Goal: Task Accomplishment & Management: Complete application form

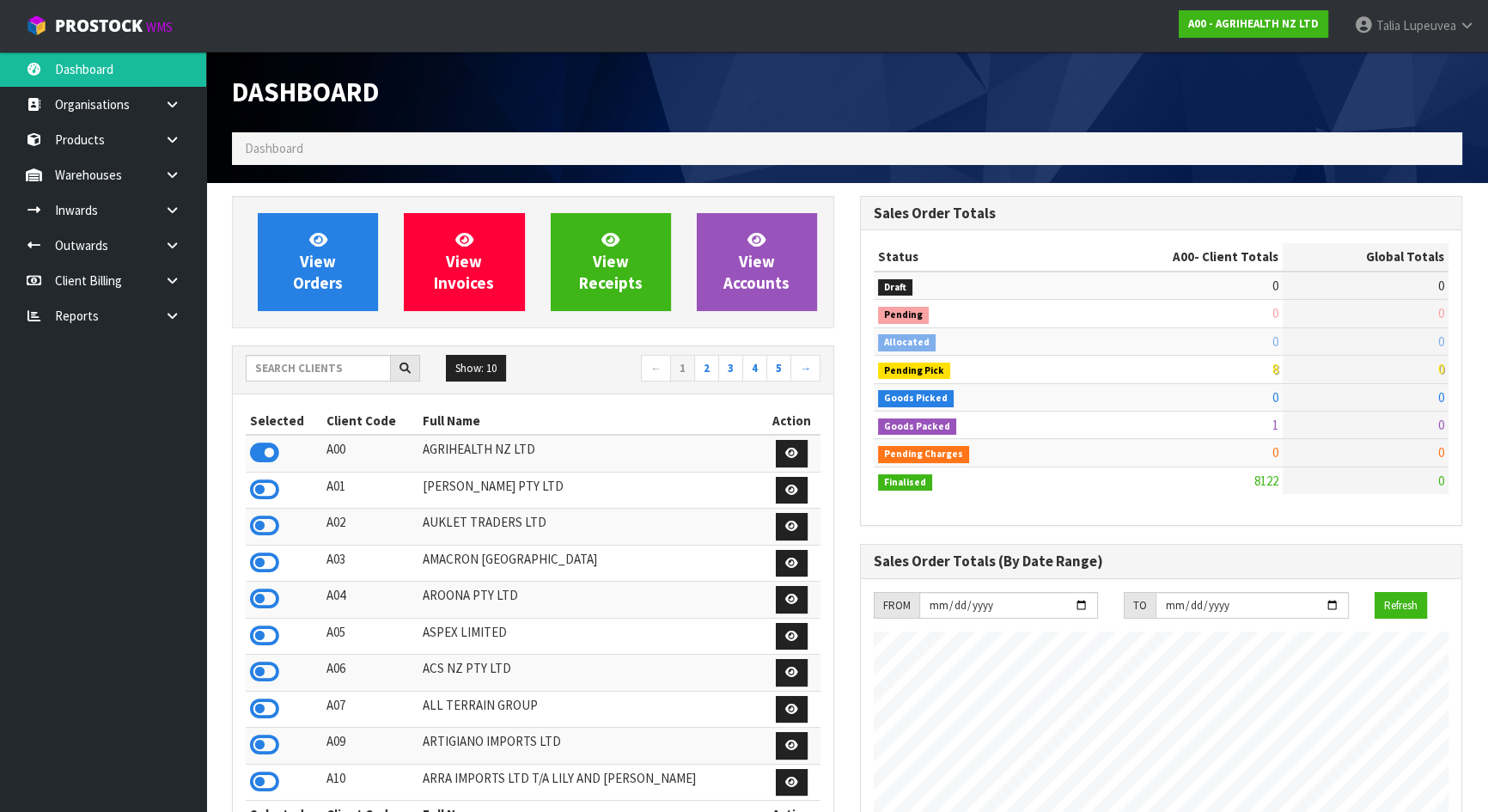
scroll to position [1298, 627]
click at [345, 362] on input "text" at bounding box center [318, 368] width 145 height 26
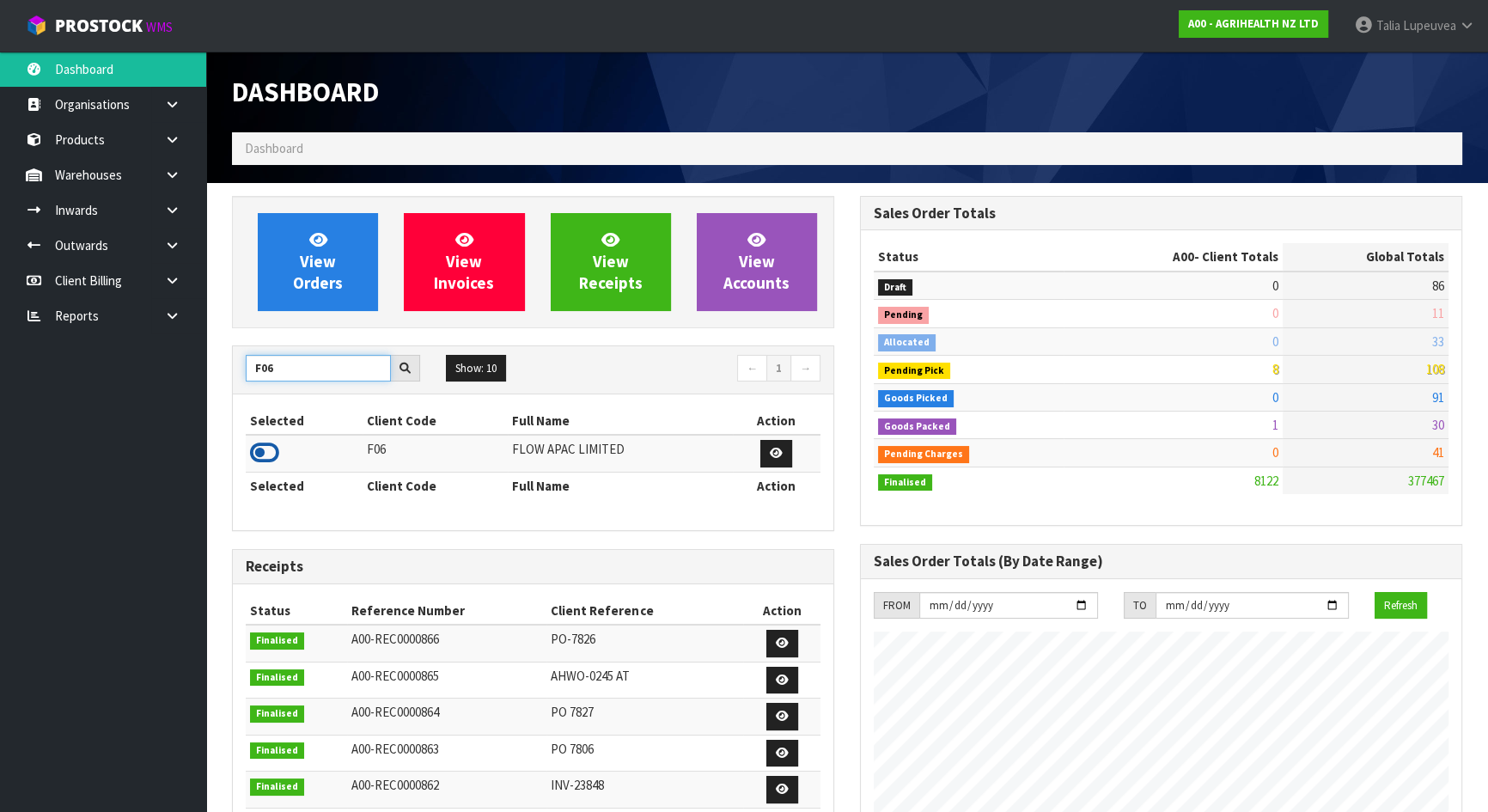
type input "F06"
click at [277, 454] on icon at bounding box center [264, 452] width 29 height 26
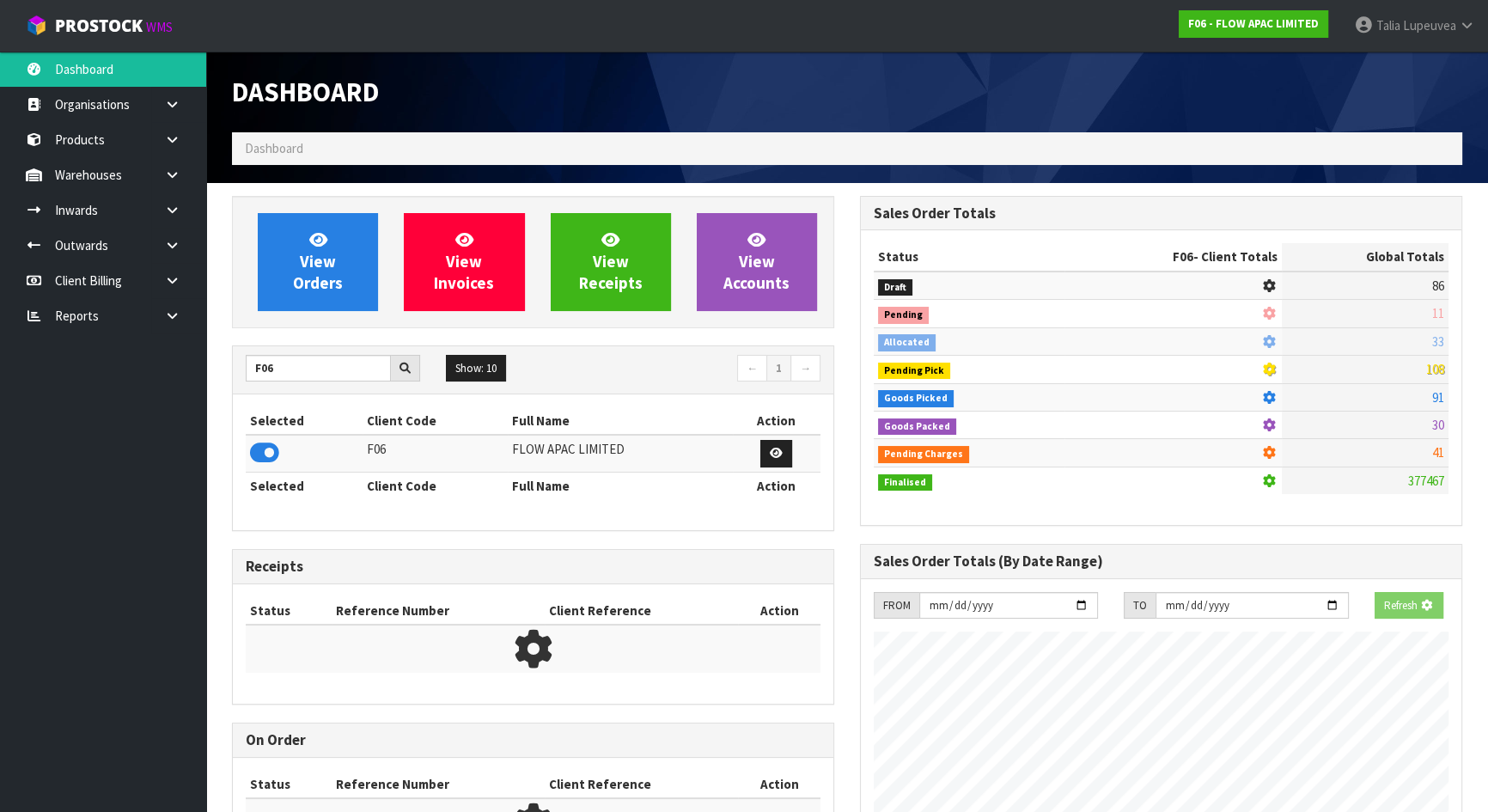
scroll to position [1271, 627]
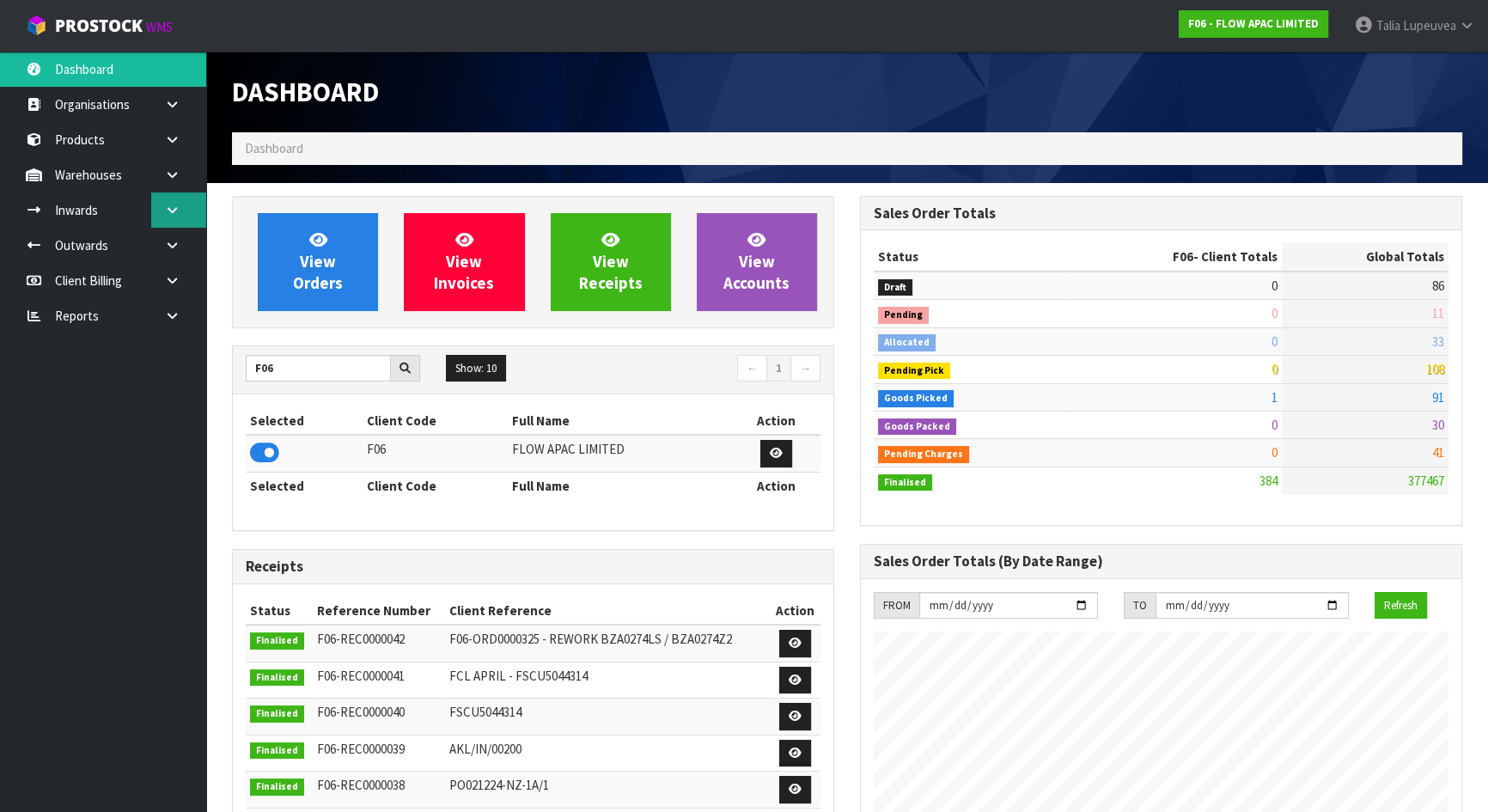
click at [187, 205] on link at bounding box center [179, 210] width 55 height 35
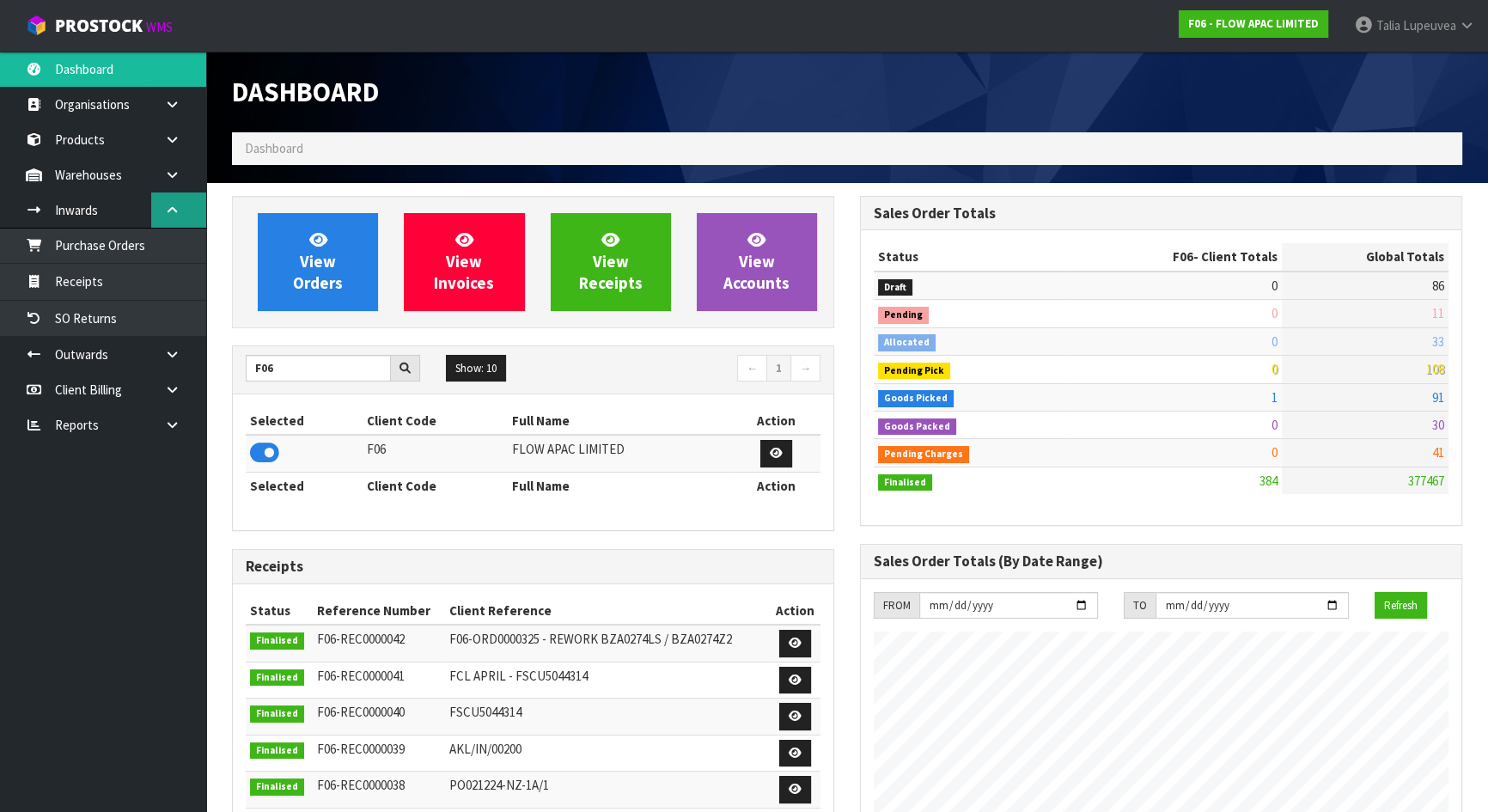
click at [180, 219] on link at bounding box center [179, 210] width 55 height 35
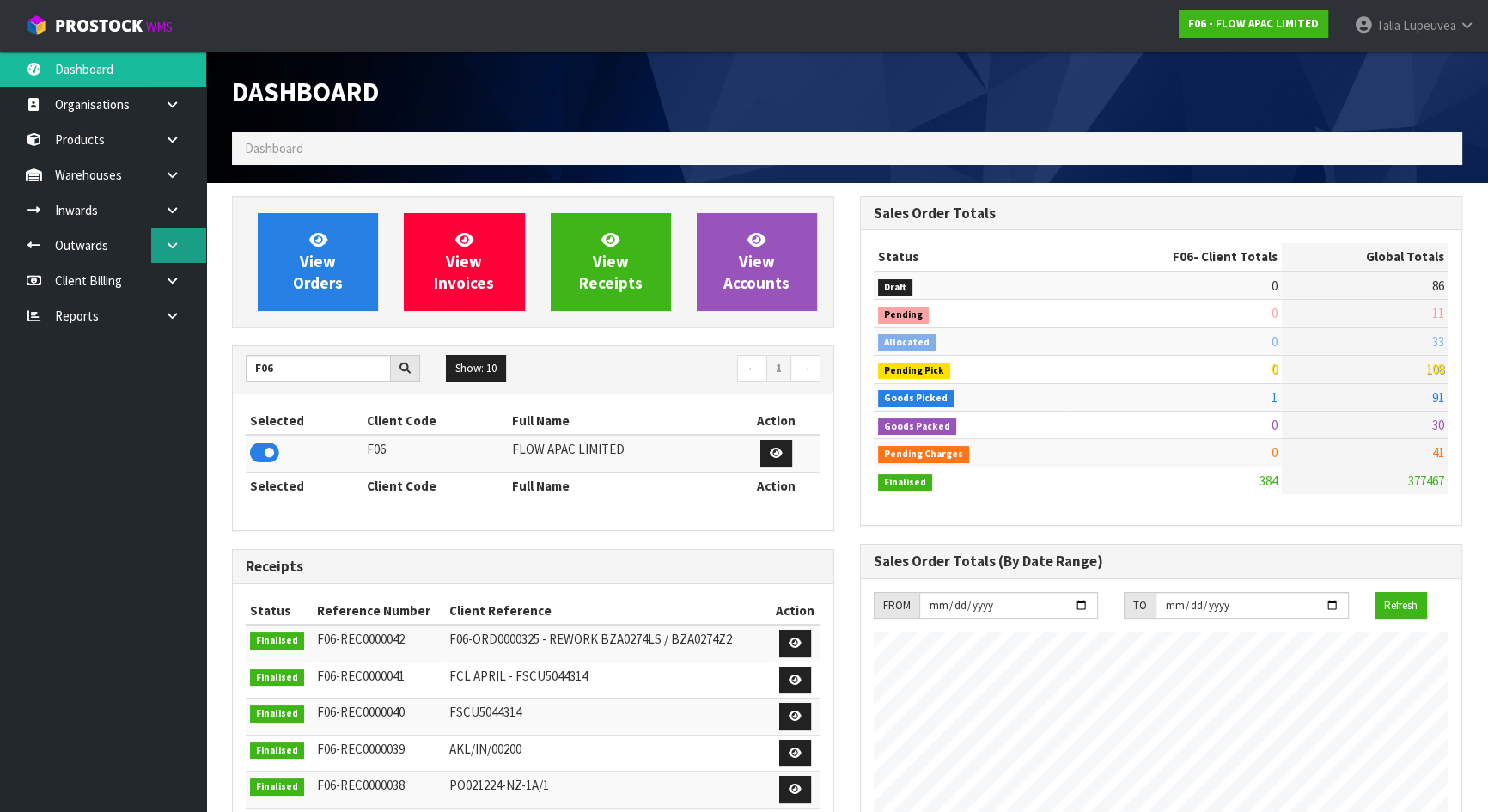
click at [180, 252] on link at bounding box center [179, 245] width 55 height 35
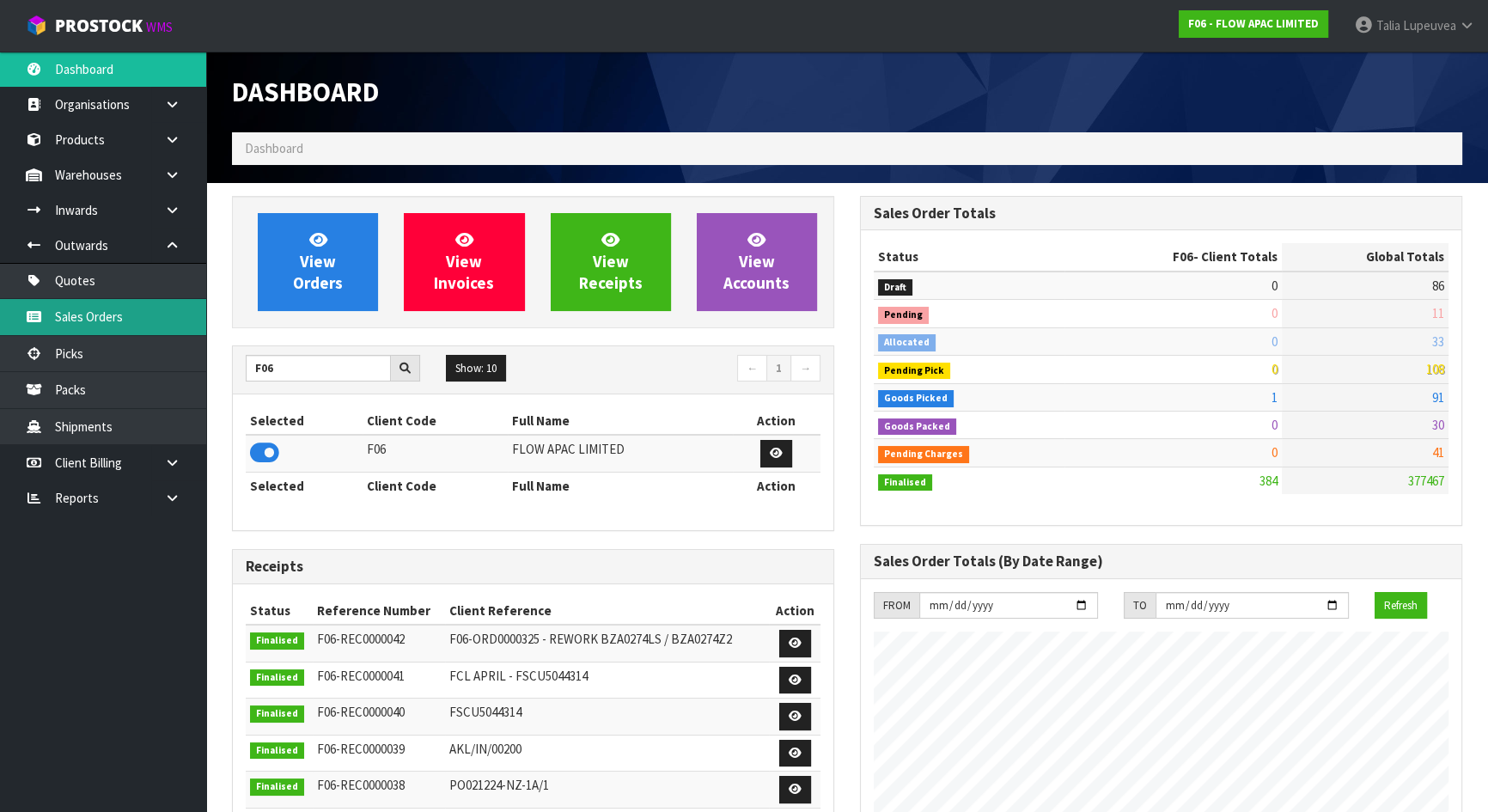
click at [169, 310] on link "Sales Orders" at bounding box center [103, 317] width 206 height 35
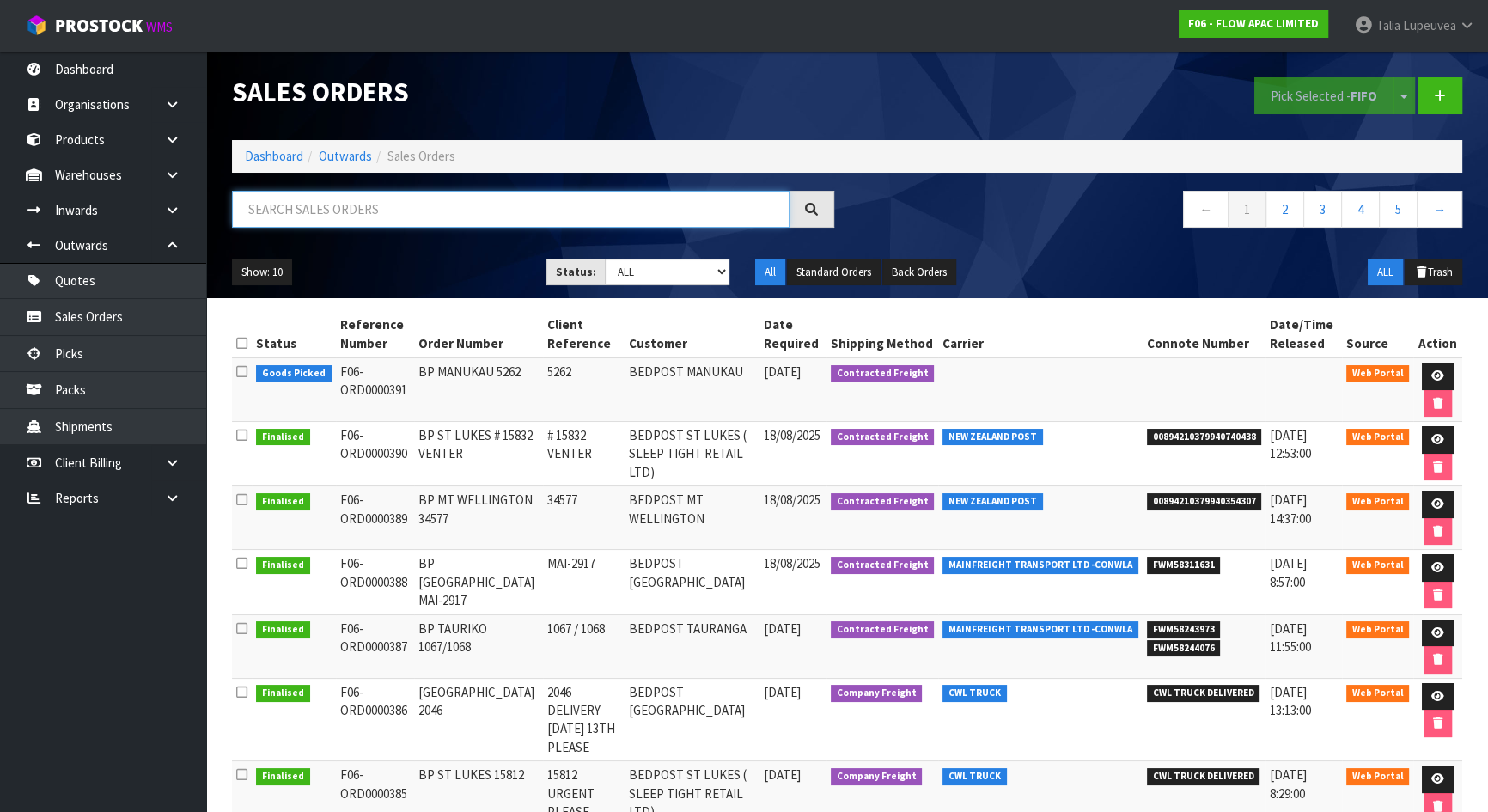
click at [507, 203] on input "text" at bounding box center [511, 209] width 558 height 37
type input "JOB-0408428"
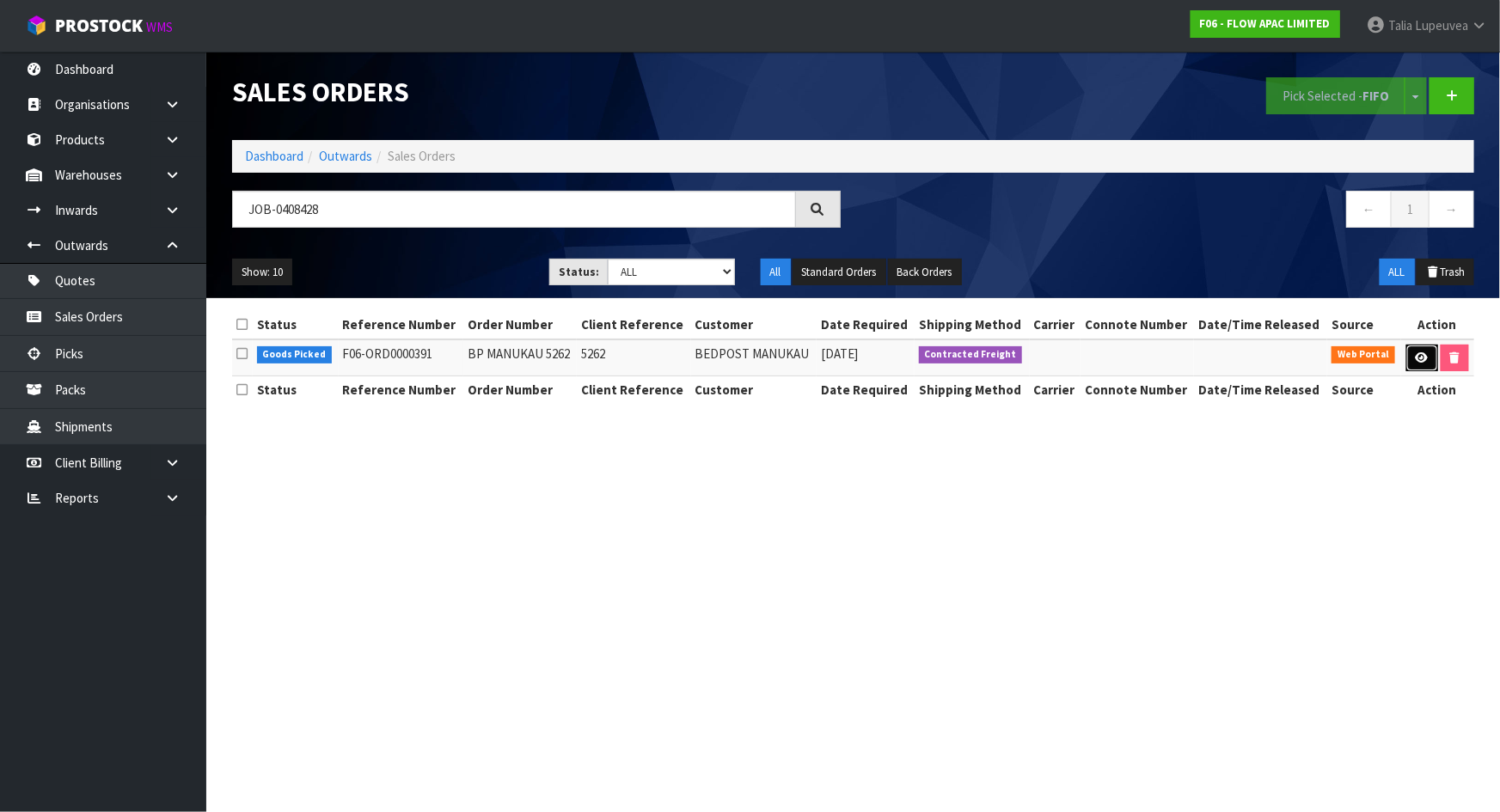
click at [1414, 349] on link at bounding box center [1422, 358] width 32 height 27
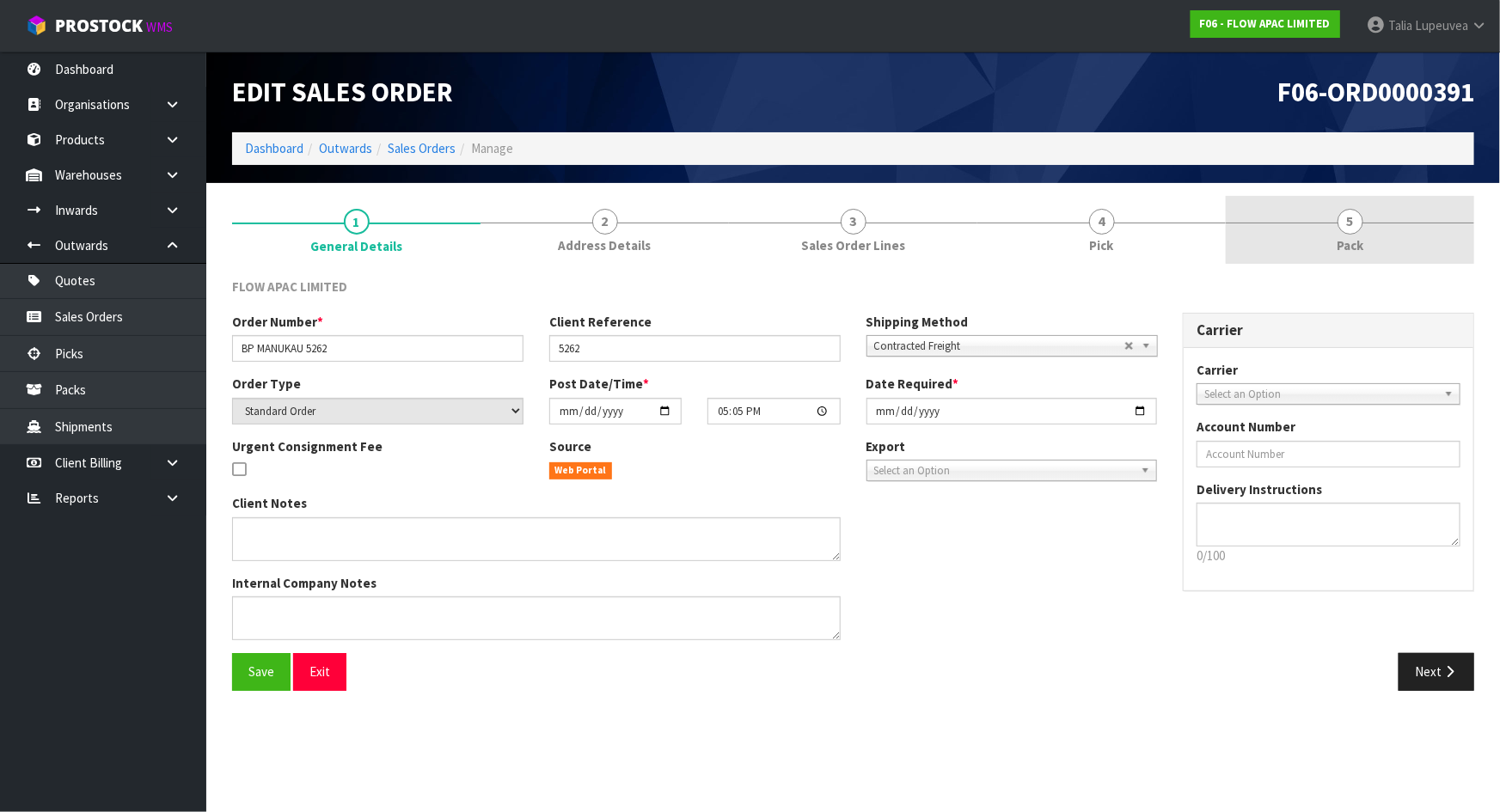
click at [1391, 259] on link "5 Pack" at bounding box center [1349, 230] width 248 height 68
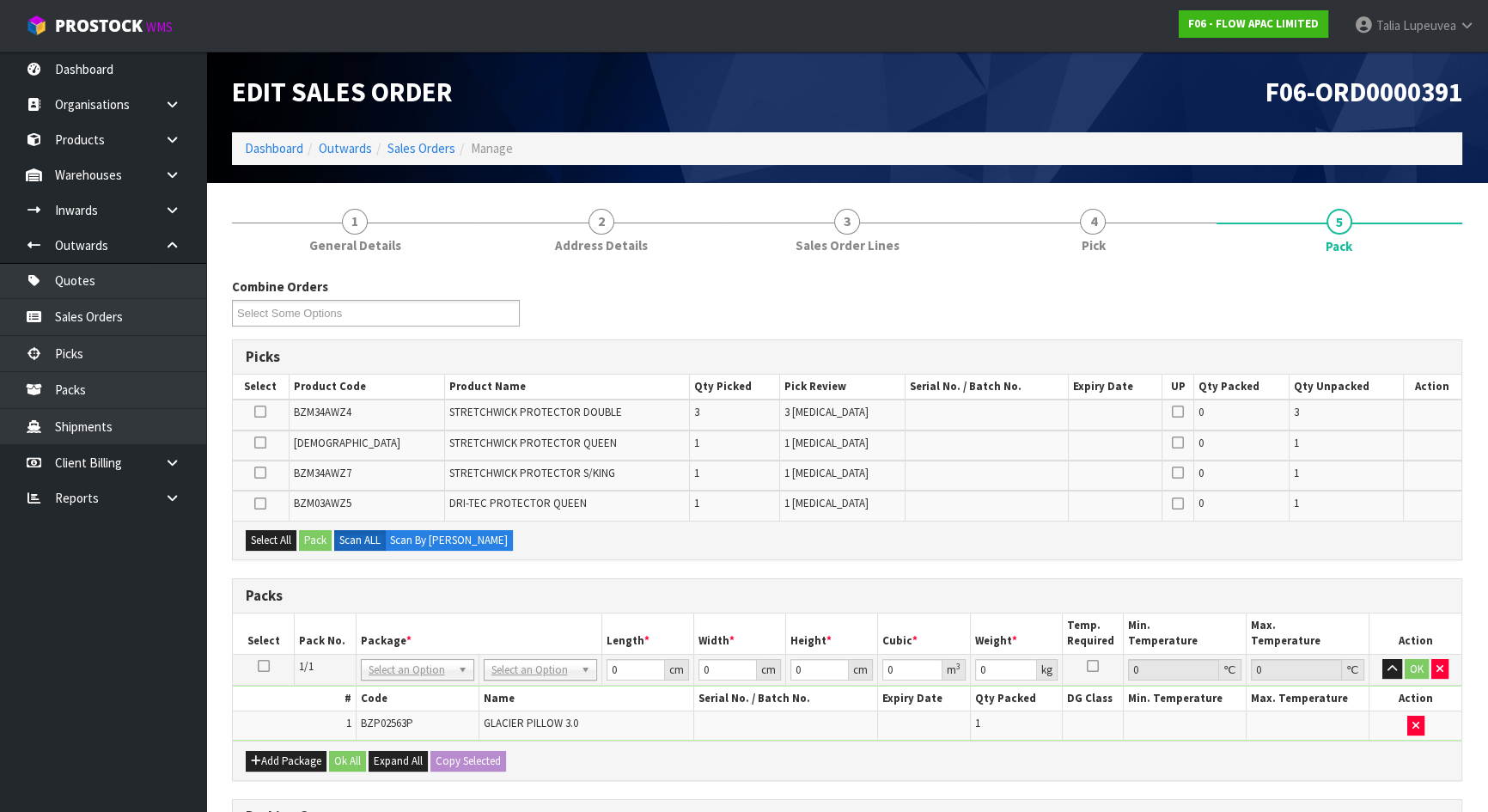
click at [263, 667] on icon at bounding box center [264, 666] width 12 height 1
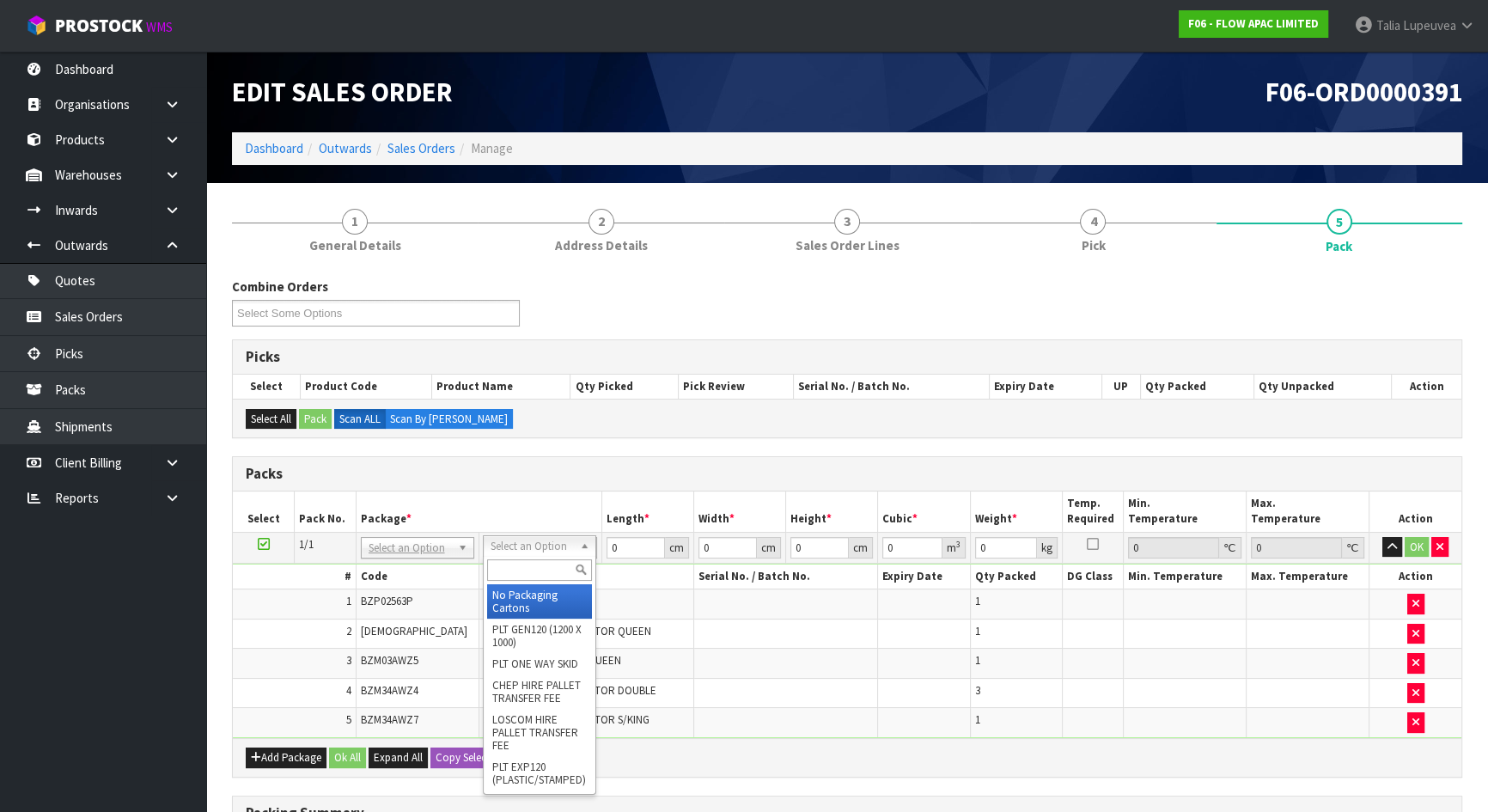
click at [539, 573] on input "text" at bounding box center [539, 570] width 105 height 21
type input "CTN9"
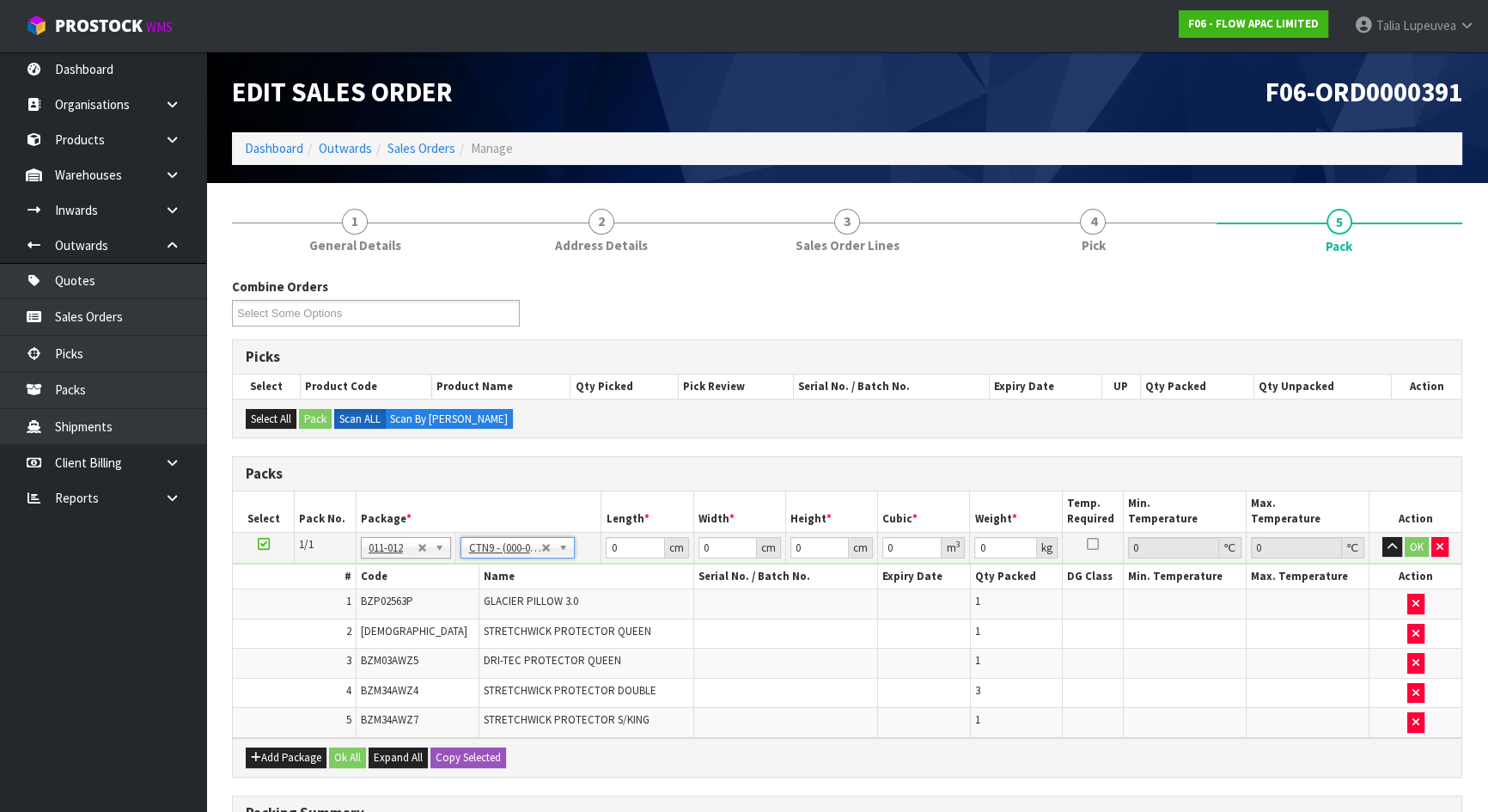
type input "51"
type input "38"
type input "58.5"
type input "0.113373"
type input "8.19"
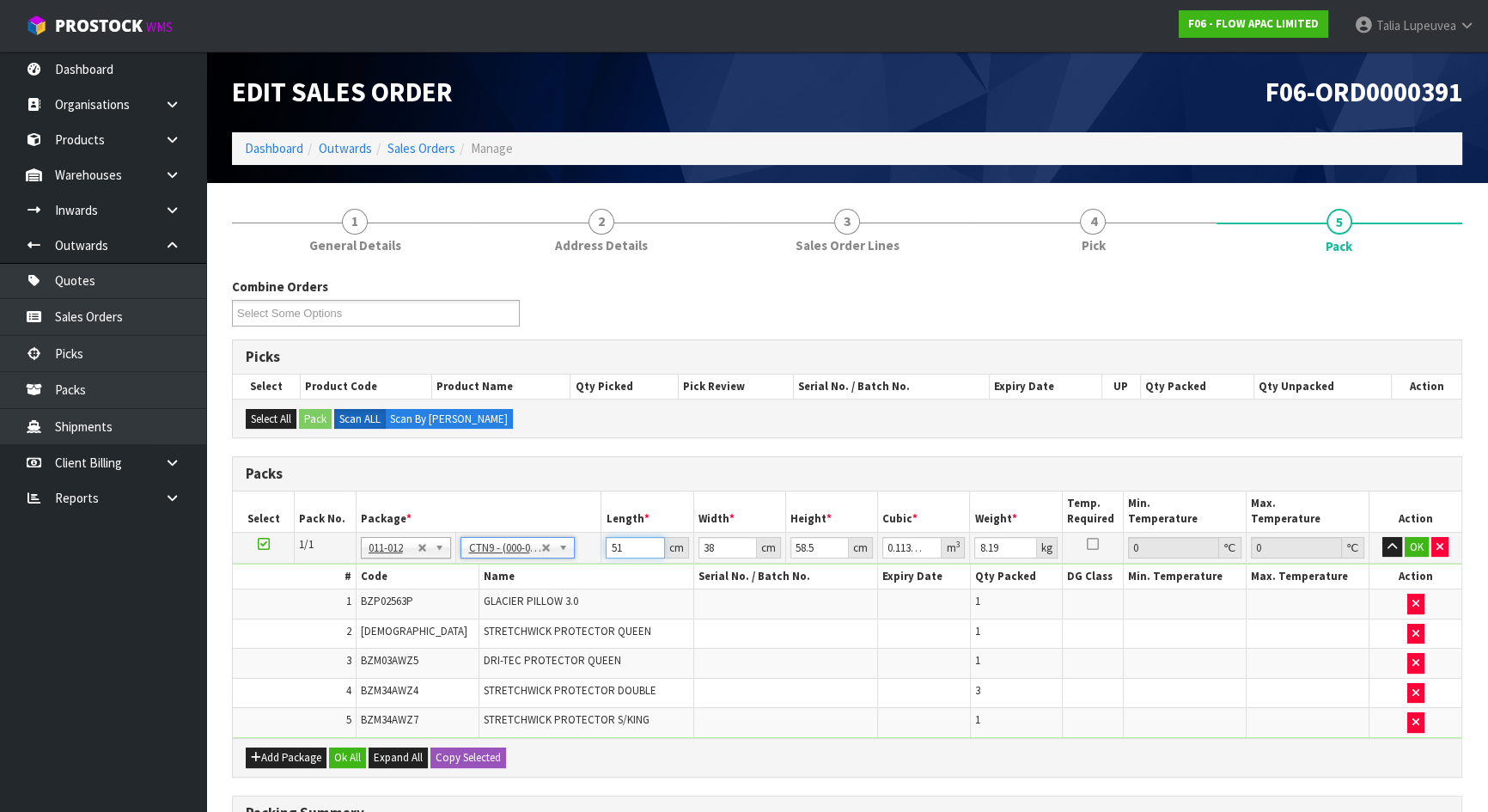
click at [617, 544] on input "51" at bounding box center [634, 547] width 58 height 21
type input "5"
type input "0.011115"
type input "52"
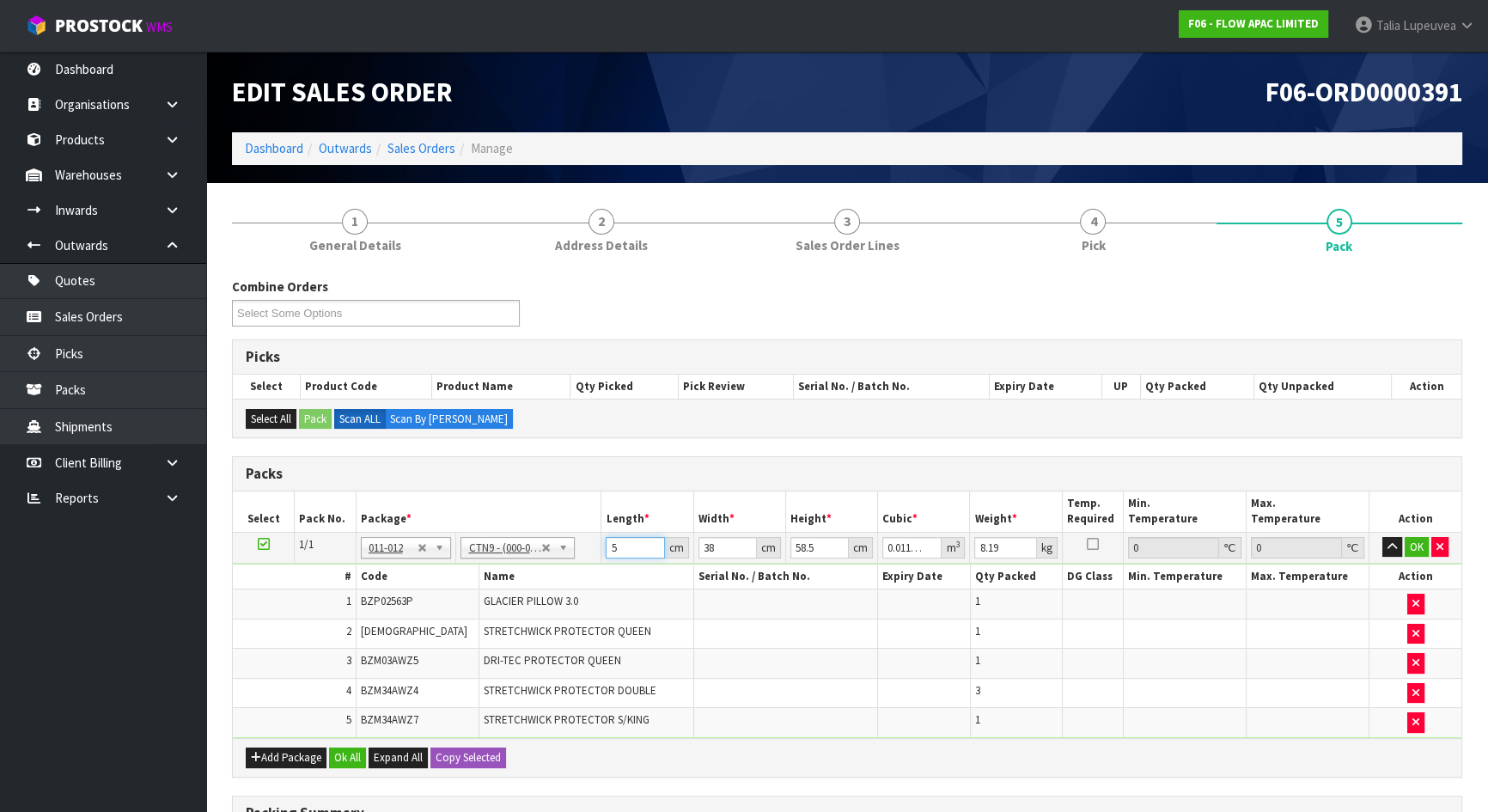
type input "0.115596"
type input "52"
type input "4"
type input "0.012168"
type input "40"
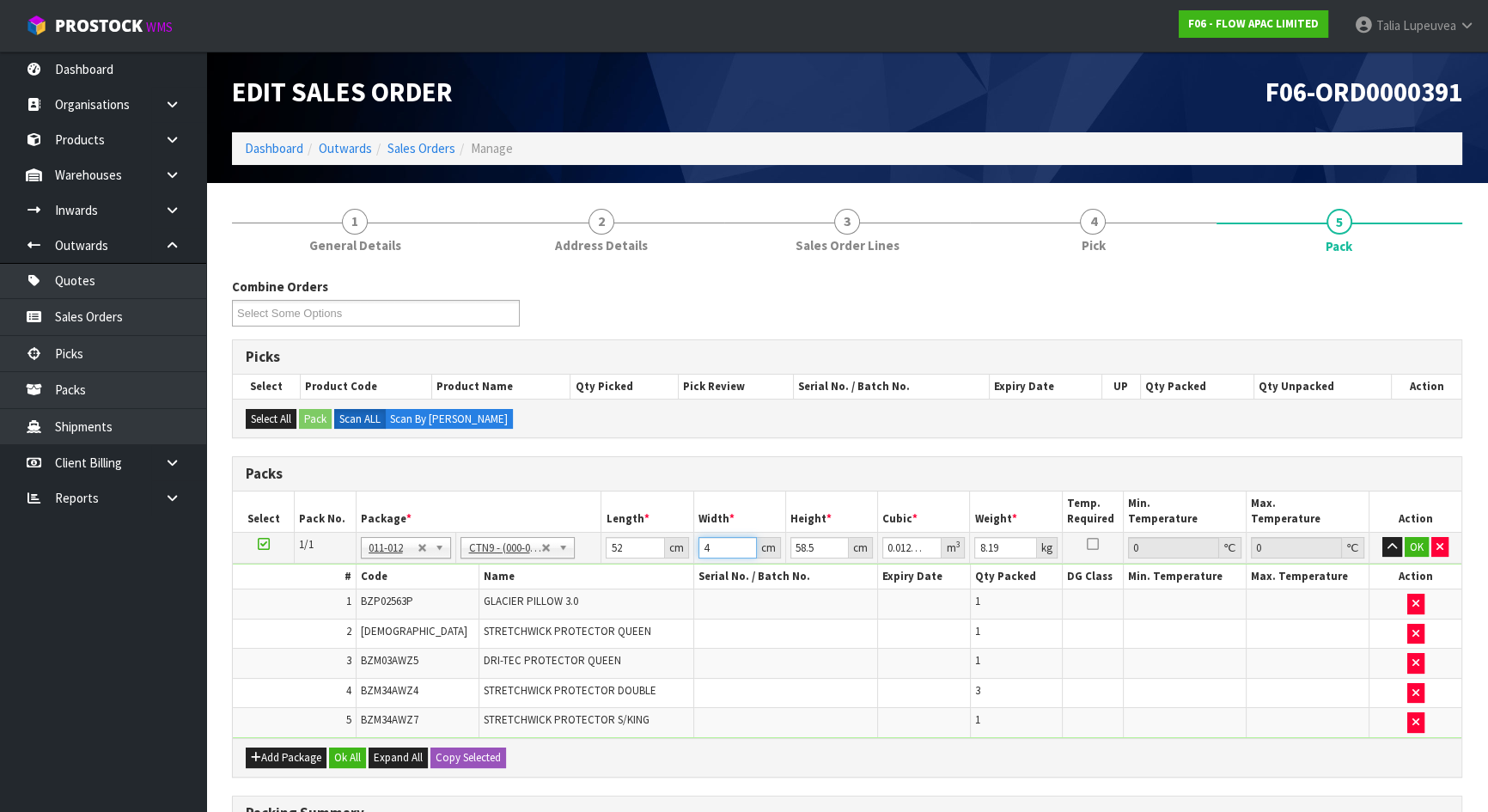
type input "0.12168"
type input "40"
type input "5"
type input "0.0104"
type input "57"
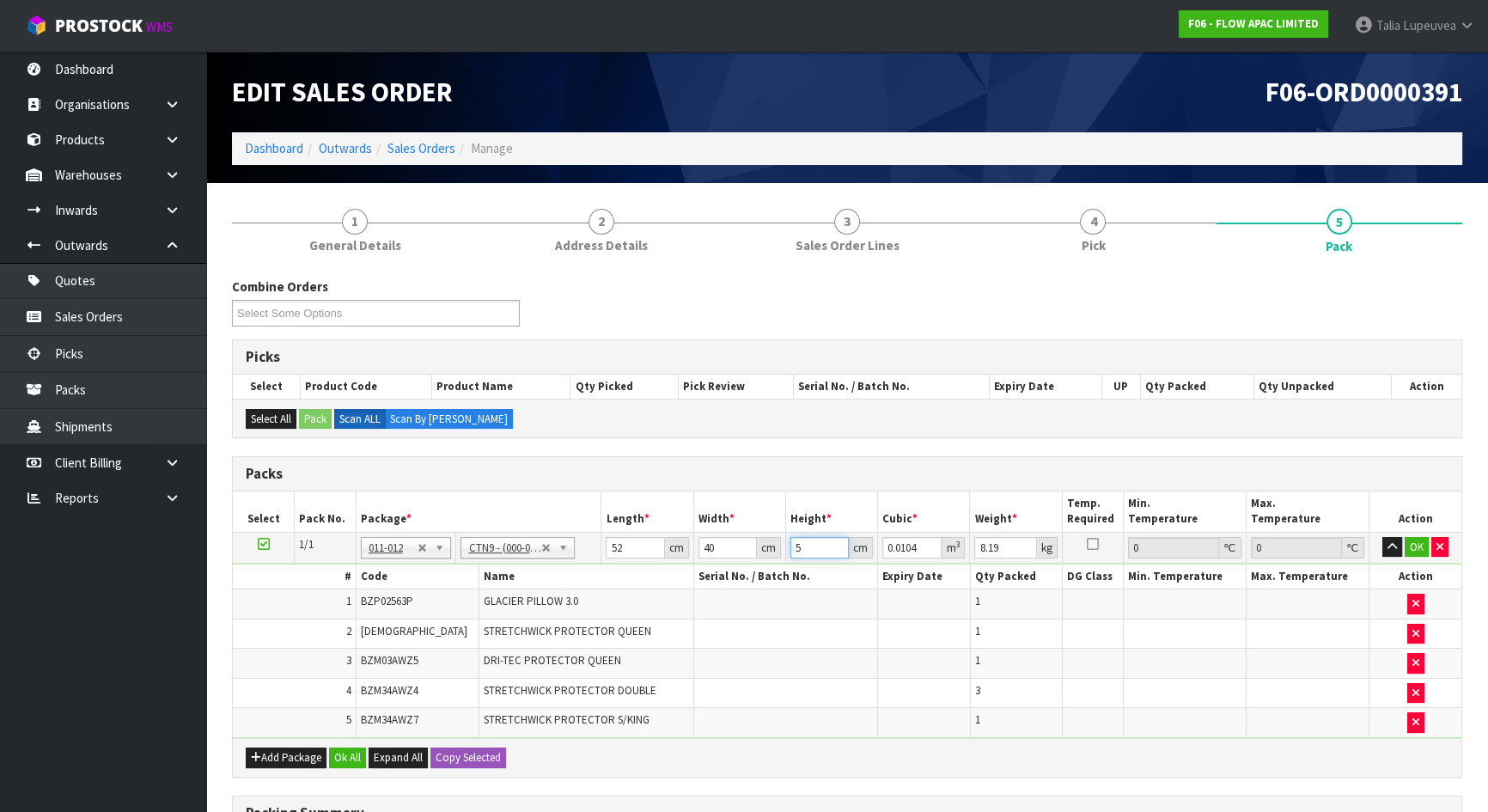
type input "0.11856"
type input "57"
type input "9"
click at [1409, 547] on button "OK" at bounding box center [1416, 546] width 24 height 20
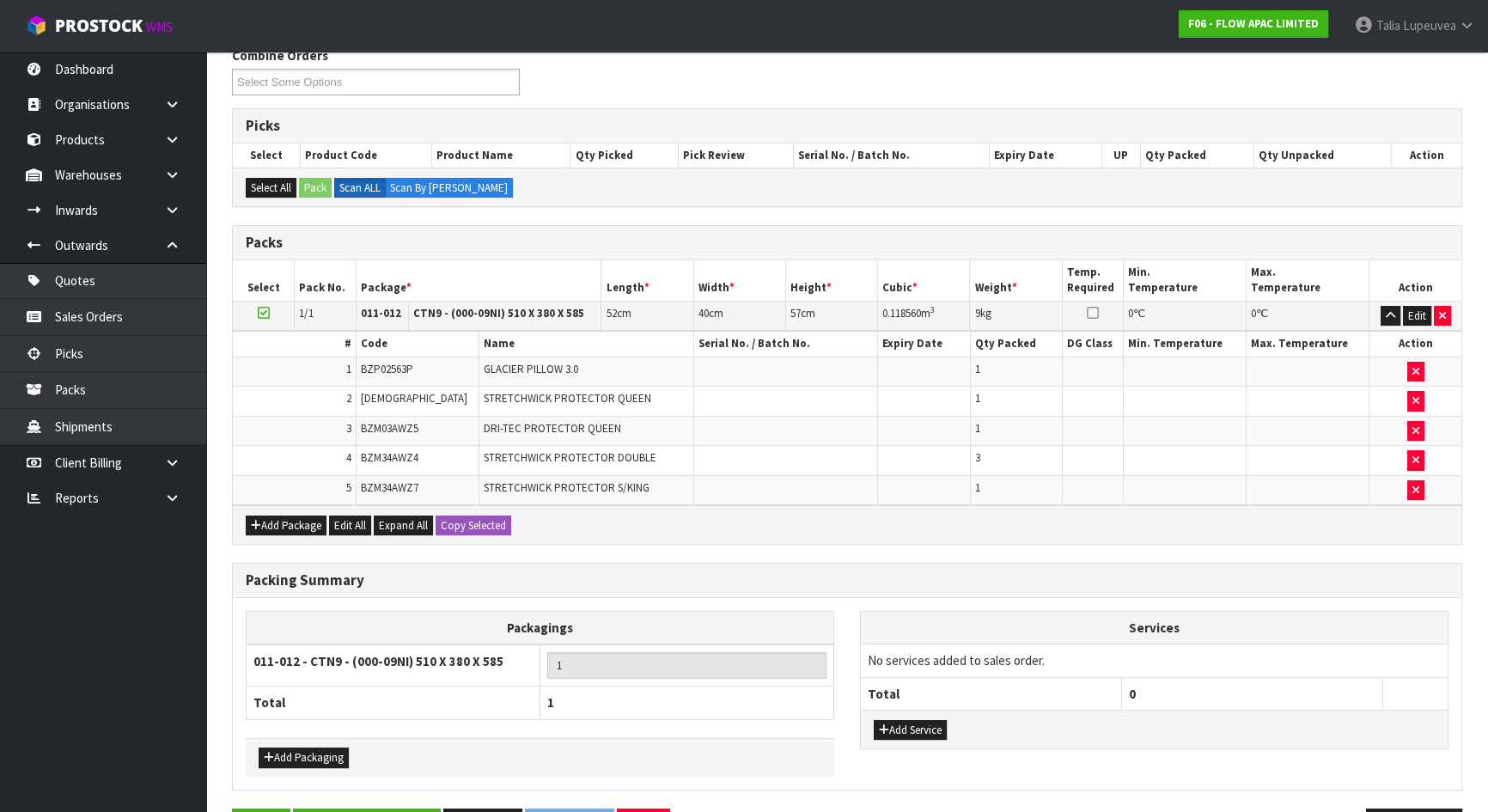
scroll to position [285, 0]
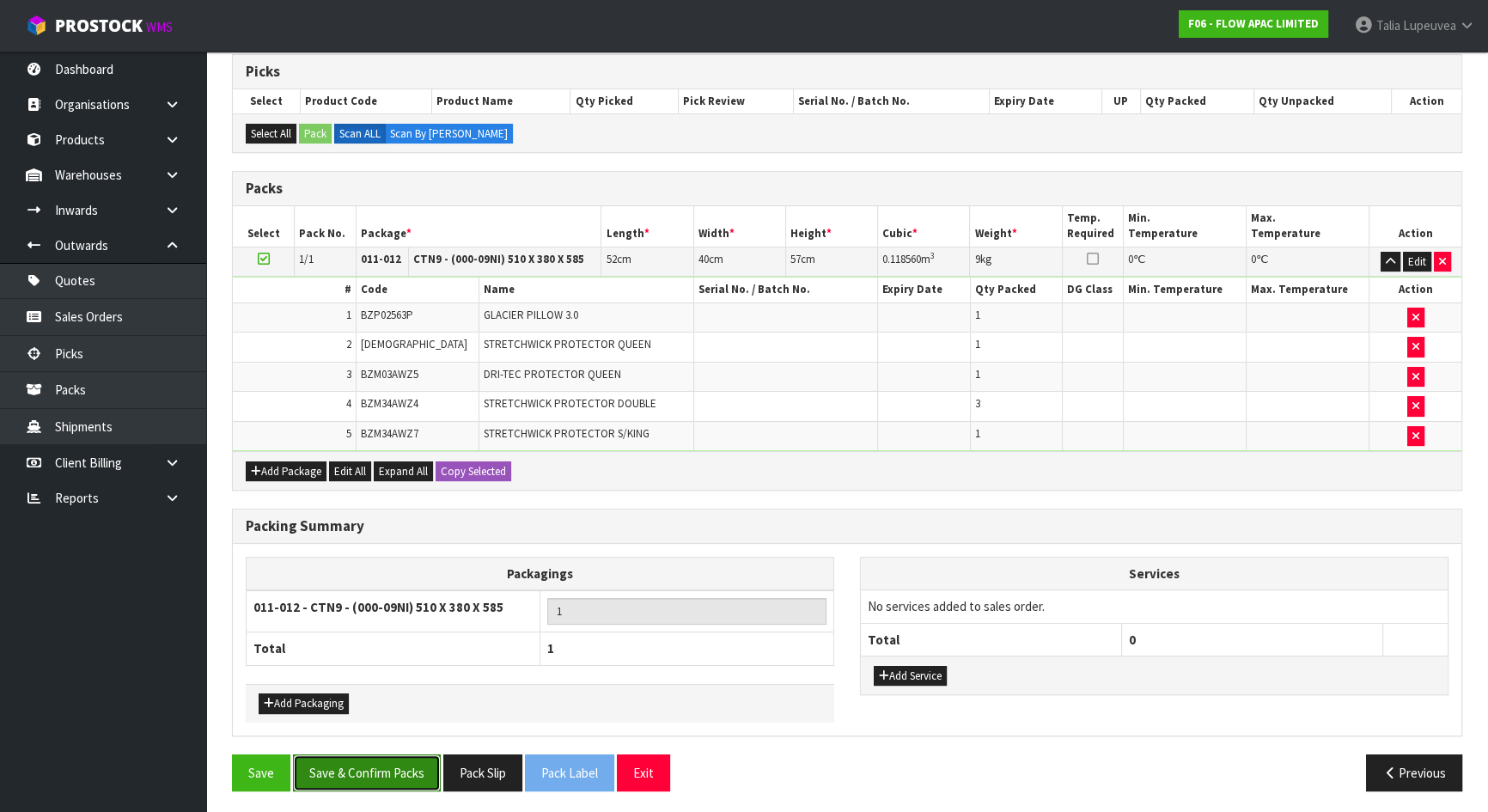
click at [371, 764] on button "Save & Confirm Packs" at bounding box center [367, 772] width 148 height 37
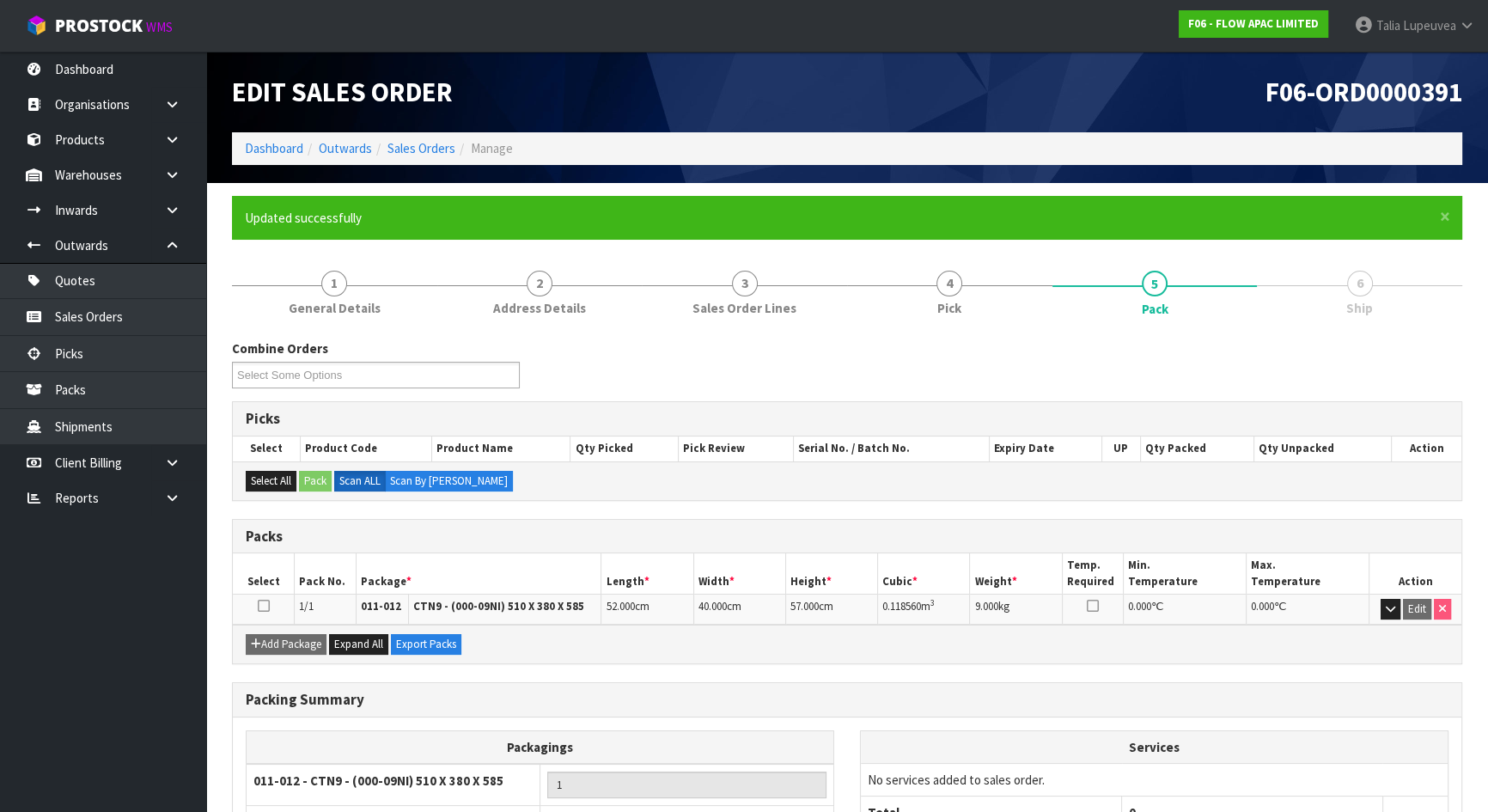
scroll to position [136, 0]
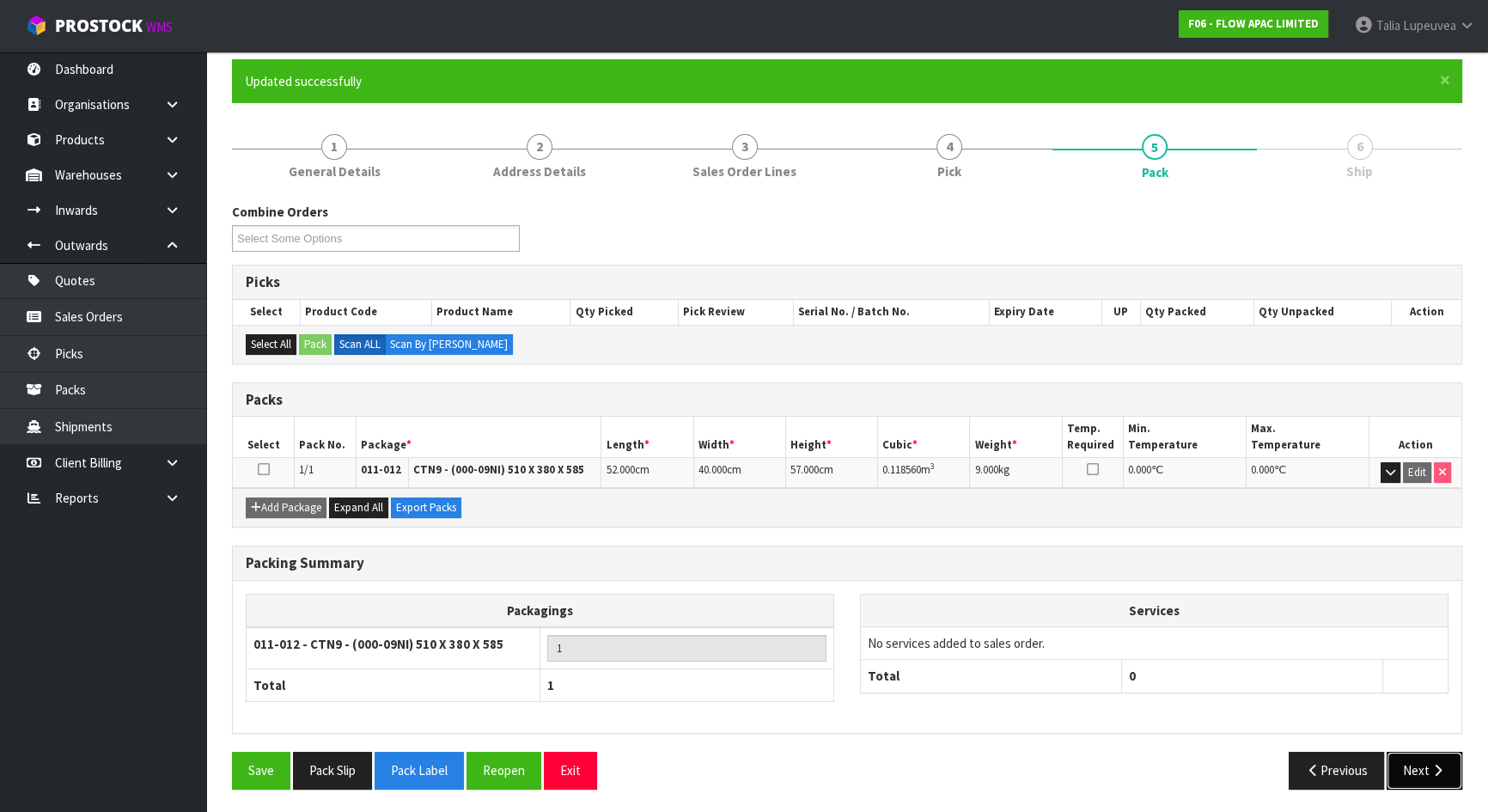
drag, startPoint x: 1413, startPoint y: 770, endPoint x: 1222, endPoint y: 708, distance: 200.8
click at [1413, 770] on button "Next" at bounding box center [1425, 770] width 76 height 37
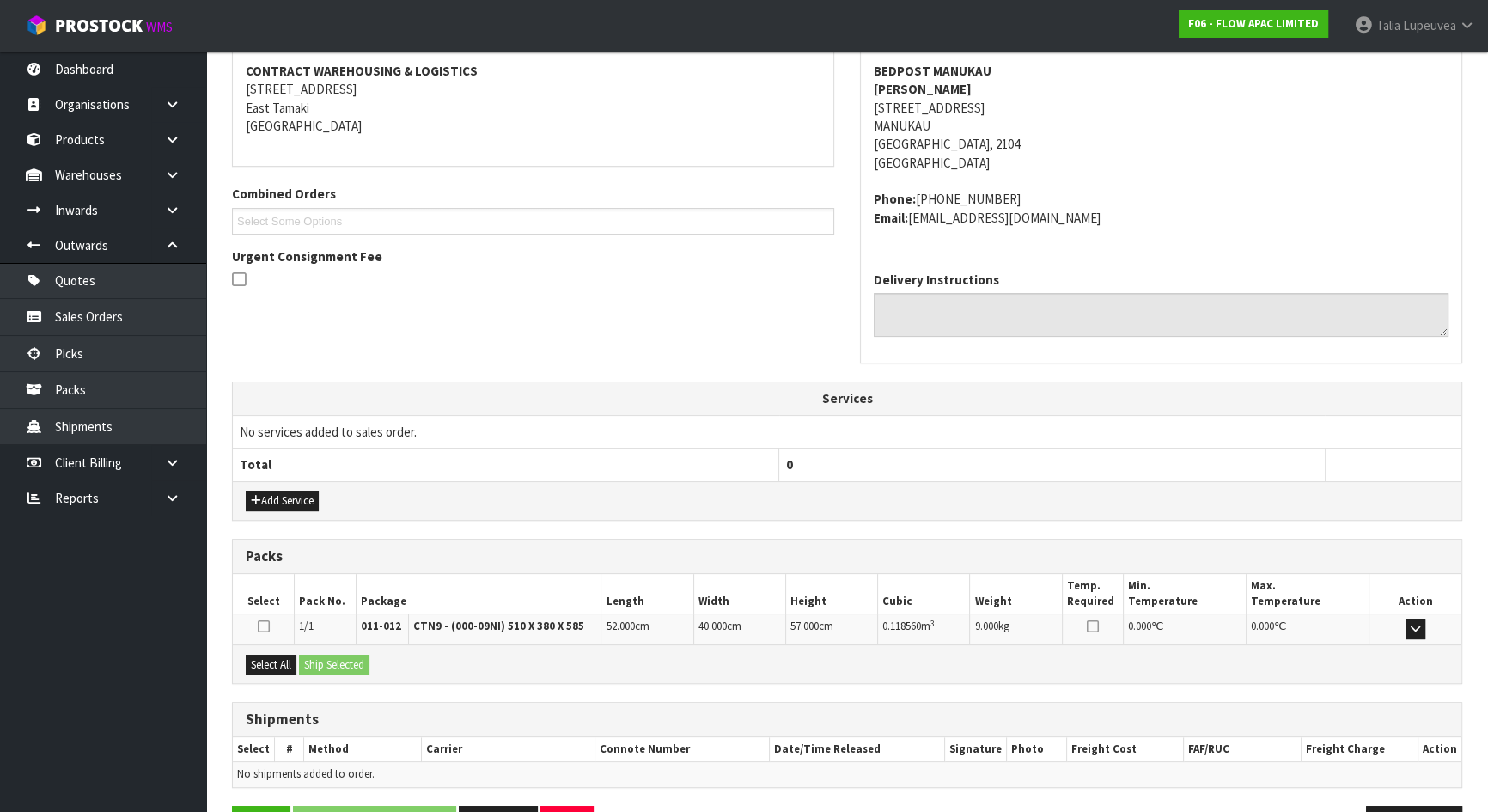
scroll to position [379, 0]
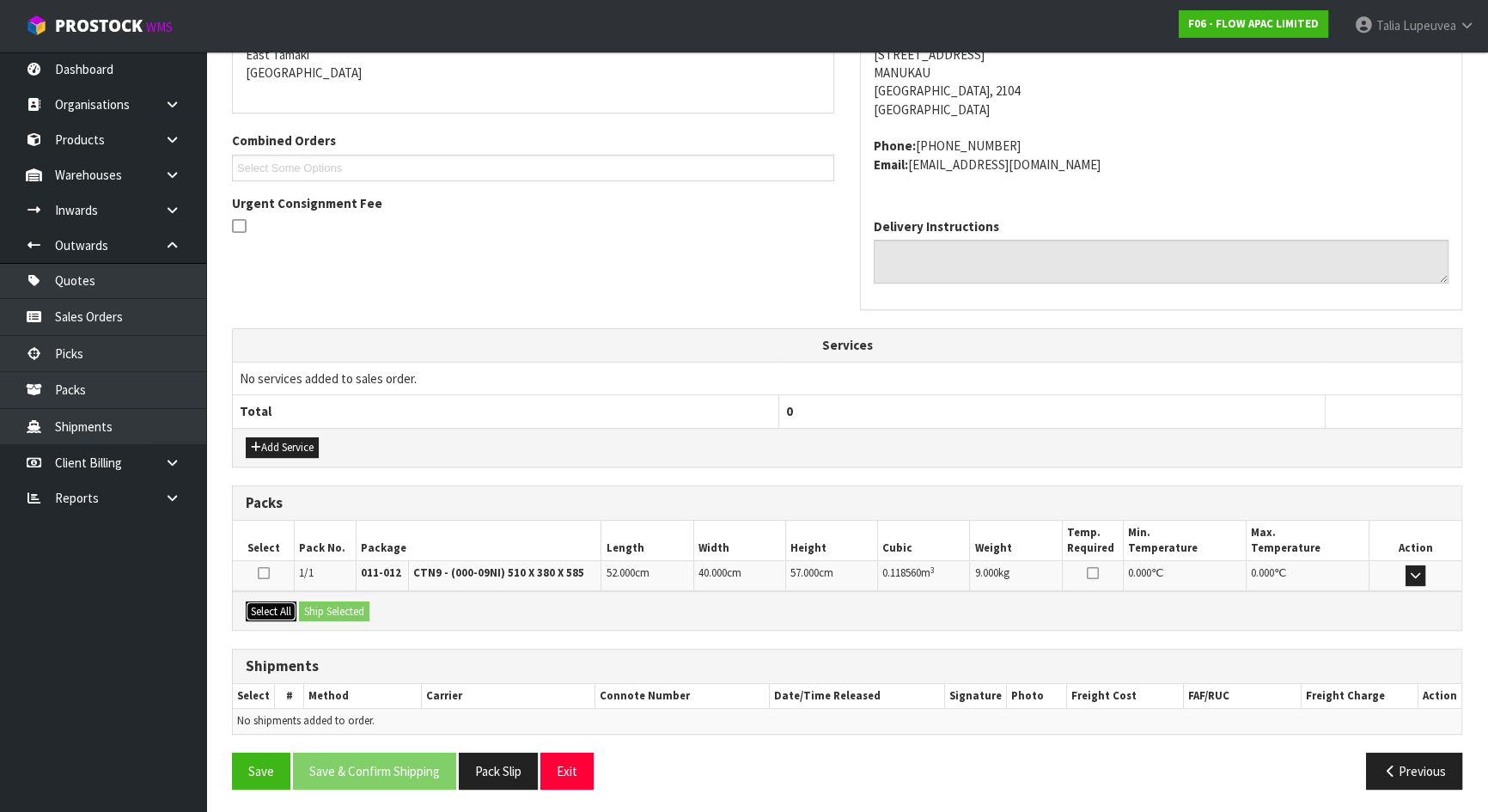
click at [268, 601] on button "Select All" at bounding box center [271, 611] width 51 height 20
click at [341, 606] on button "Ship Selected" at bounding box center [334, 611] width 70 height 20
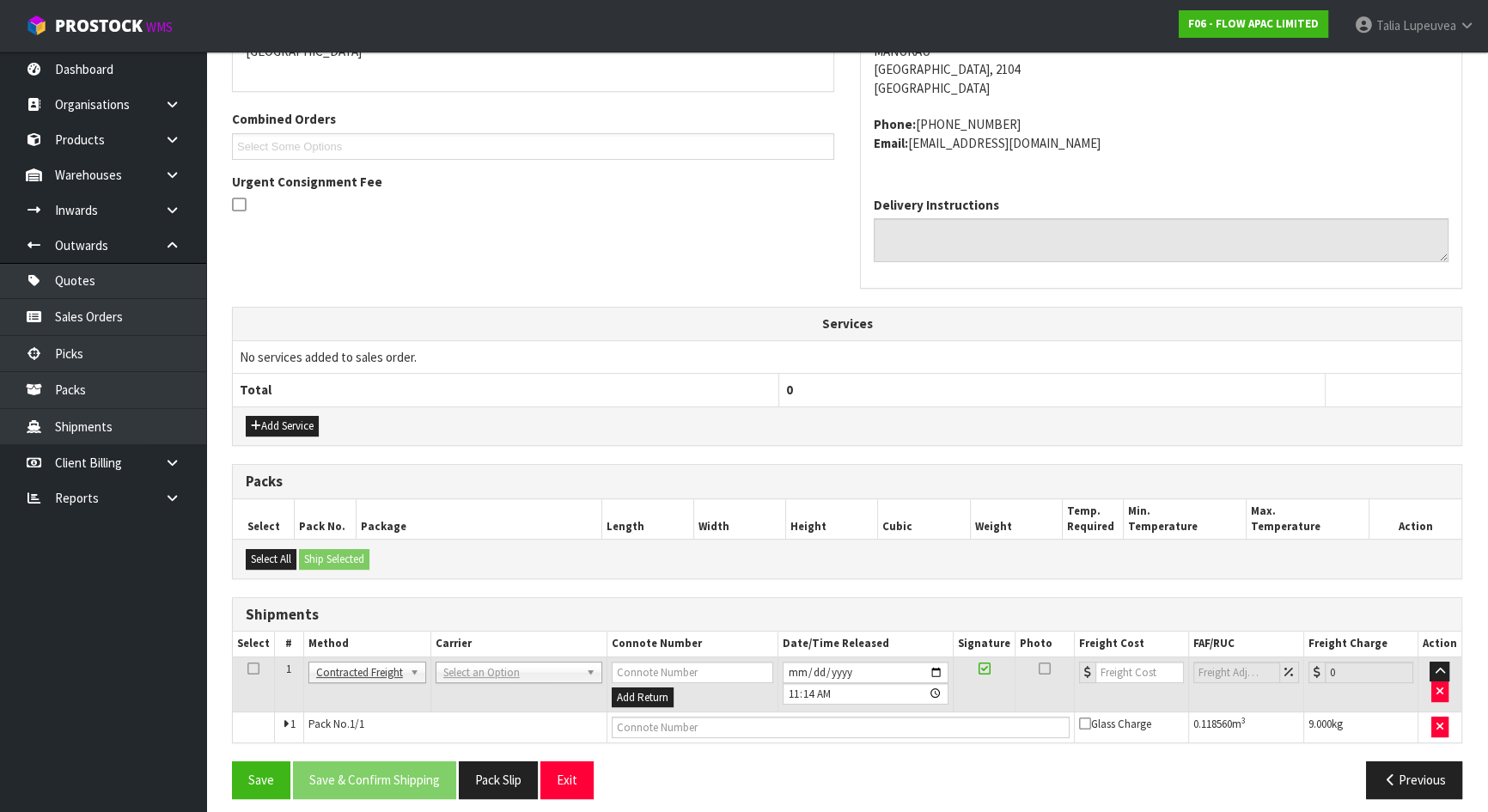
scroll to position [410, 0]
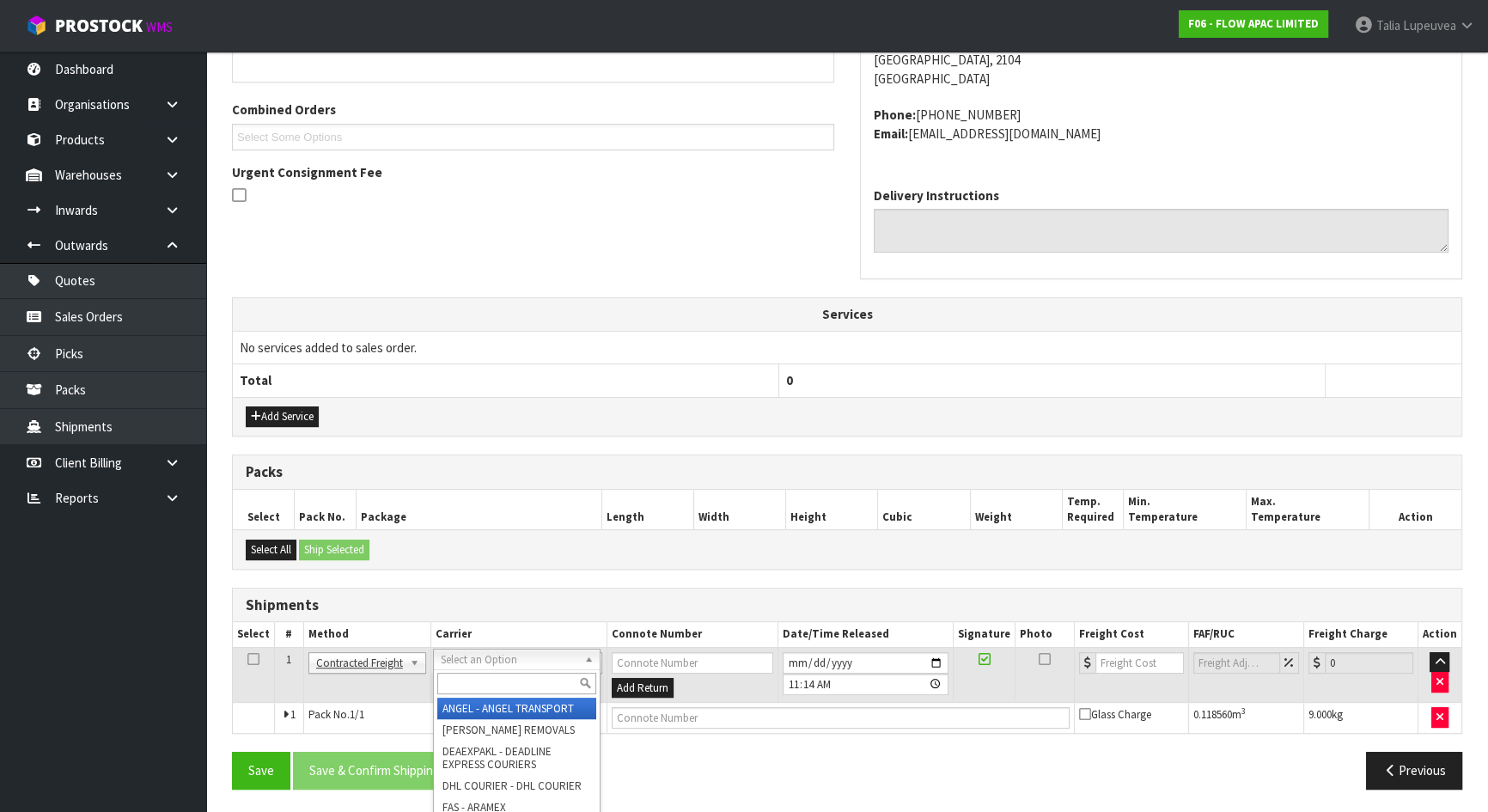
click at [473, 678] on input "text" at bounding box center [517, 684] width 159 height 21
type input "NZP"
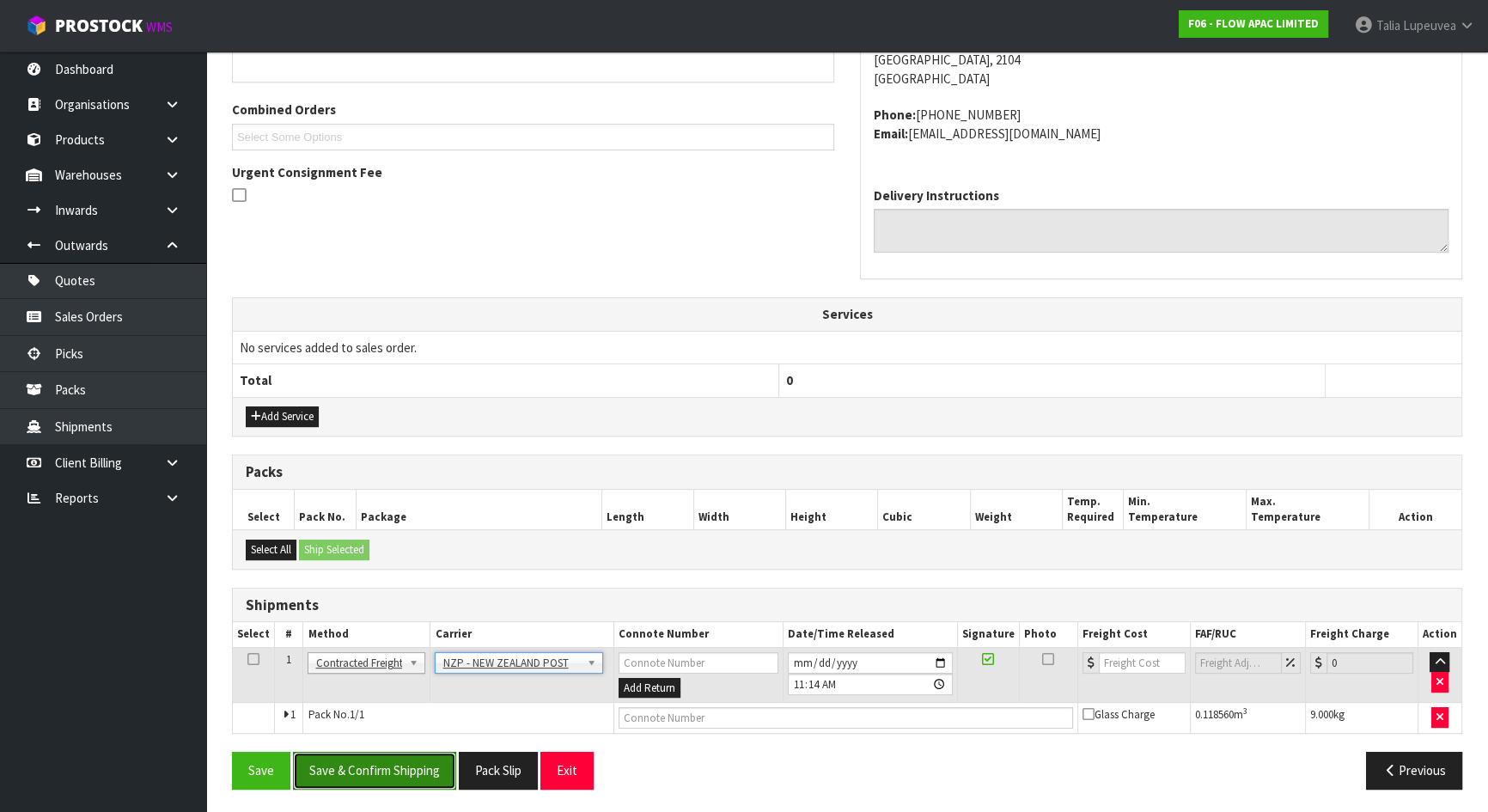
click at [412, 756] on button "Save & Confirm Shipping" at bounding box center [375, 770] width 164 height 37
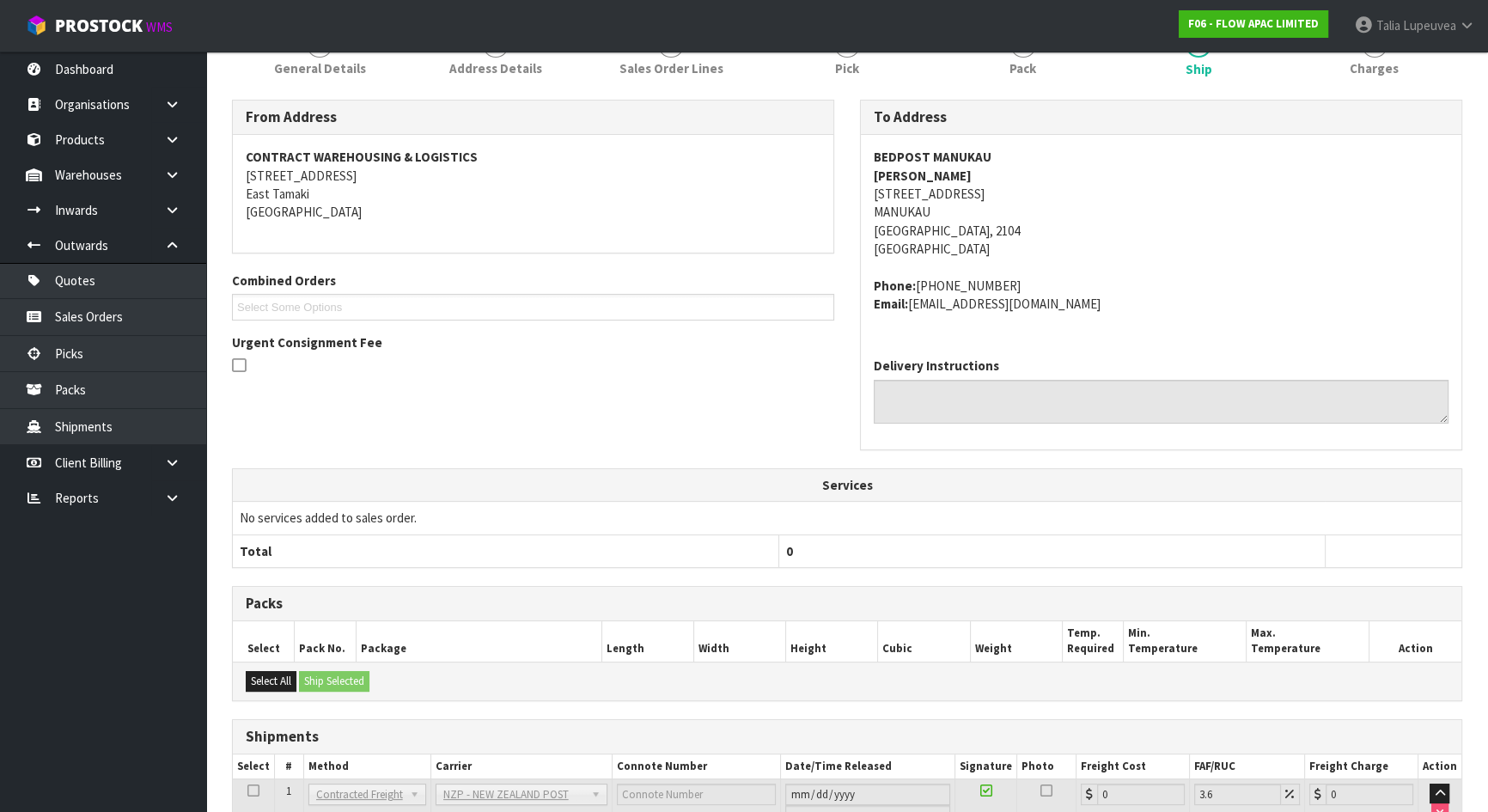
scroll to position [385, 0]
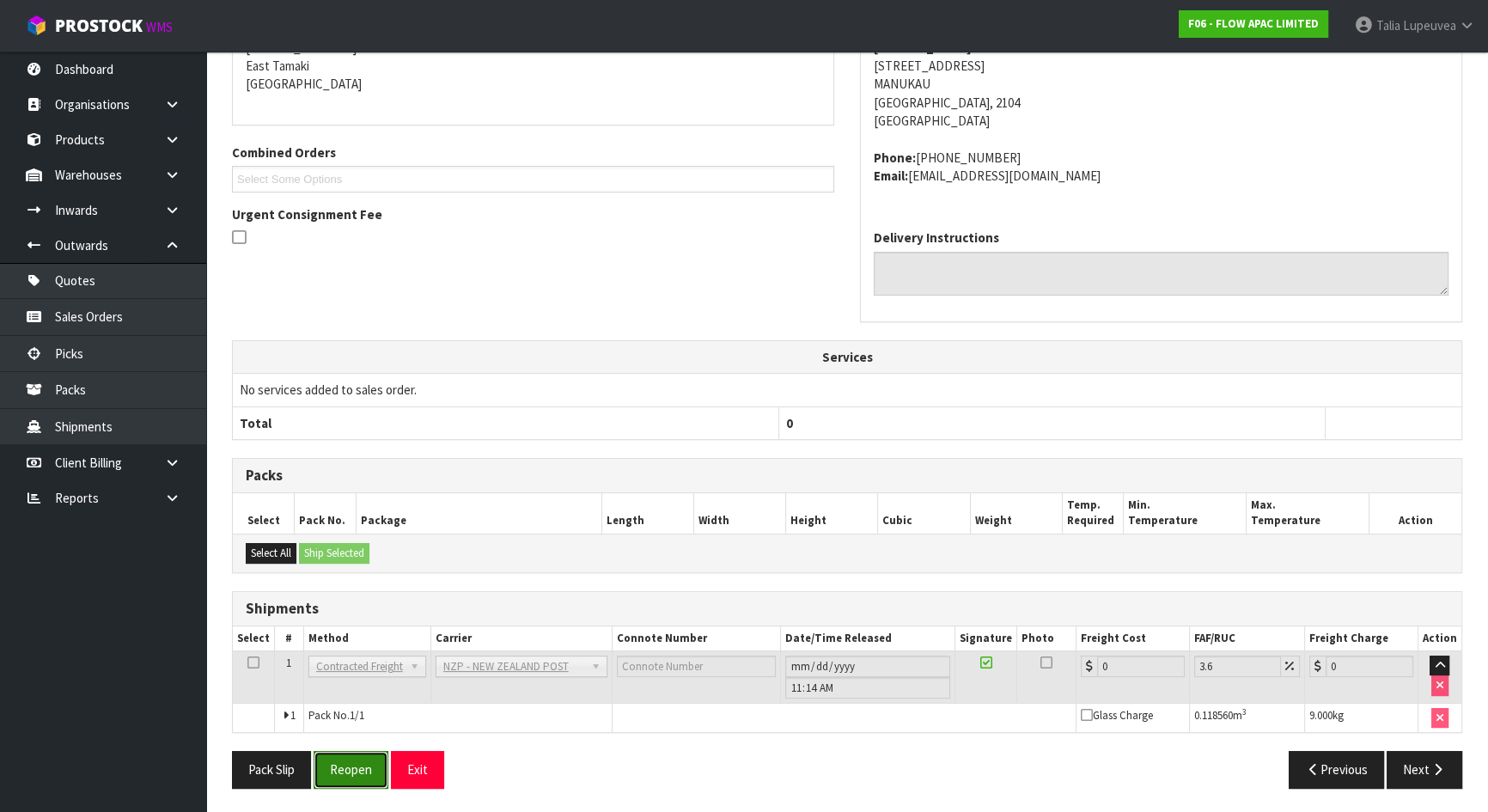
click at [367, 755] on button "Reopen" at bounding box center [350, 769] width 75 height 37
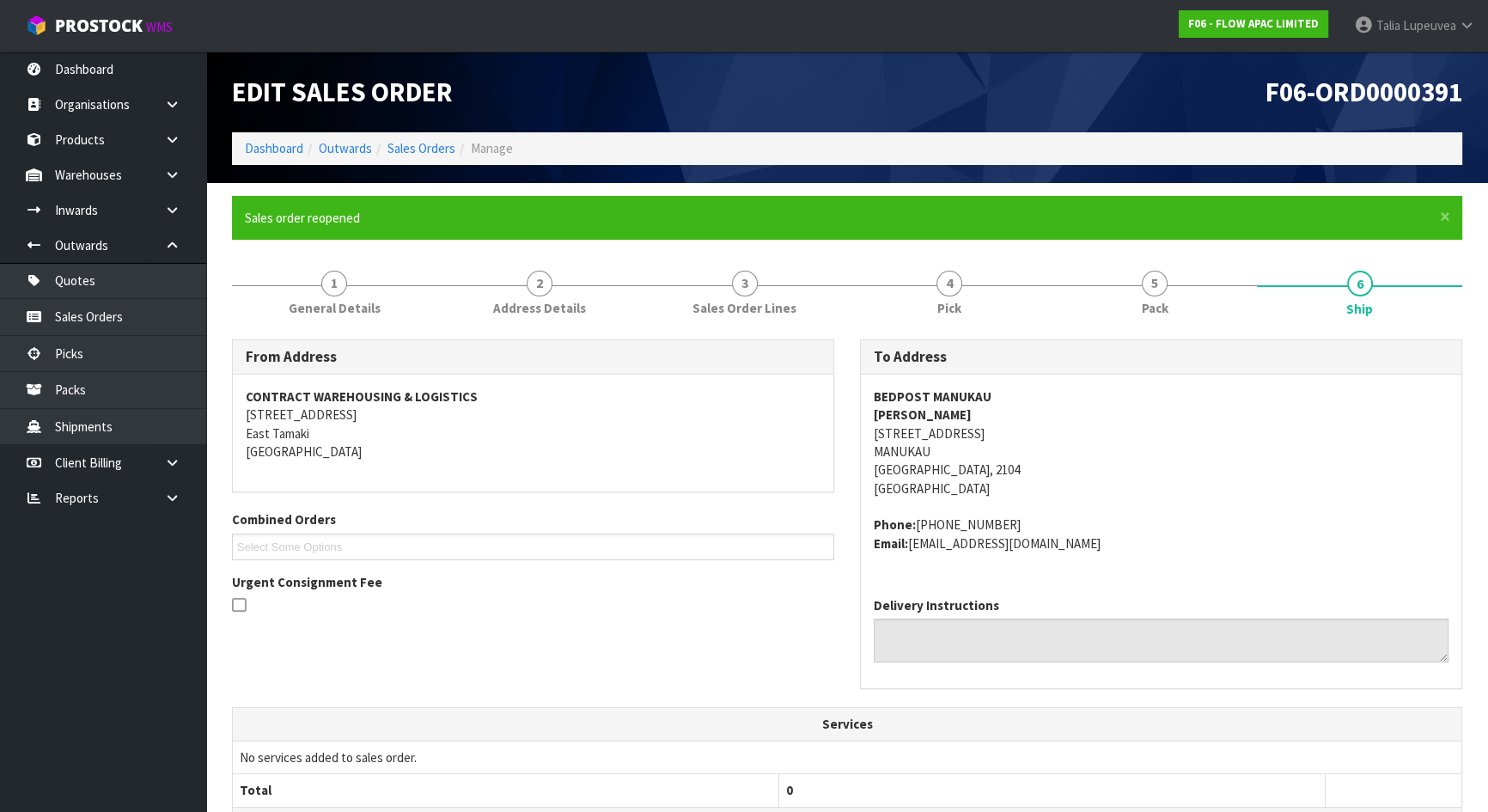
scroll to position [425, 0]
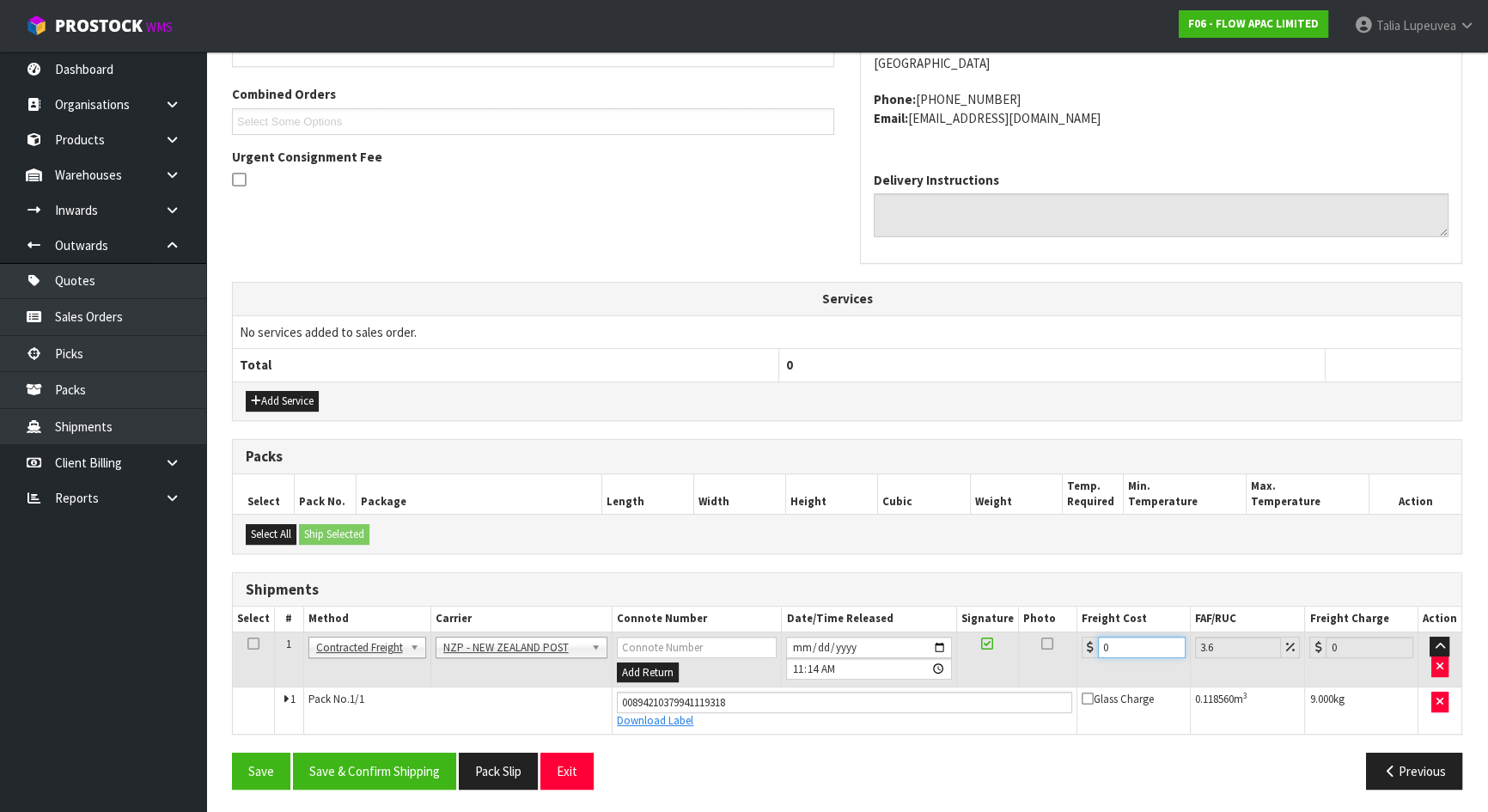
click at [1107, 641] on input "0" at bounding box center [1142, 647] width 88 height 21
type input "4"
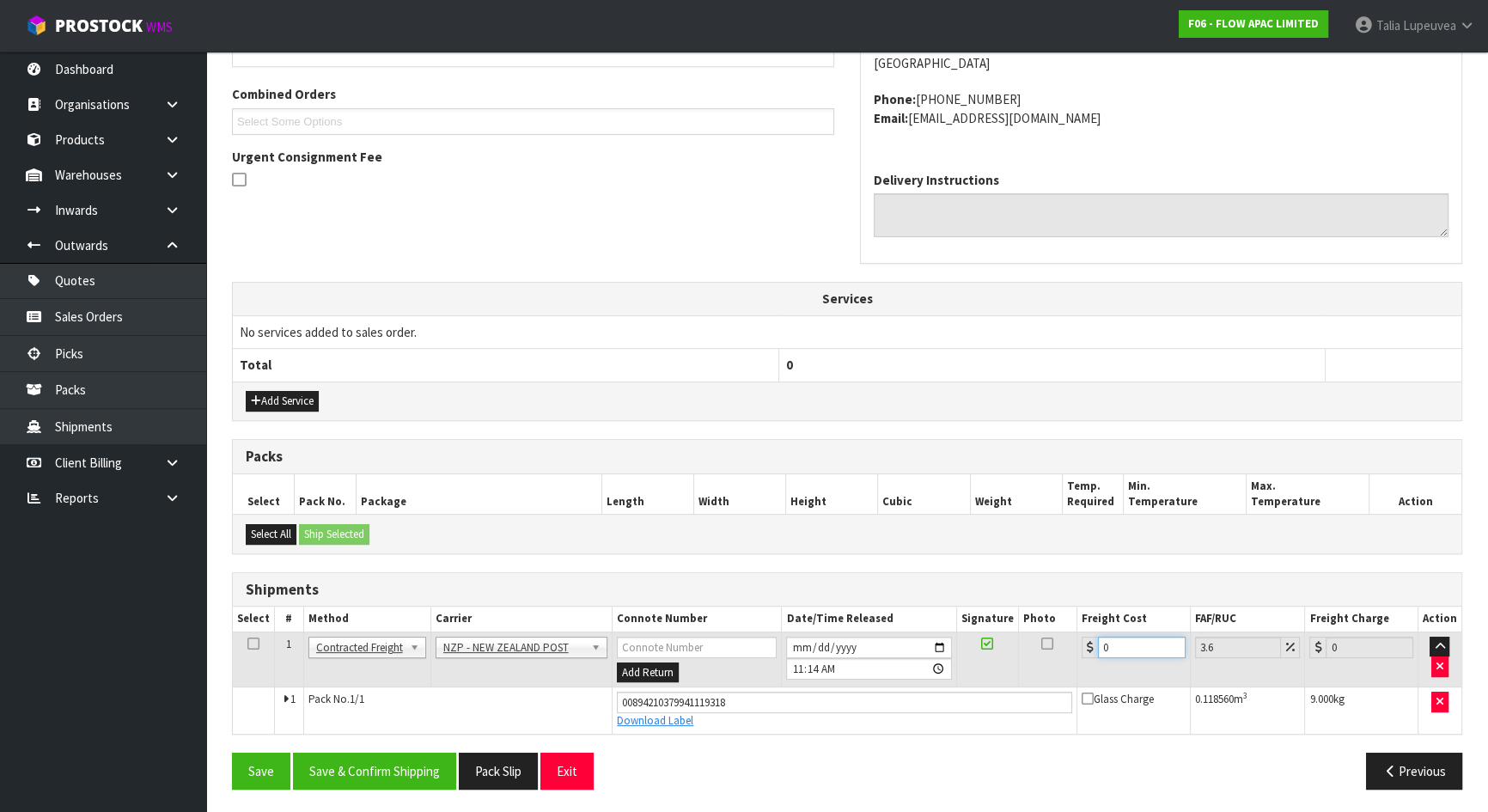
type input "4.14"
type input "4.3"
type input "4.45"
type input "4.33"
type input "4.49"
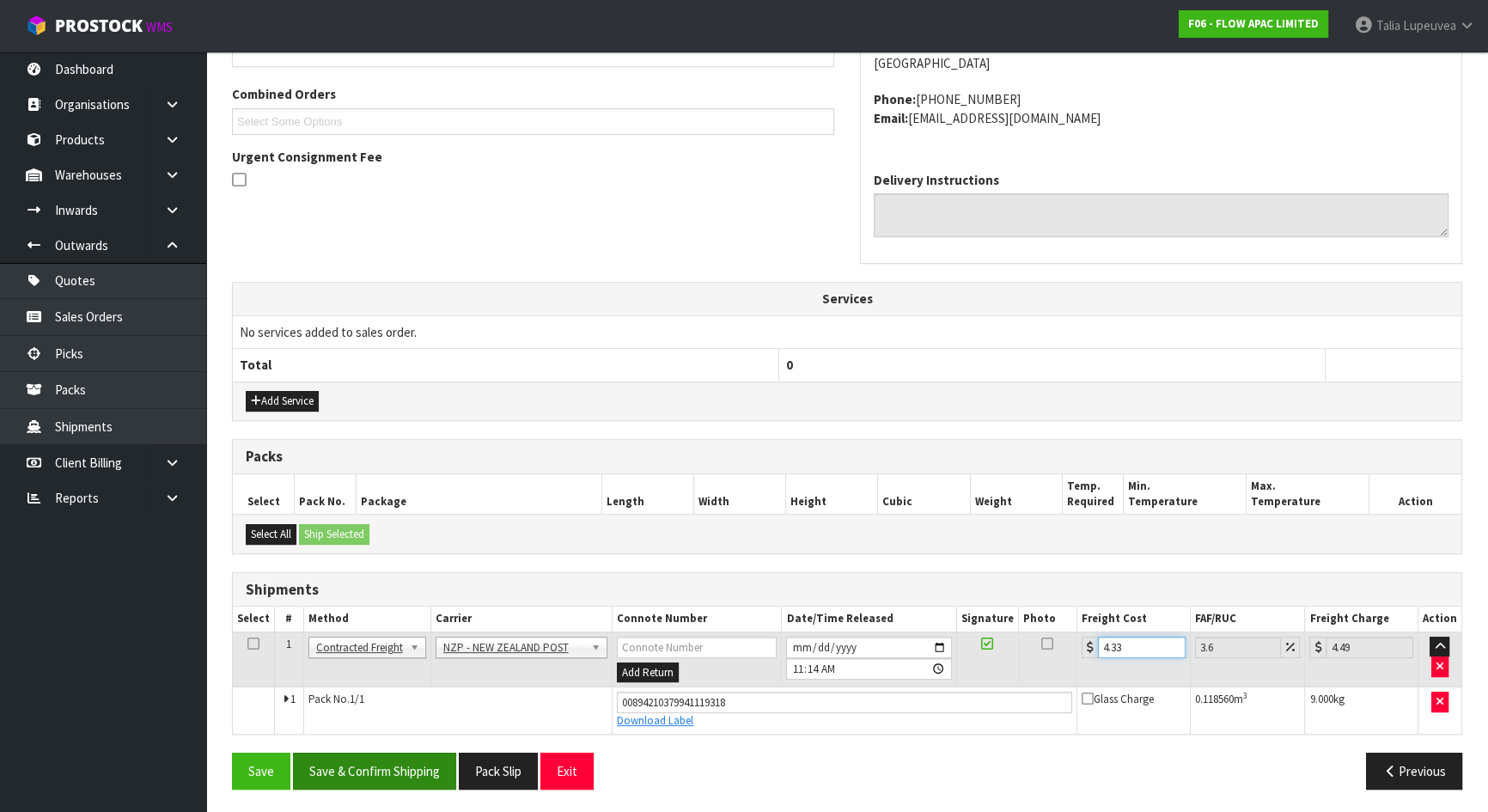
type input "4.33"
click at [451, 752] on button "Save & Confirm Shipping" at bounding box center [375, 771] width 164 height 37
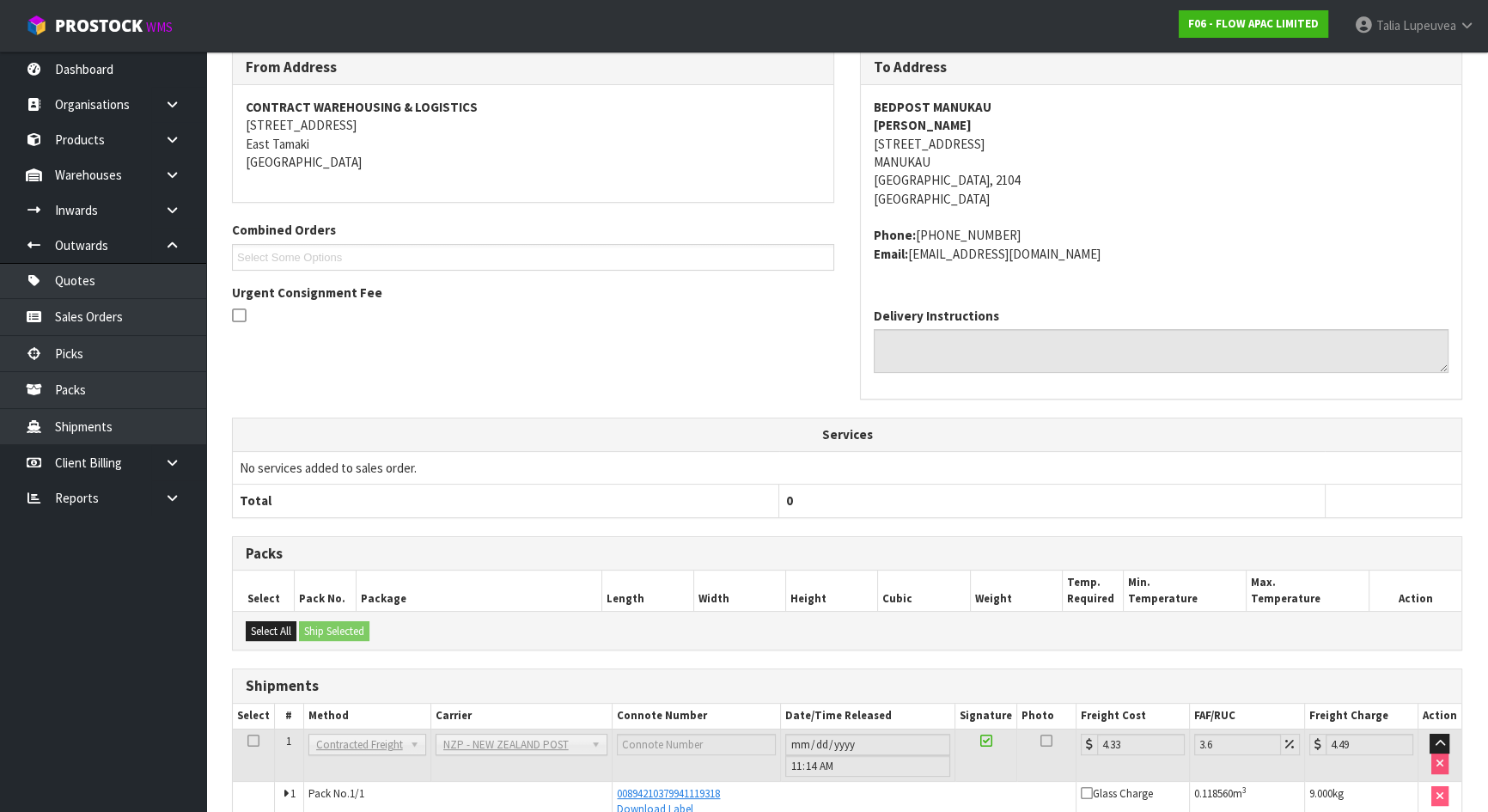
scroll to position [0, 0]
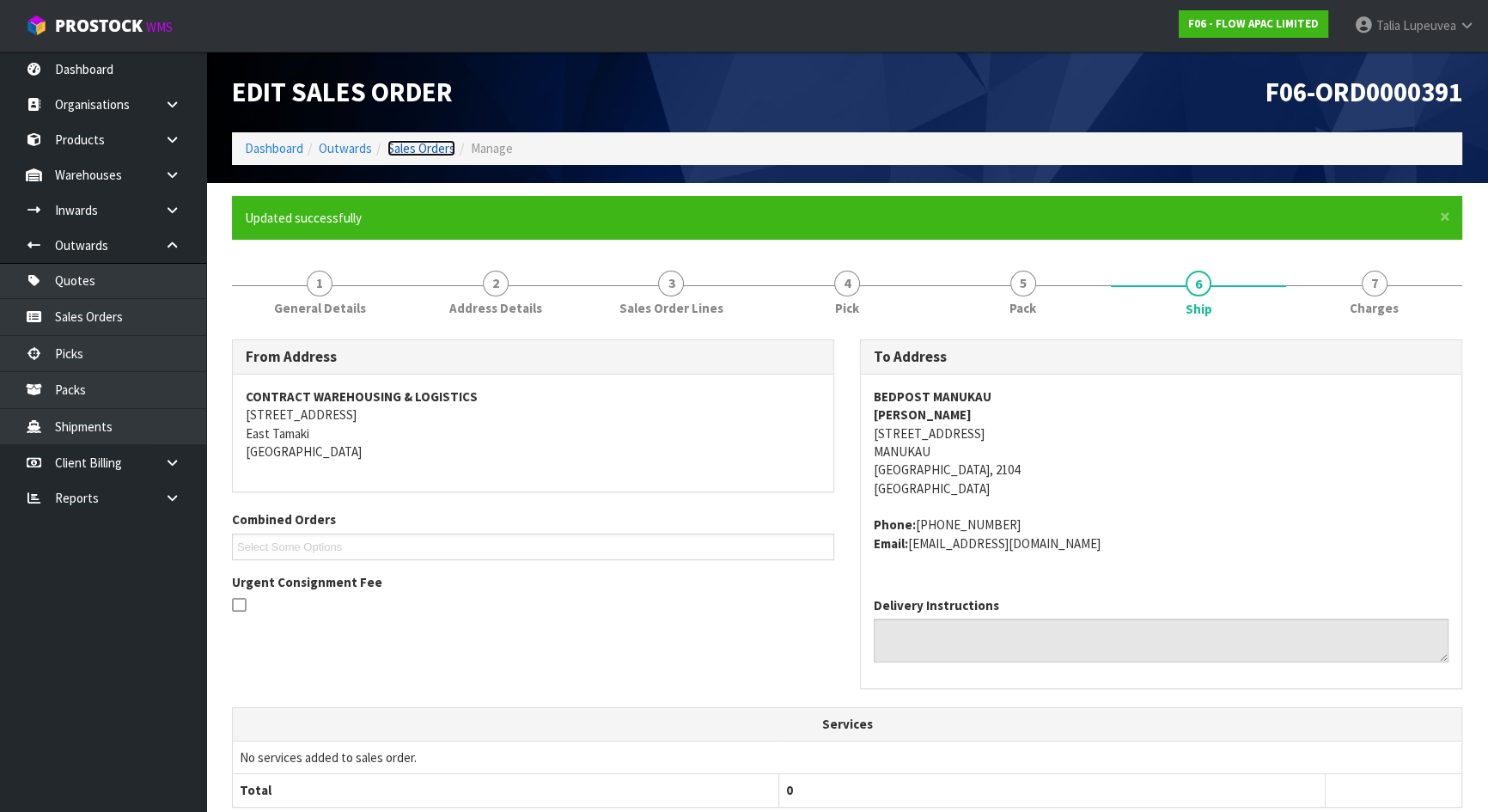
click at [436, 152] on link "Sales Orders" at bounding box center [421, 148] width 68 height 17
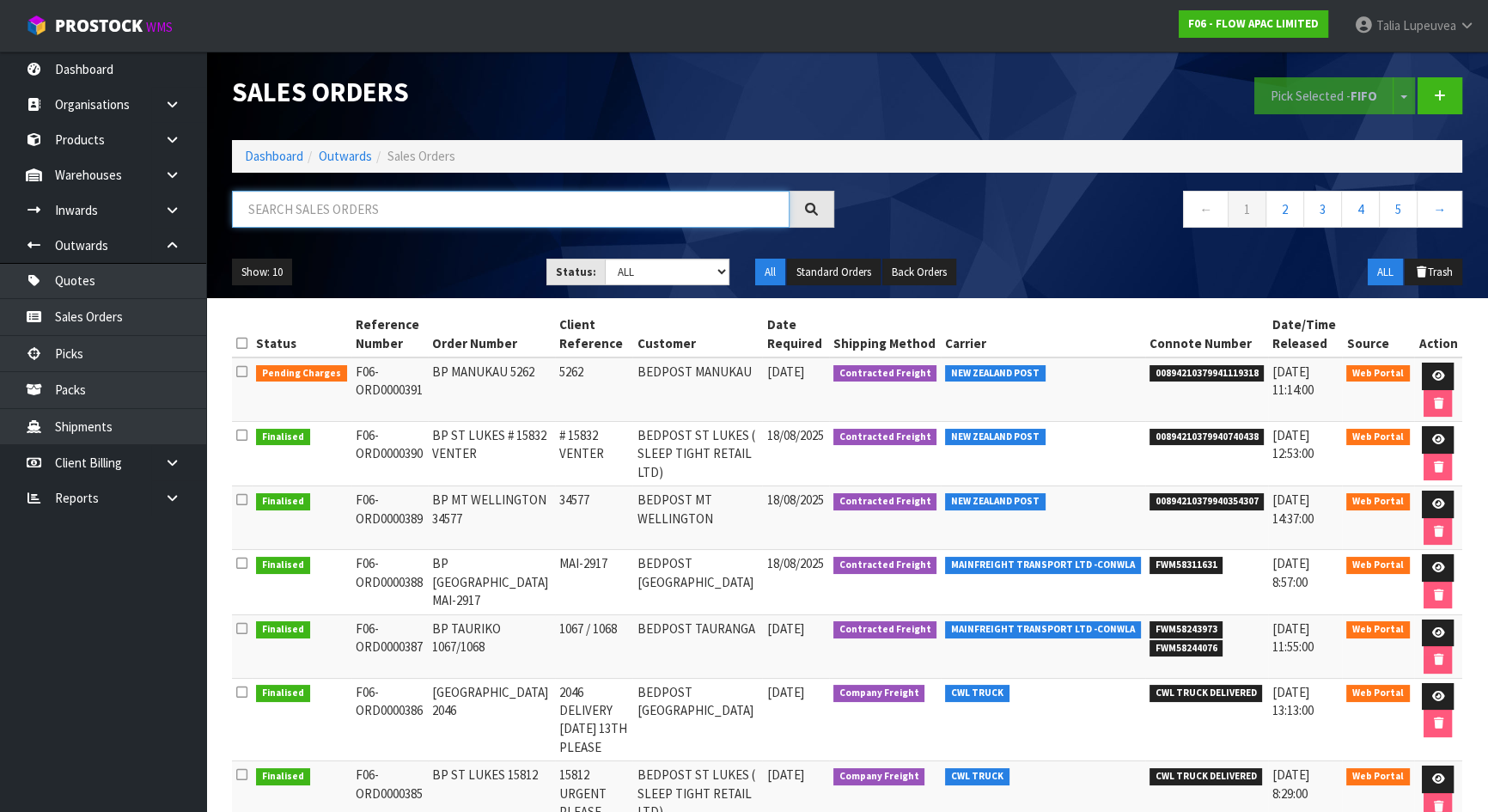
click at [474, 215] on input "text" at bounding box center [511, 209] width 558 height 37
type input "JOB-0408428"
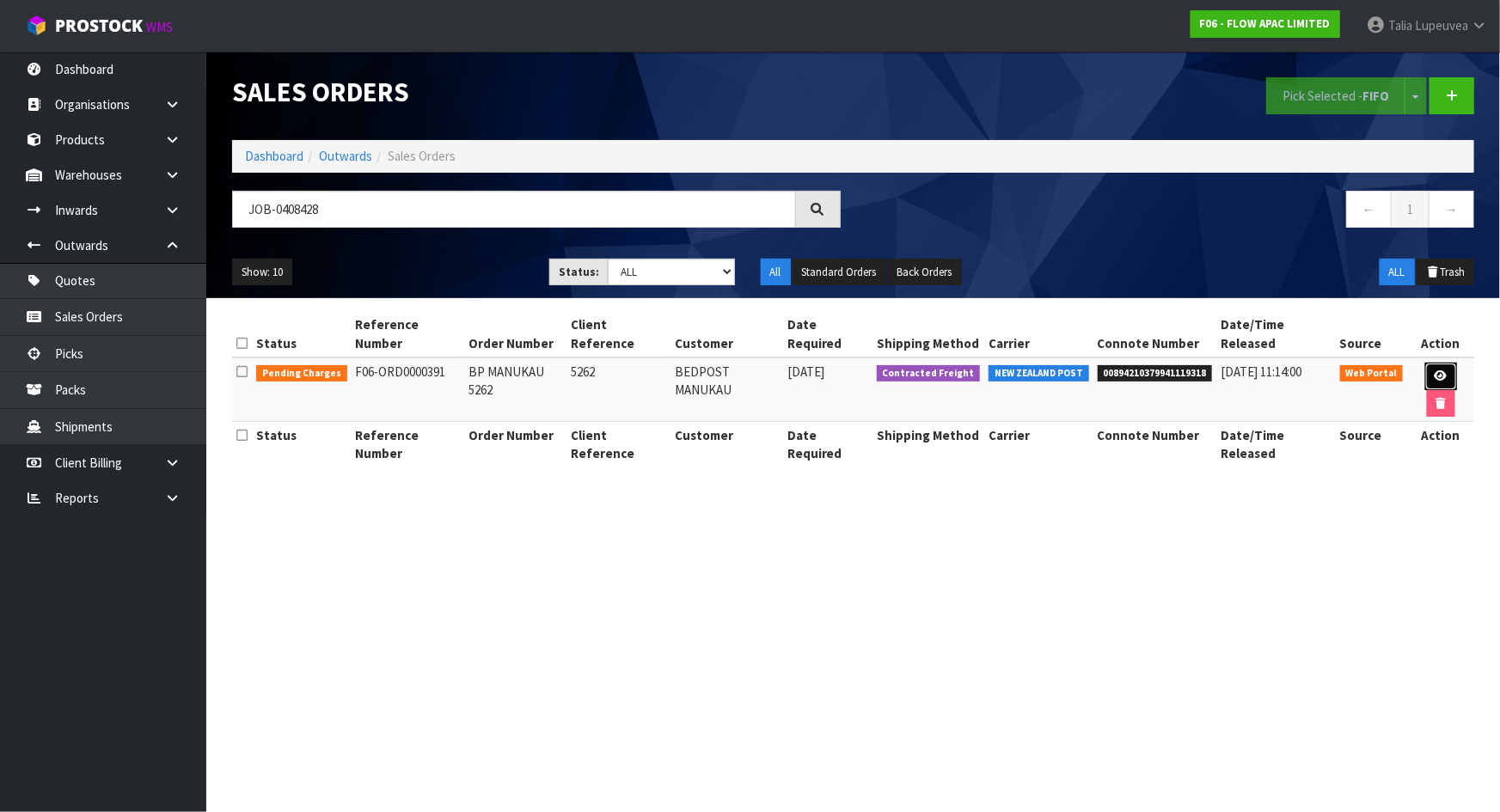
click at [1435, 370] on icon at bounding box center [1441, 376] width 13 height 11
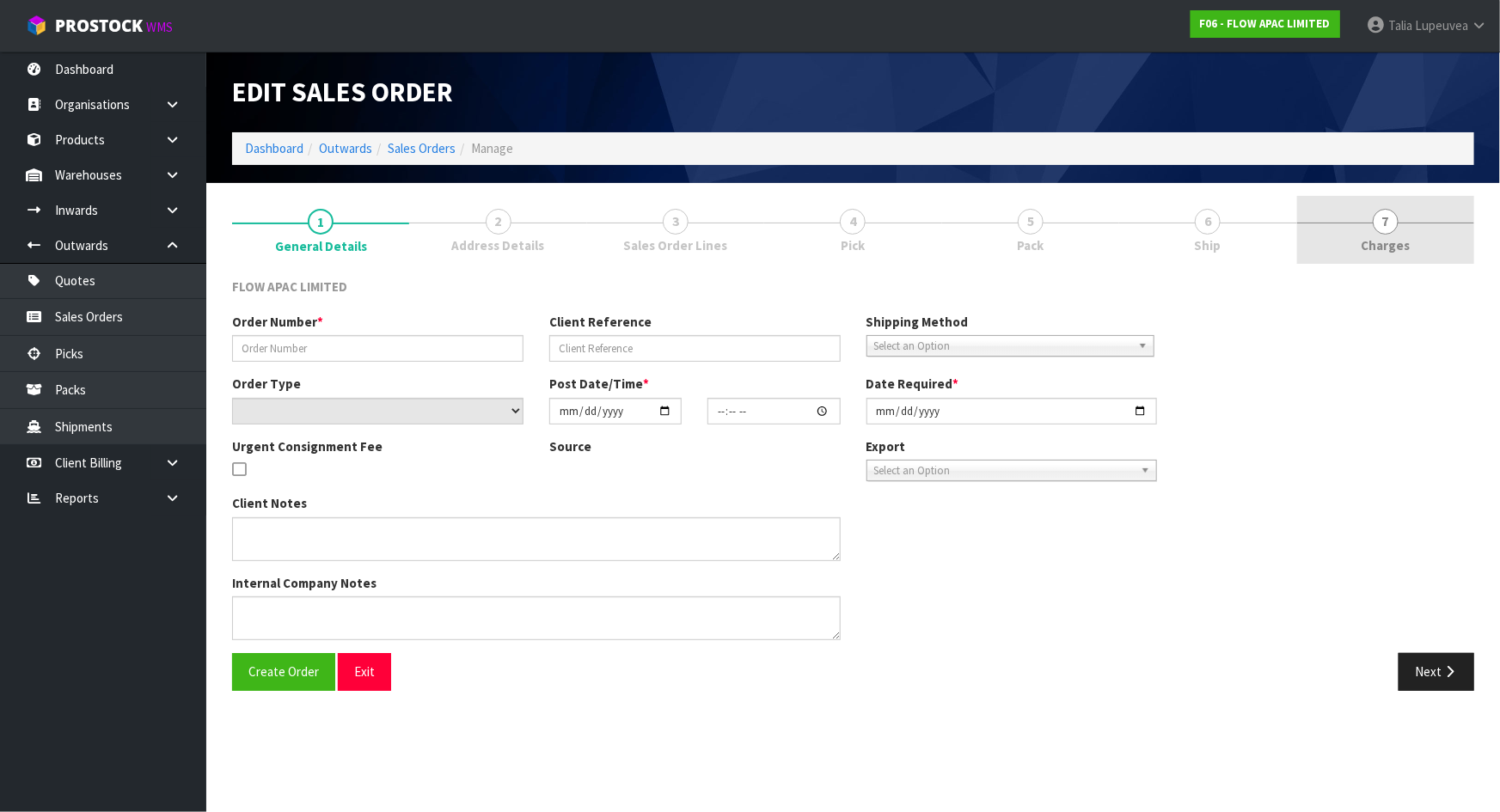
type input "BP MANUKAU 5262"
type input "5262"
select select "number:0"
type input "[DATE]"
type input "17:05:00.000"
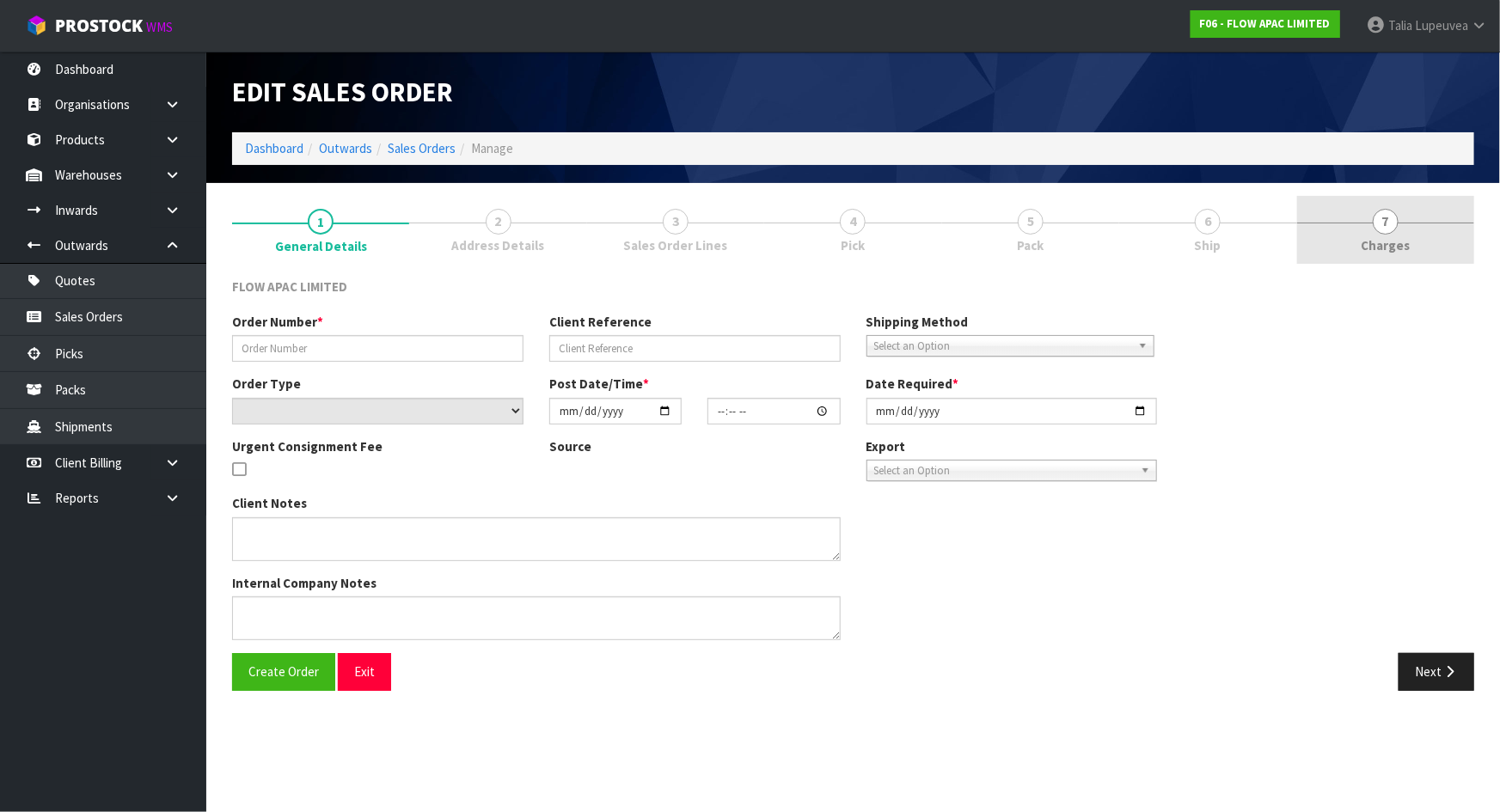
type input "[DATE]"
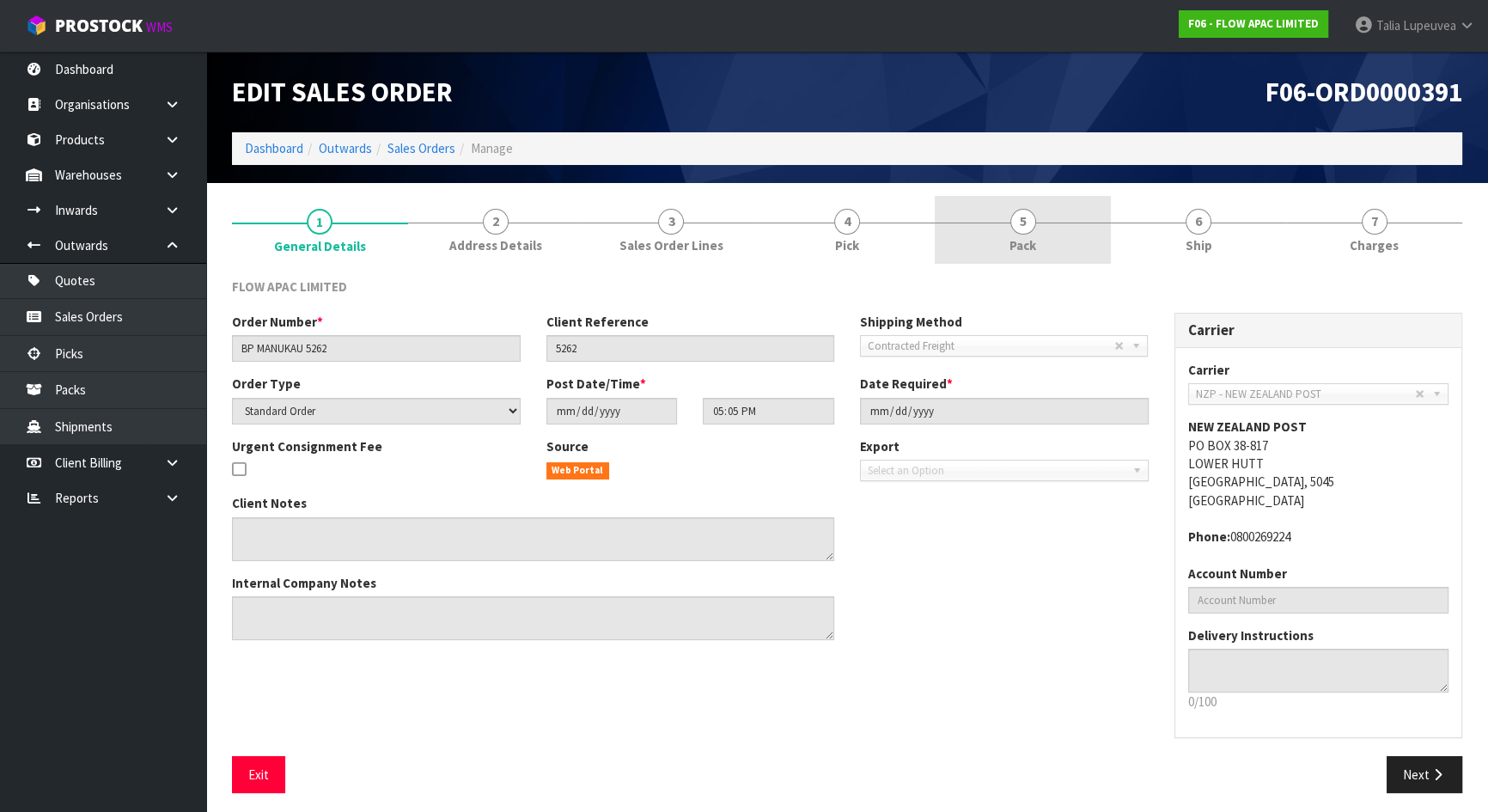
click at [1047, 234] on link "5 Pack" at bounding box center [1023, 230] width 176 height 68
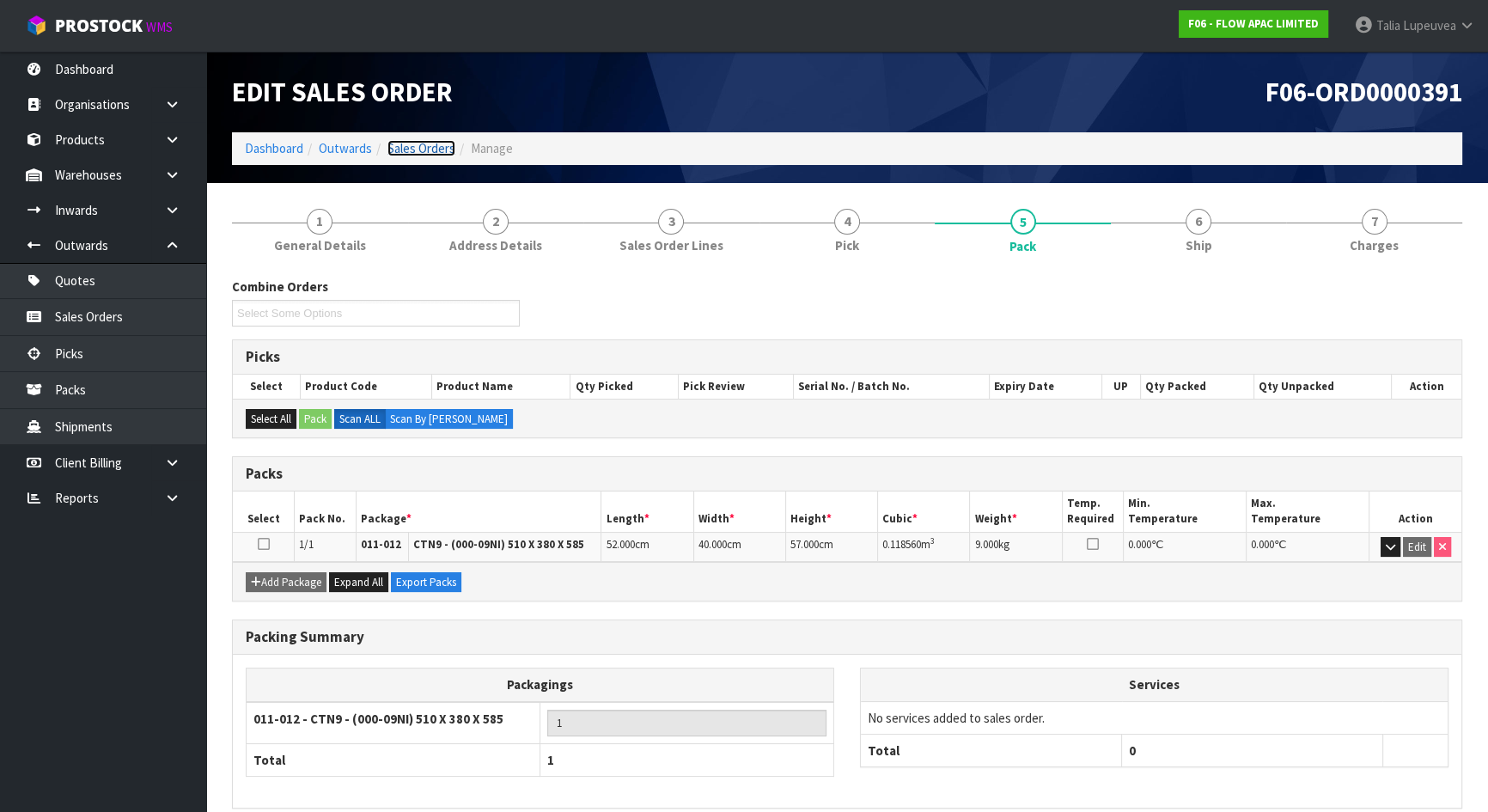
click at [409, 141] on link "Sales Orders" at bounding box center [421, 148] width 68 height 17
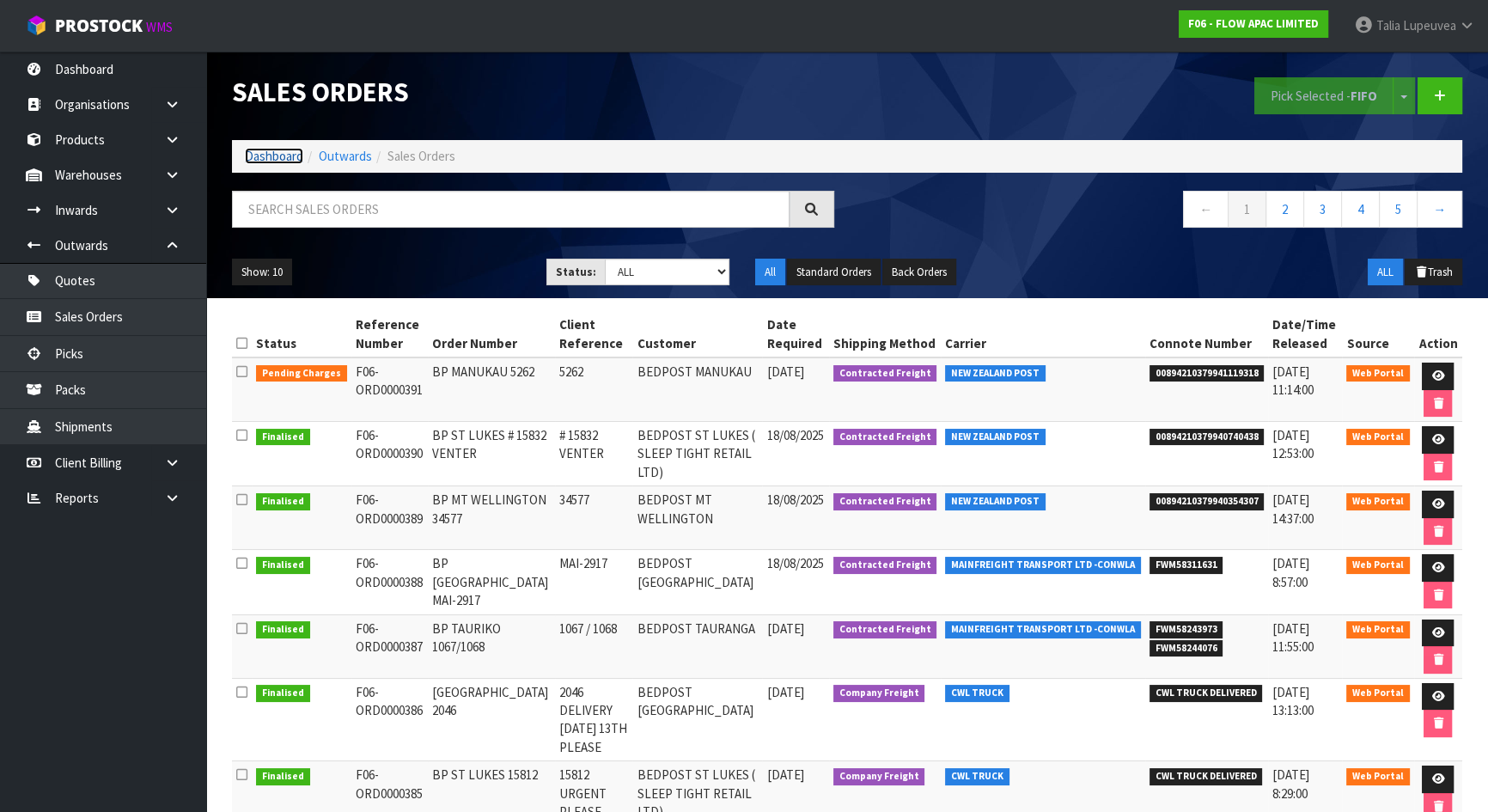
click at [260, 160] on link "Dashboard" at bounding box center [274, 156] width 58 height 17
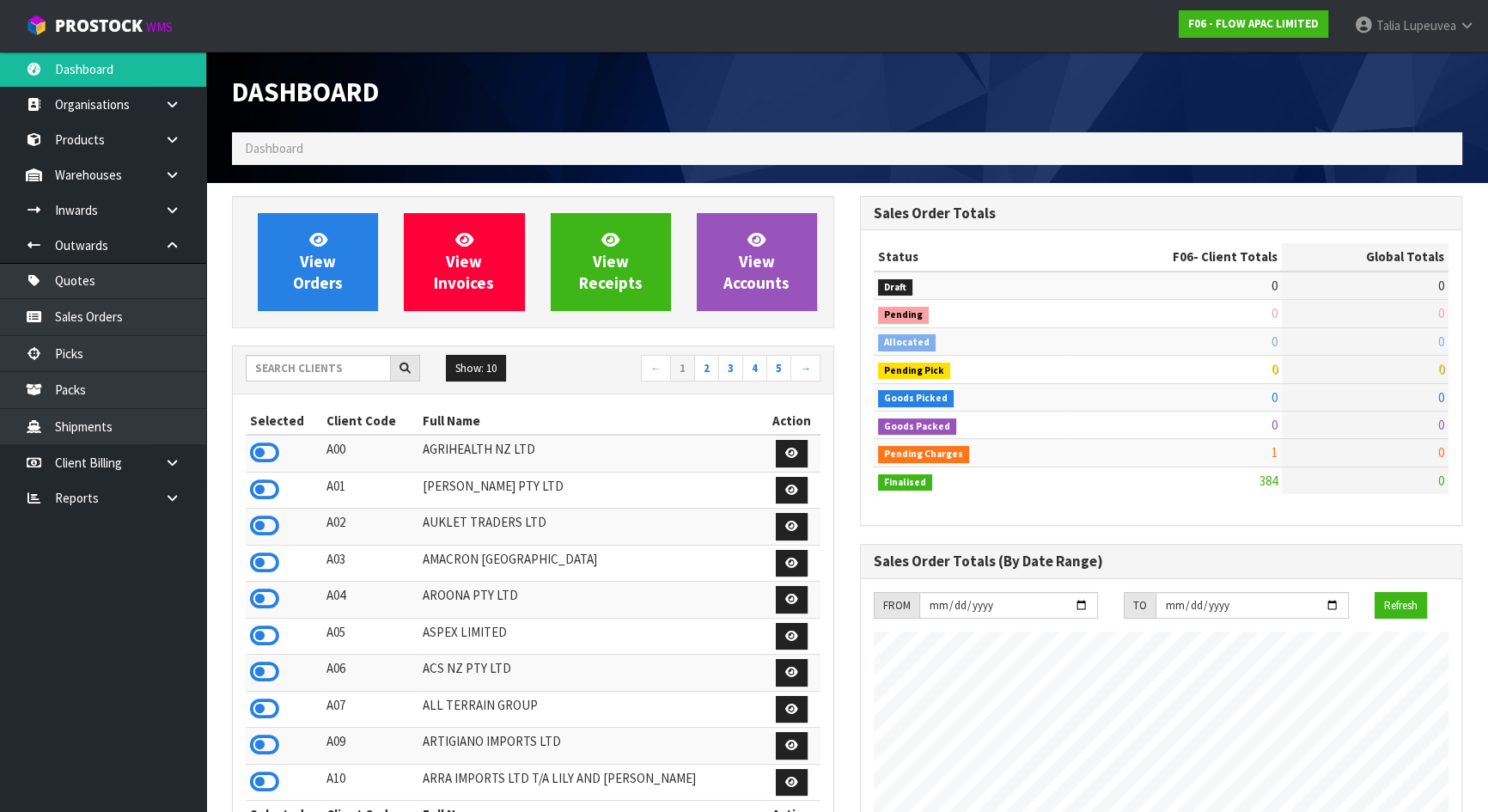
scroll to position [1271, 627]
click at [283, 369] on input "text" at bounding box center [318, 368] width 145 height 26
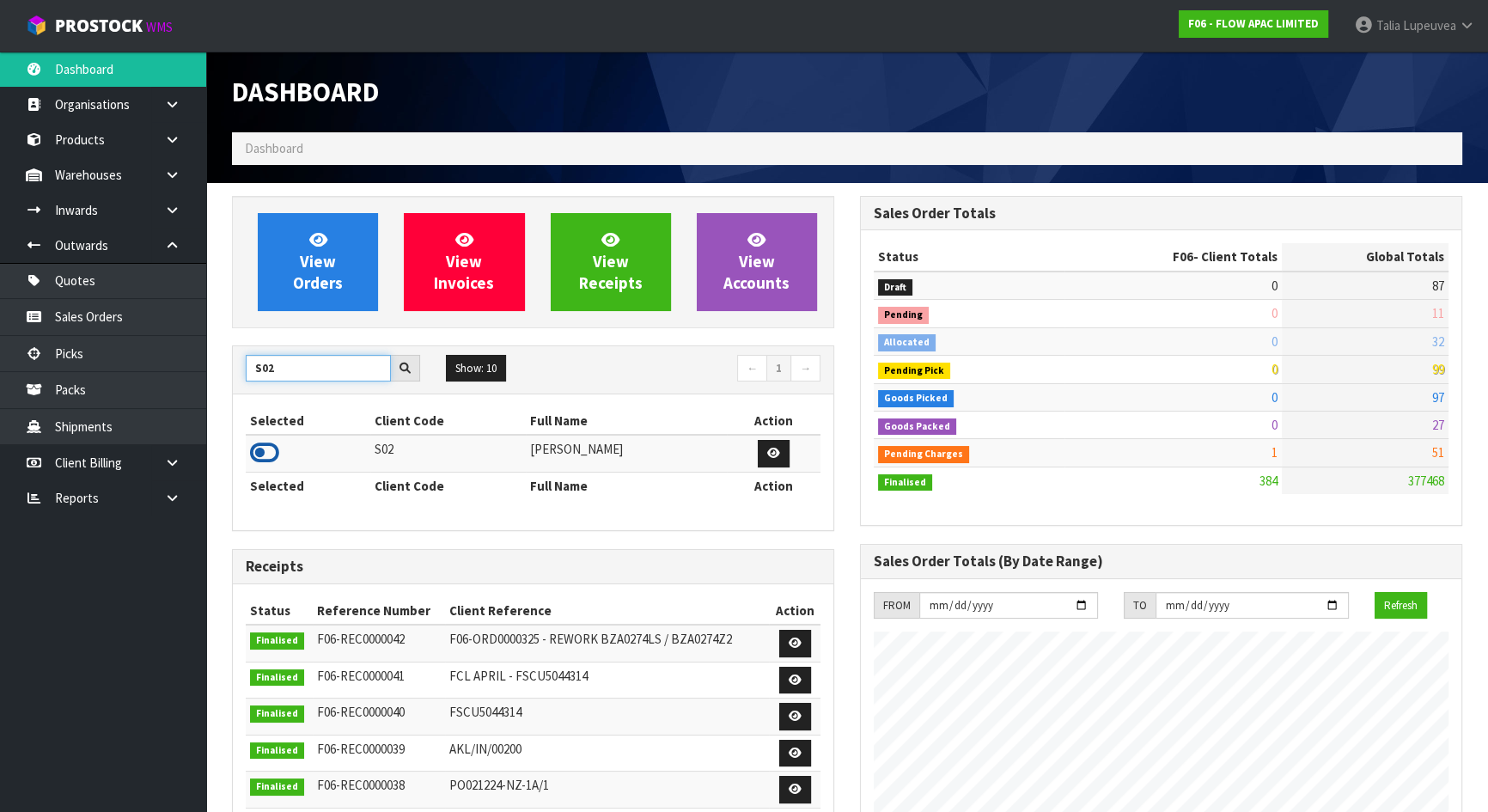
type input "S02"
click at [250, 460] on icon at bounding box center [264, 452] width 29 height 26
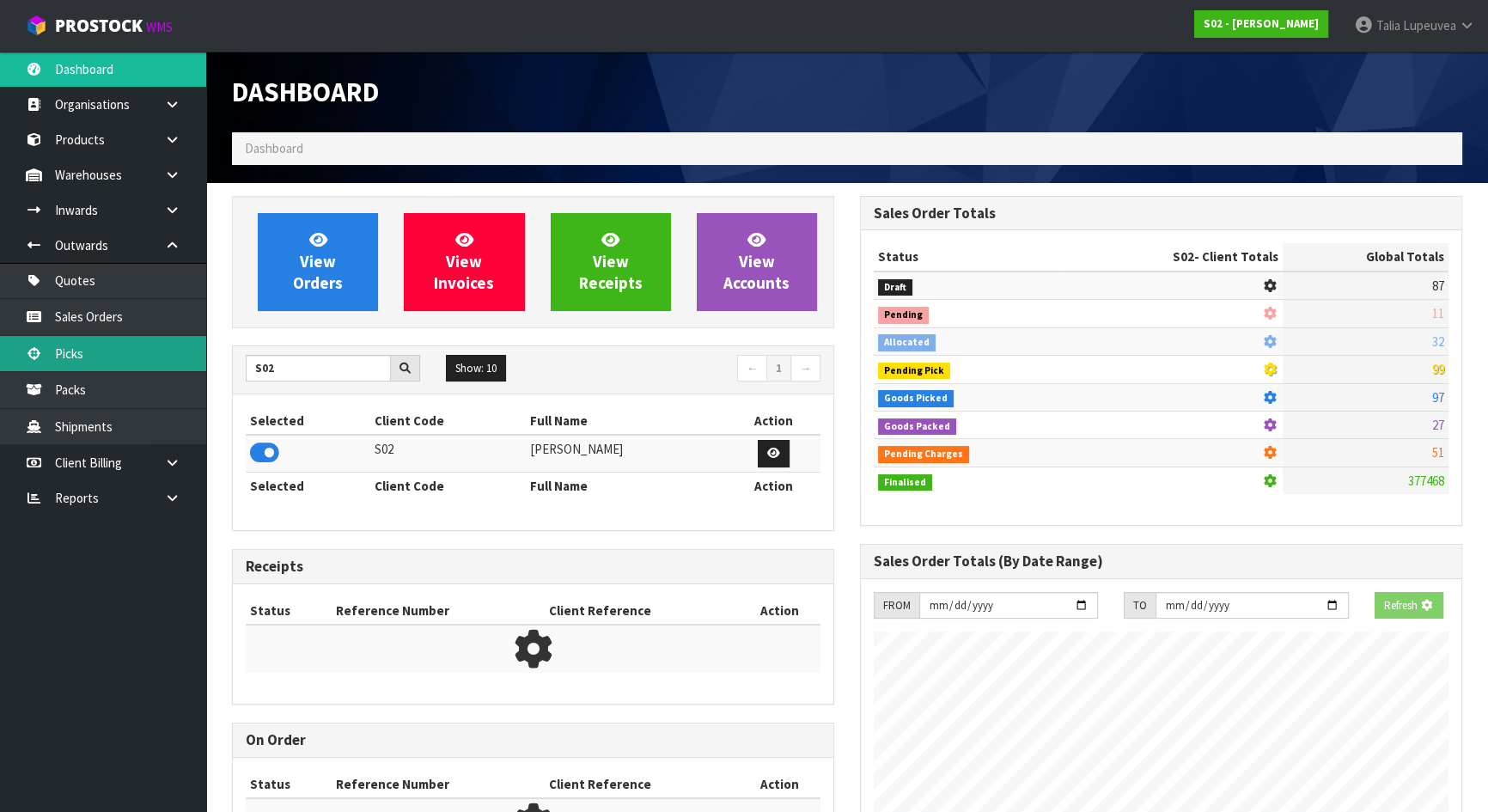
scroll to position [1298, 627]
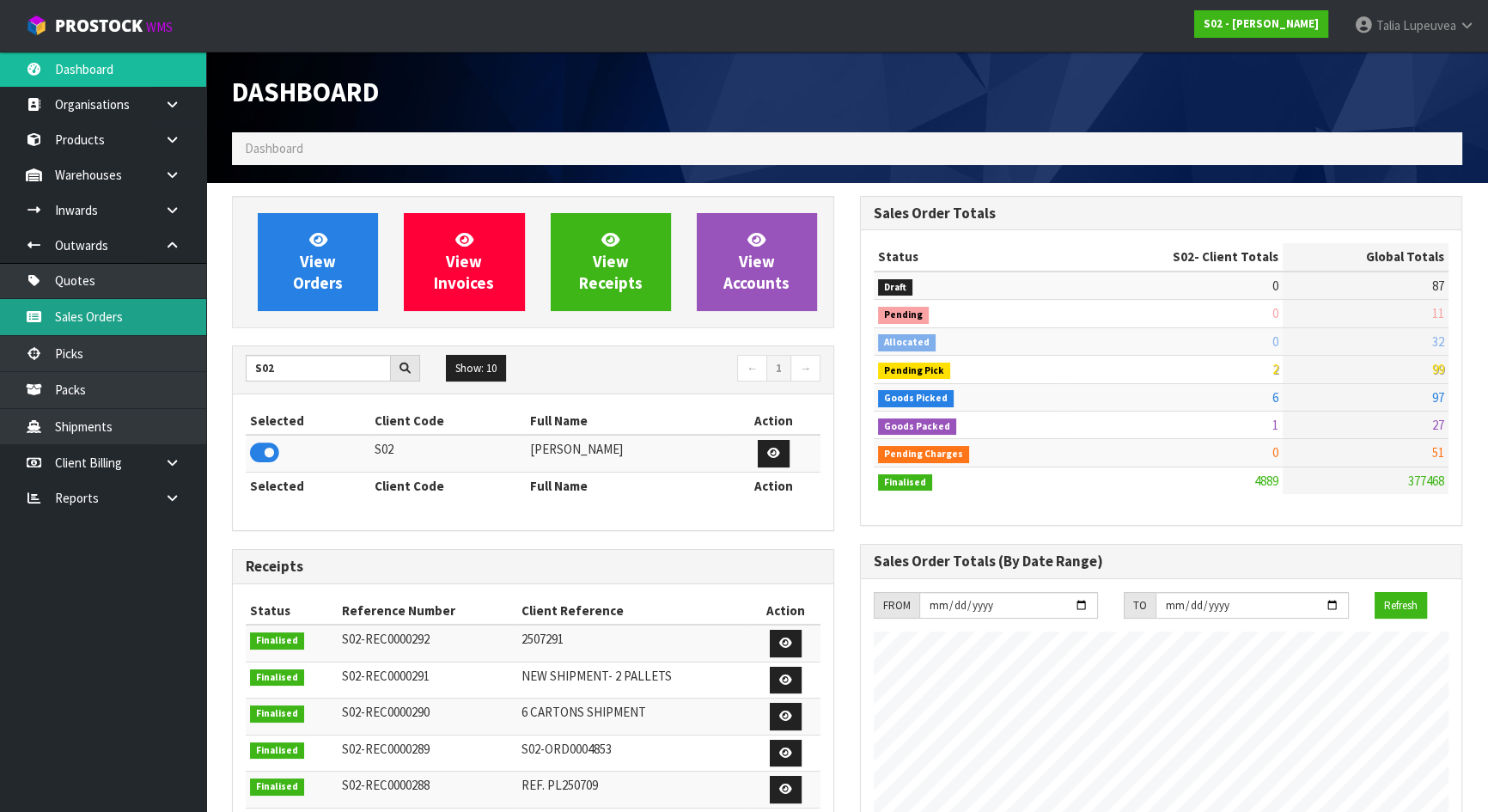
drag, startPoint x: 139, startPoint y: 309, endPoint x: 131, endPoint y: 312, distance: 8.5
click at [139, 310] on link "Sales Orders" at bounding box center [103, 317] width 206 height 35
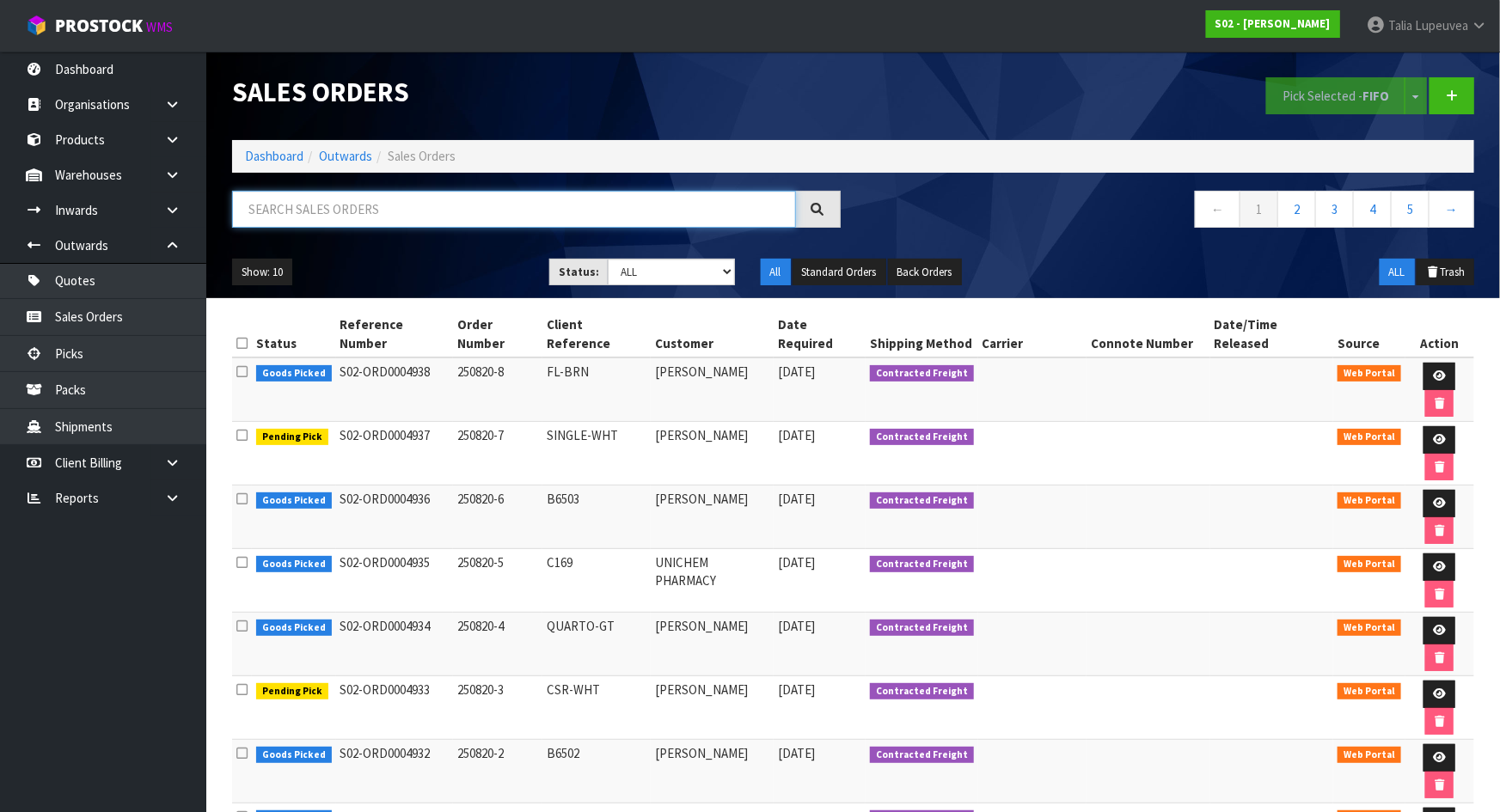
click at [352, 208] on input "text" at bounding box center [514, 209] width 564 height 37
type input "JOB-0408498"
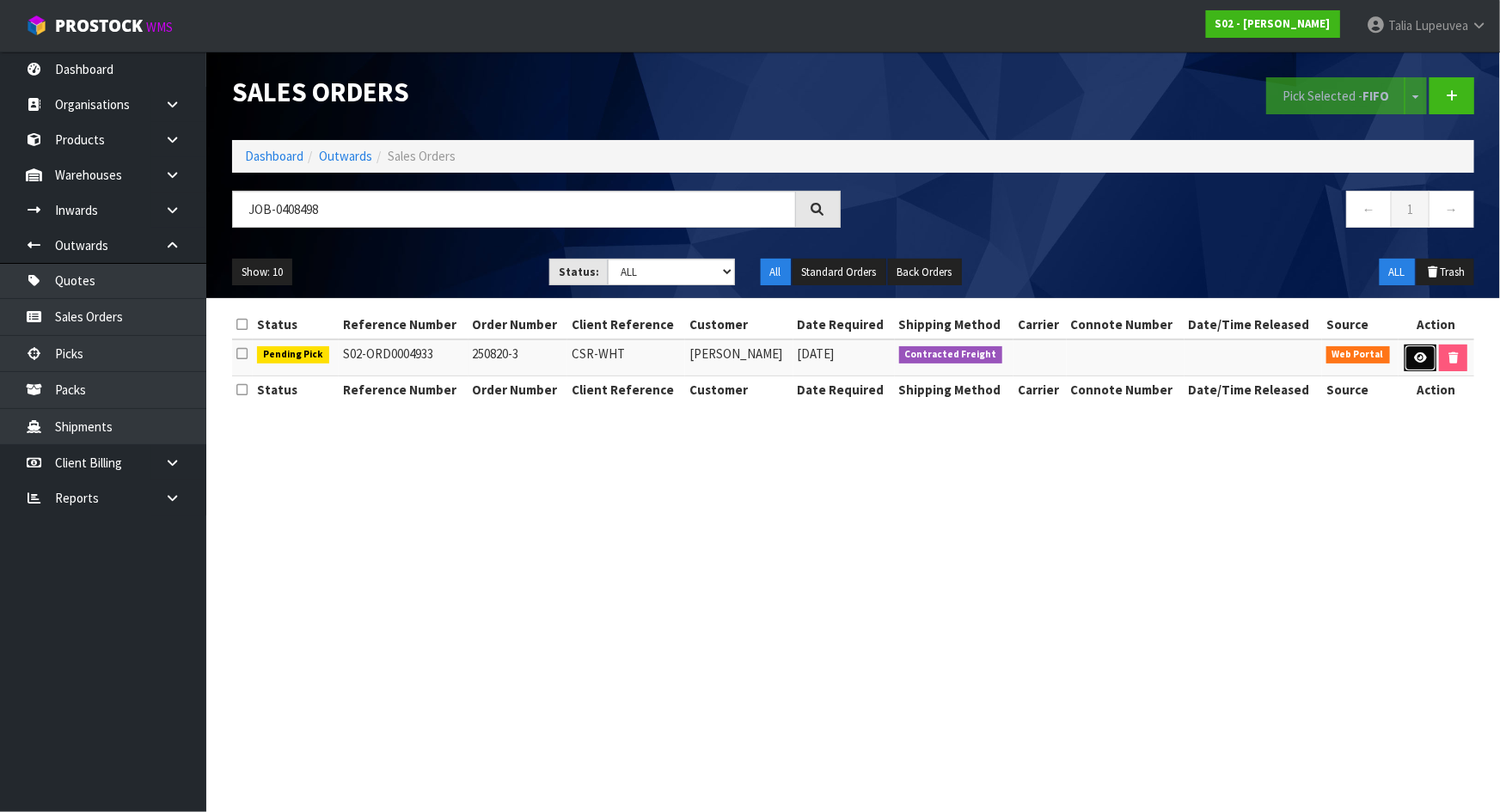
click at [1417, 363] on link at bounding box center [1420, 358] width 32 height 27
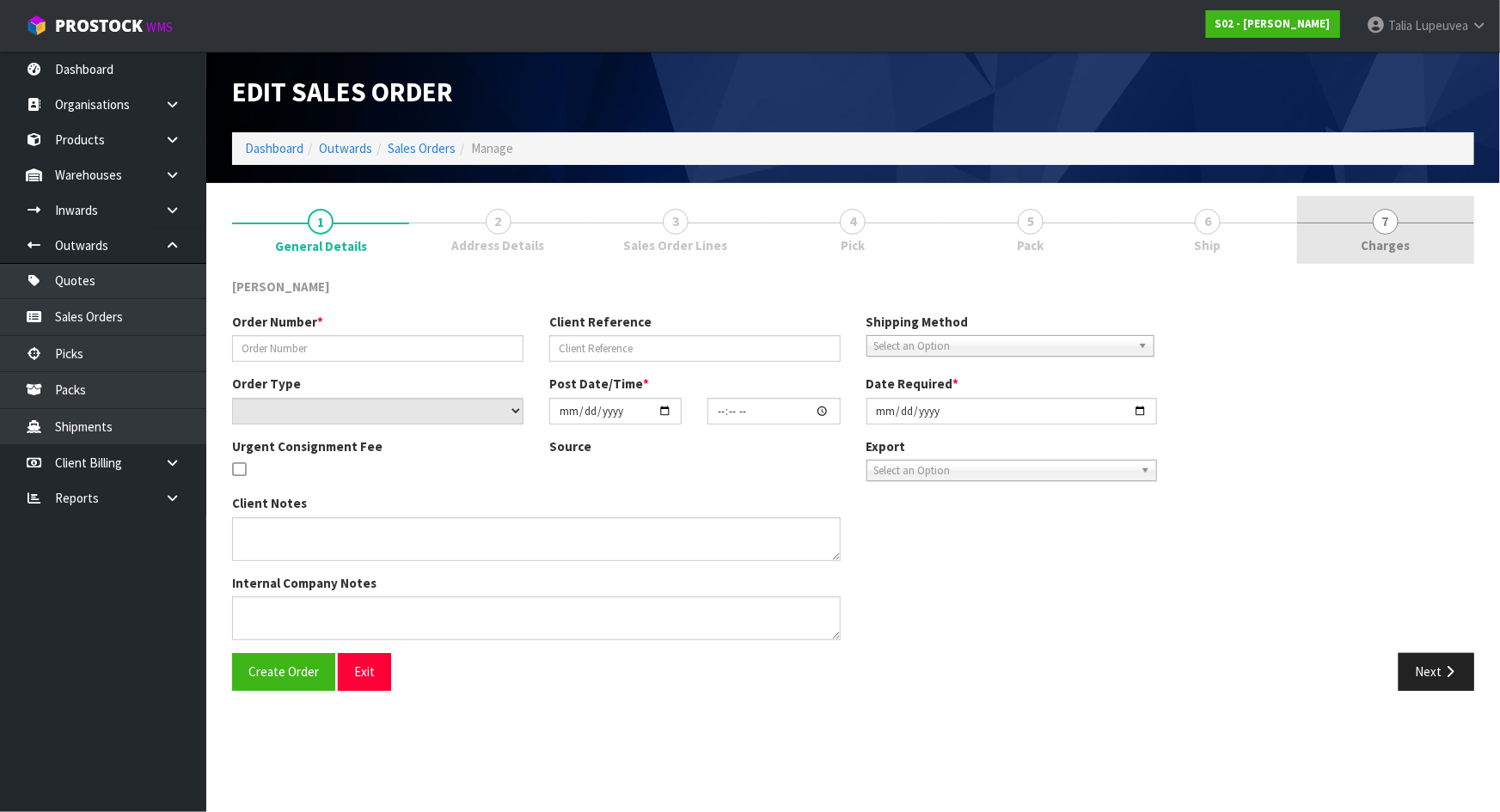
type input "250820-3"
type input "CSR-WHT"
select select "number:0"
type input "[DATE]"
type input "23:59:00.000"
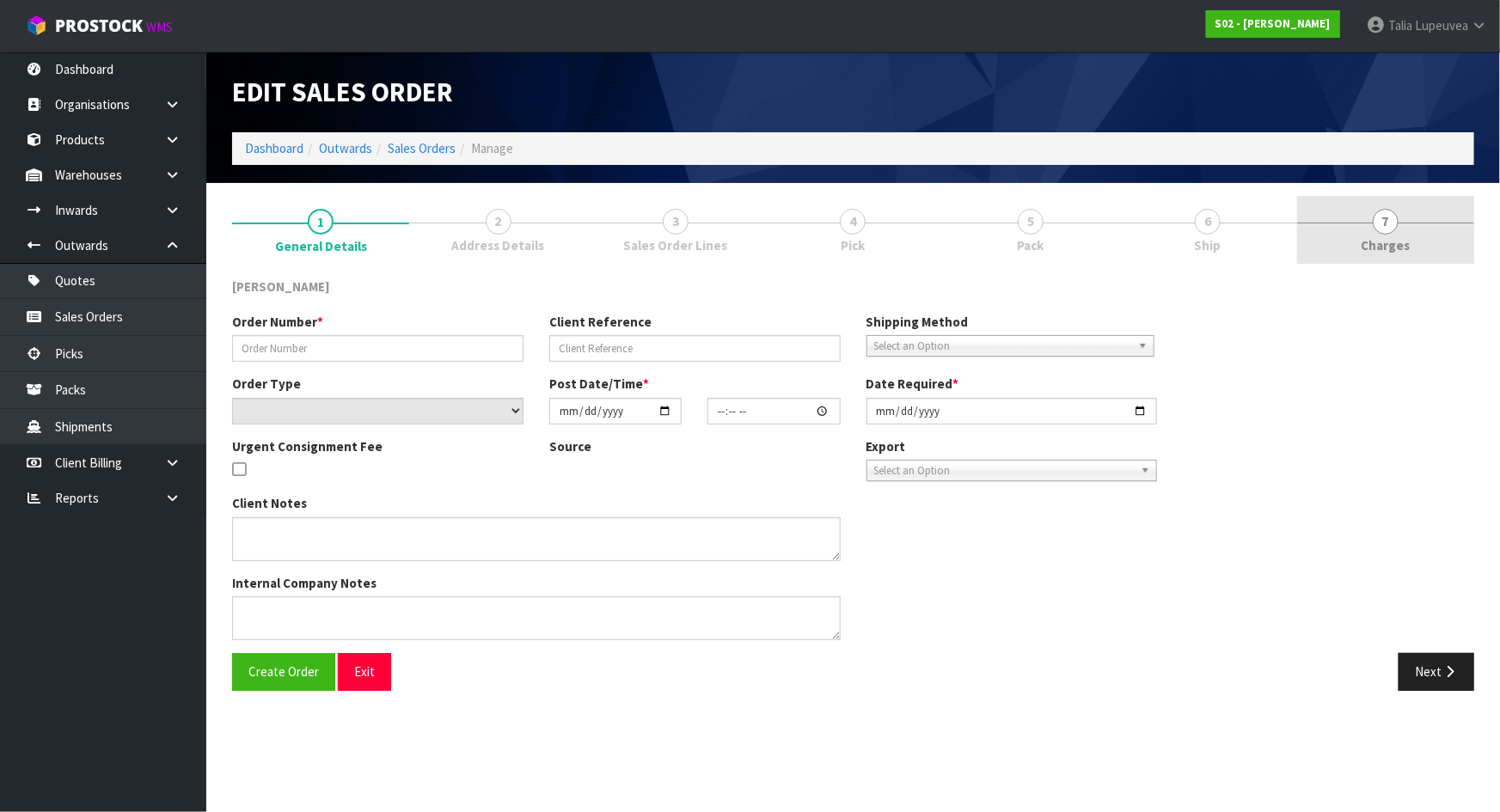
type input "[DATE]"
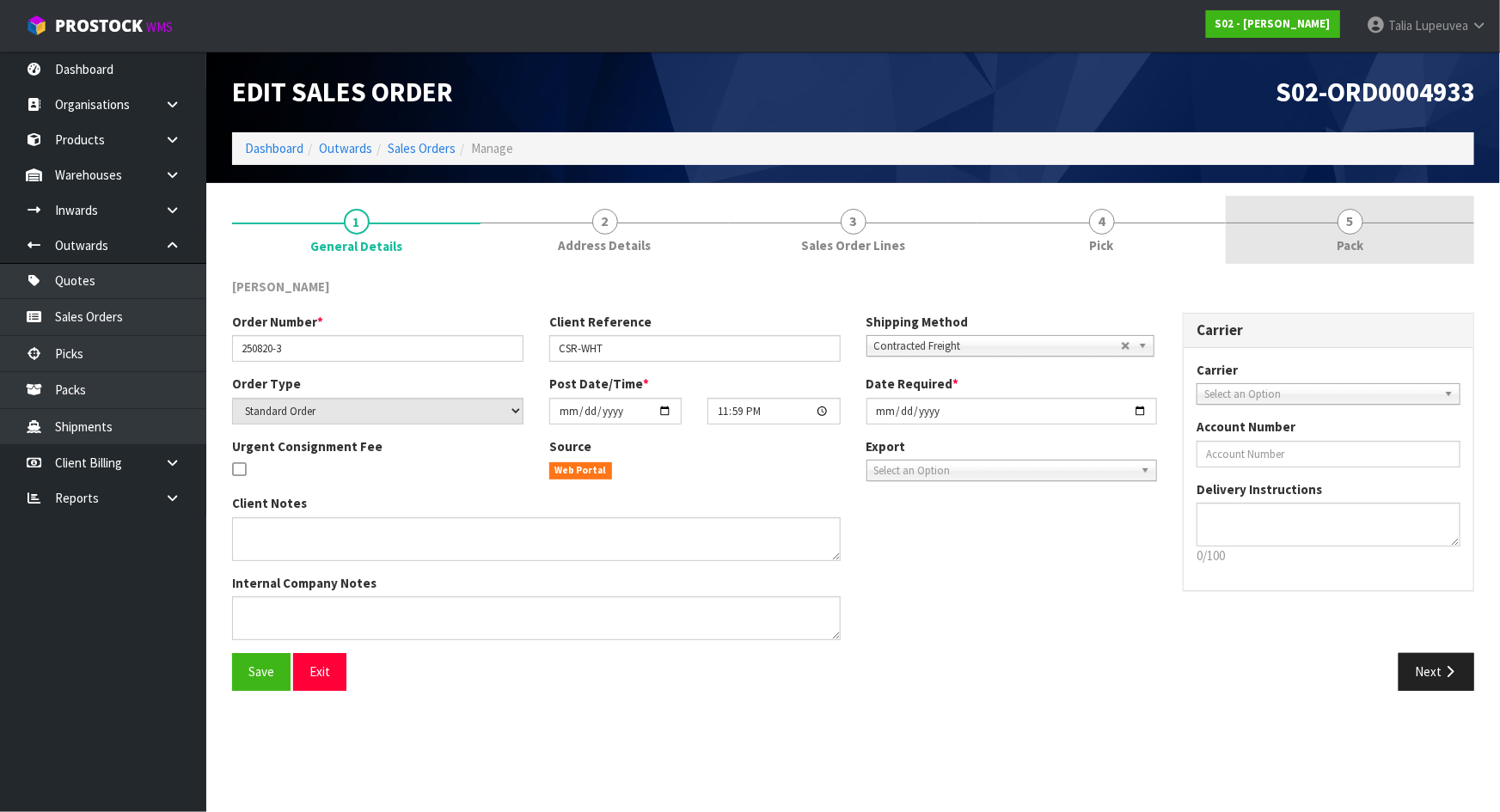
click at [1317, 229] on link "5 Pack" at bounding box center [1349, 230] width 248 height 68
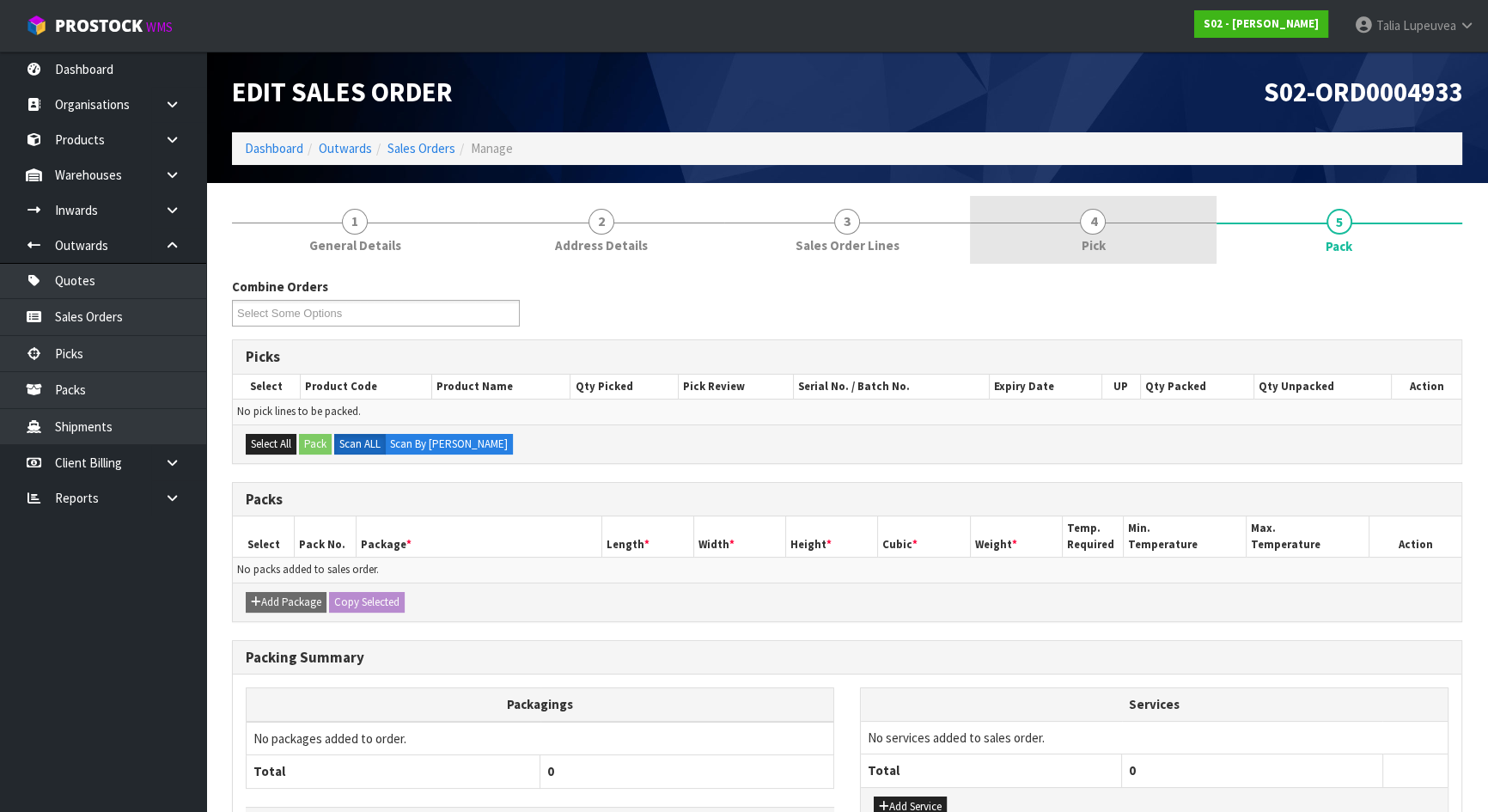
click at [1073, 210] on link "4 Pick" at bounding box center [1092, 230] width 246 height 68
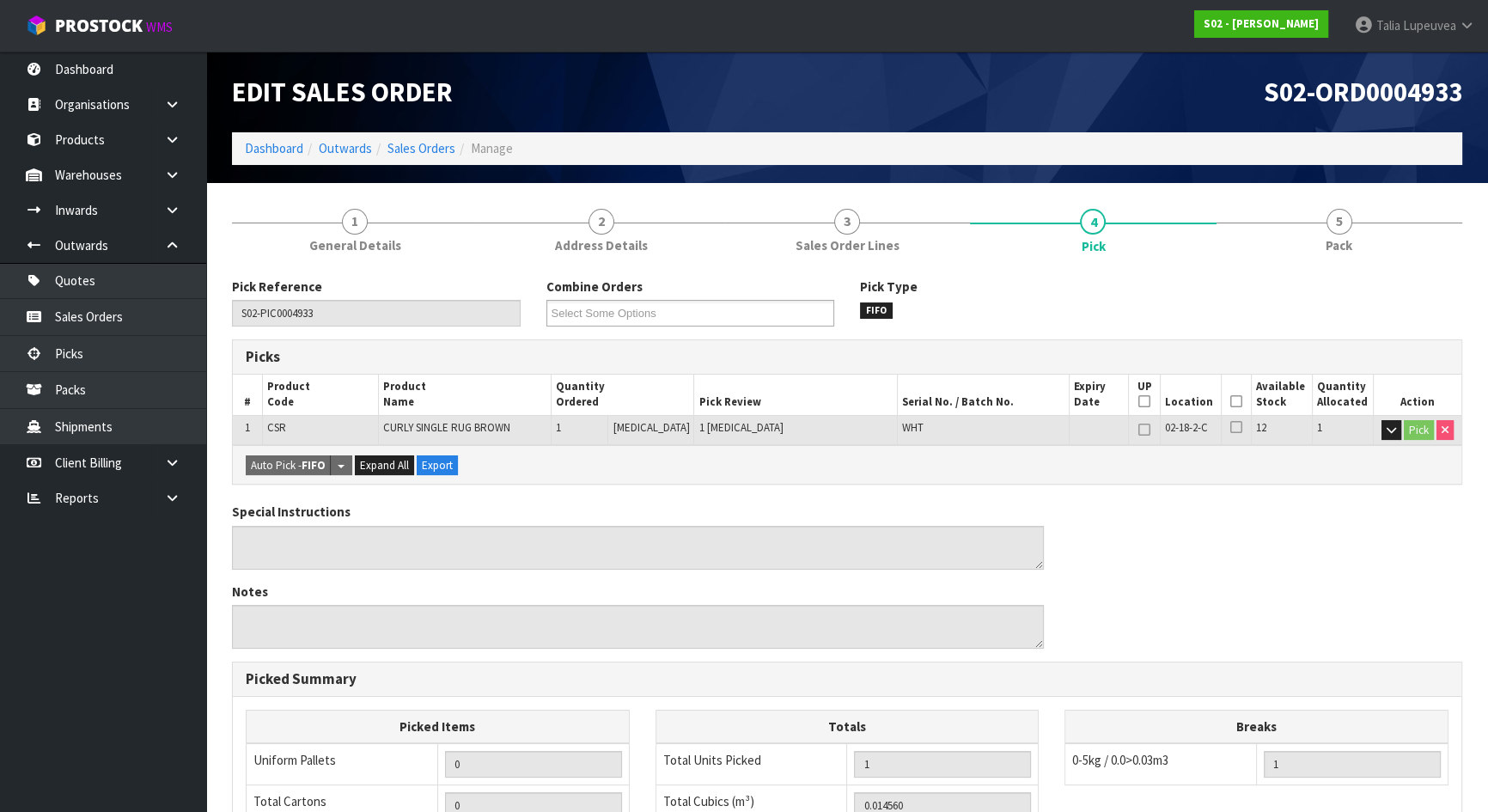
click at [1232, 402] on icon at bounding box center [1236, 401] width 12 height 1
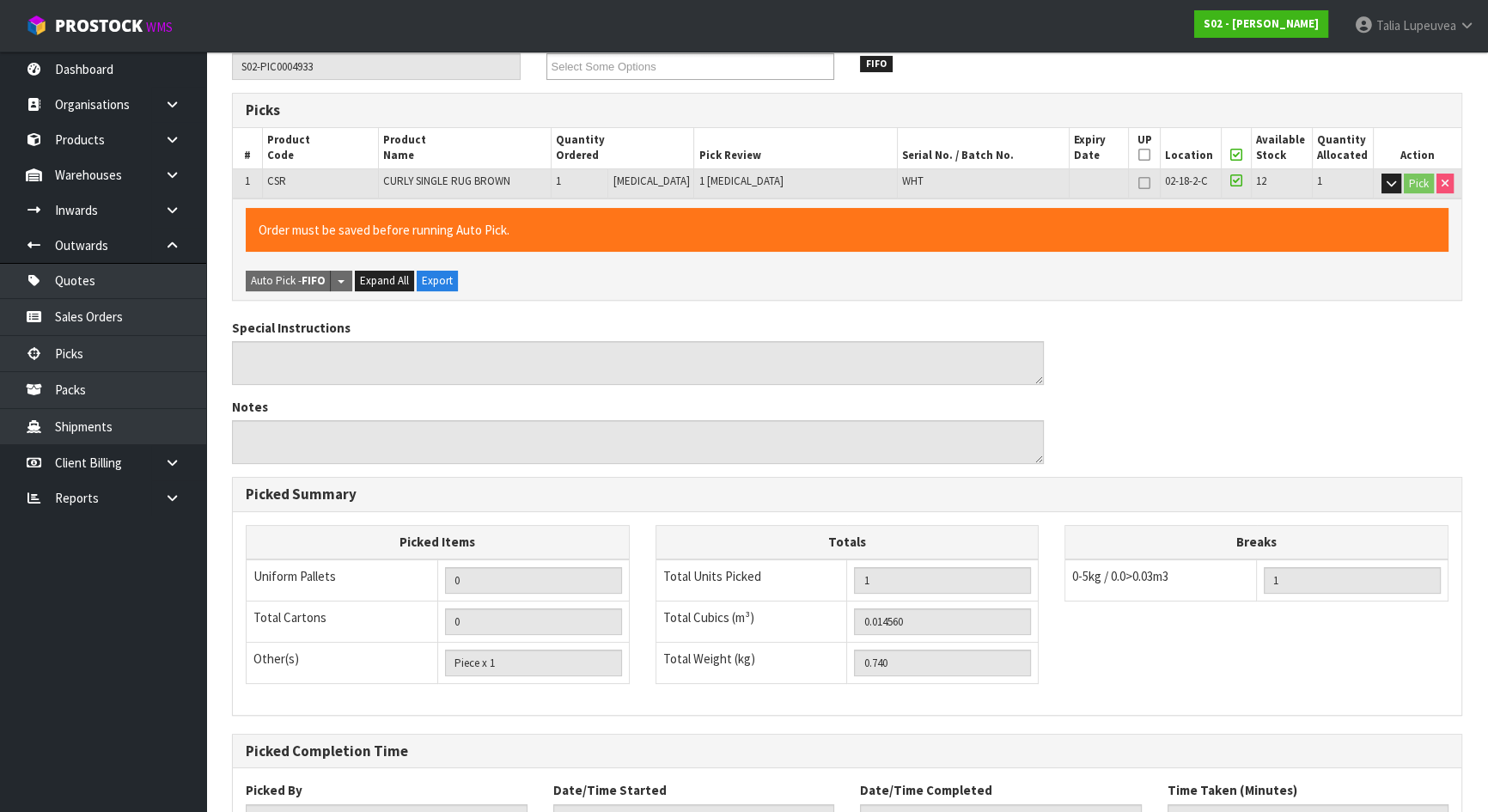
scroll to position [383, 0]
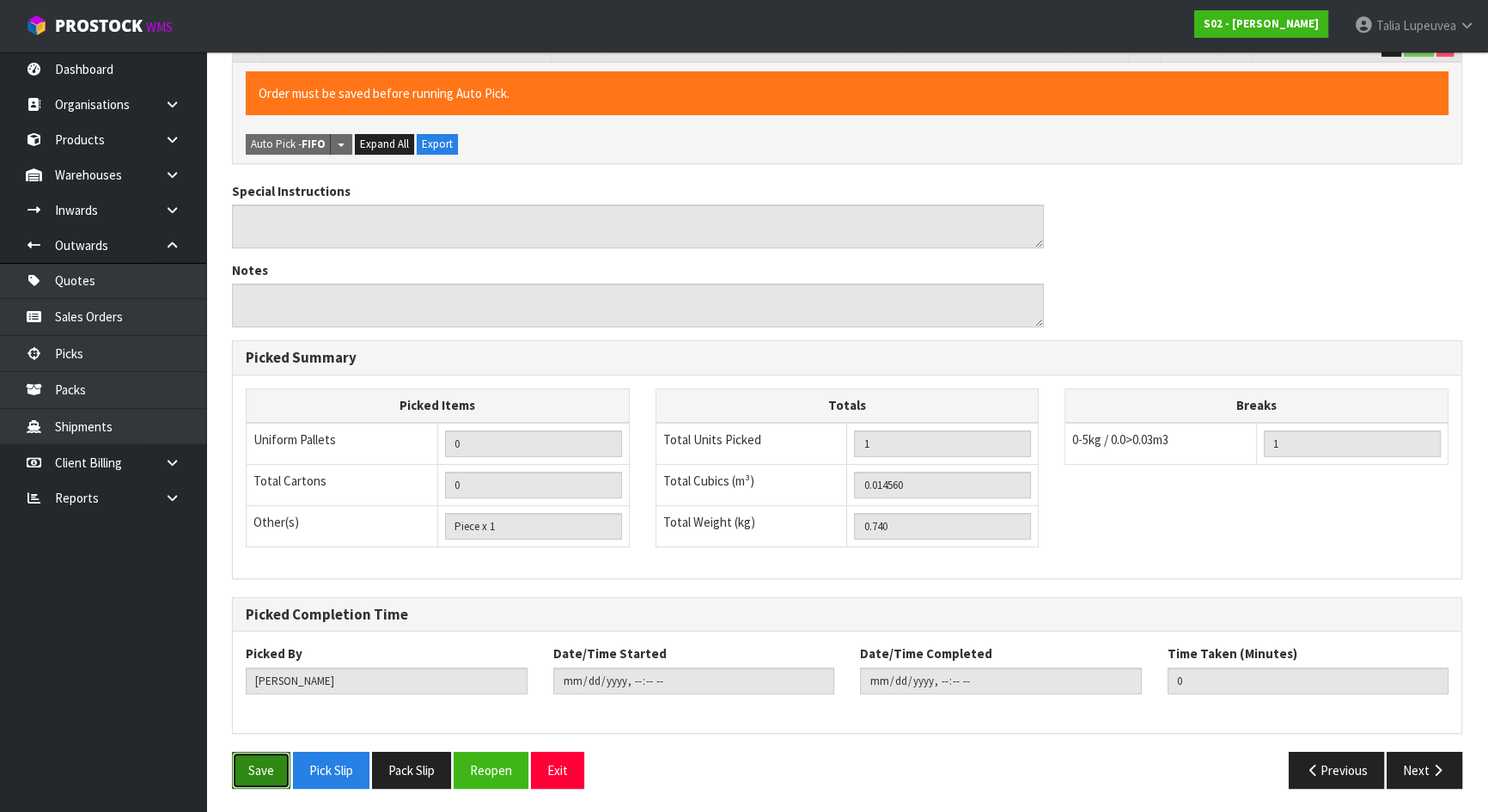
click at [258, 768] on button "Save" at bounding box center [261, 770] width 58 height 37
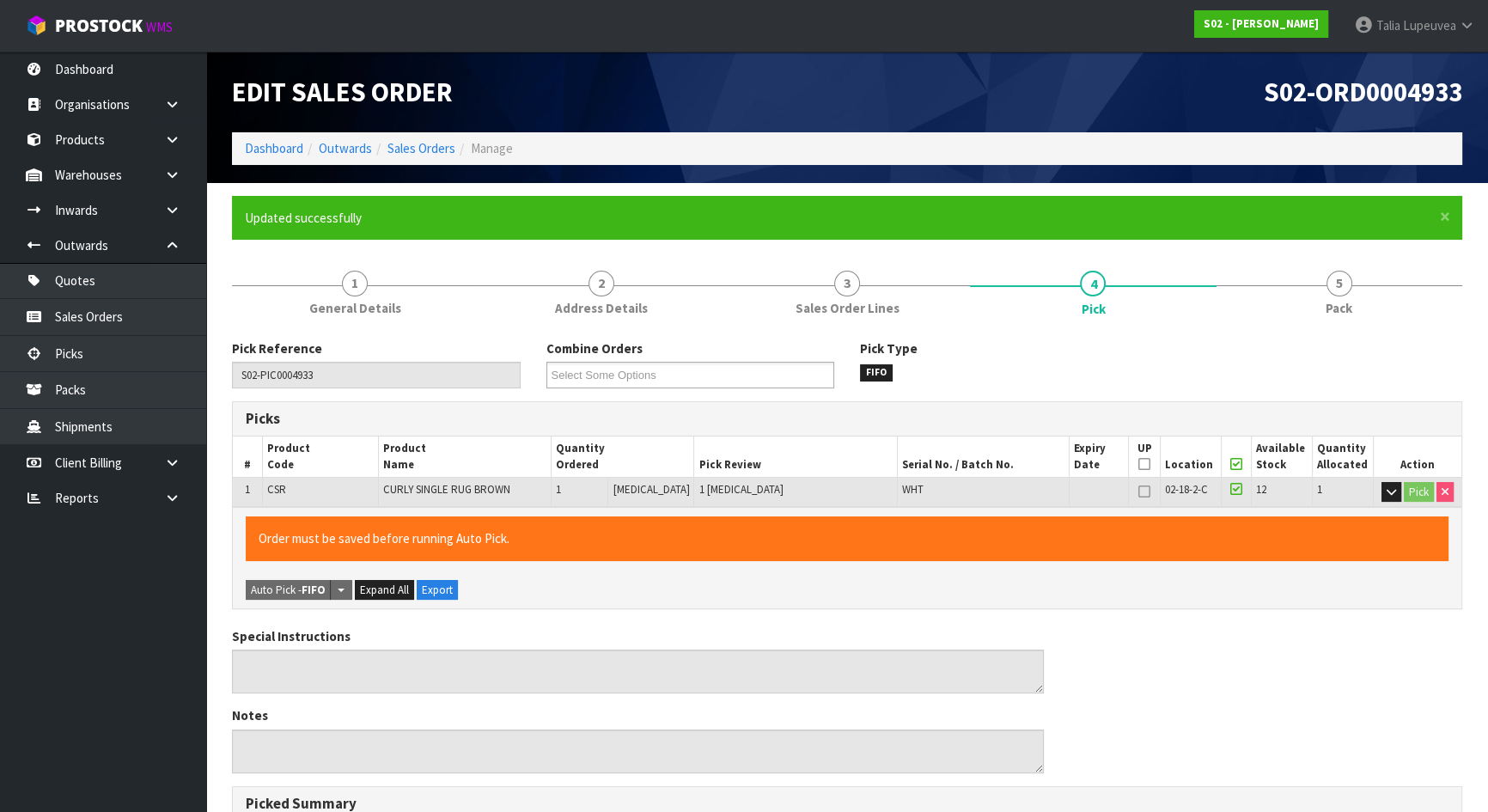
type input "[PERSON_NAME]"
type input "[DATE]T11:25:34"
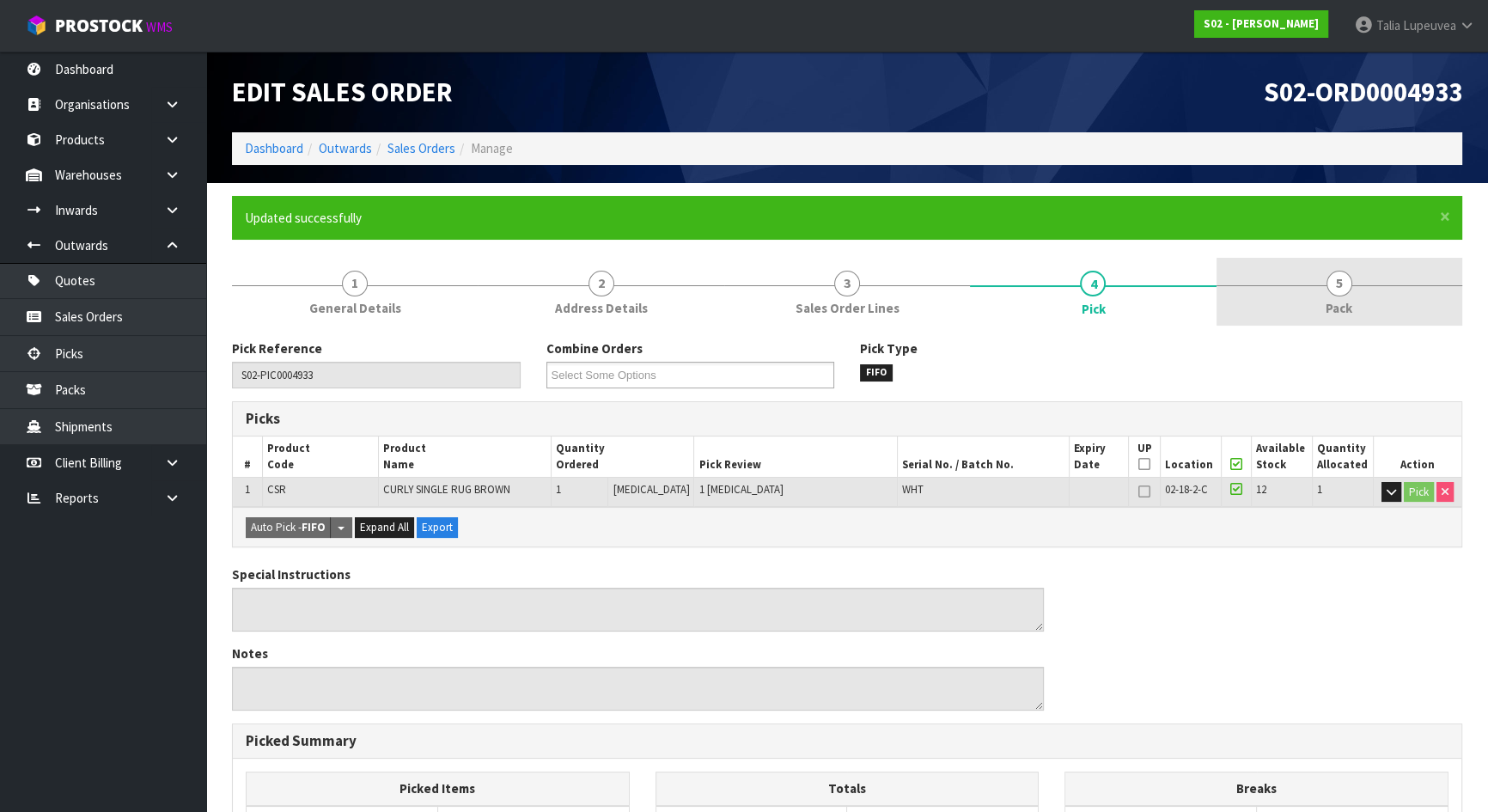
click at [1359, 265] on link "5 Pack" at bounding box center [1339, 291] width 246 height 68
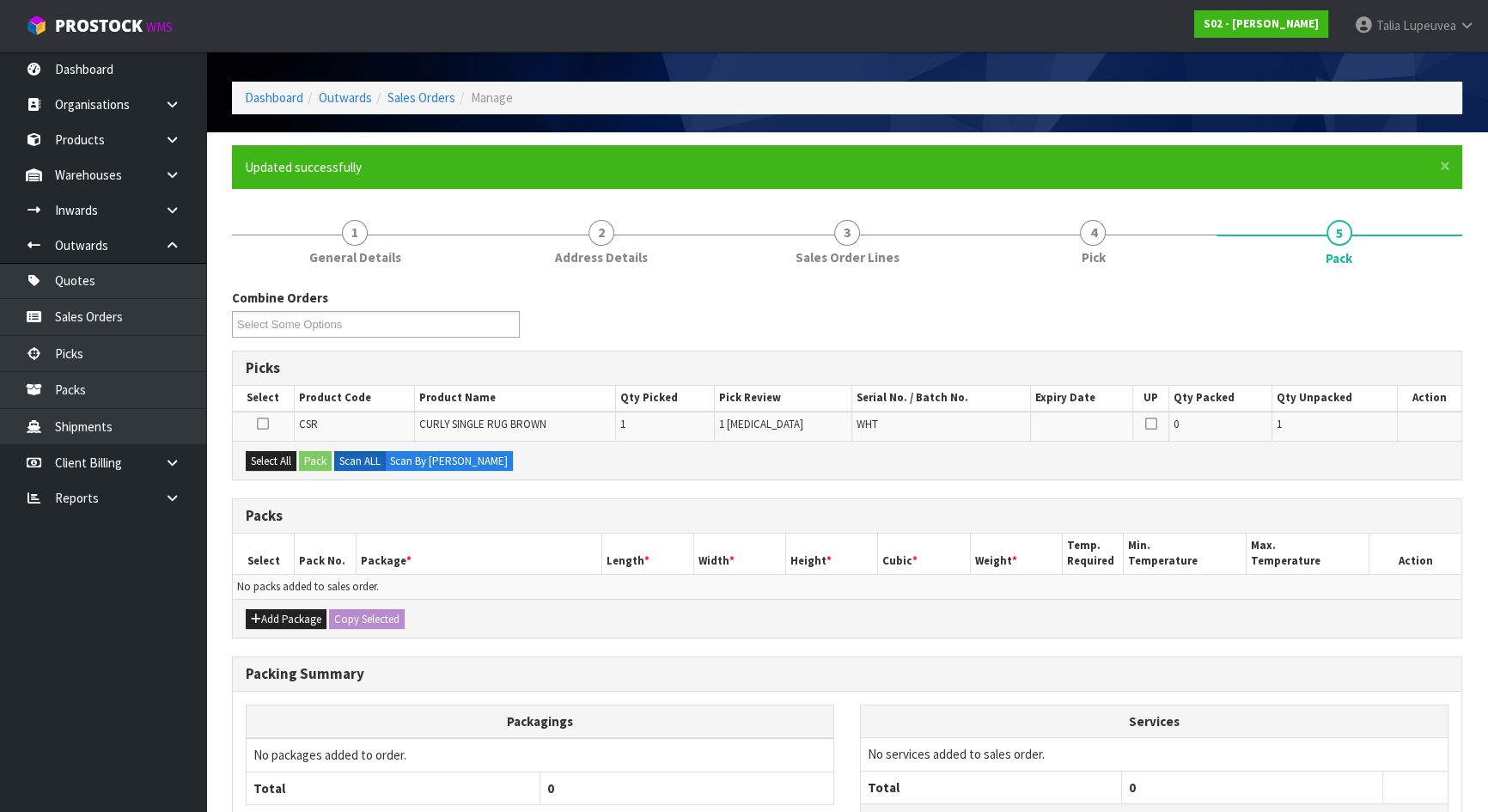
scroll to position [77, 0]
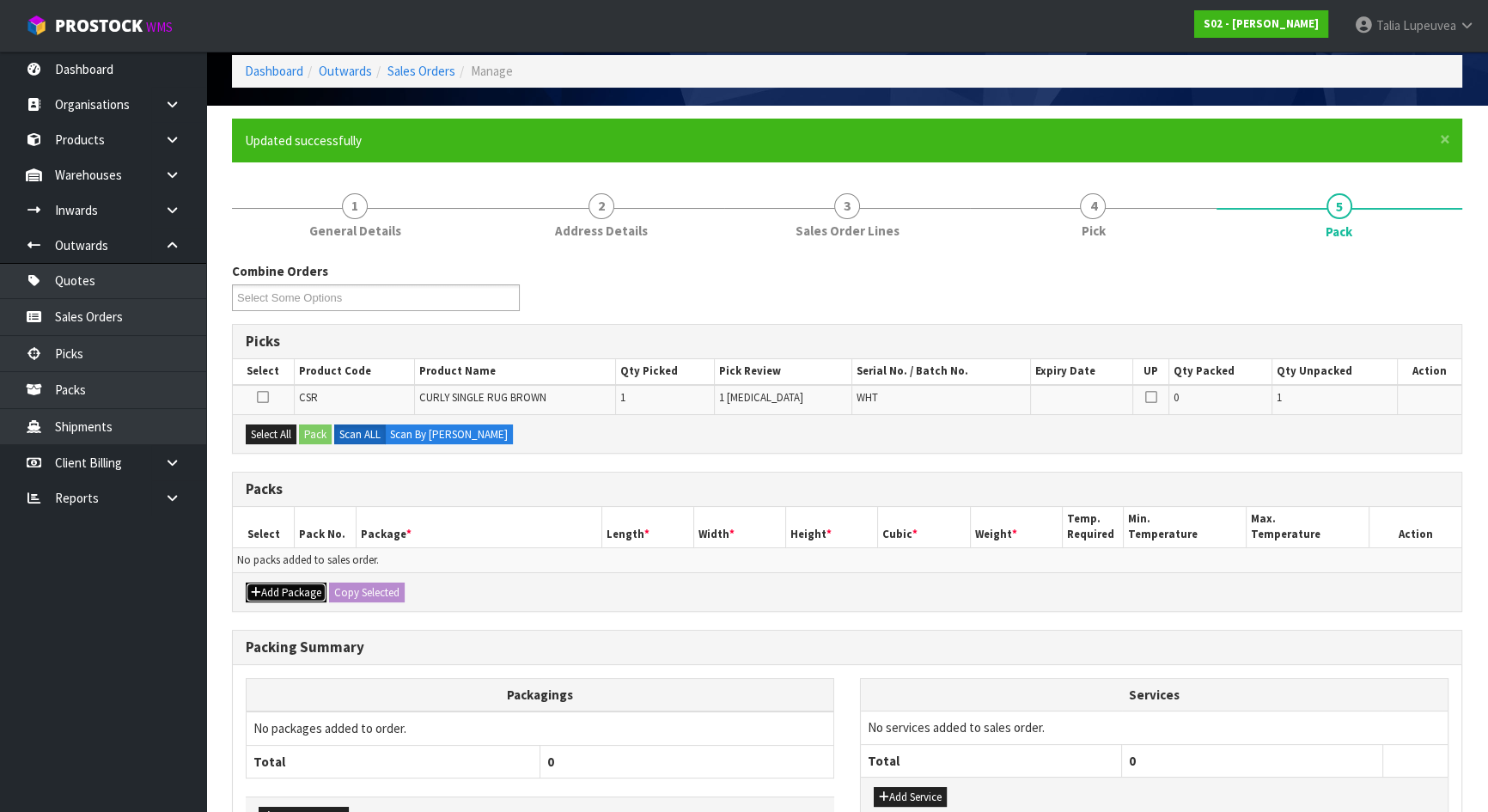
click at [305, 589] on button "Add Package" at bounding box center [286, 592] width 81 height 20
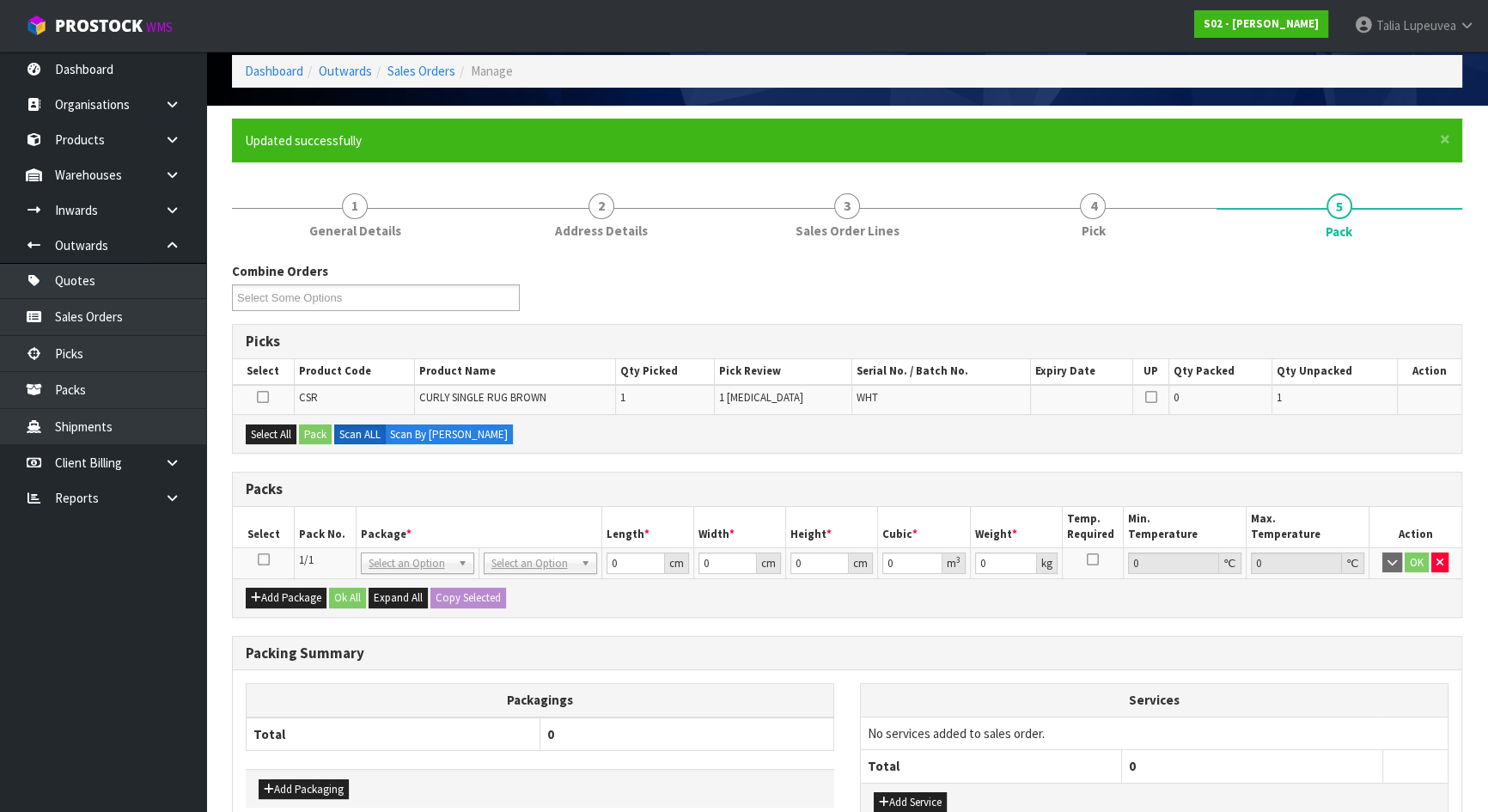
click at [258, 560] on icon at bounding box center [264, 560] width 12 height 1
click at [273, 426] on button "Select All" at bounding box center [271, 434] width 51 height 20
click at [314, 424] on button "Pack" at bounding box center [315, 434] width 33 height 20
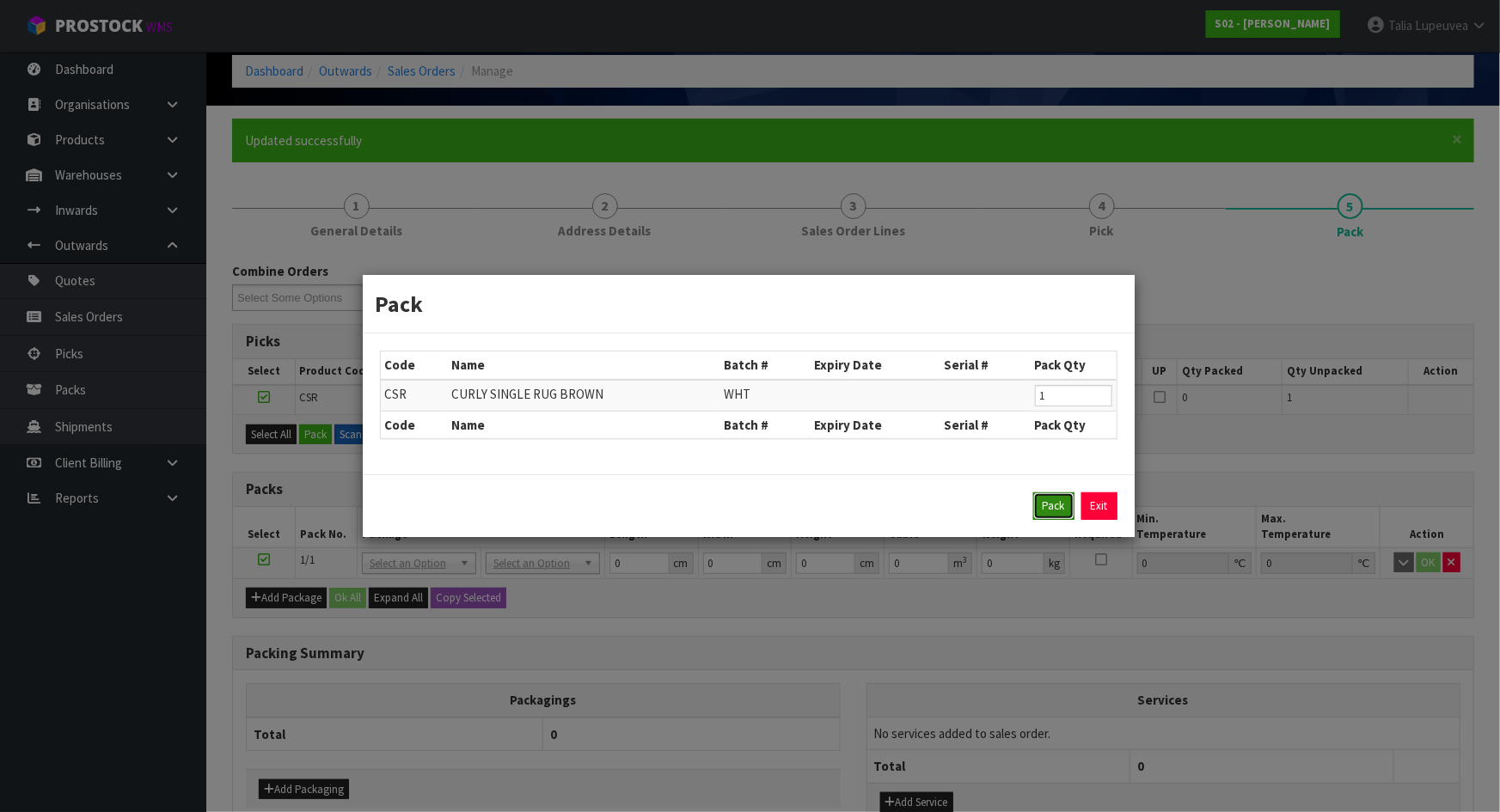
click at [1066, 504] on button "Pack" at bounding box center [1054, 505] width 41 height 27
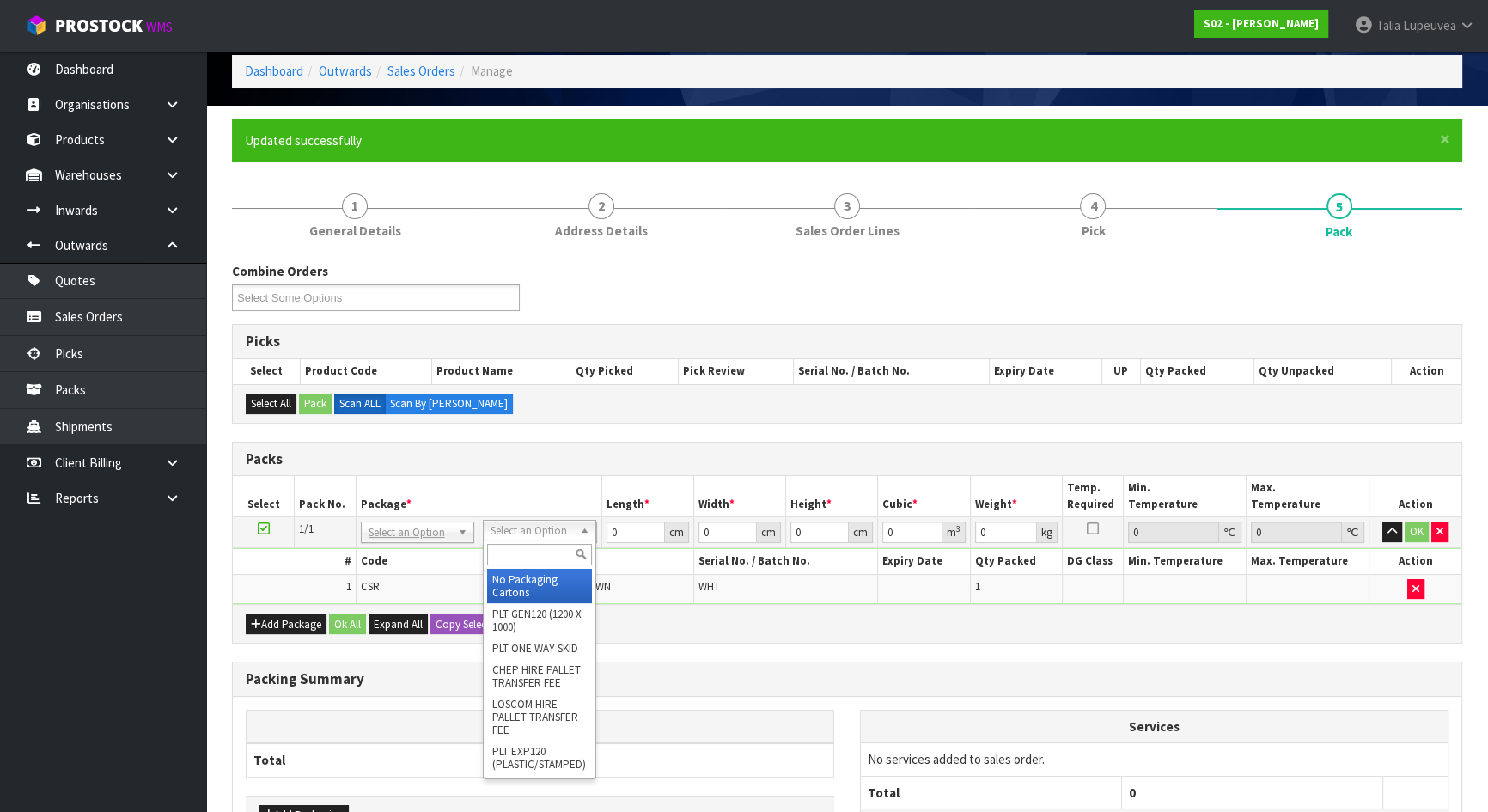
click at [806, 465] on div "Packs" at bounding box center [847, 459] width 1228 height 34
click at [509, 550] on input "text" at bounding box center [537, 554] width 105 height 21
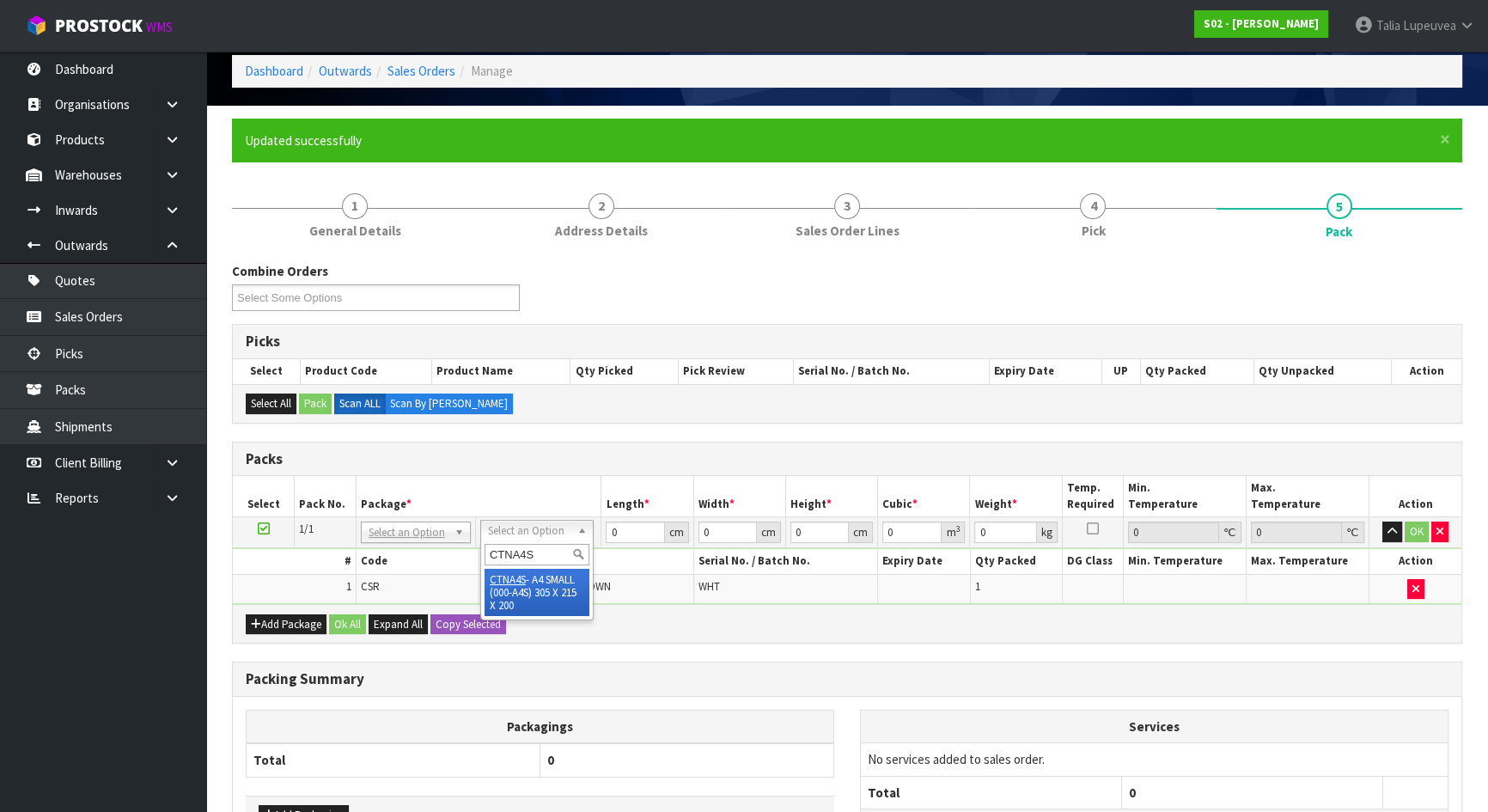
type input "CTNA4S"
drag, startPoint x: 537, startPoint y: 592, endPoint x: 567, endPoint y: 567, distance: 39.1
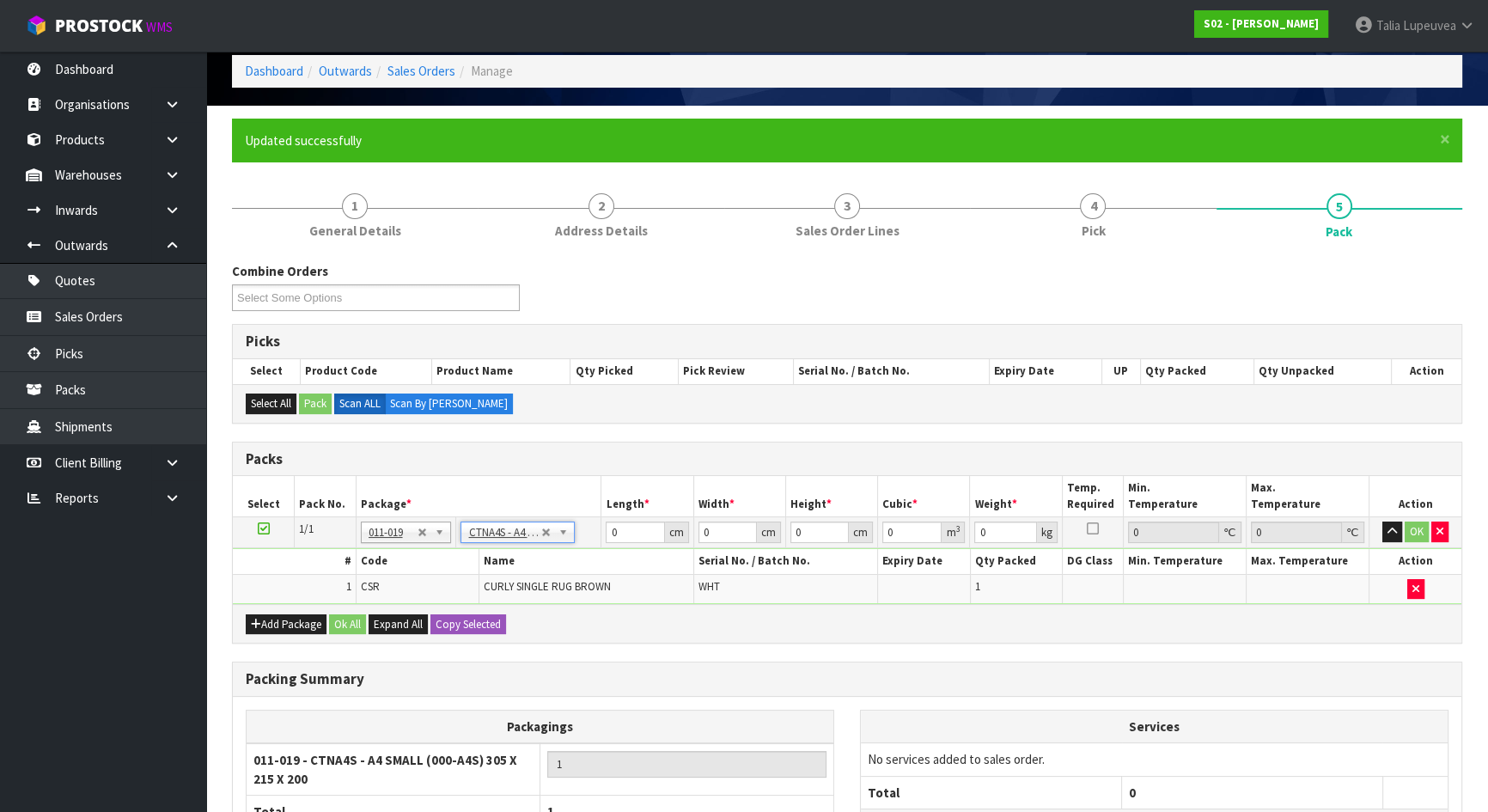
type input "30.5"
type input "21.5"
type input "20"
type input "0.013115"
type input "0.94"
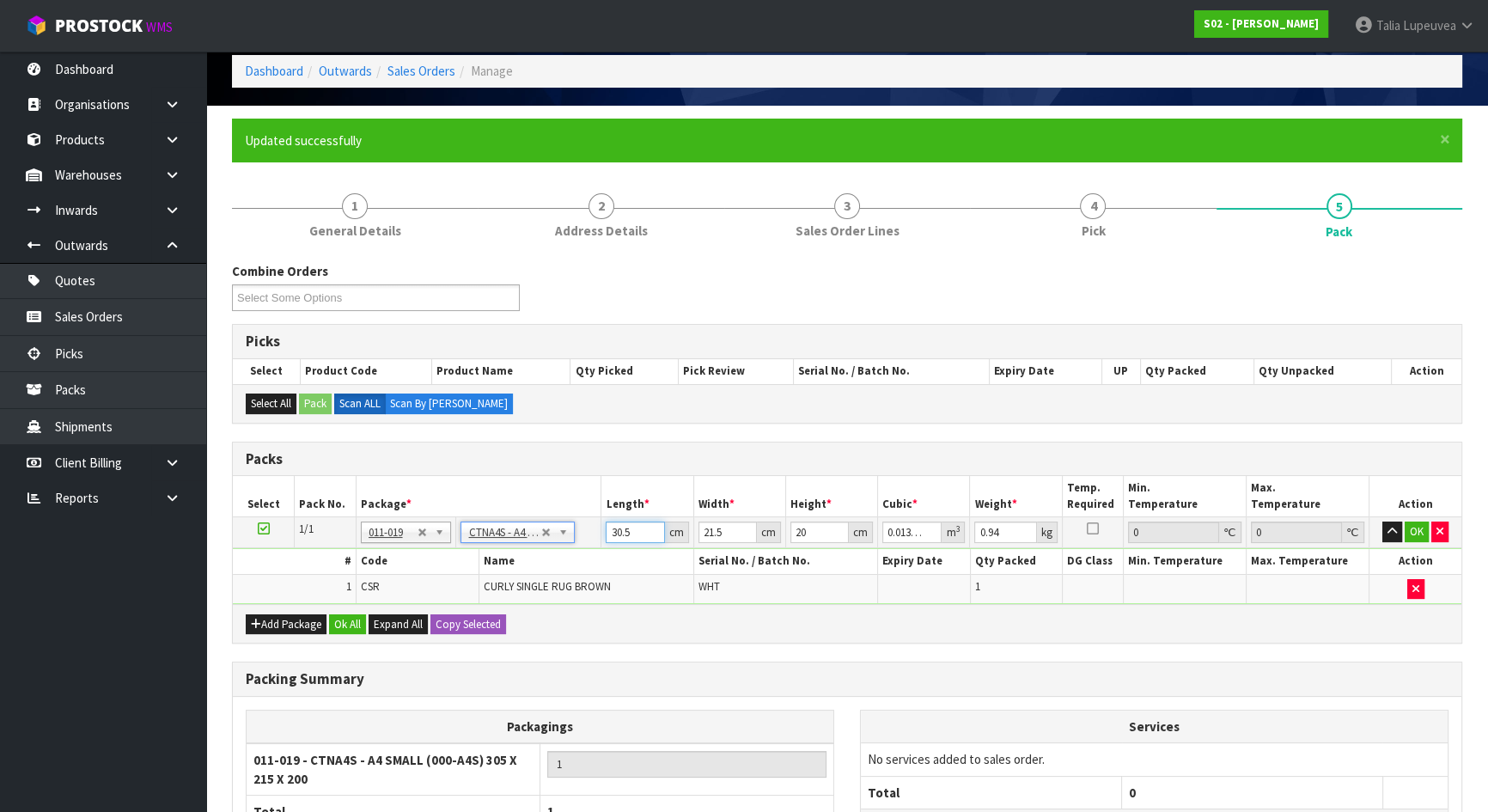
click at [618, 528] on input "30.5" at bounding box center [634, 532] width 58 height 21
click at [619, 528] on input "30.5" at bounding box center [634, 532] width 58 height 21
type input "3"
type input "0.00129"
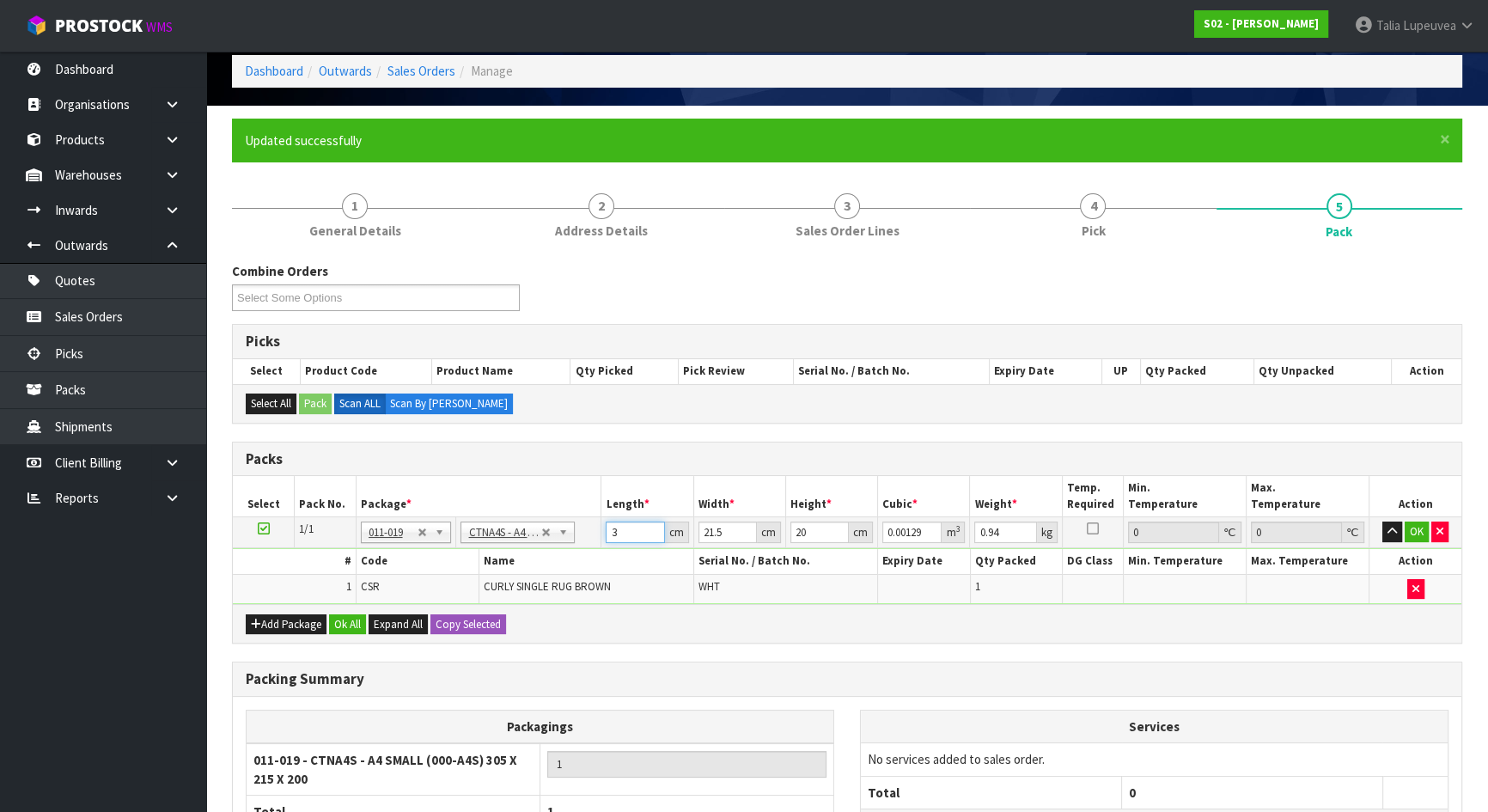
type input "31"
type input "0.01333"
type input "31"
type input "2"
type input "0.00124"
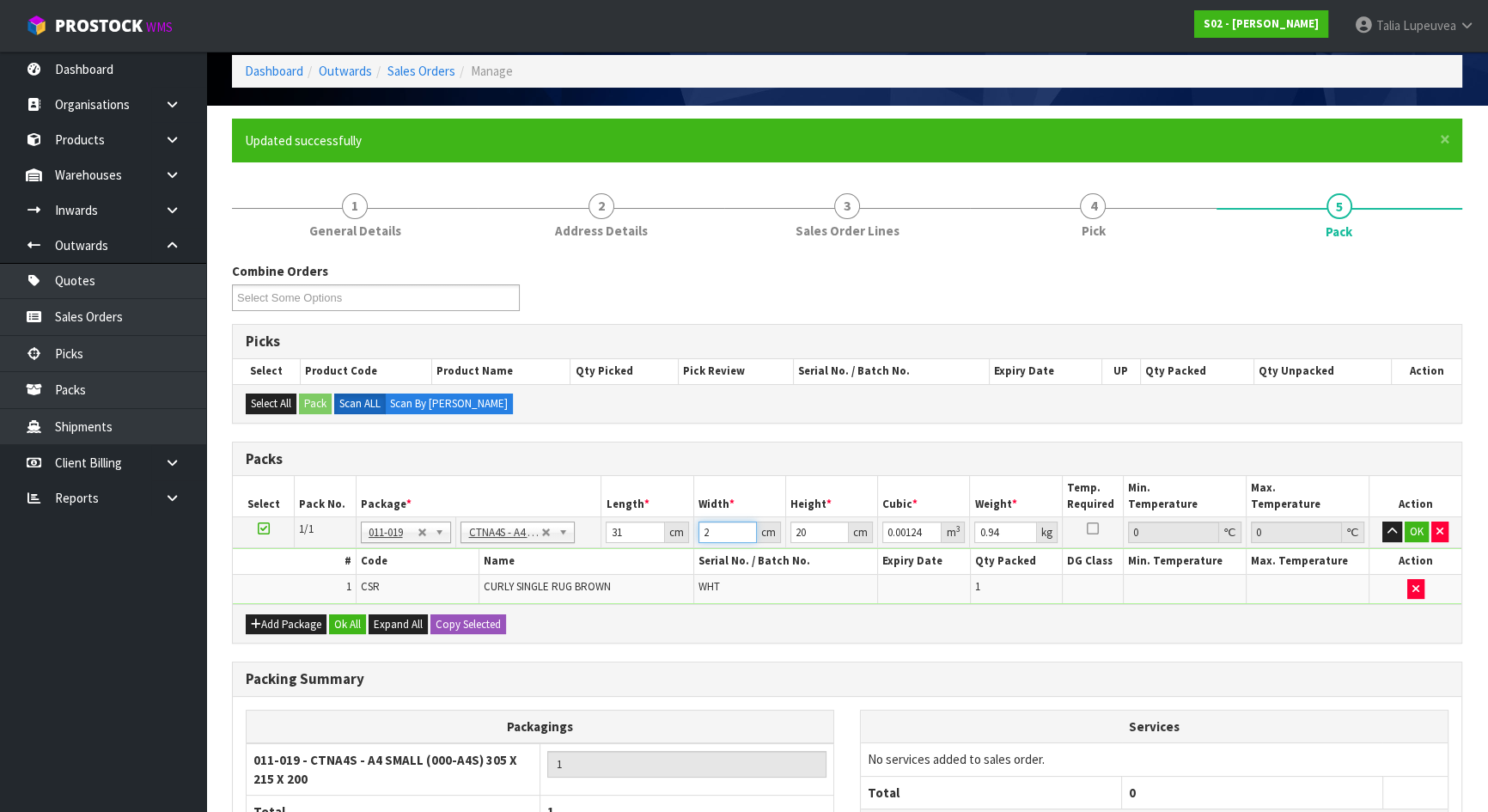
type input "24"
type input "0.01488"
type input "24"
type input "1"
type input "0.000744"
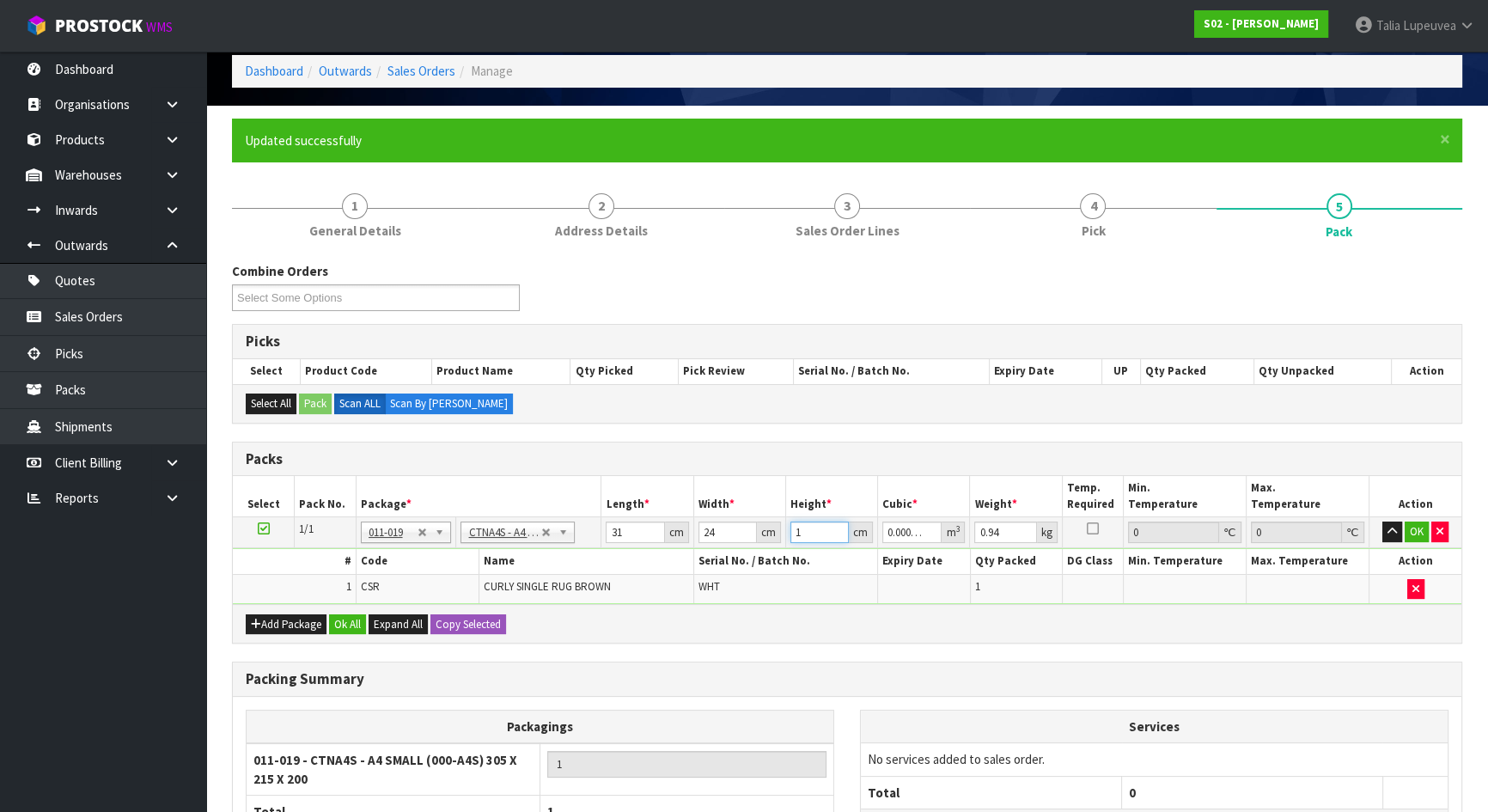
type input "14"
type input "0.010416"
type input "14"
type input "1"
click at [1409, 532] on button "OK" at bounding box center [1416, 531] width 24 height 20
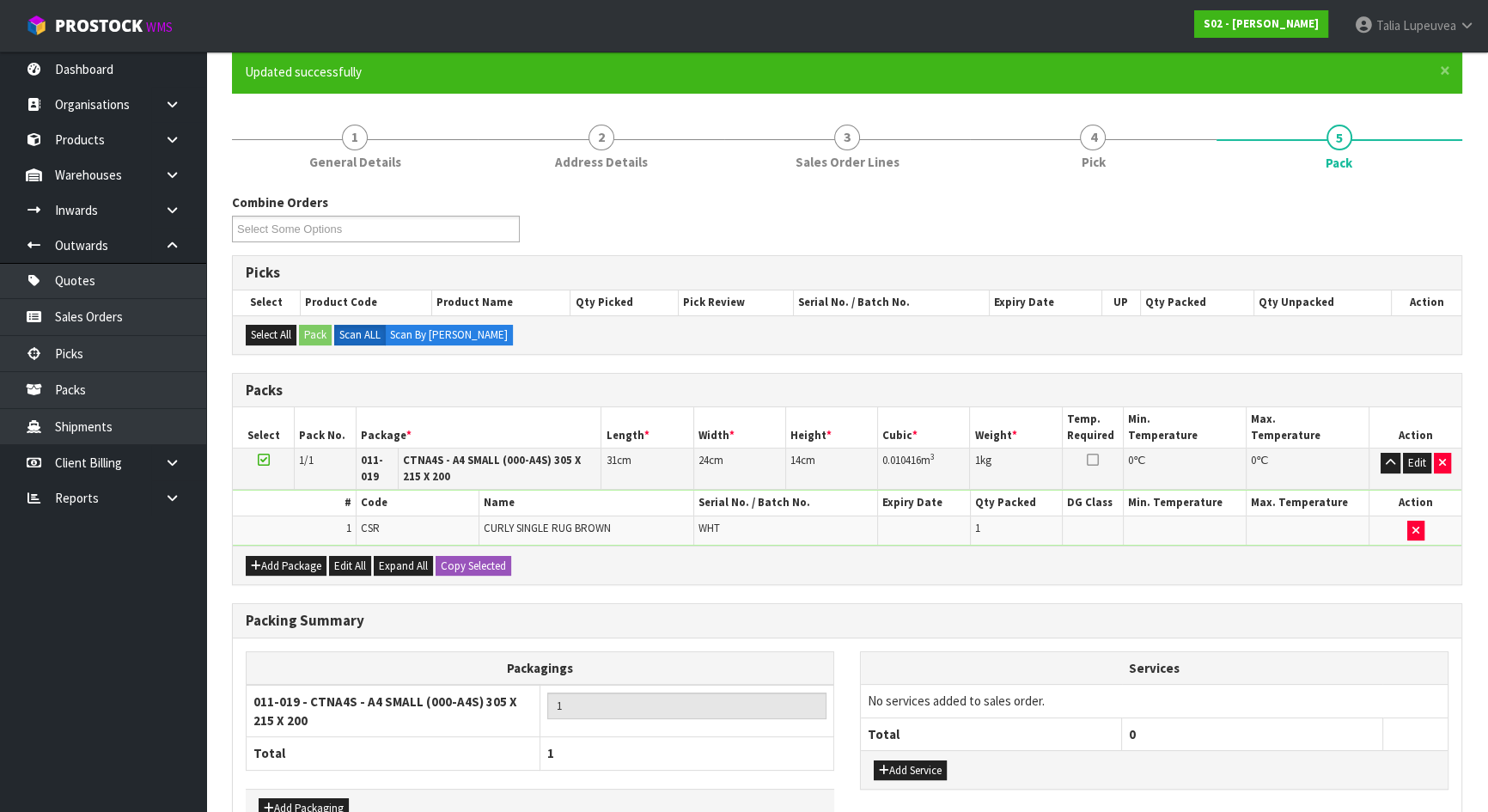
scroll to position [252, 0]
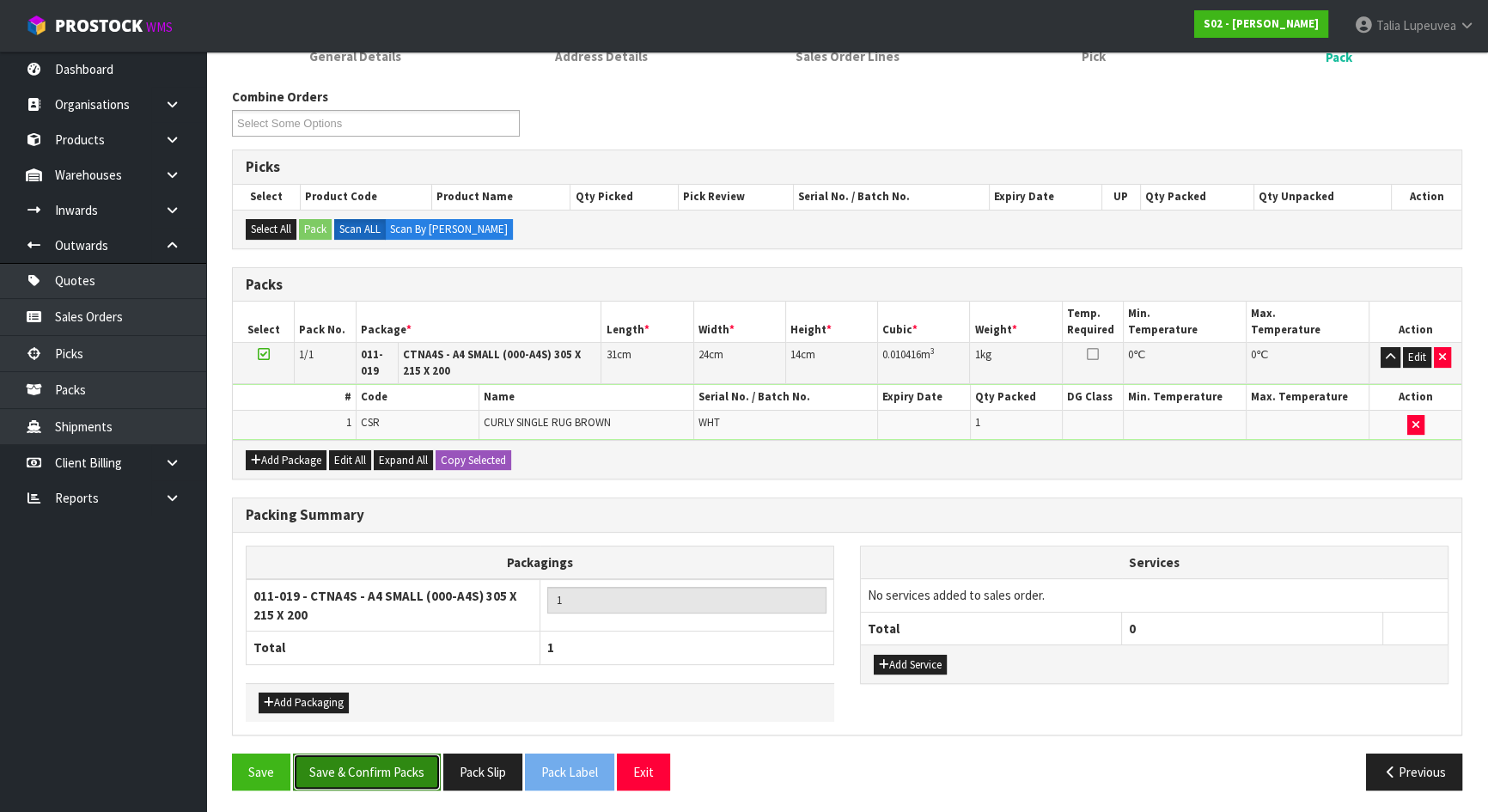
click at [358, 769] on button "Save & Confirm Packs" at bounding box center [367, 772] width 148 height 37
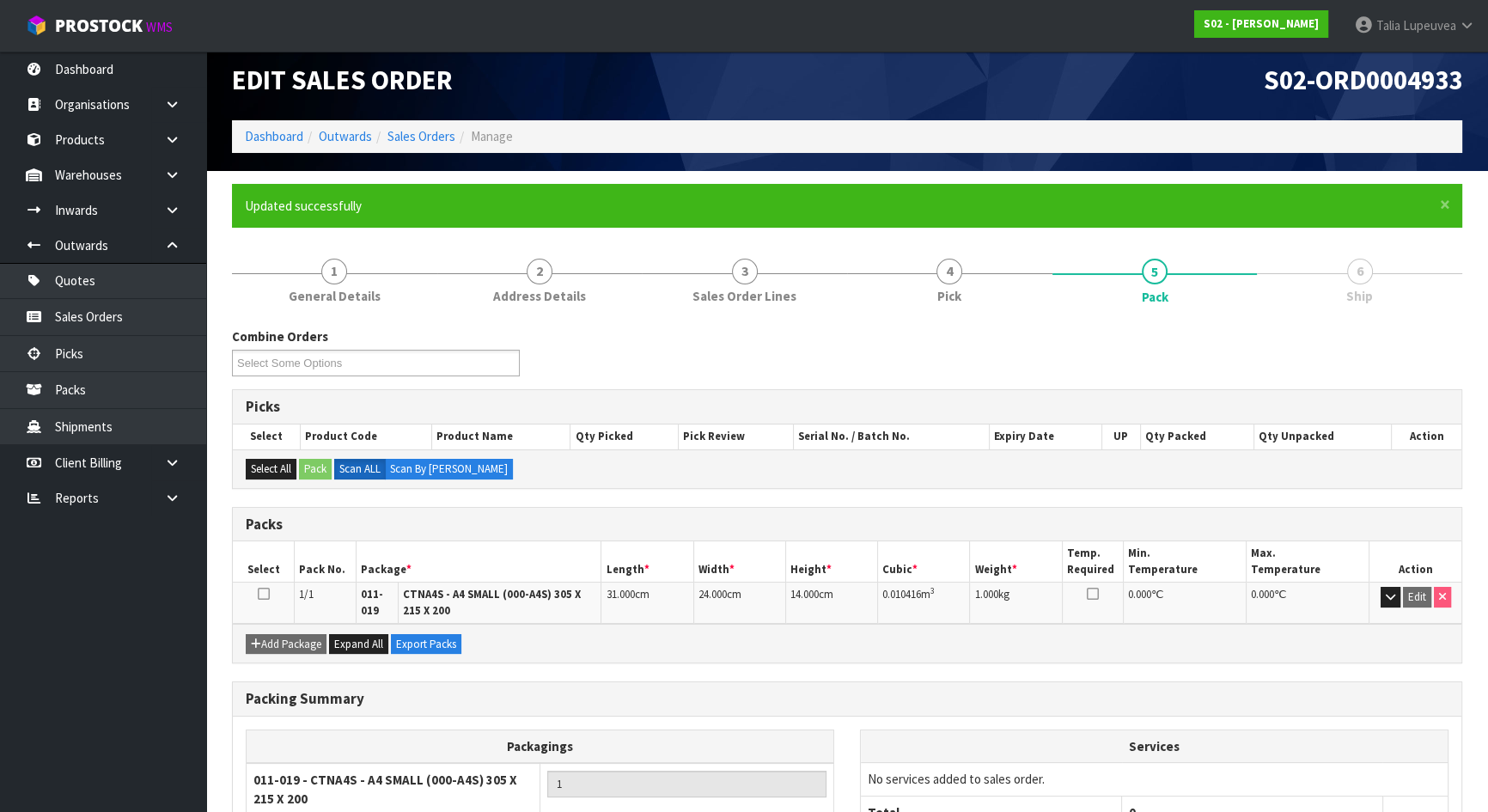
scroll to position [158, 0]
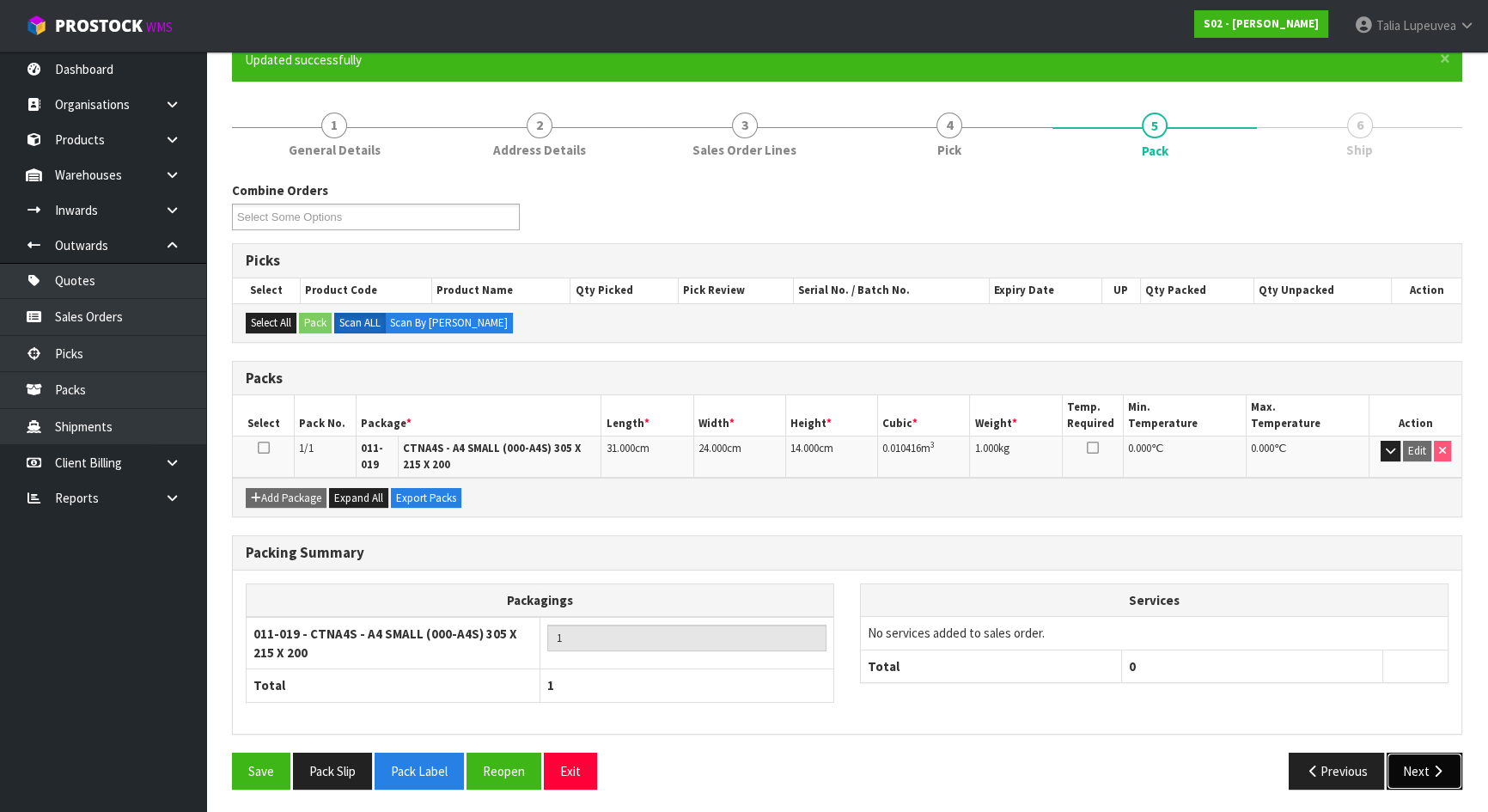
click at [1426, 772] on button "Next" at bounding box center [1425, 771] width 76 height 37
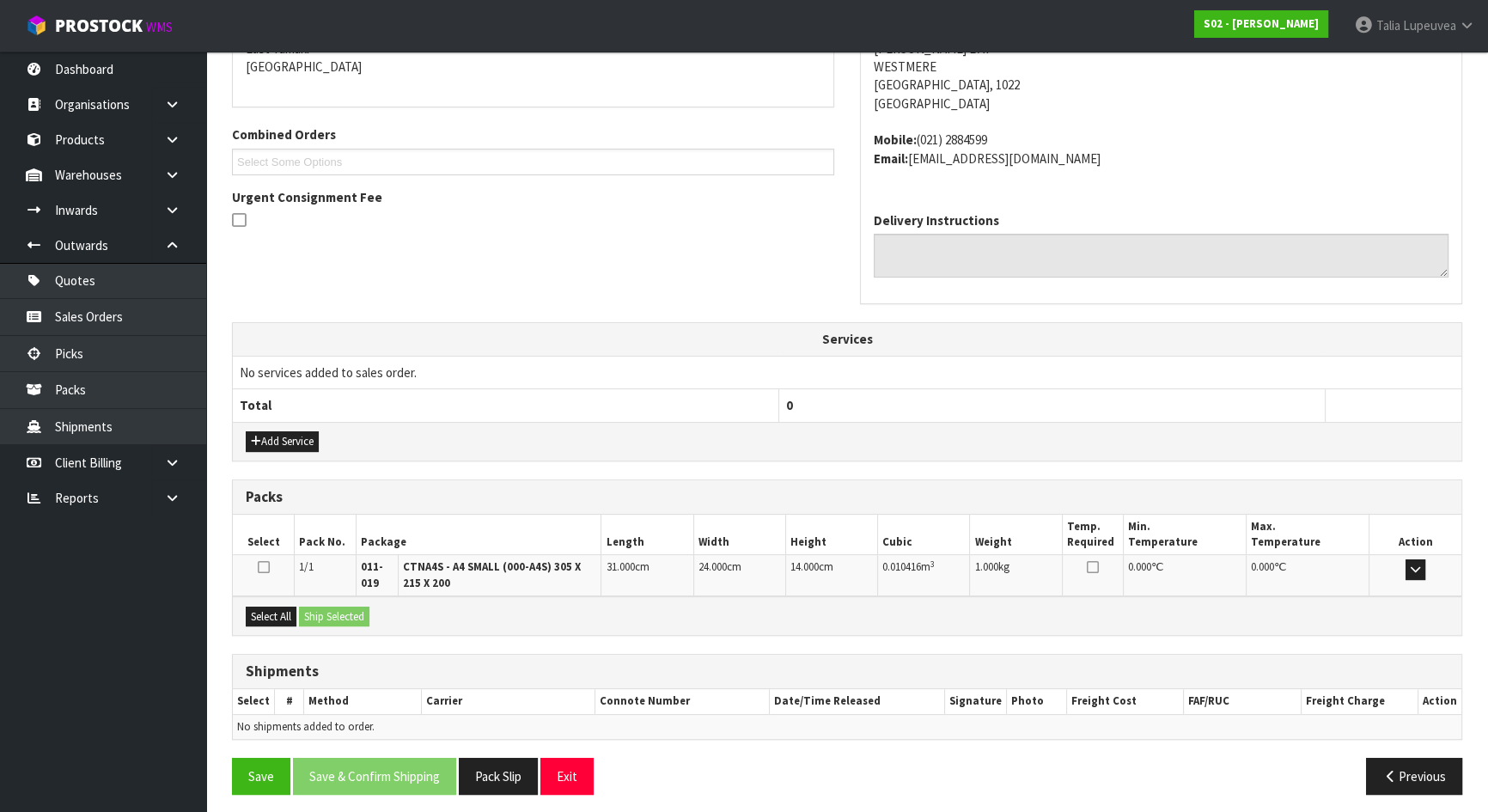
scroll to position [391, 0]
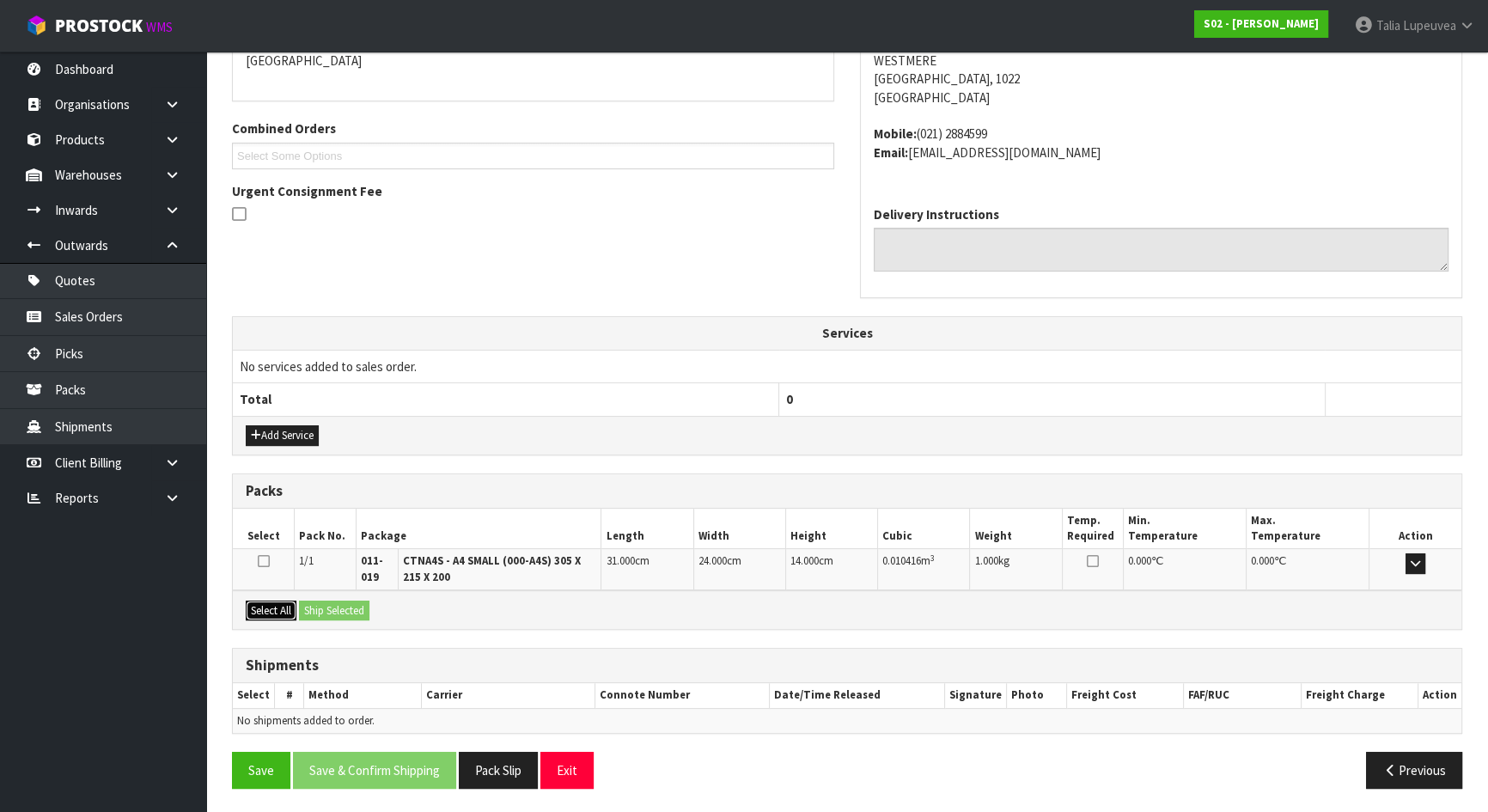
click at [283, 606] on button "Select All" at bounding box center [271, 611] width 51 height 20
click at [337, 604] on button "Ship Selected" at bounding box center [334, 611] width 70 height 20
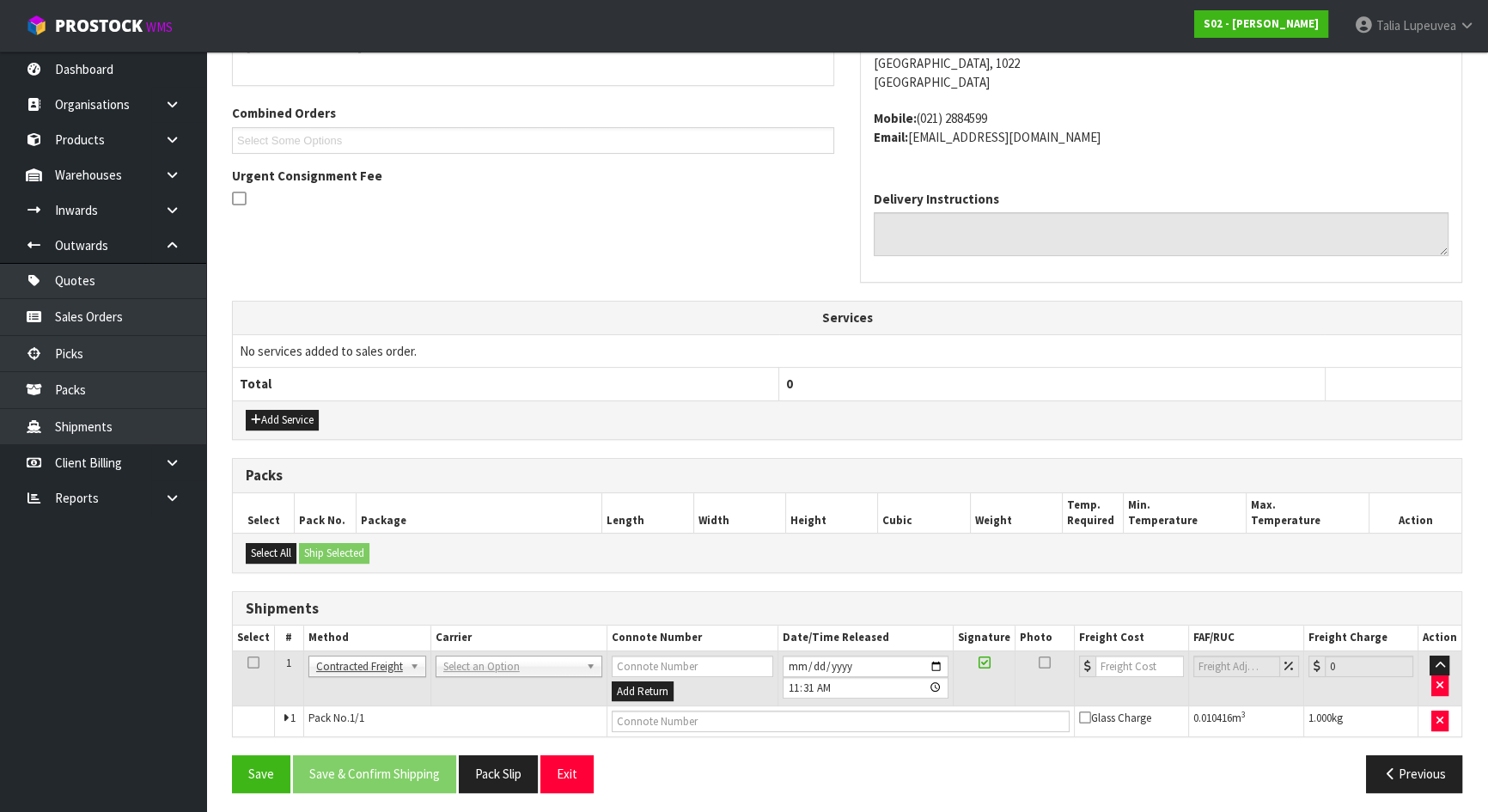
scroll to position [410, 0]
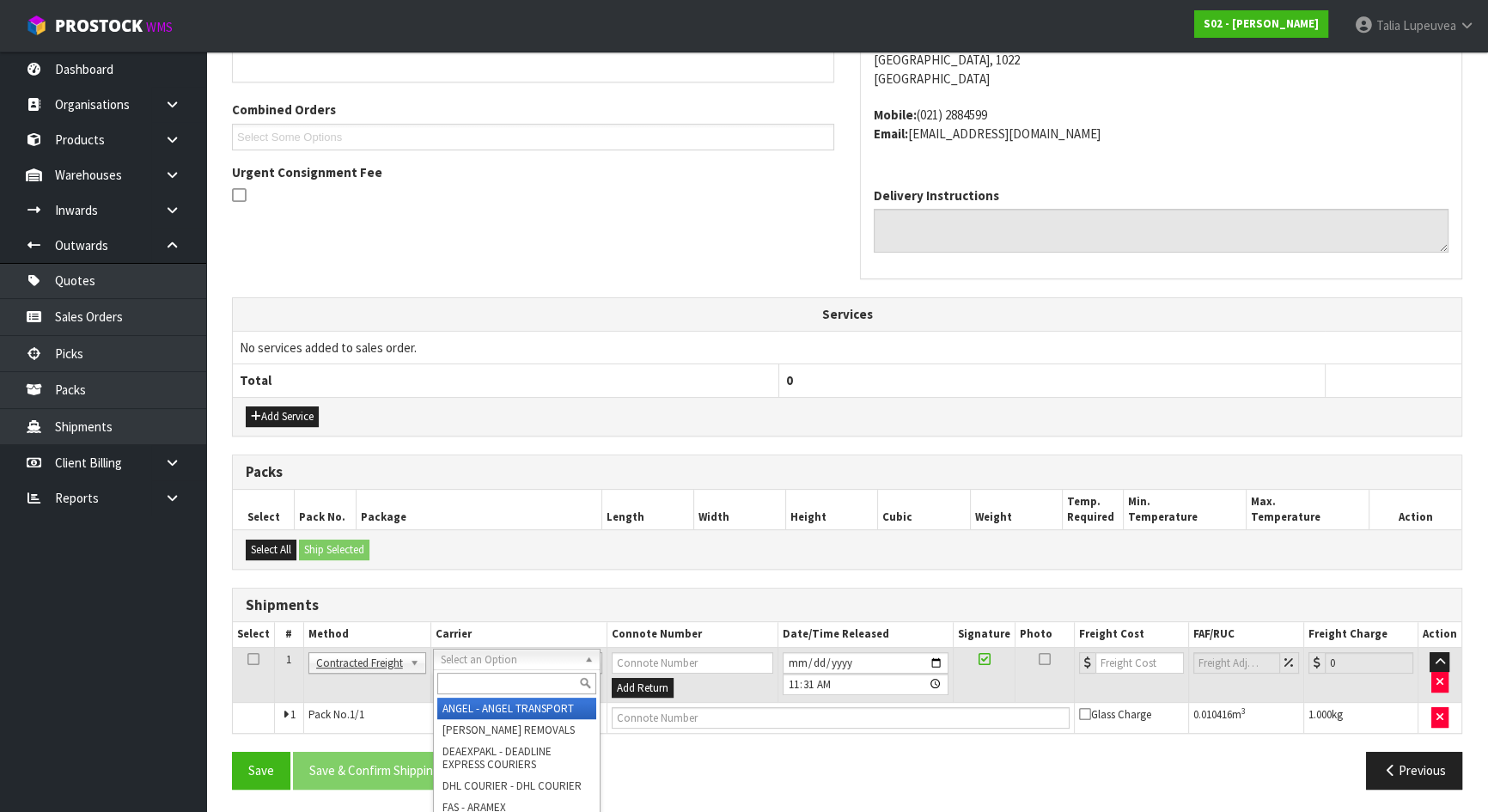
click at [510, 687] on input "text" at bounding box center [517, 684] width 159 height 21
type input "NZP"
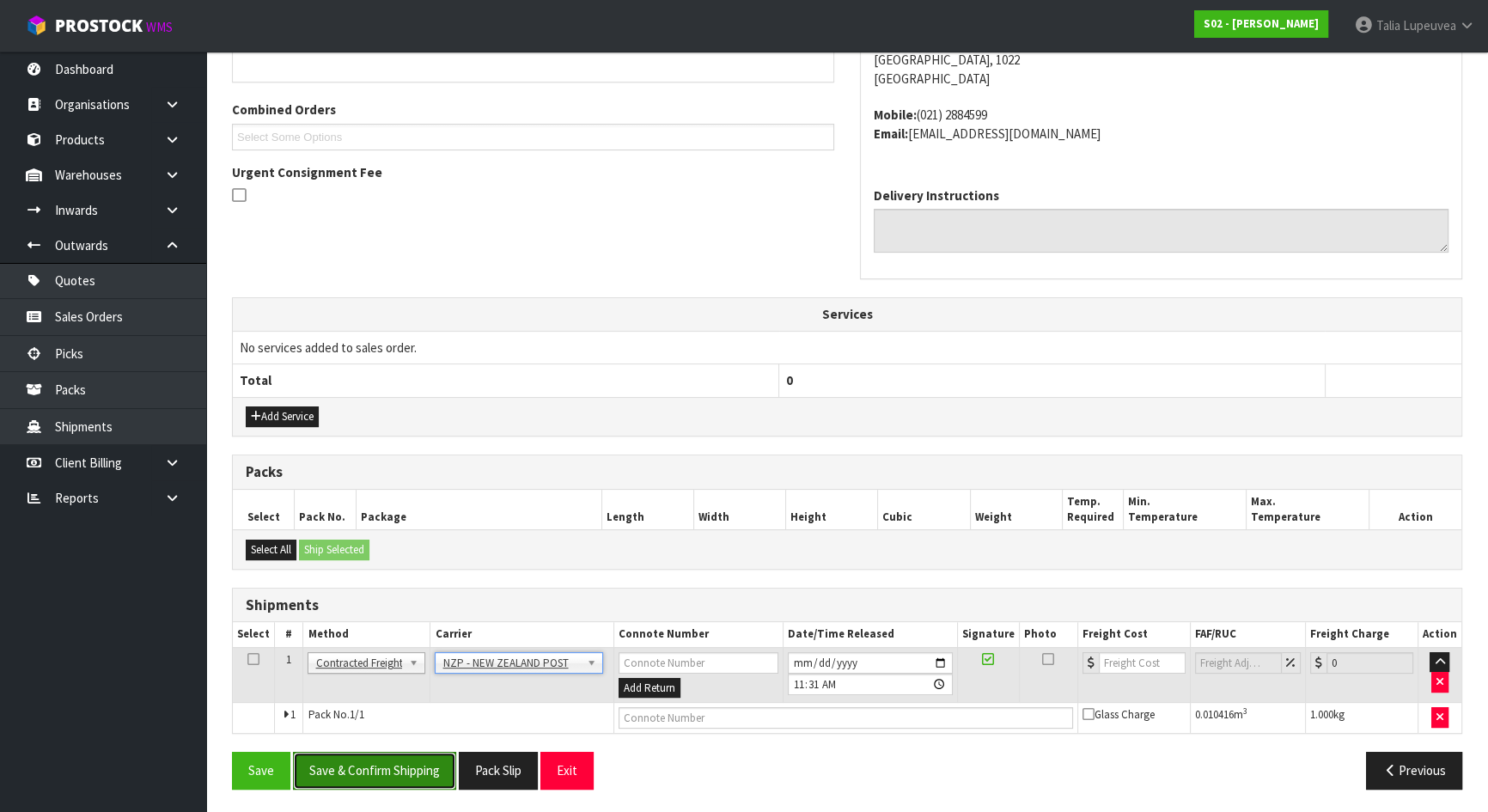
click at [421, 775] on button "Save & Confirm Shipping" at bounding box center [375, 770] width 164 height 37
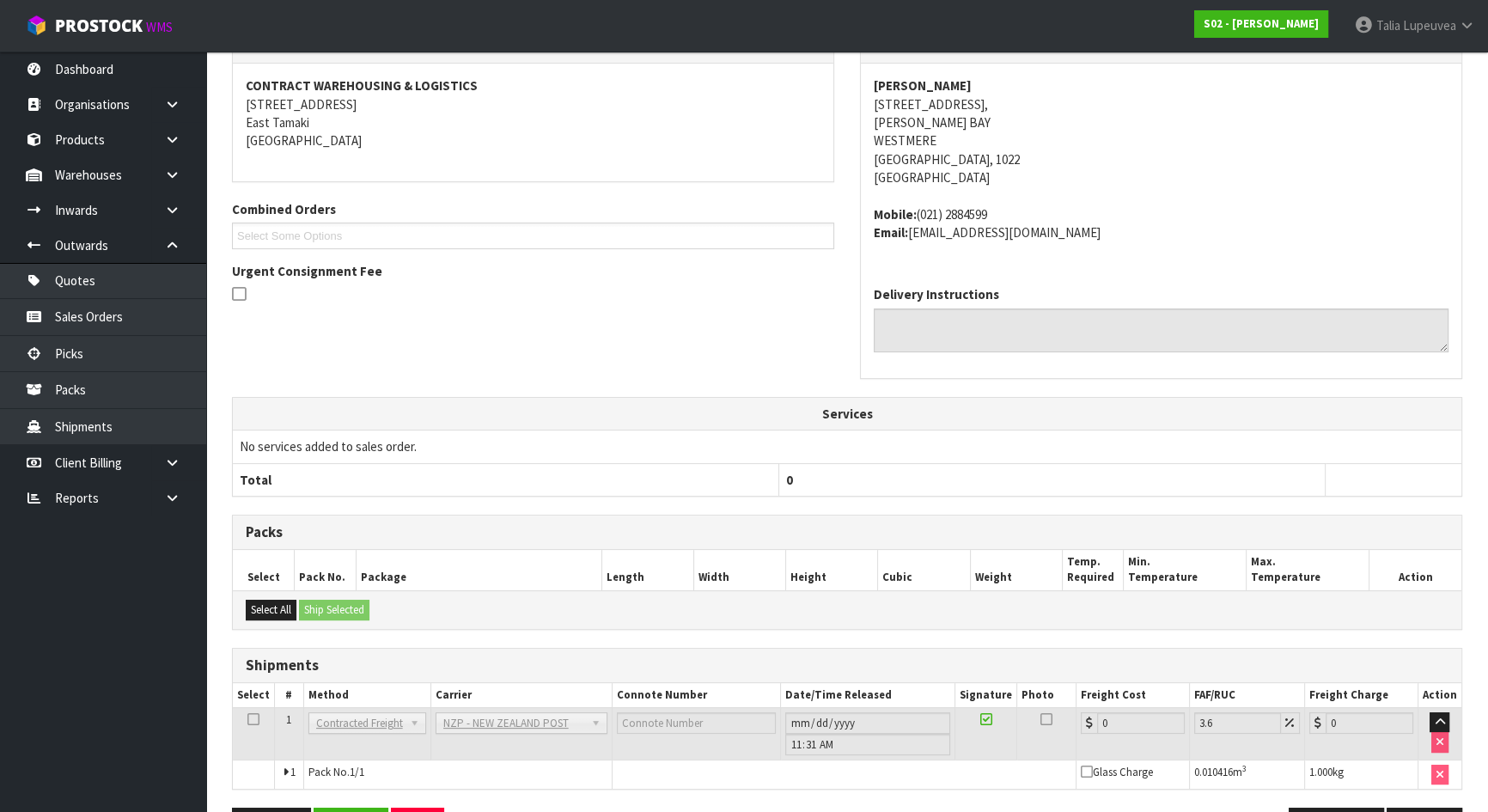
scroll to position [385, 0]
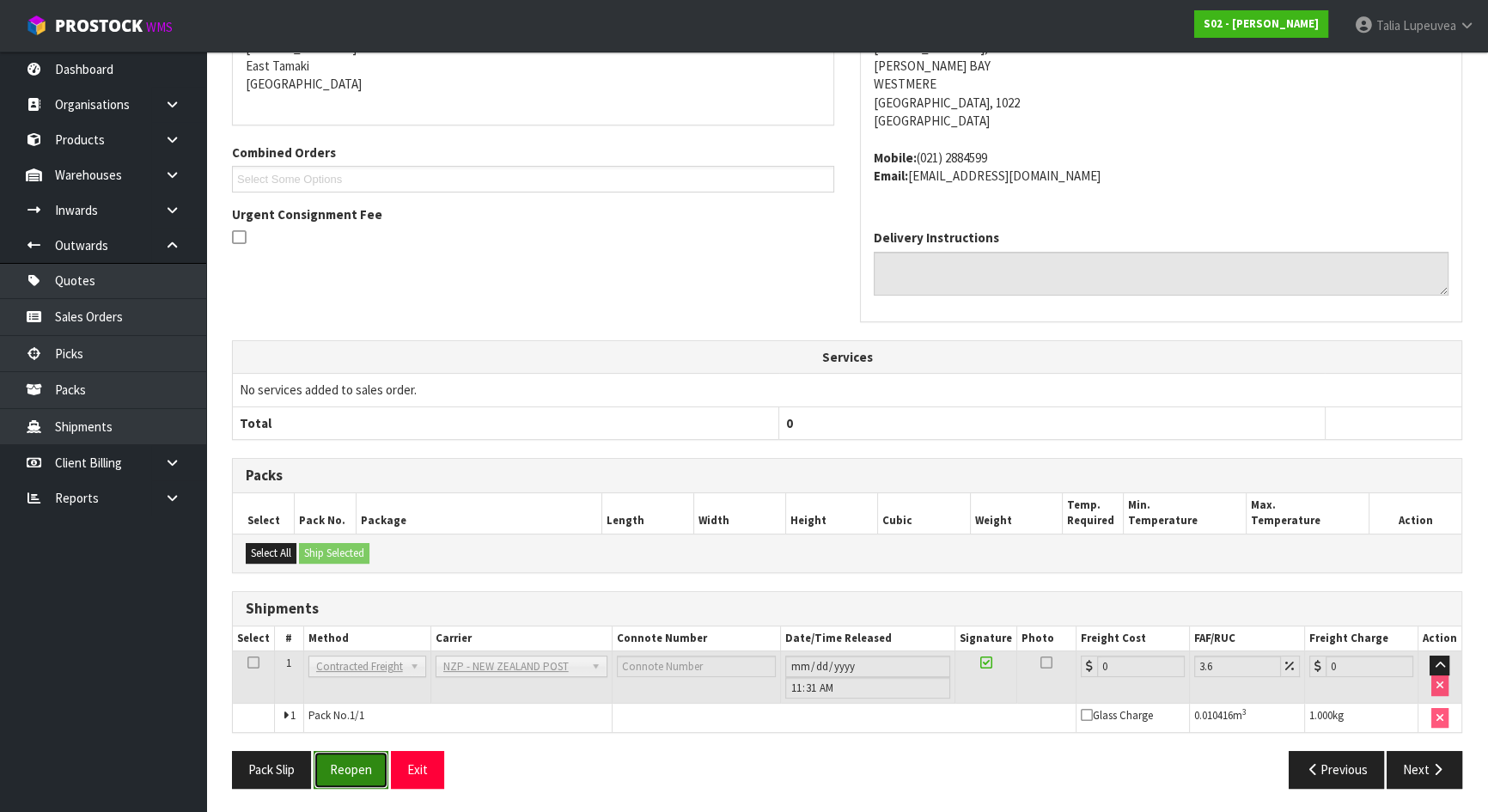
click at [371, 764] on button "Reopen" at bounding box center [350, 769] width 75 height 37
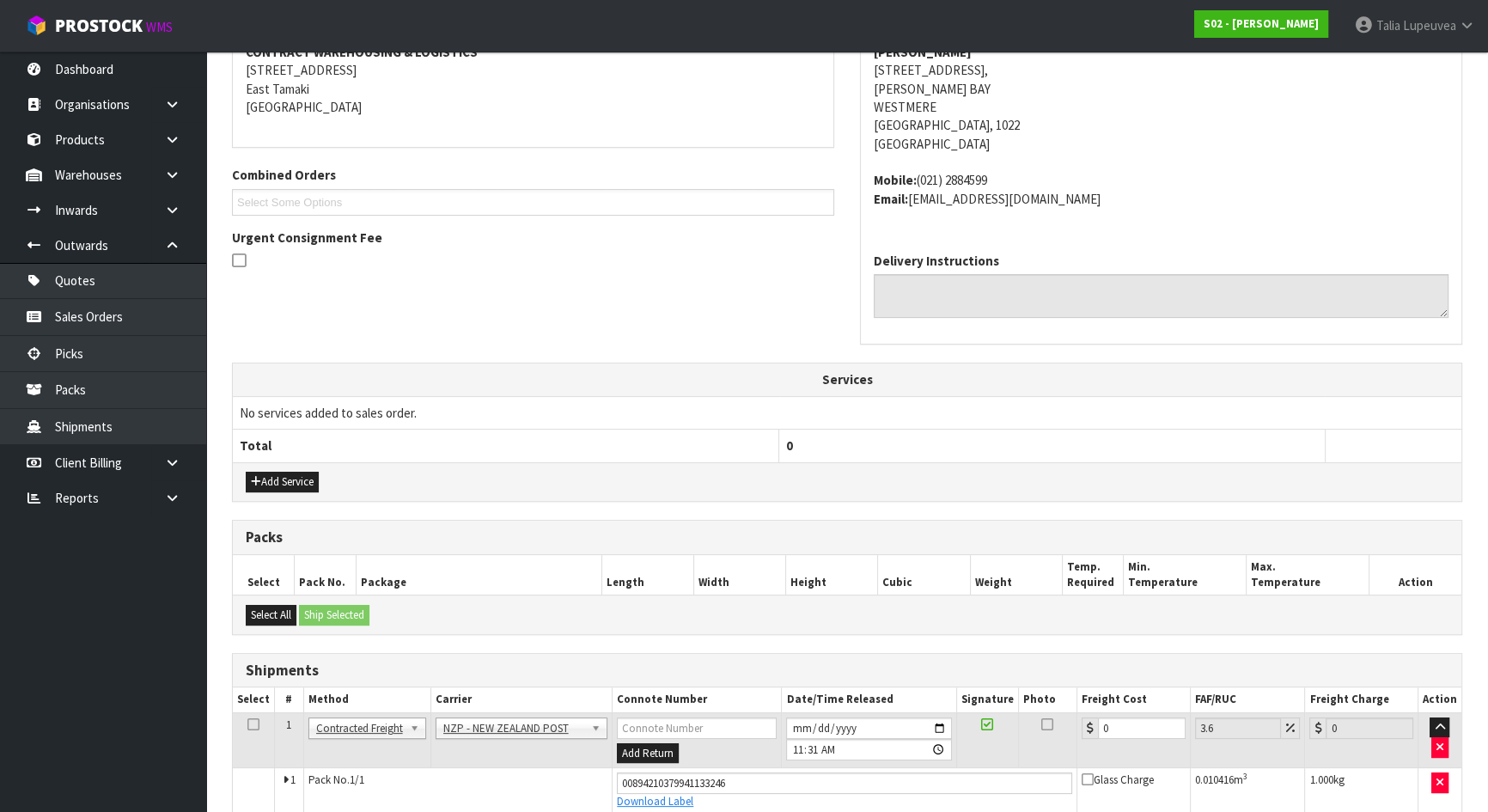
scroll to position [425, 0]
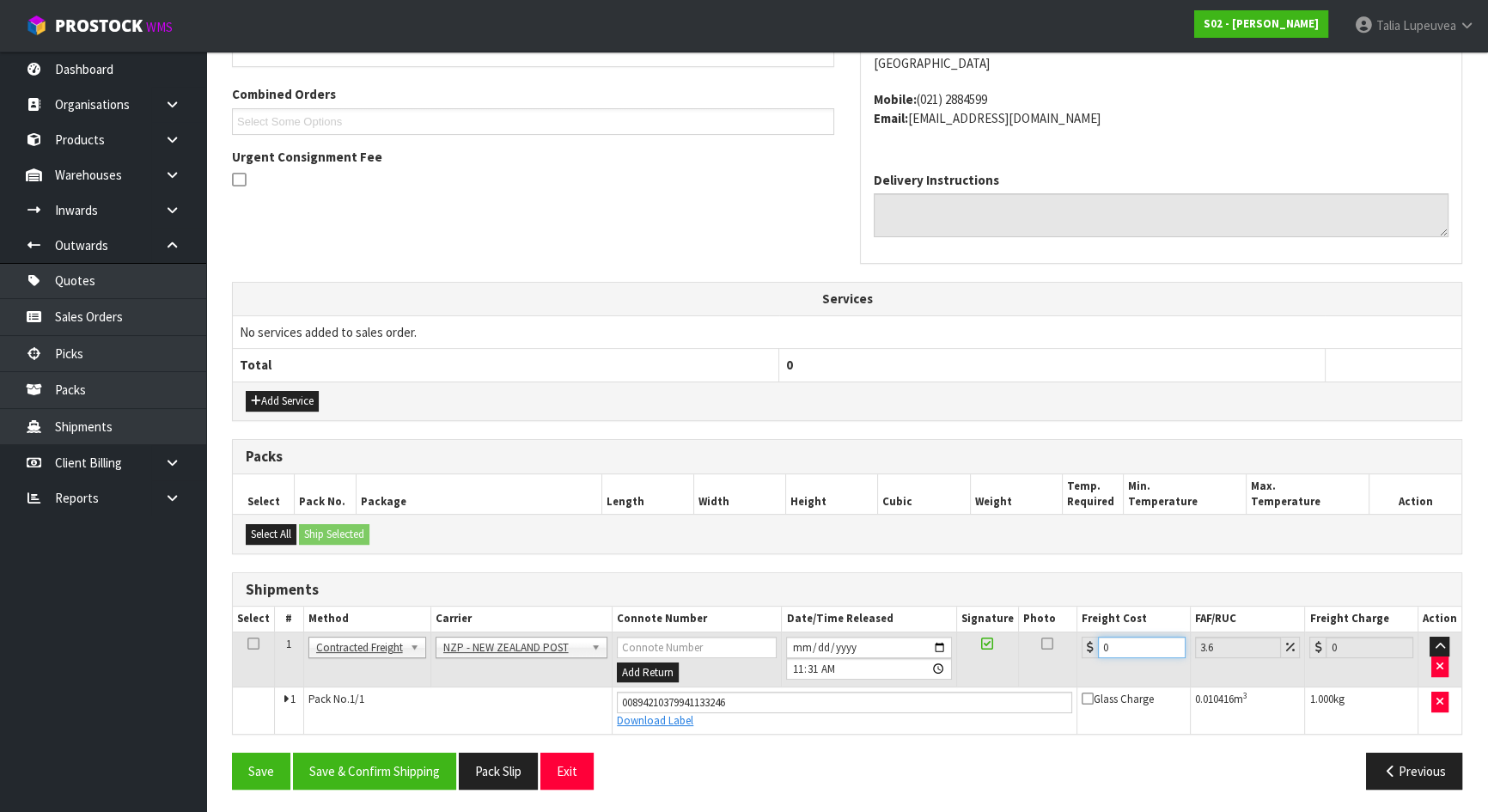
click at [1112, 645] on input "0" at bounding box center [1142, 647] width 88 height 21
type input "4"
type input "4.14"
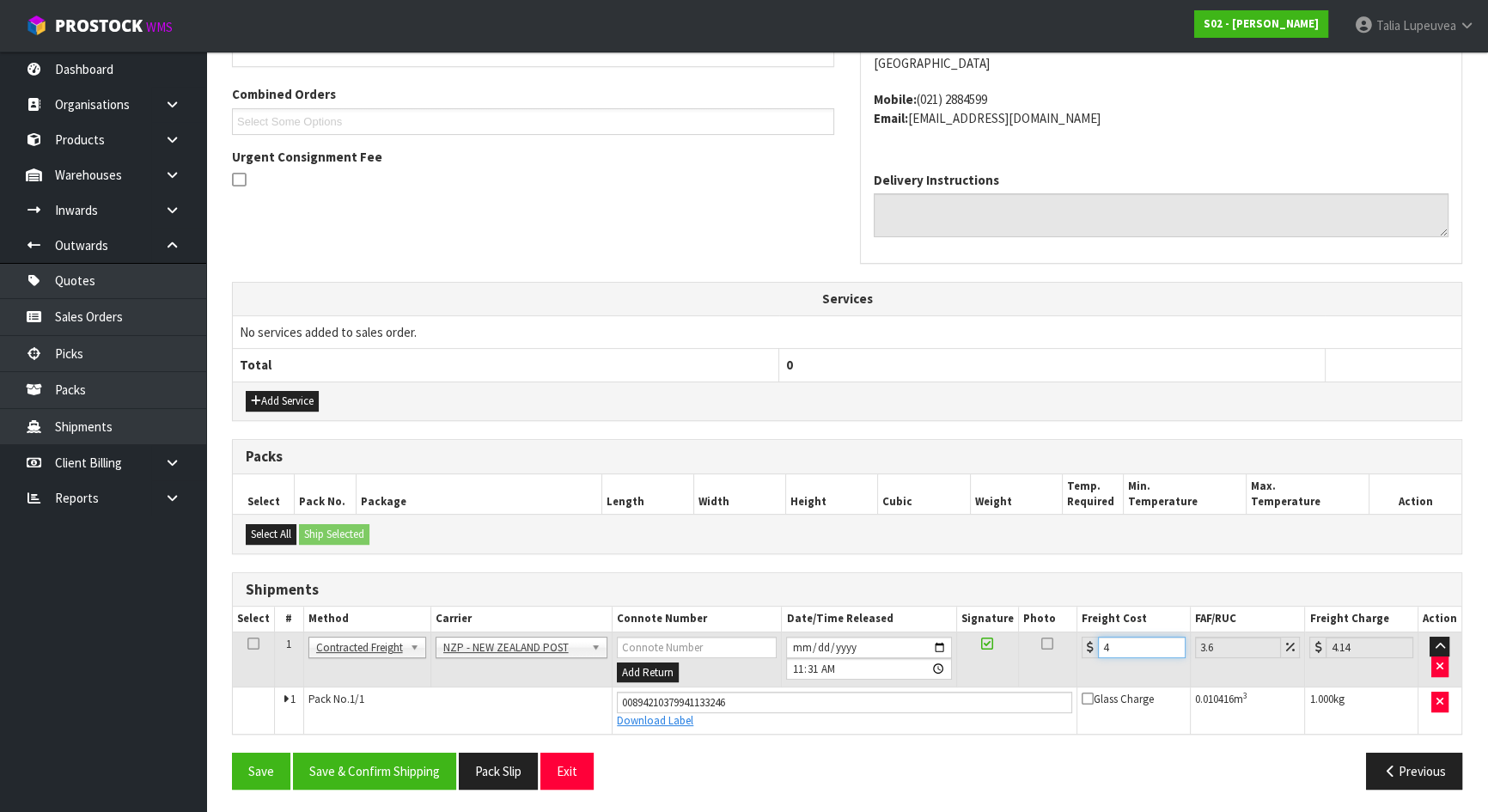
type input "4.3"
type input "4.45"
type input "4.33"
type input "4.49"
type input "4.33"
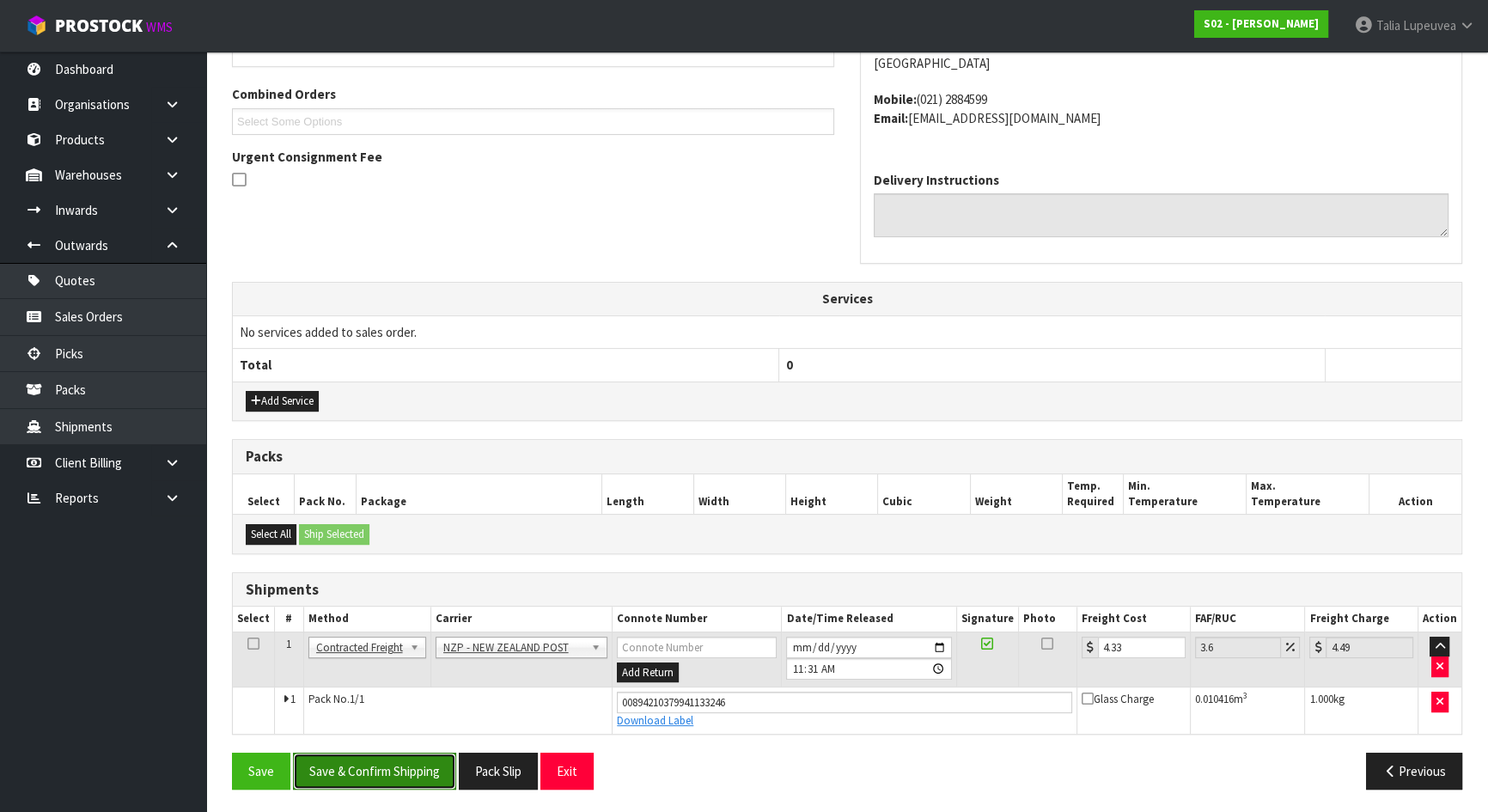
click at [383, 758] on button "Save & Confirm Shipping" at bounding box center [375, 771] width 164 height 37
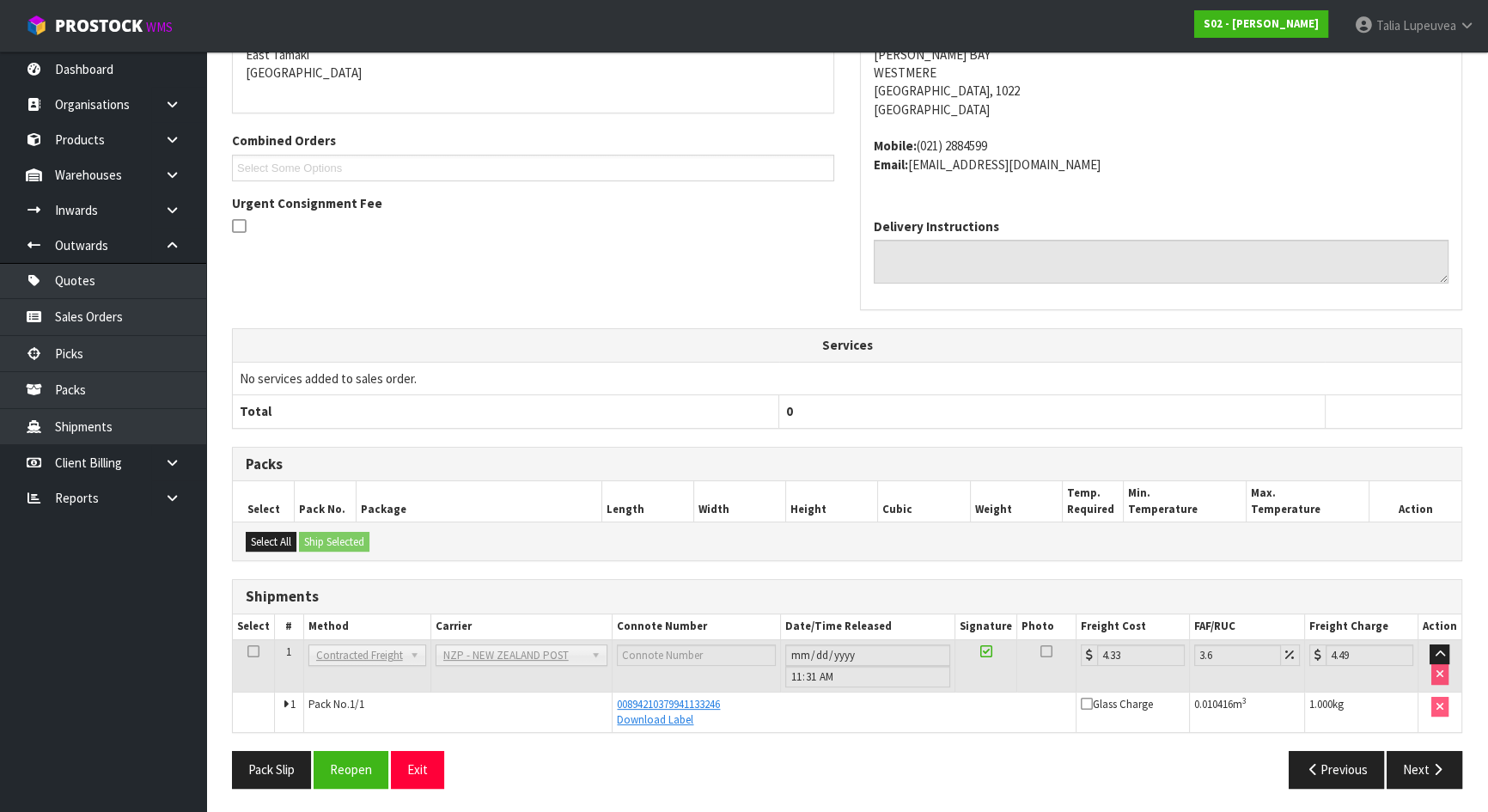
scroll to position [0, 0]
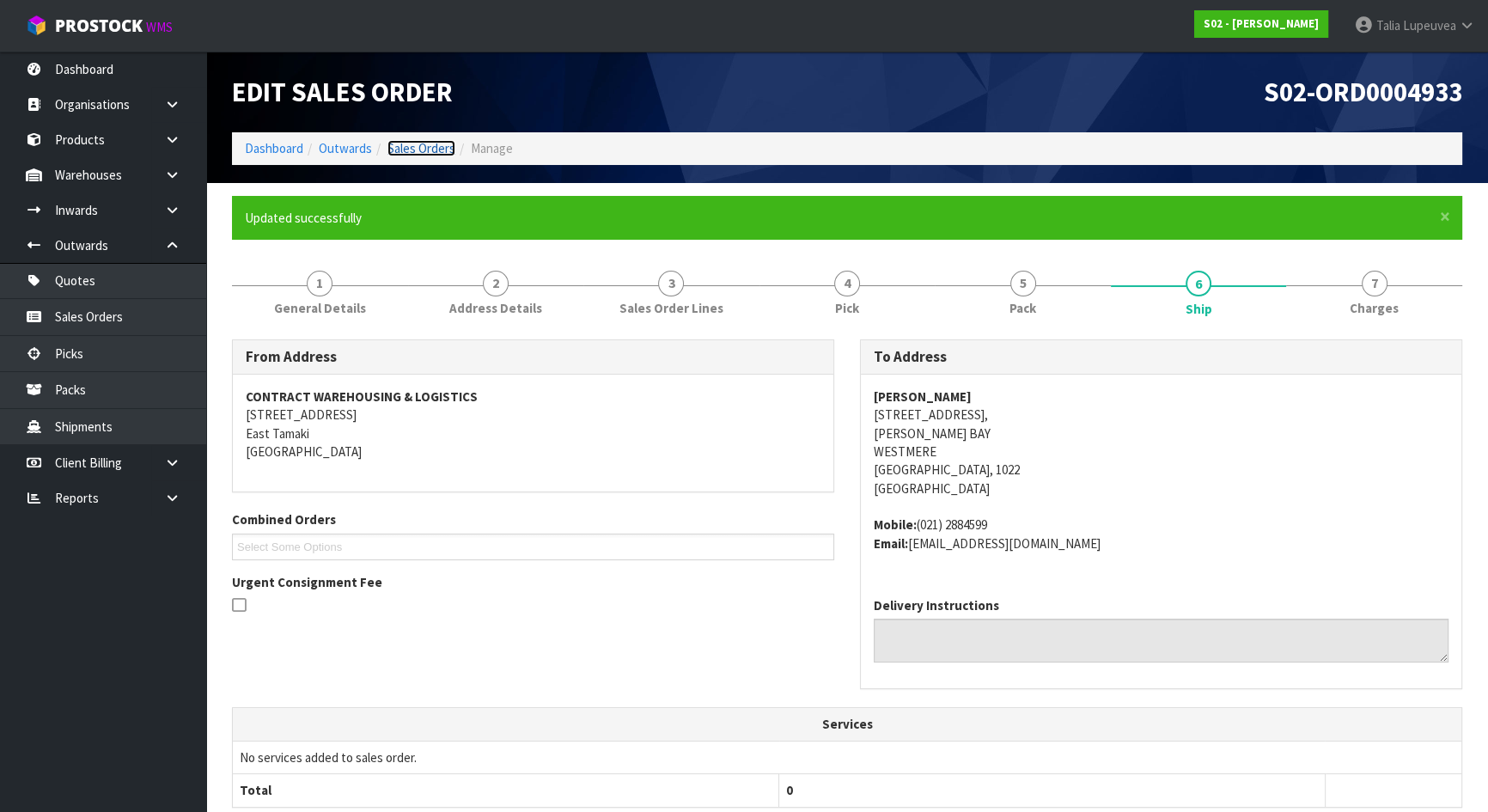
click at [446, 144] on link "Sales Orders" at bounding box center [421, 148] width 68 height 17
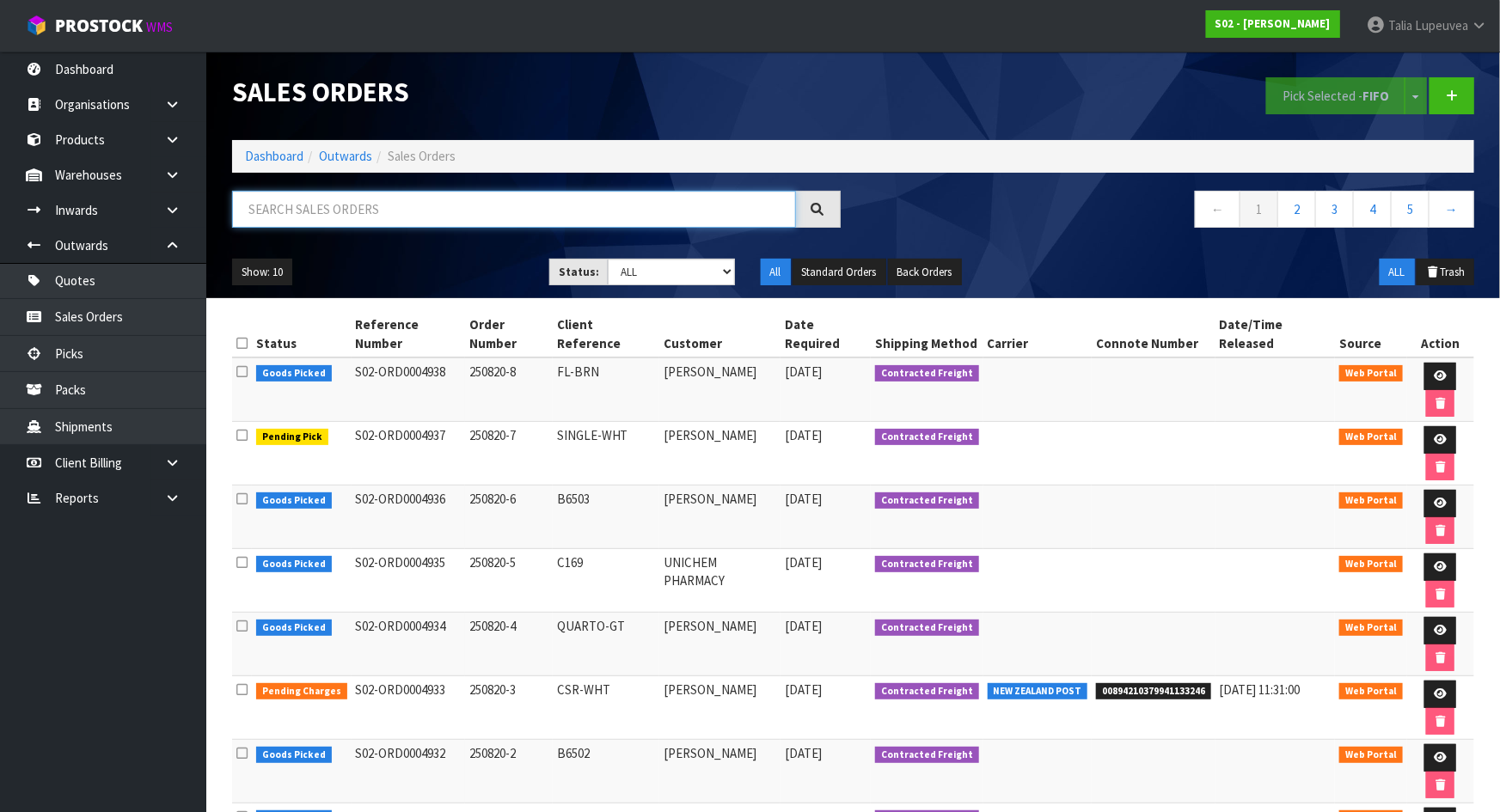
click at [457, 223] on input "text" at bounding box center [514, 209] width 564 height 37
type input "JOB-0408502"
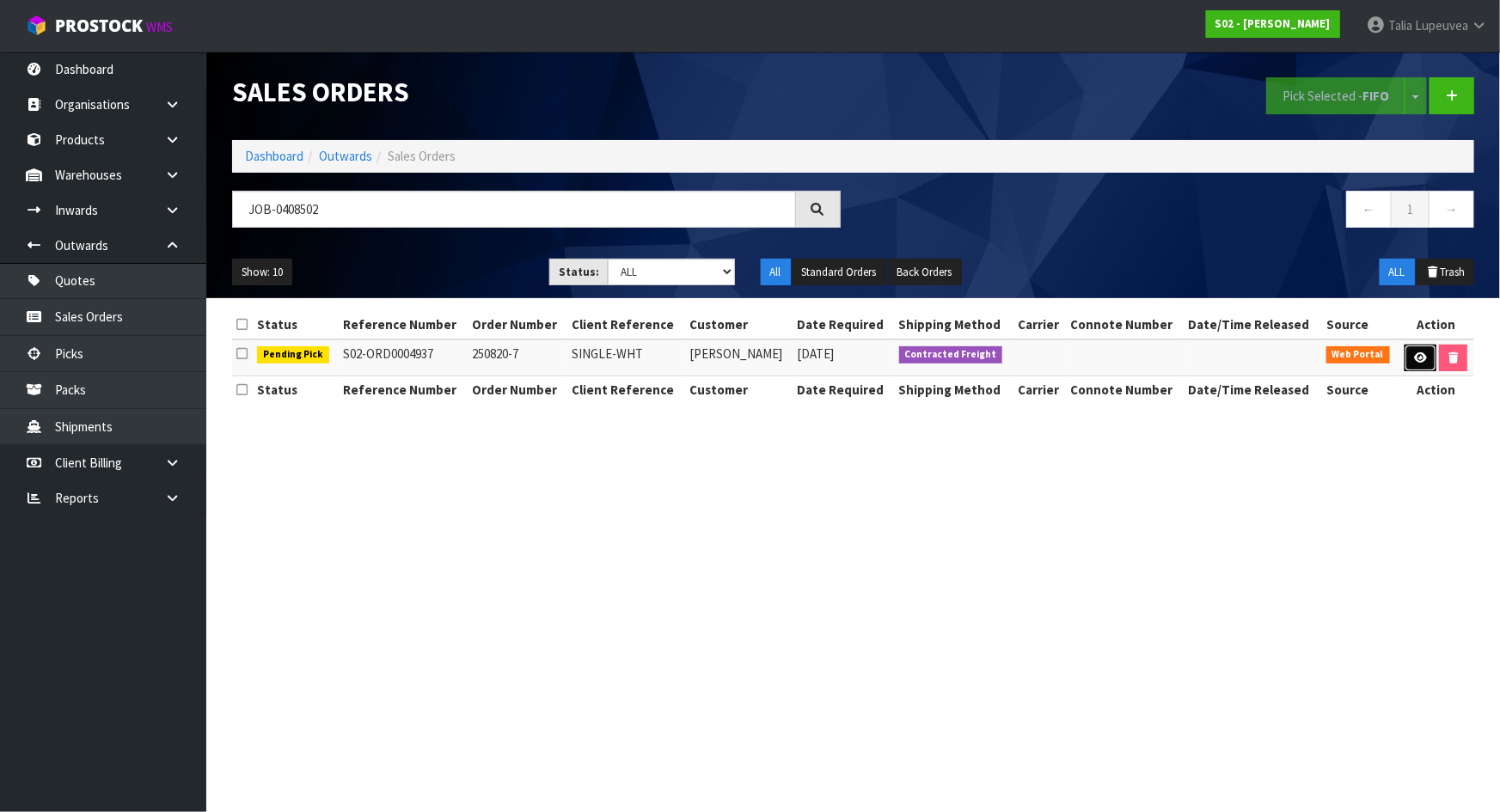
click at [1407, 357] on link at bounding box center [1420, 358] width 32 height 27
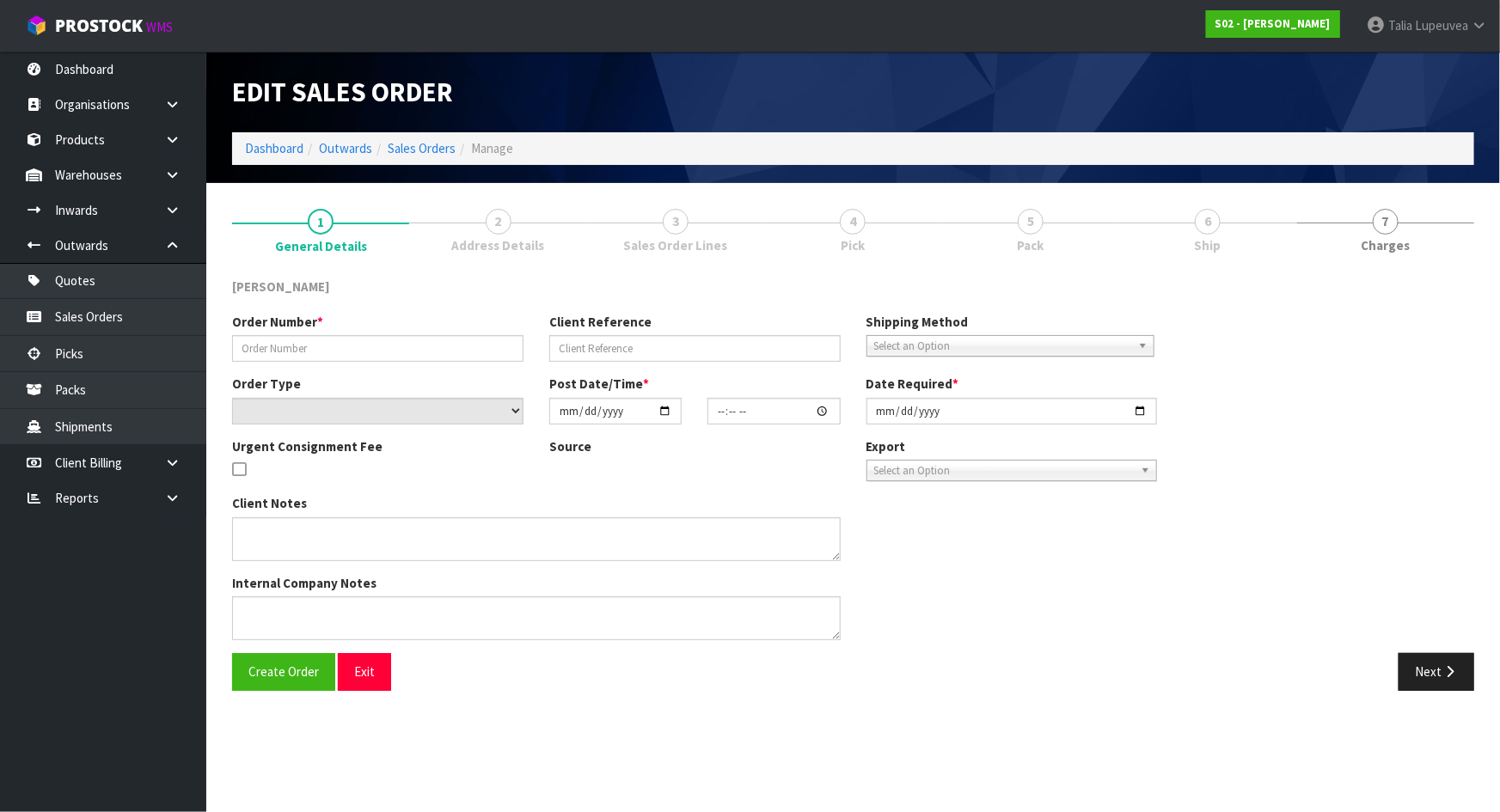
type input "250820-7"
type input "SINGLE-WHT"
select select "number:0"
type input "[DATE]"
type input "20:22:00.000"
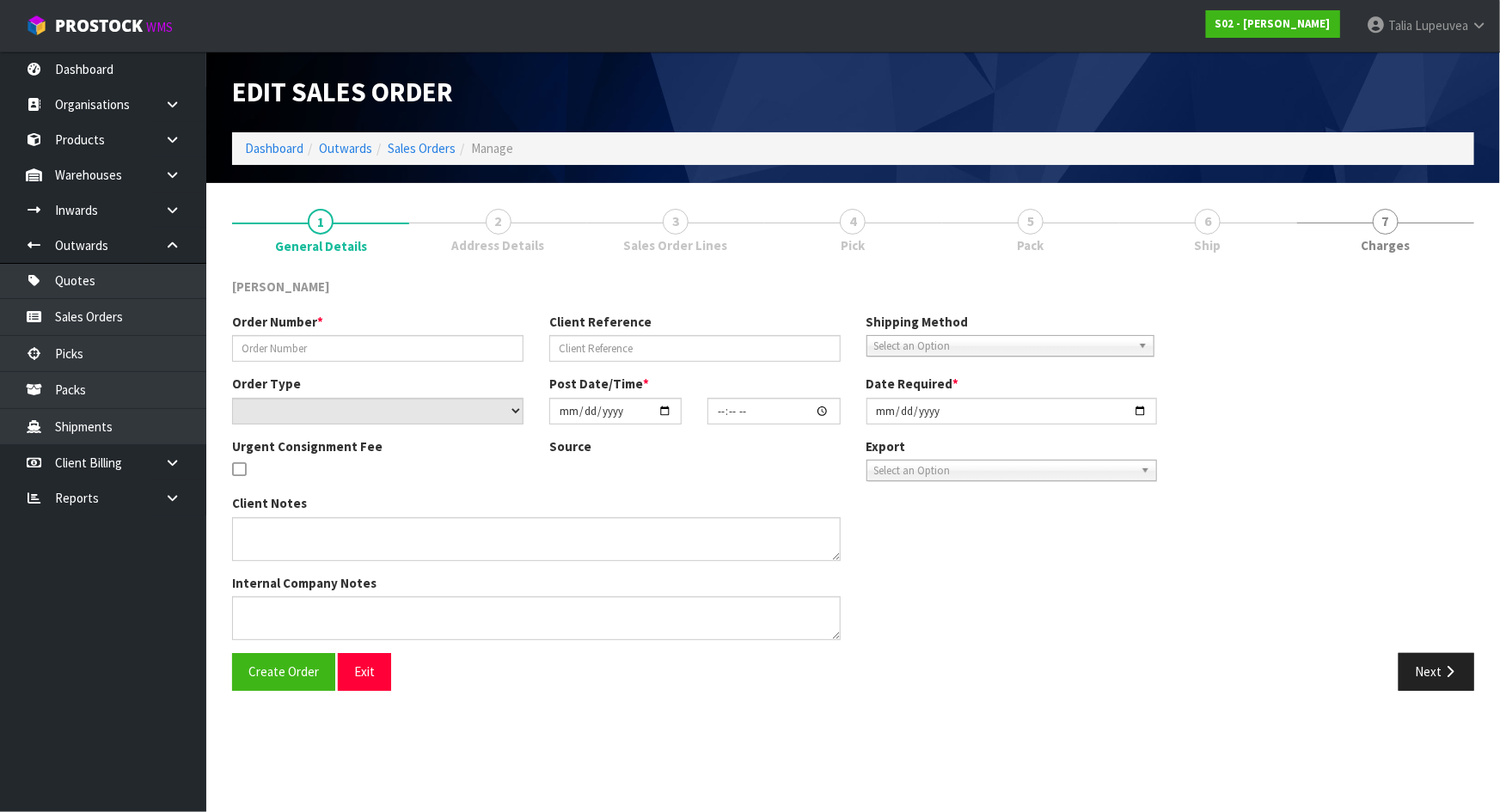
type input "[DATE]"
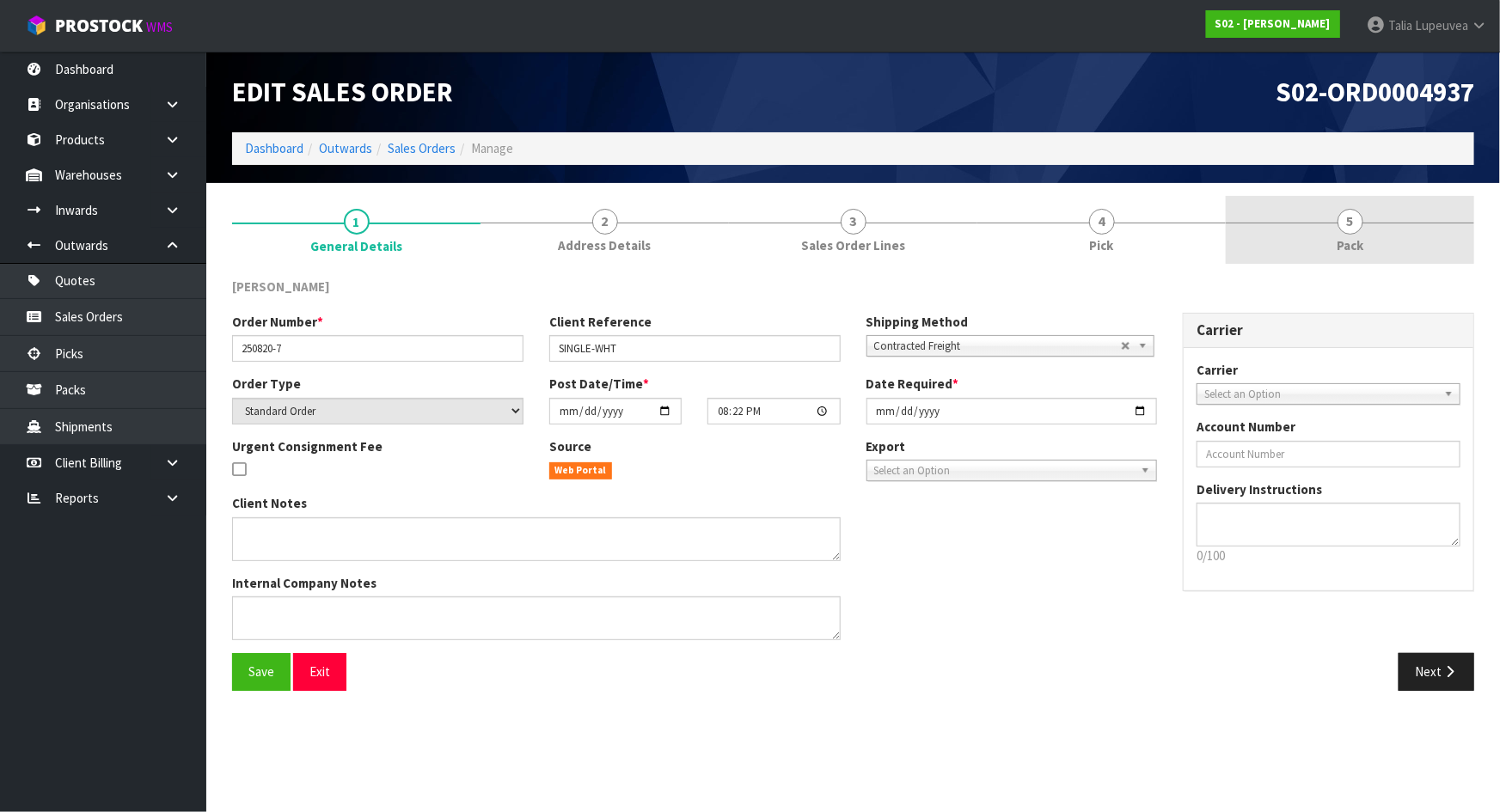
click at [1356, 214] on span "5" at bounding box center [1349, 221] width 26 height 26
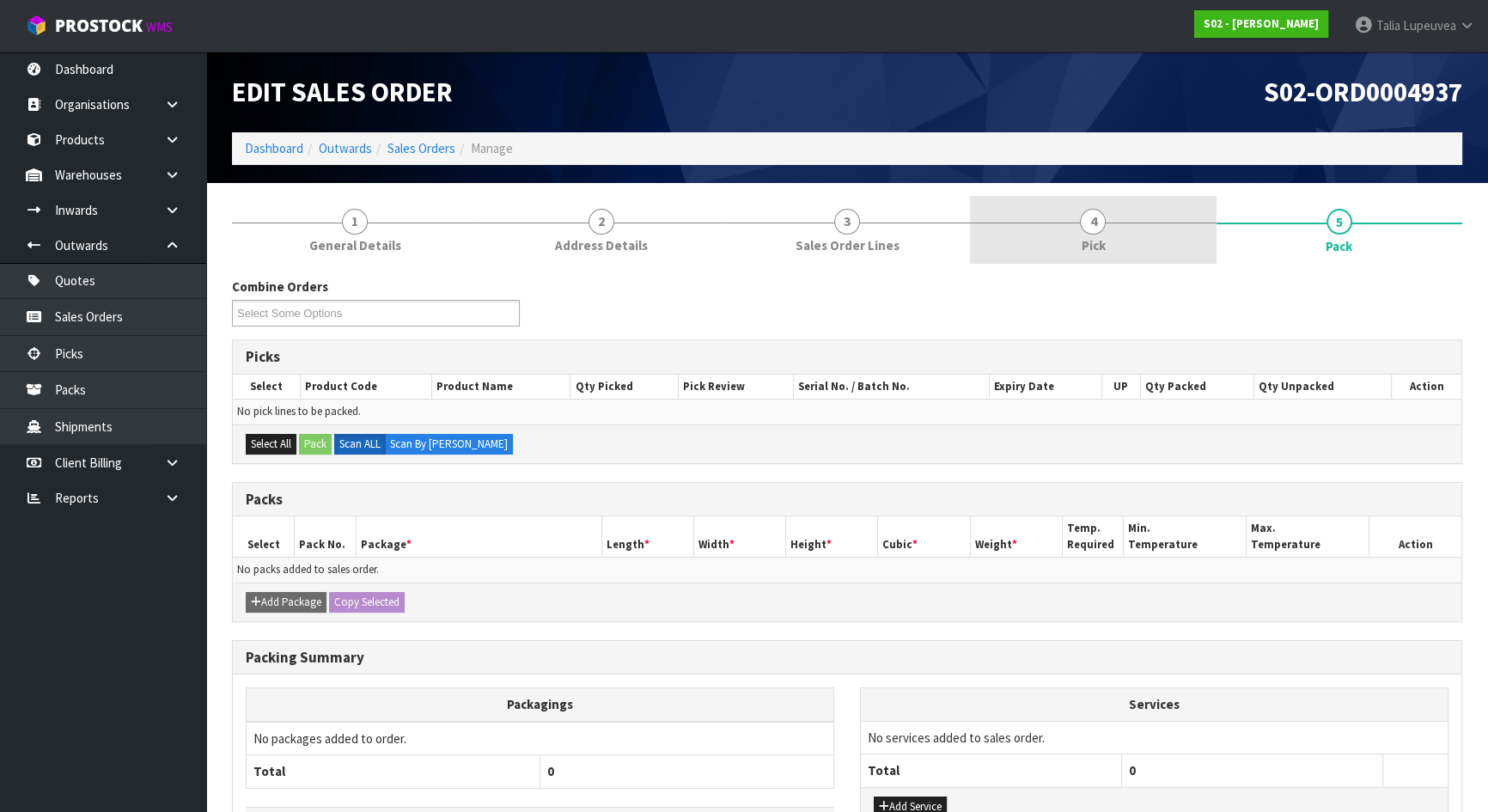
click at [1136, 223] on link "4 Pick" at bounding box center [1092, 230] width 246 height 68
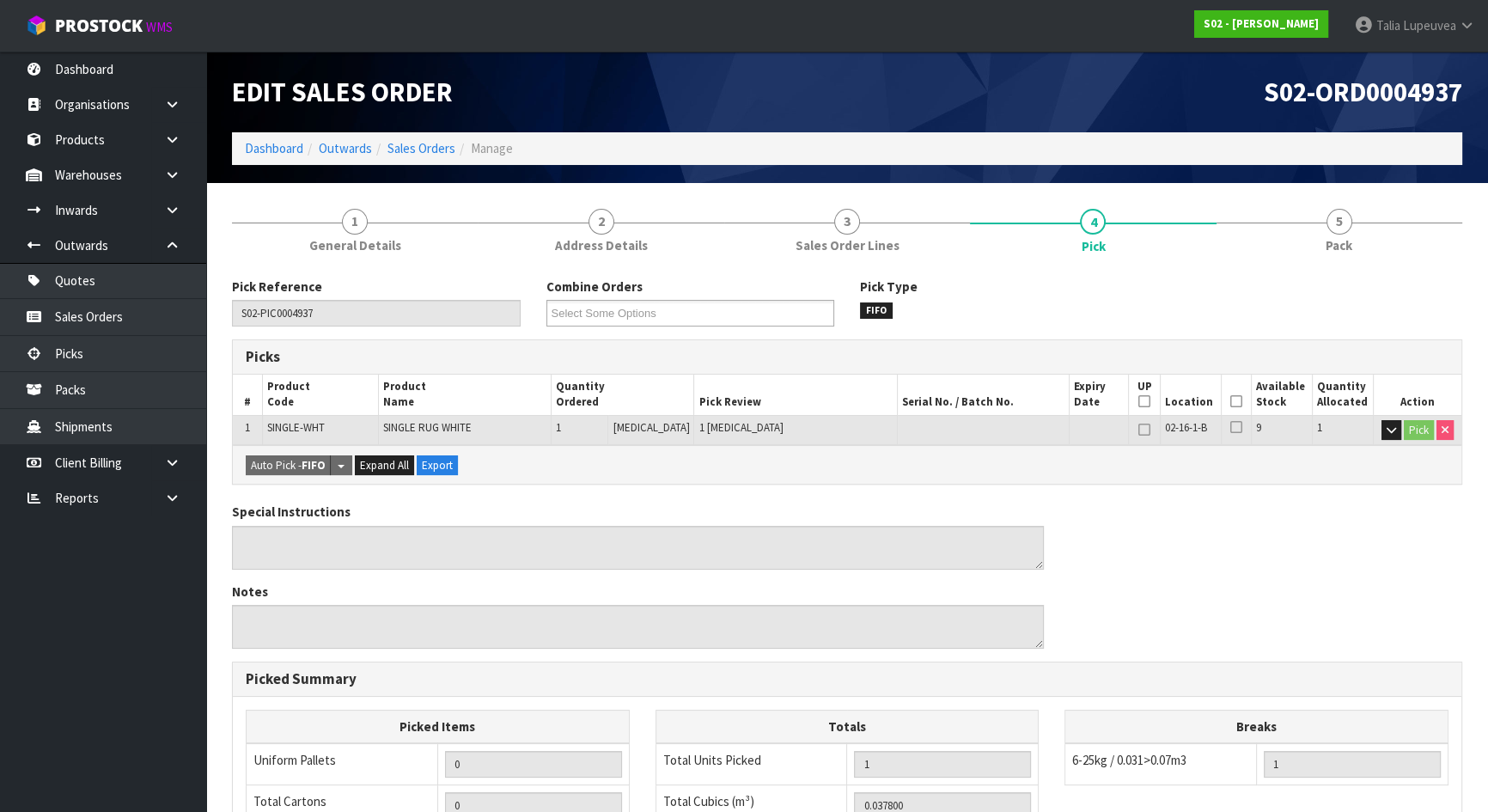
click at [1233, 401] on icon at bounding box center [1236, 401] width 12 height 1
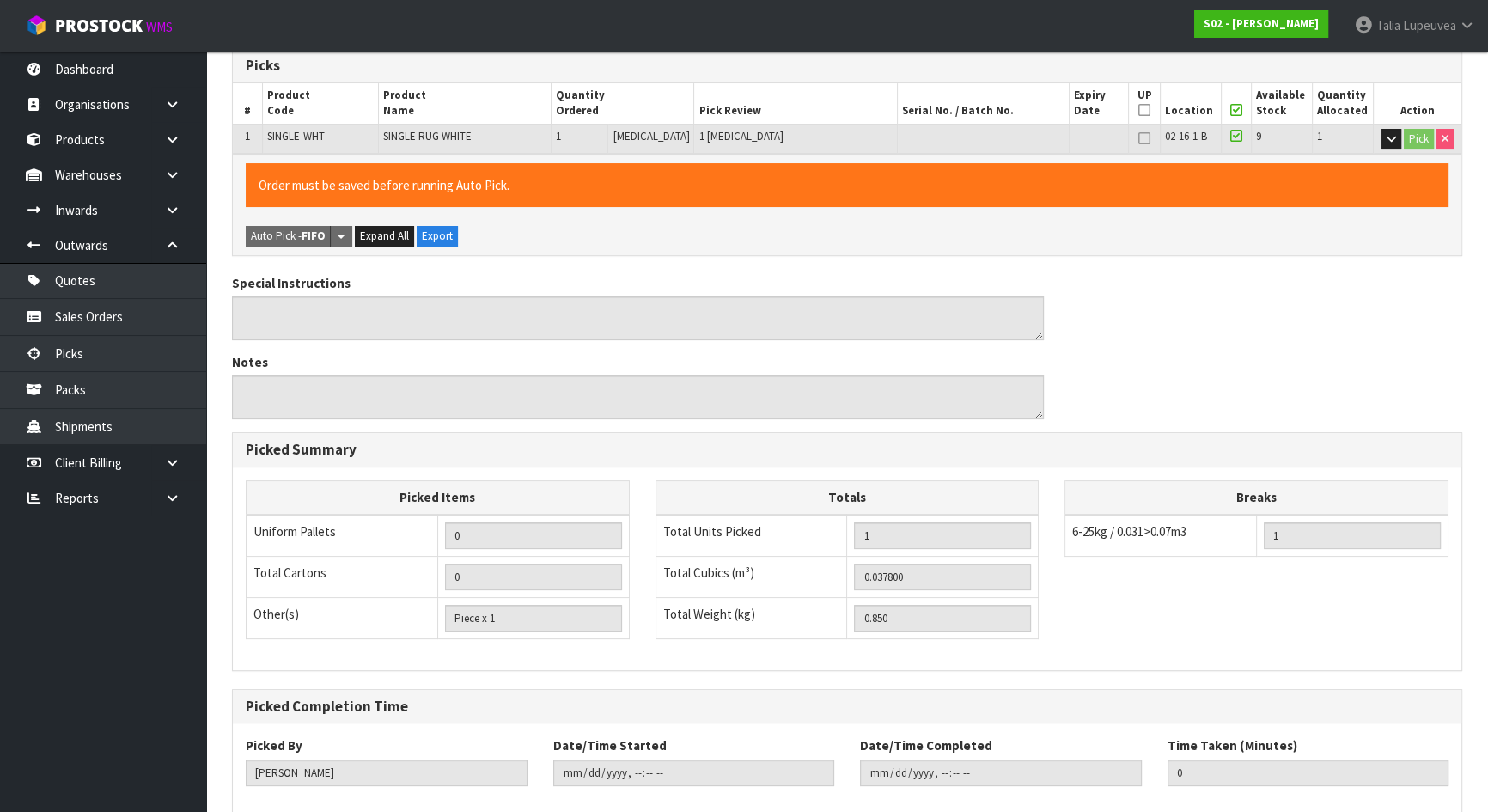
scroll to position [383, 0]
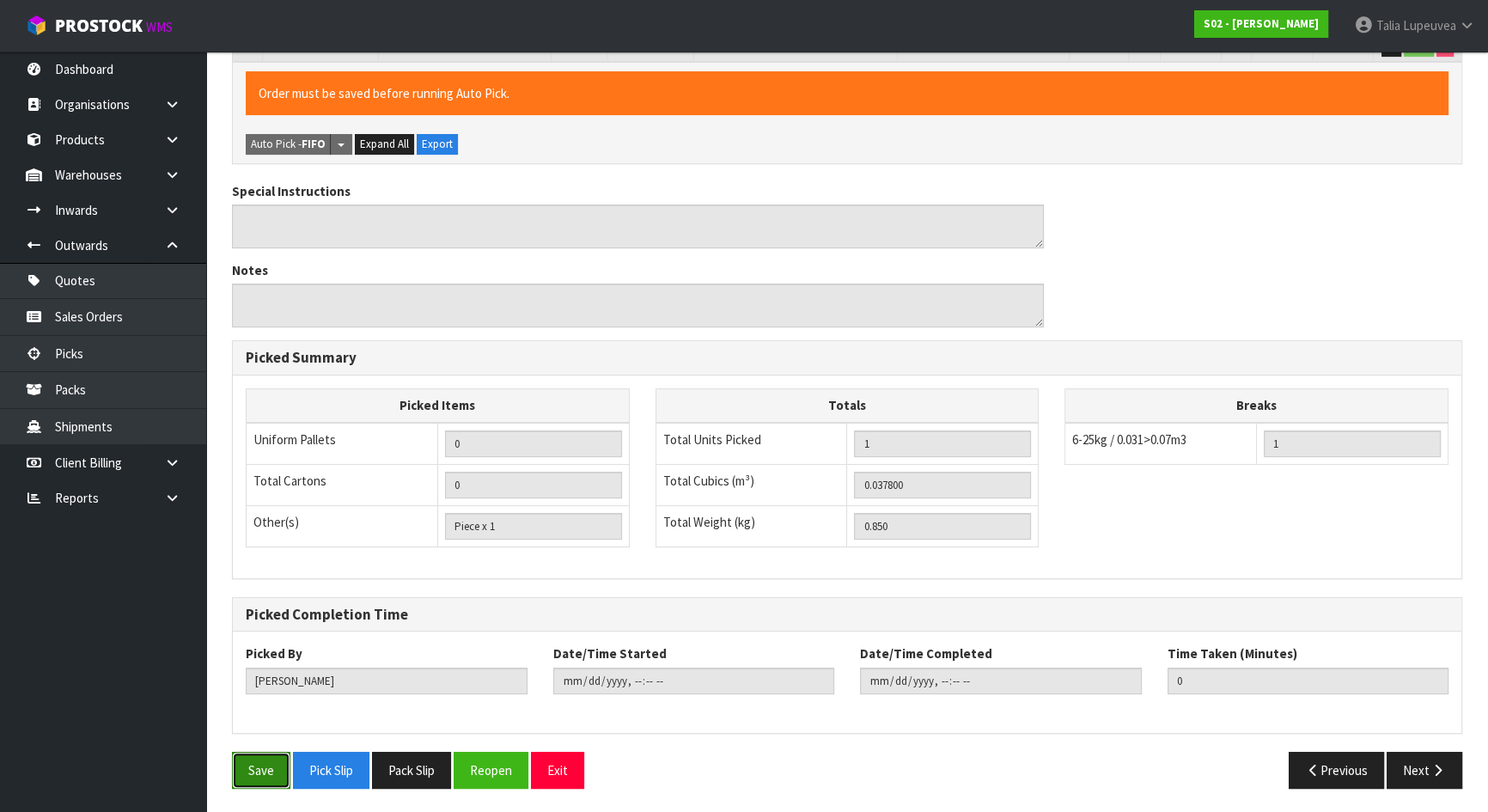
click at [268, 779] on button "Save" at bounding box center [261, 770] width 58 height 37
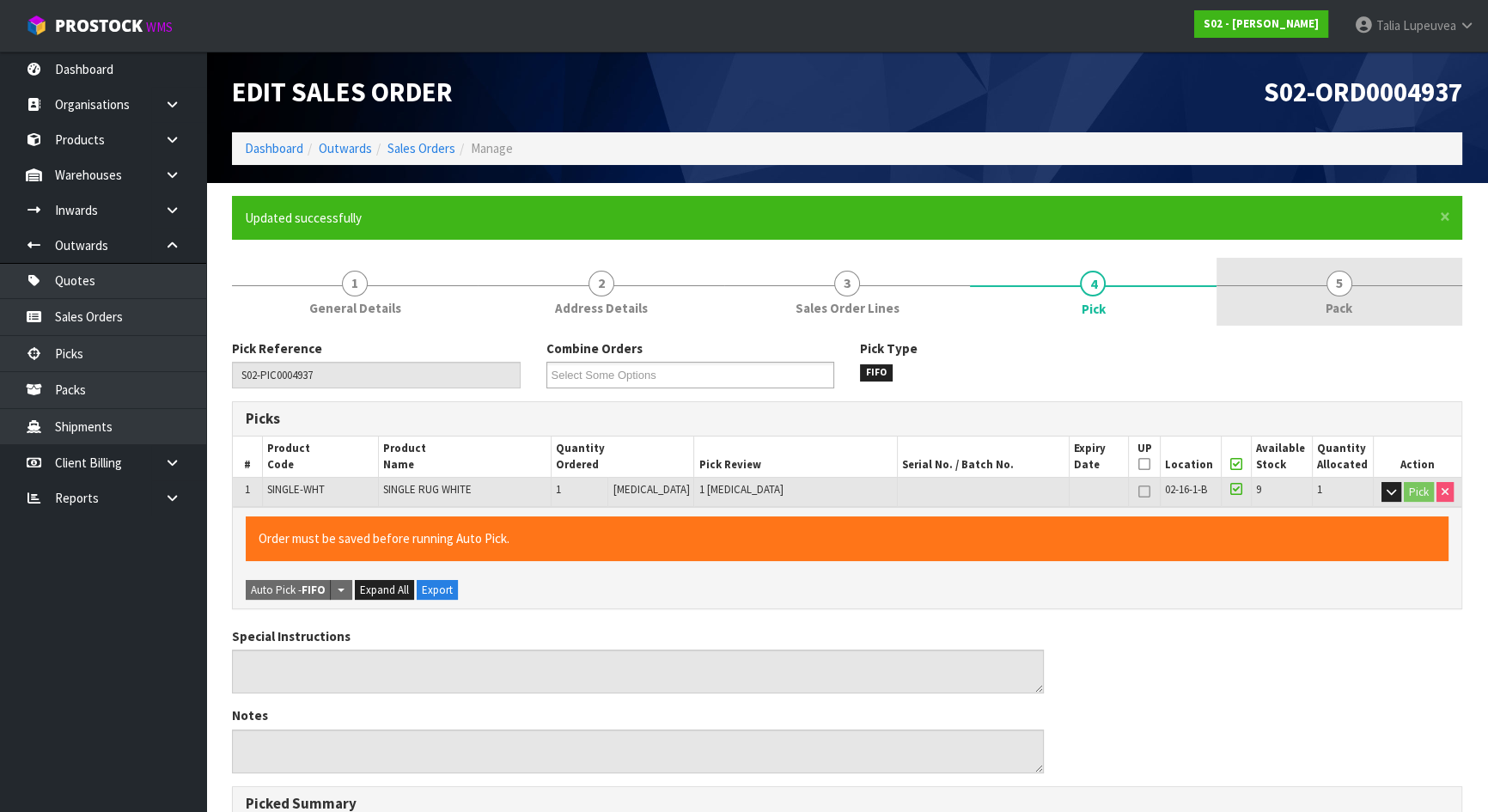
type input "[PERSON_NAME]"
type input "[DATE]T11:35:44"
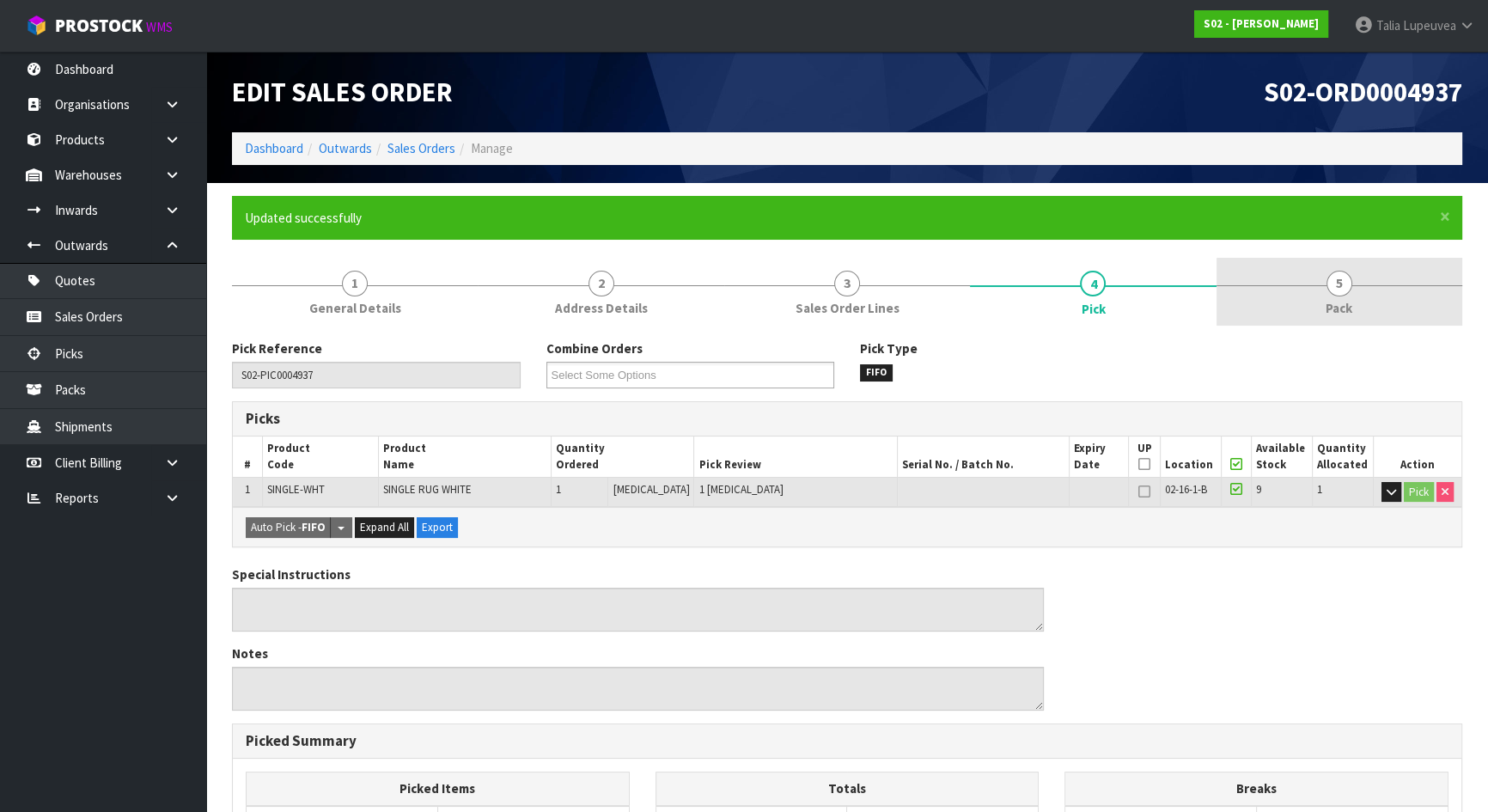
click at [1335, 300] on span "Pack" at bounding box center [1339, 308] width 26 height 18
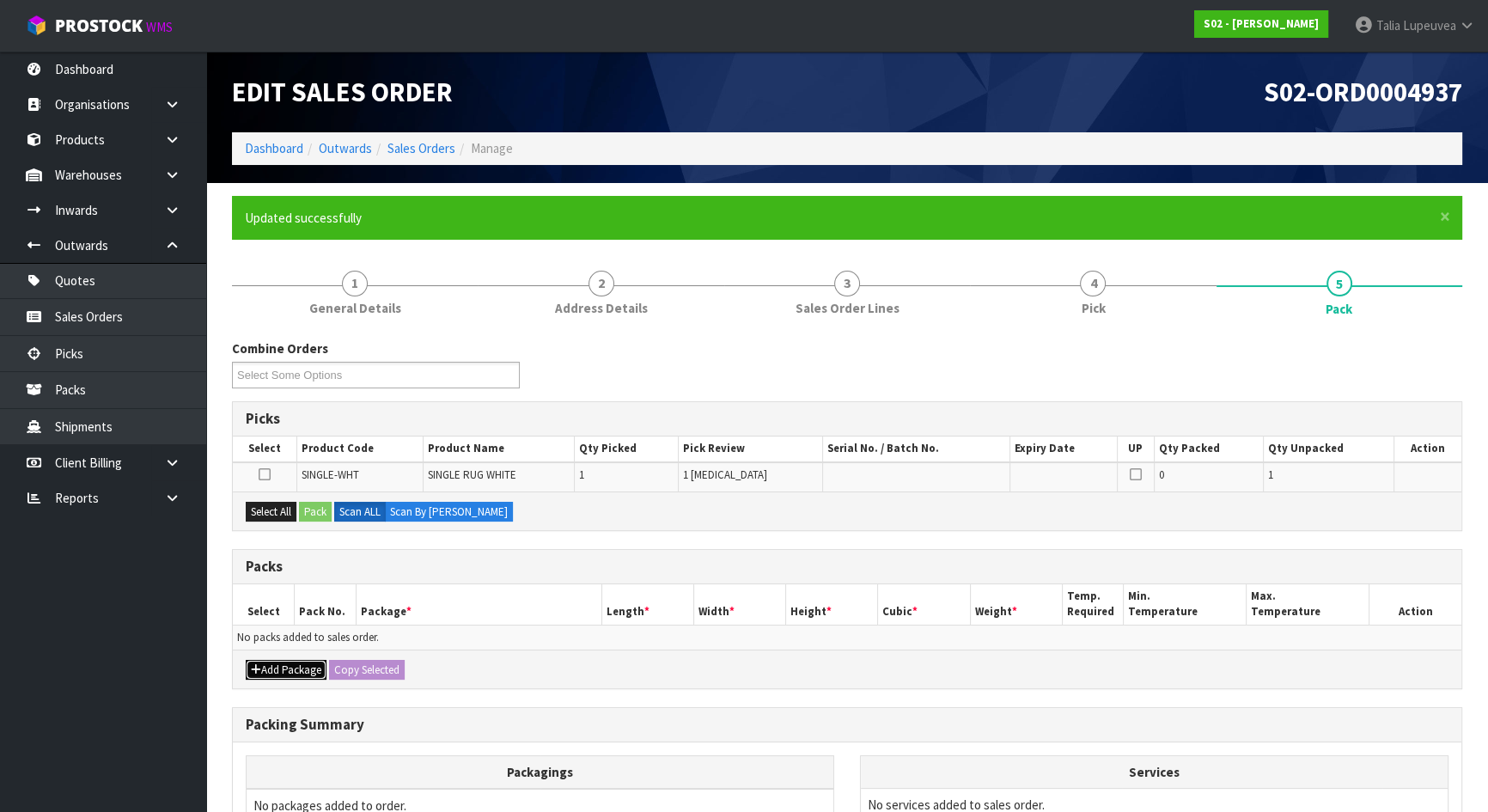
click at [290, 670] on button "Add Package" at bounding box center [286, 669] width 81 height 20
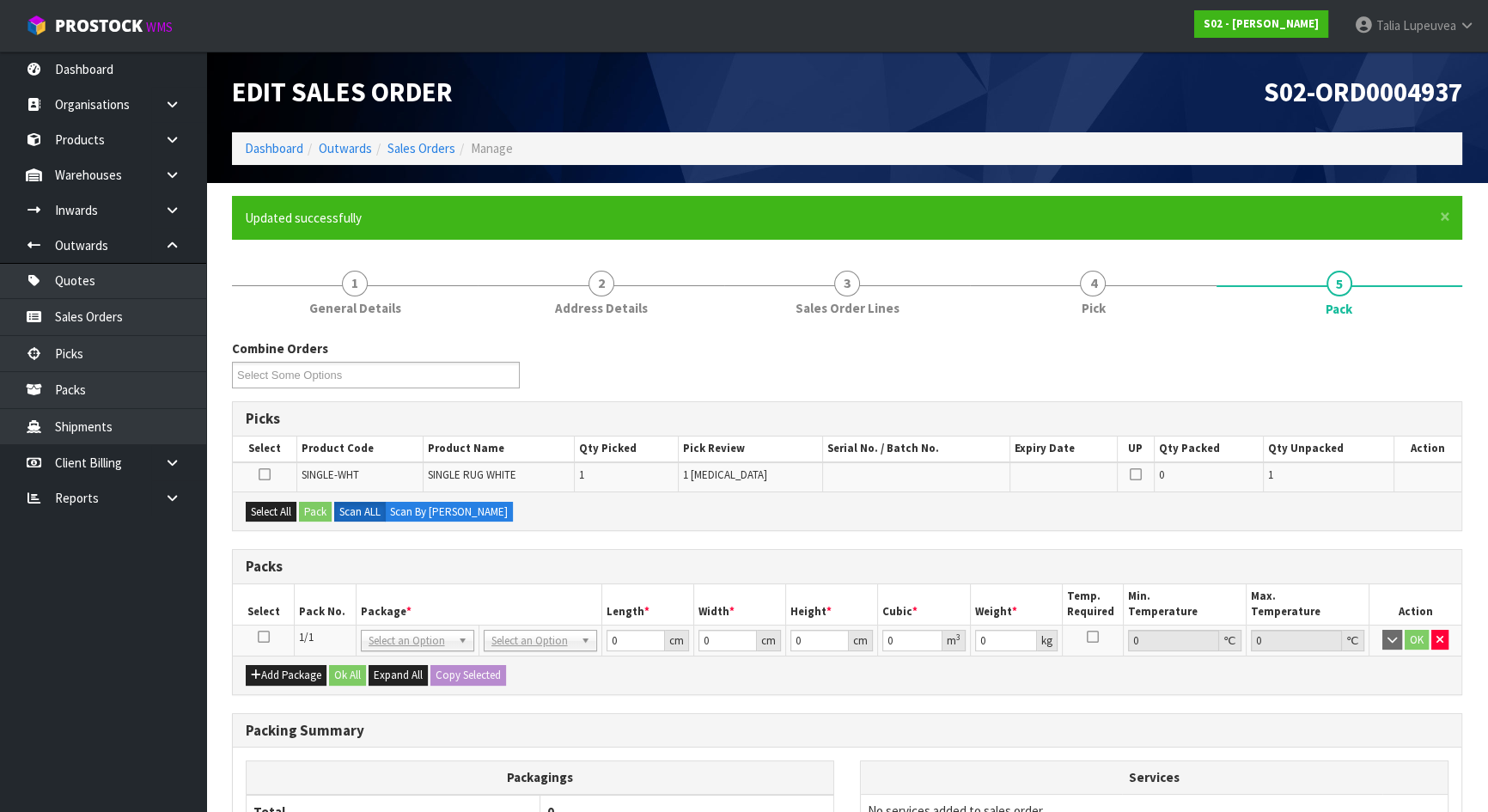
click at [259, 637] on icon at bounding box center [264, 637] width 12 height 1
click at [270, 515] on button "Select All" at bounding box center [271, 511] width 51 height 20
click at [310, 511] on button "Pack" at bounding box center [315, 511] width 33 height 20
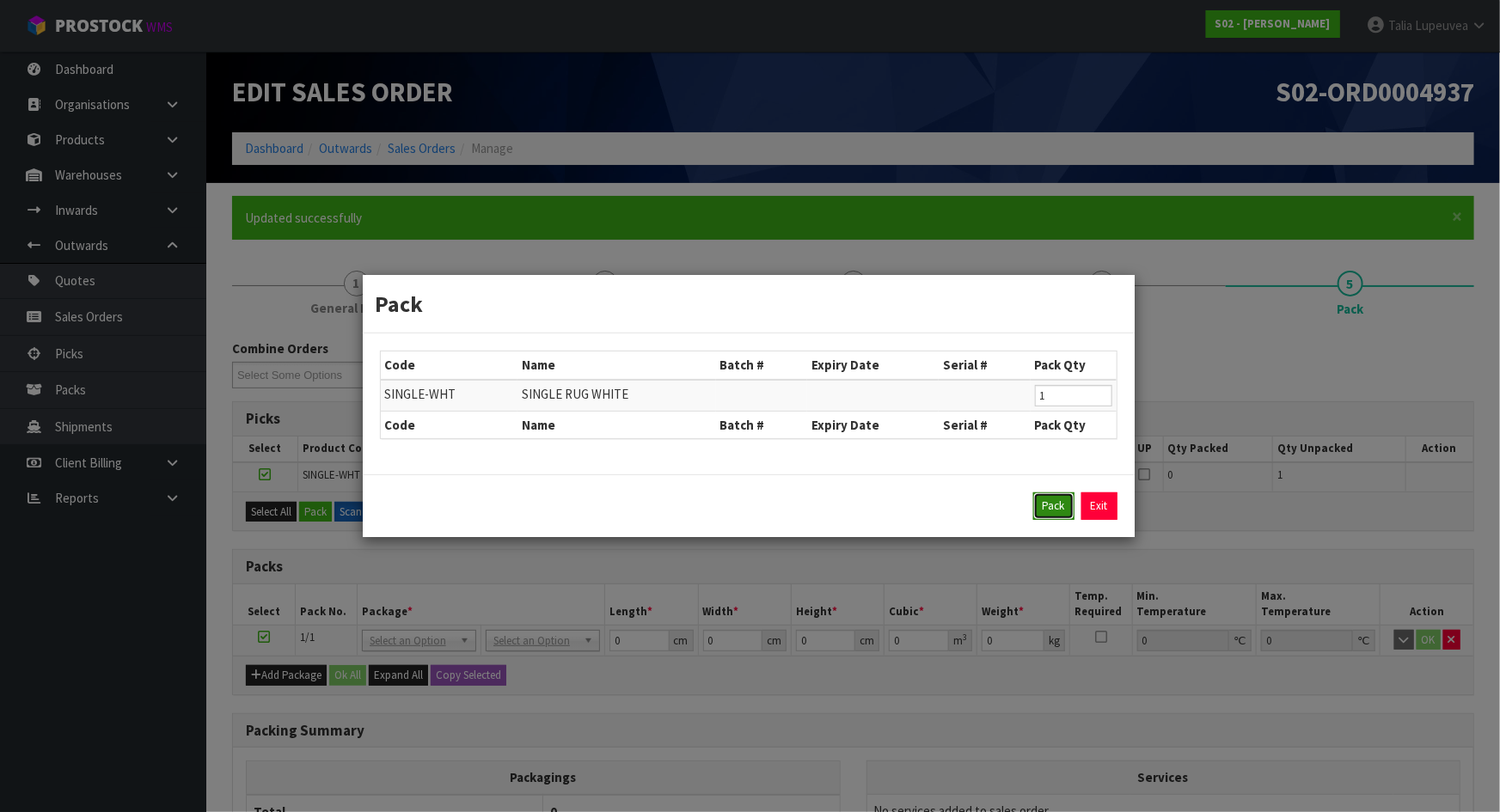
click at [1056, 508] on button "Pack" at bounding box center [1054, 505] width 41 height 27
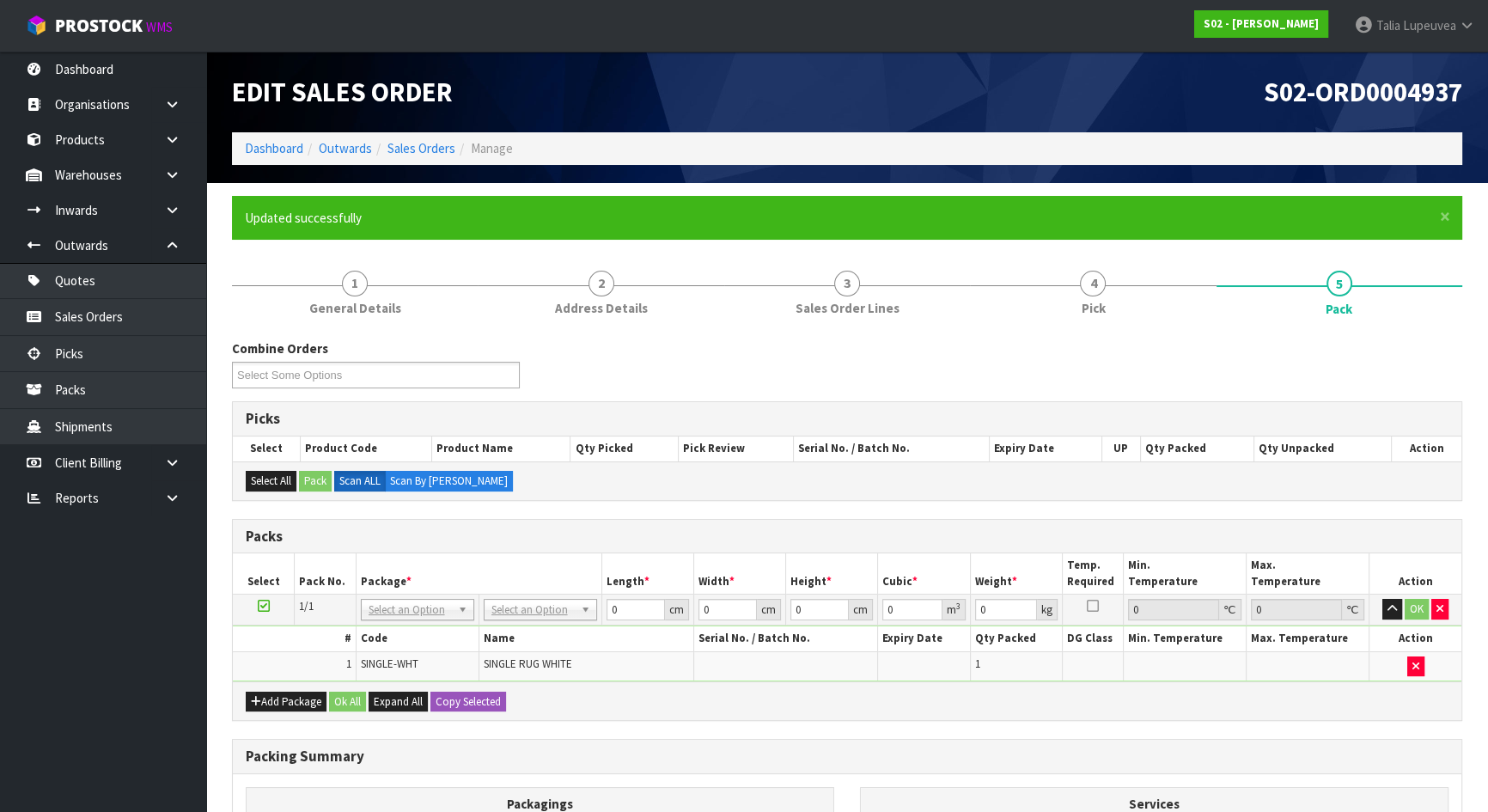
scroll to position [223, 0]
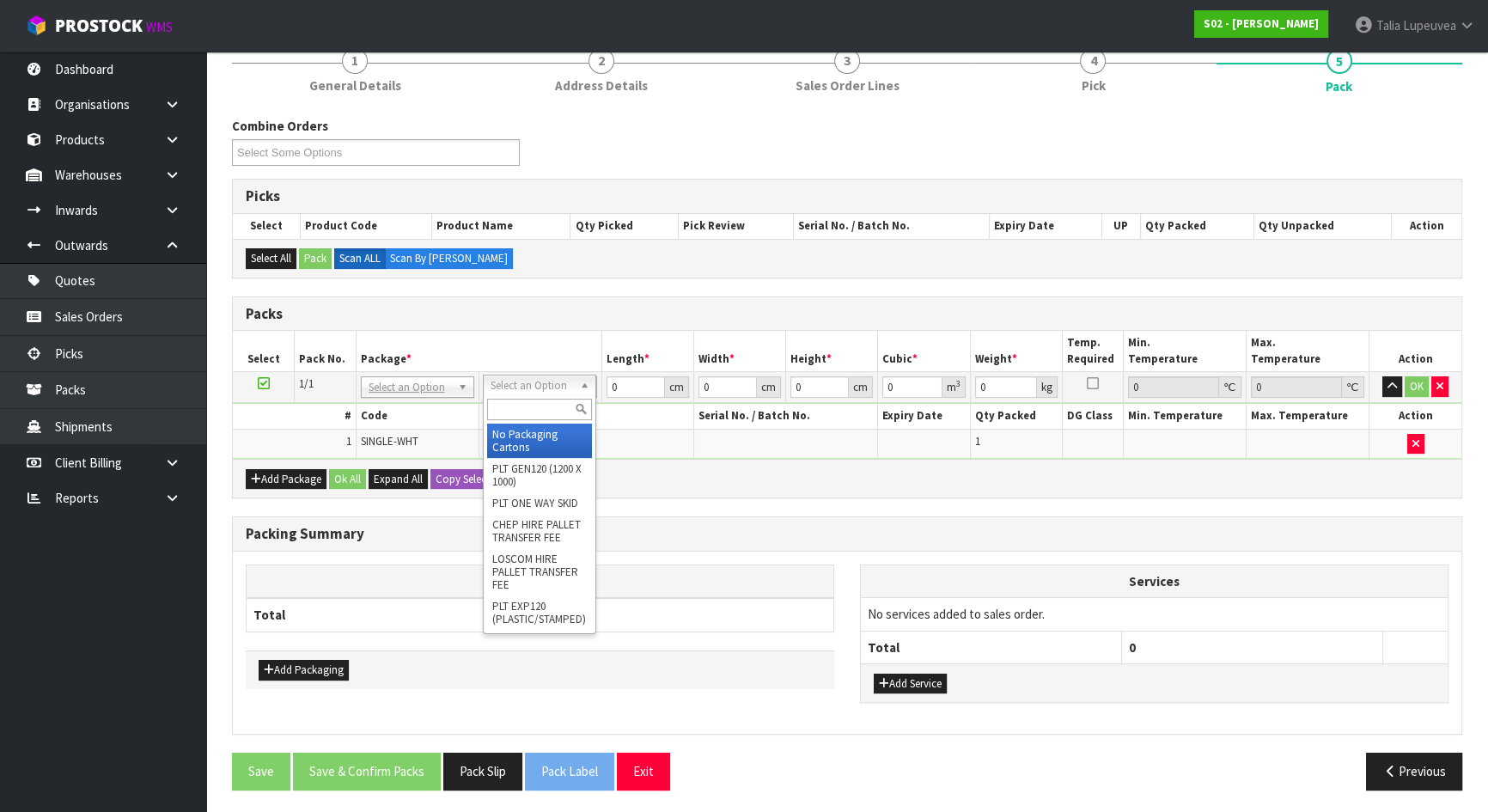
click at [520, 419] on input "text" at bounding box center [539, 409] width 105 height 21
type input "CTNA4"
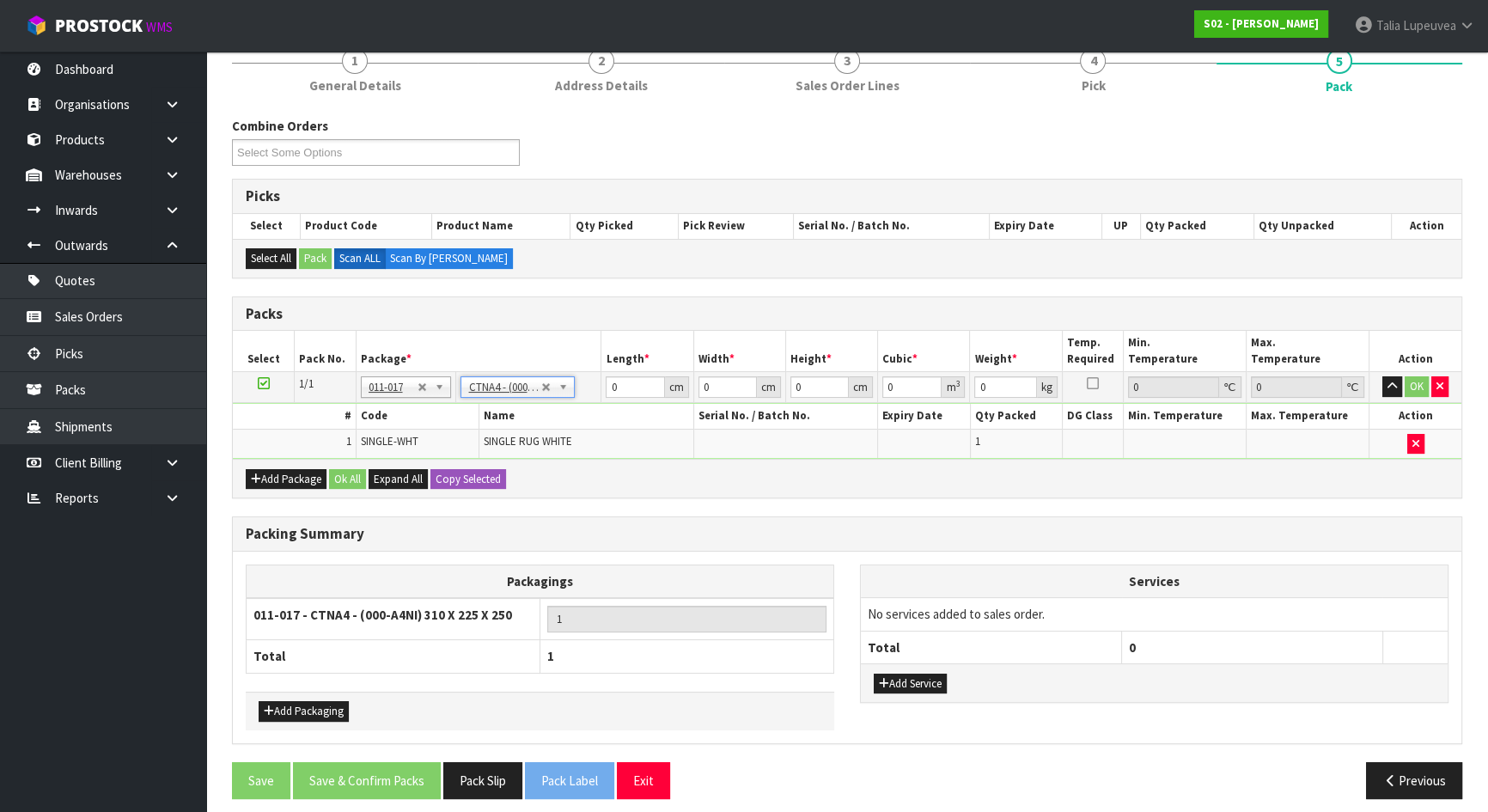
type input "31"
type input "22.5"
type input "25"
type input "0.017438"
type input "1.05"
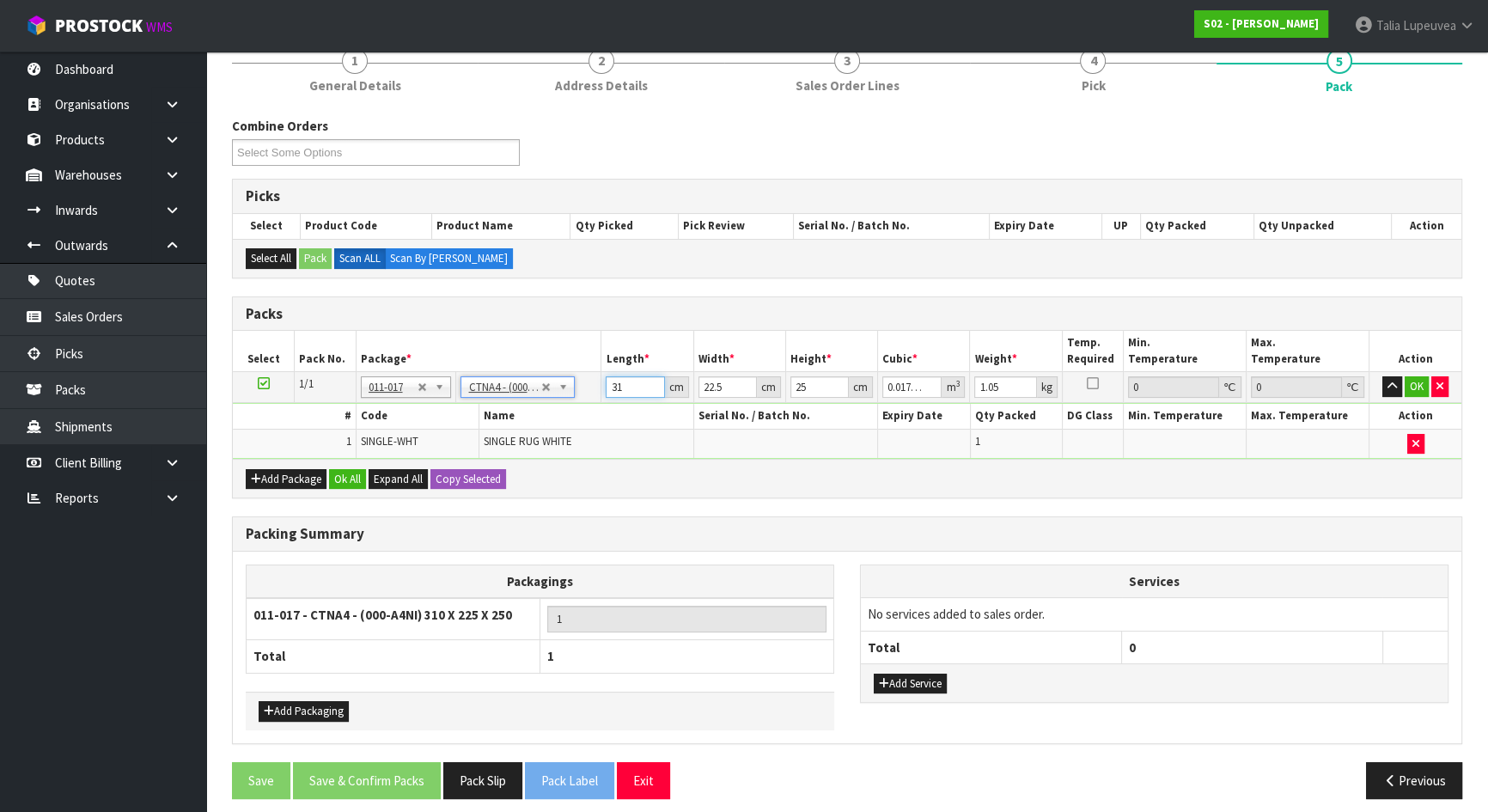
click at [618, 383] on input "31" at bounding box center [634, 387] width 58 height 21
type input "3"
type input "0.001687"
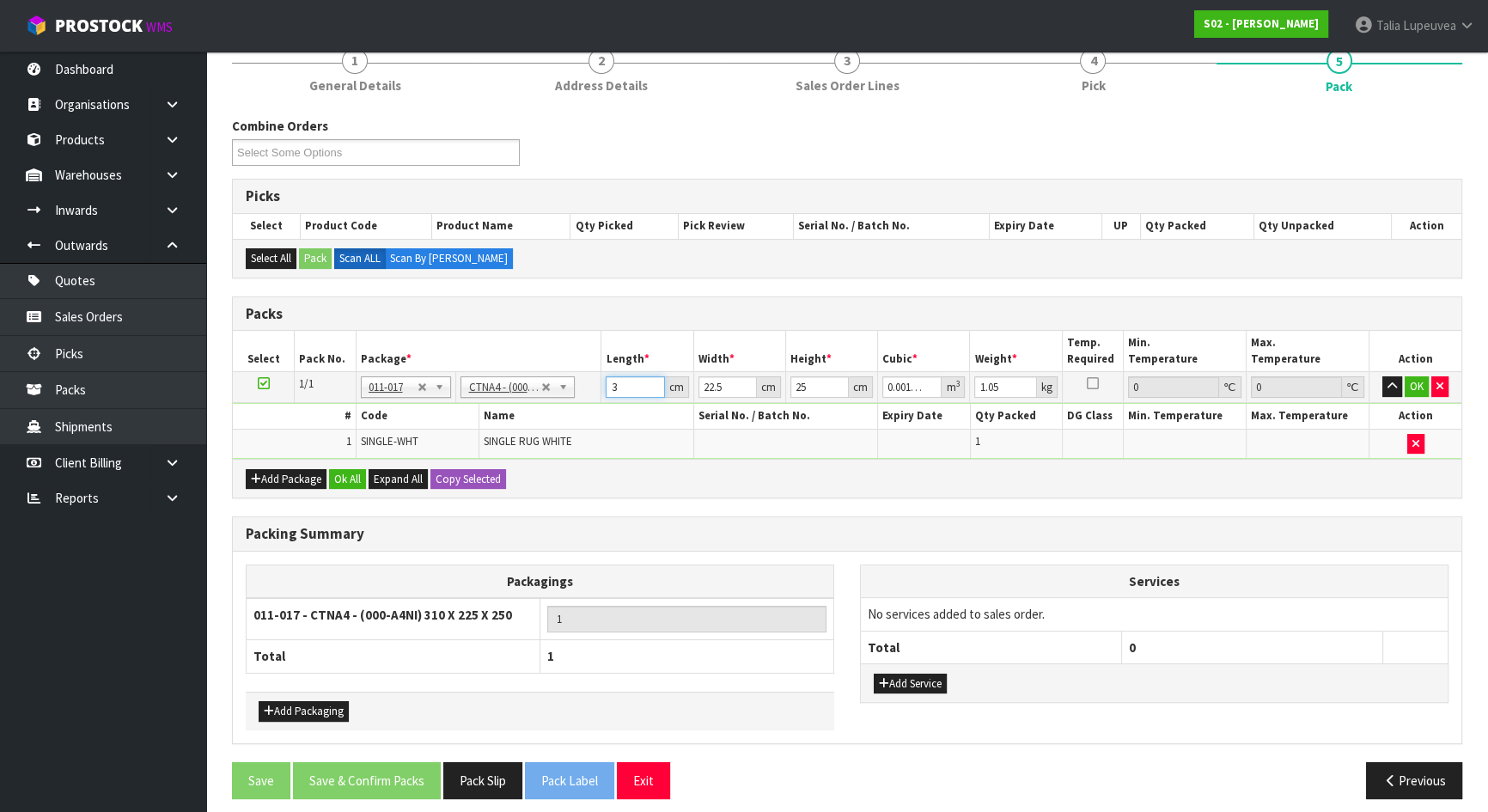
type input "32"
type input "0.018"
type input "32"
type input "2"
type input "0.0016"
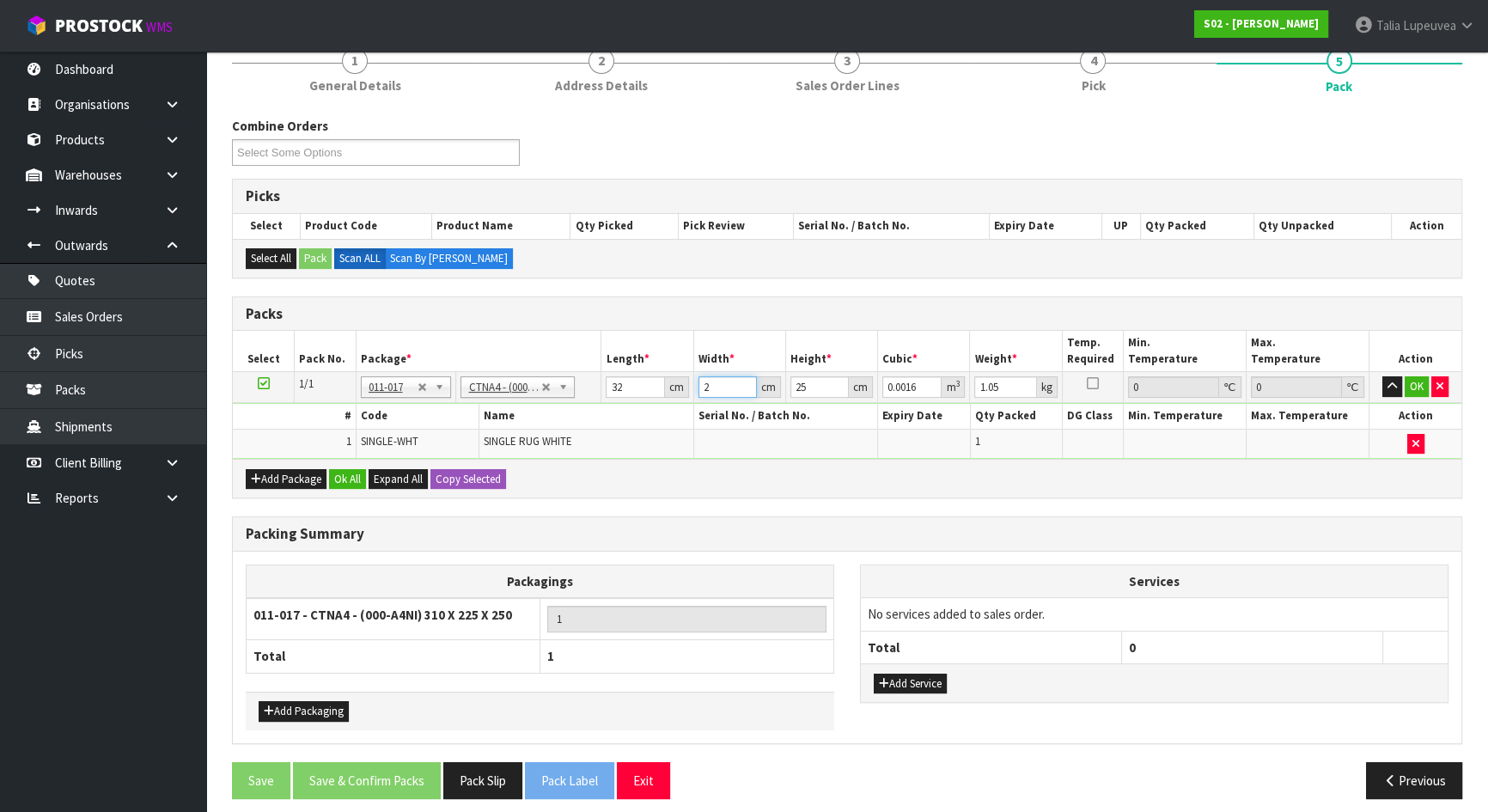
type input "24"
type input "0.0192"
type input "24"
type input "2"
type input "0.001536"
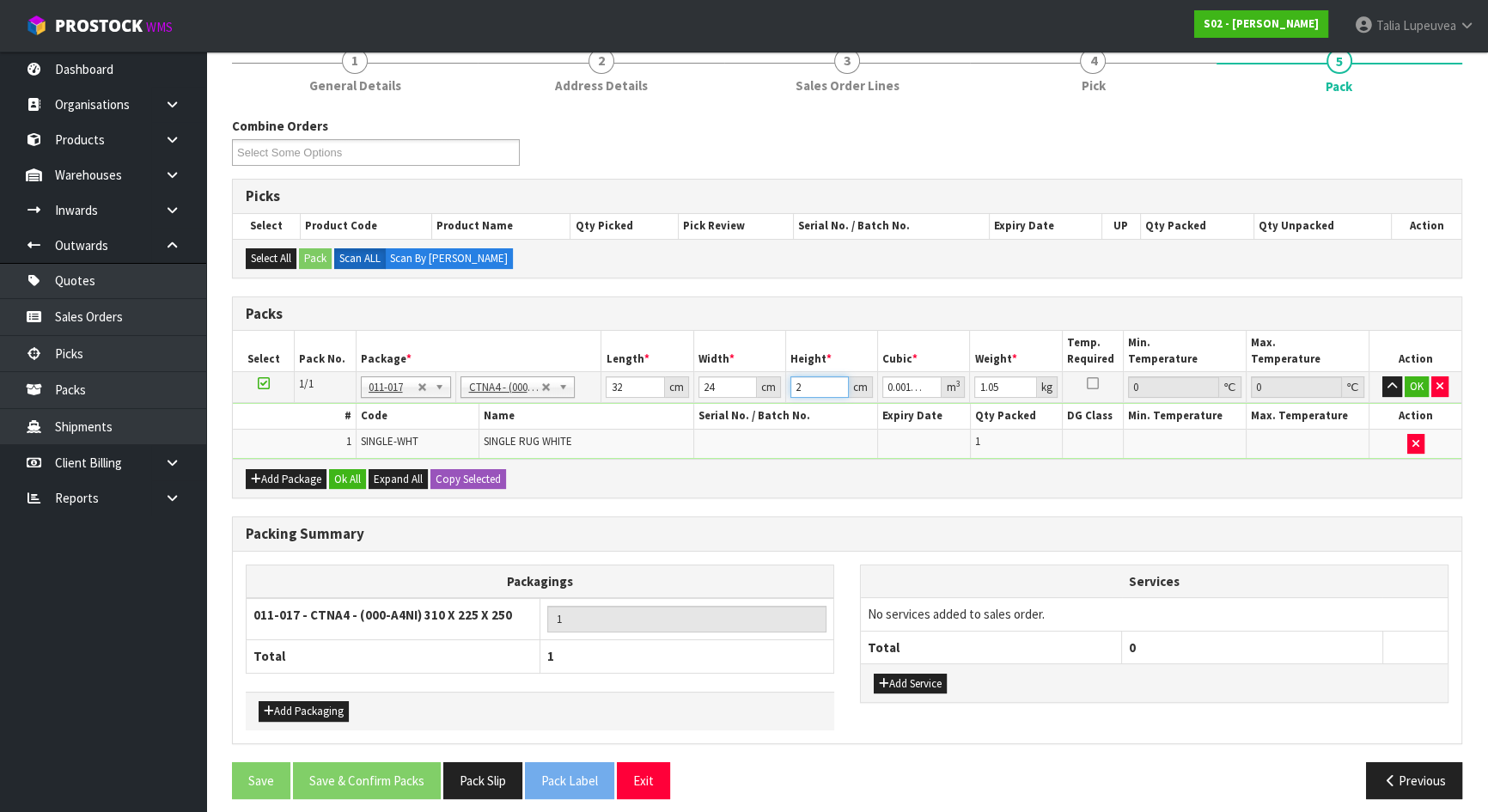
type input "27"
type input "0.020736"
type input "27"
type input "2"
click at [1413, 385] on button "OK" at bounding box center [1416, 386] width 24 height 20
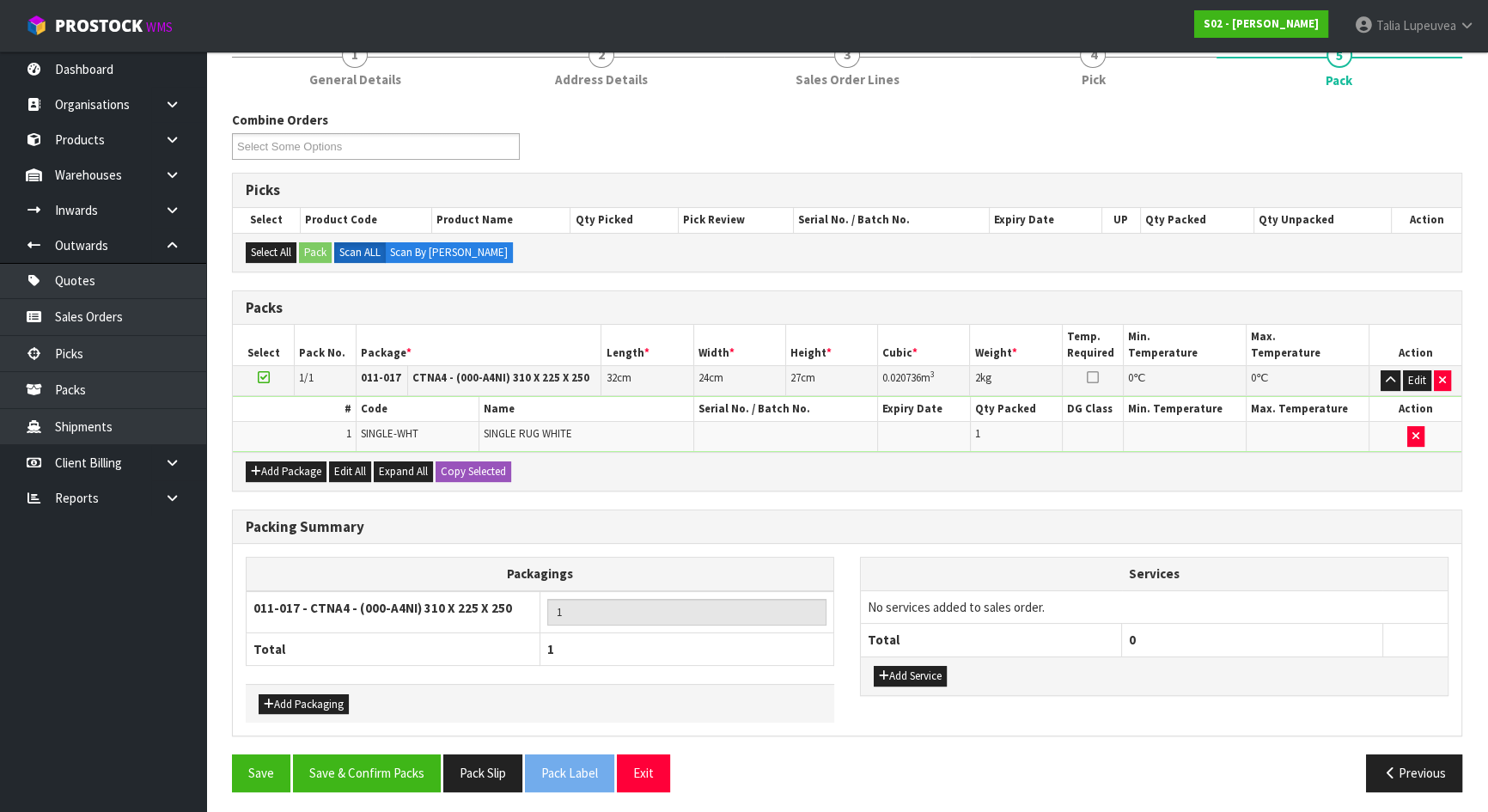
scroll to position [230, 0]
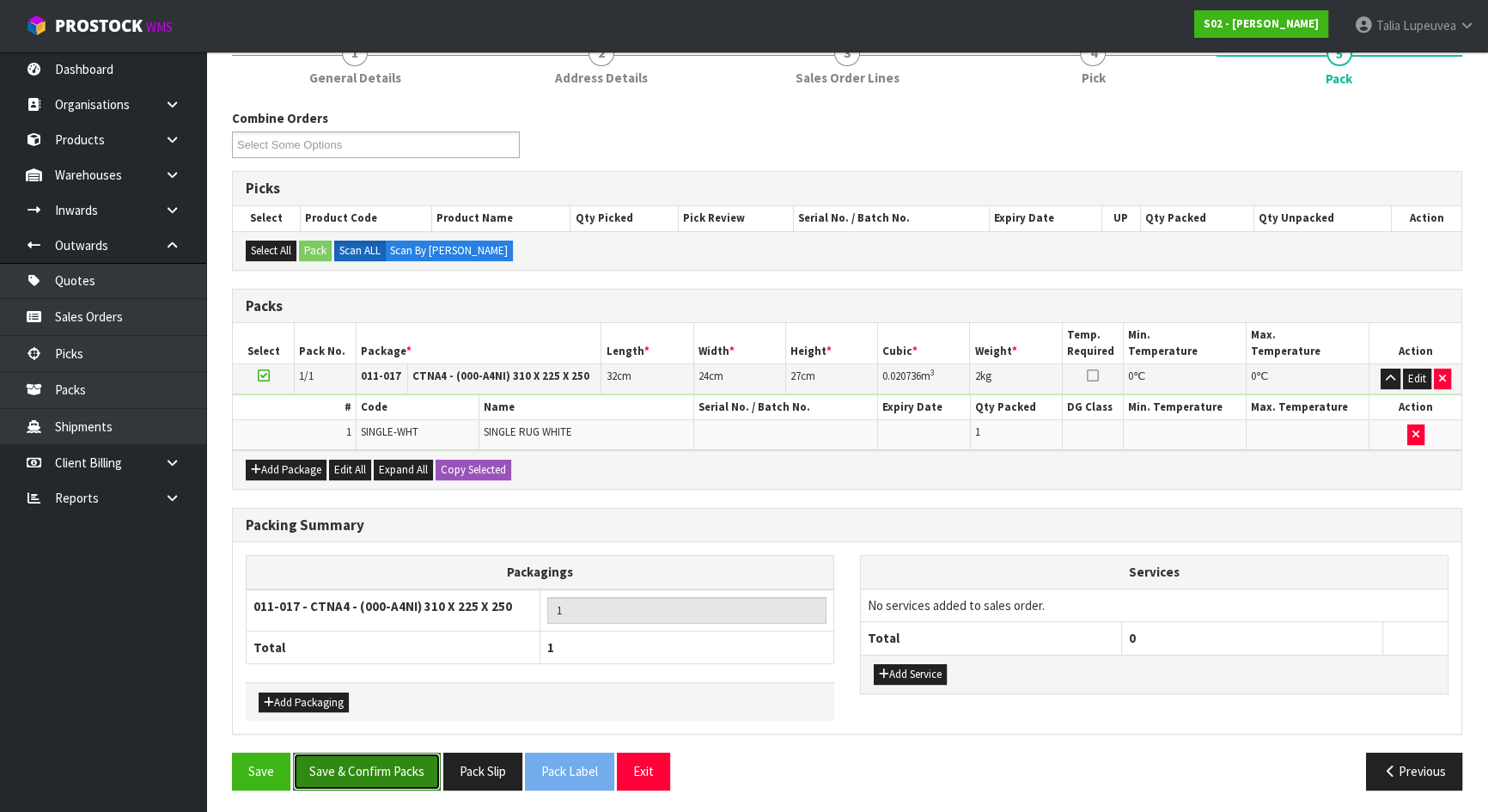
click at [330, 777] on button "Save & Confirm Packs" at bounding box center [367, 771] width 148 height 37
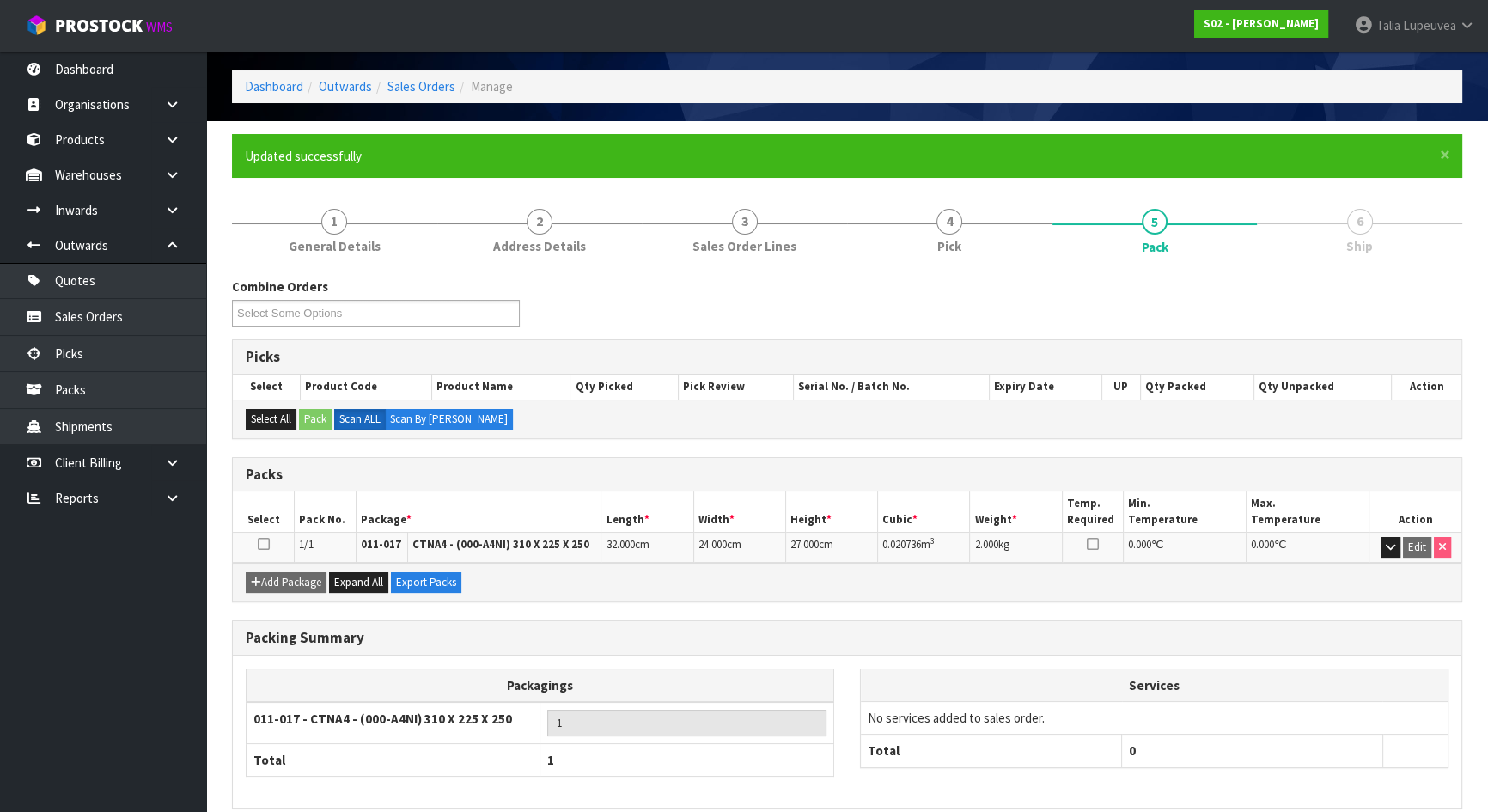
scroll to position [136, 0]
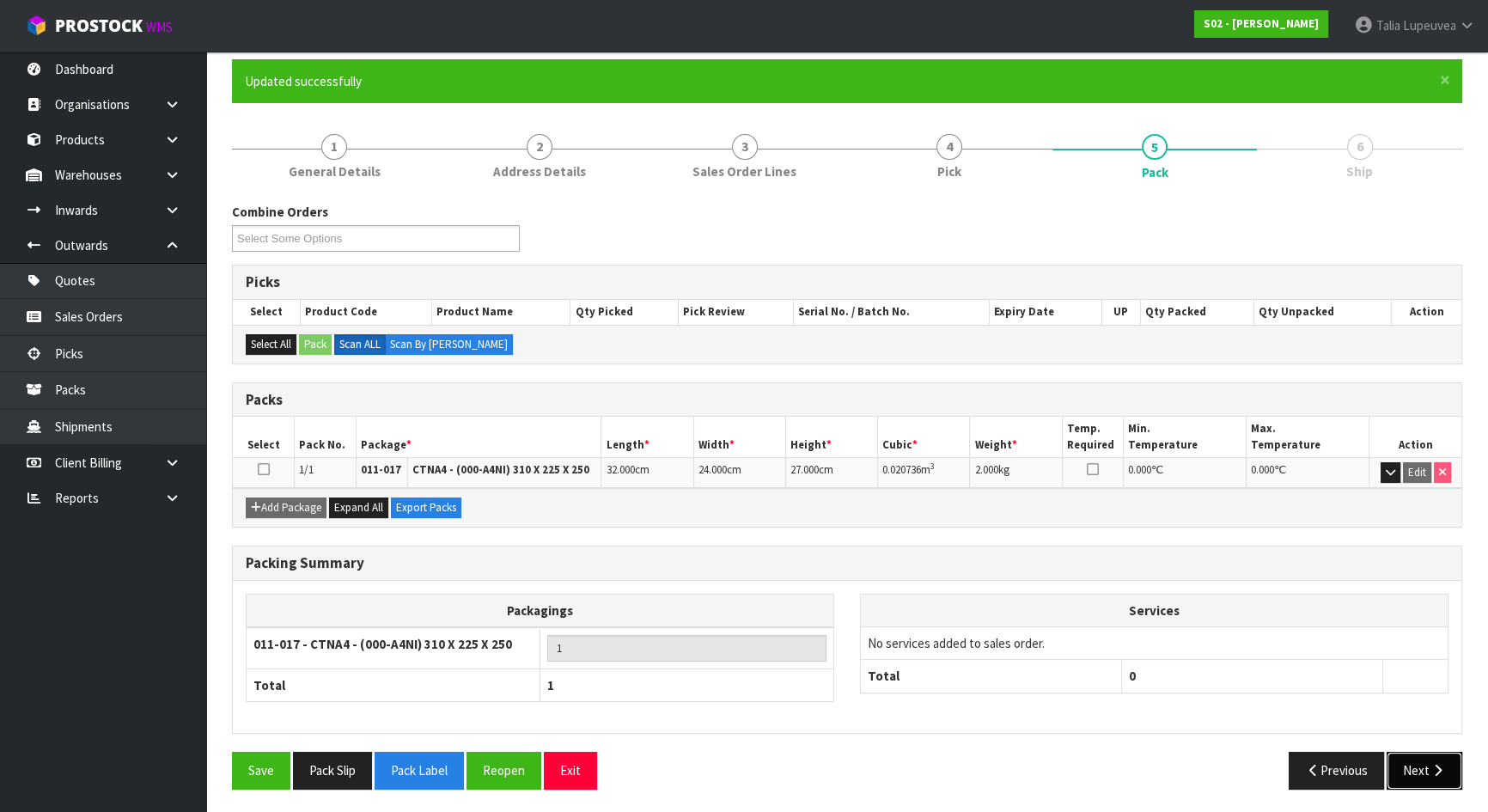
click at [1440, 767] on icon "button" at bounding box center [1438, 770] width 17 height 13
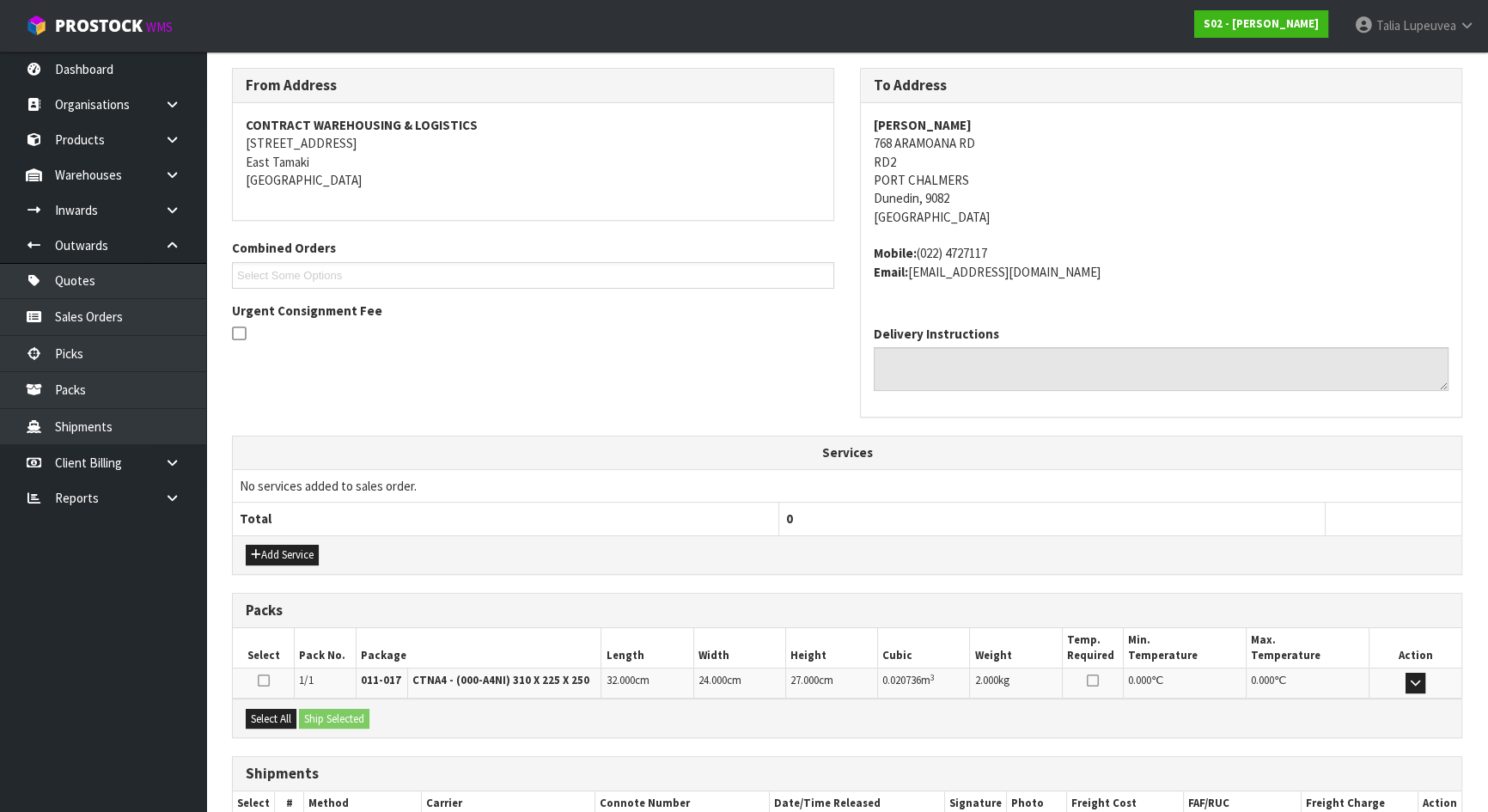
scroll to position [379, 0]
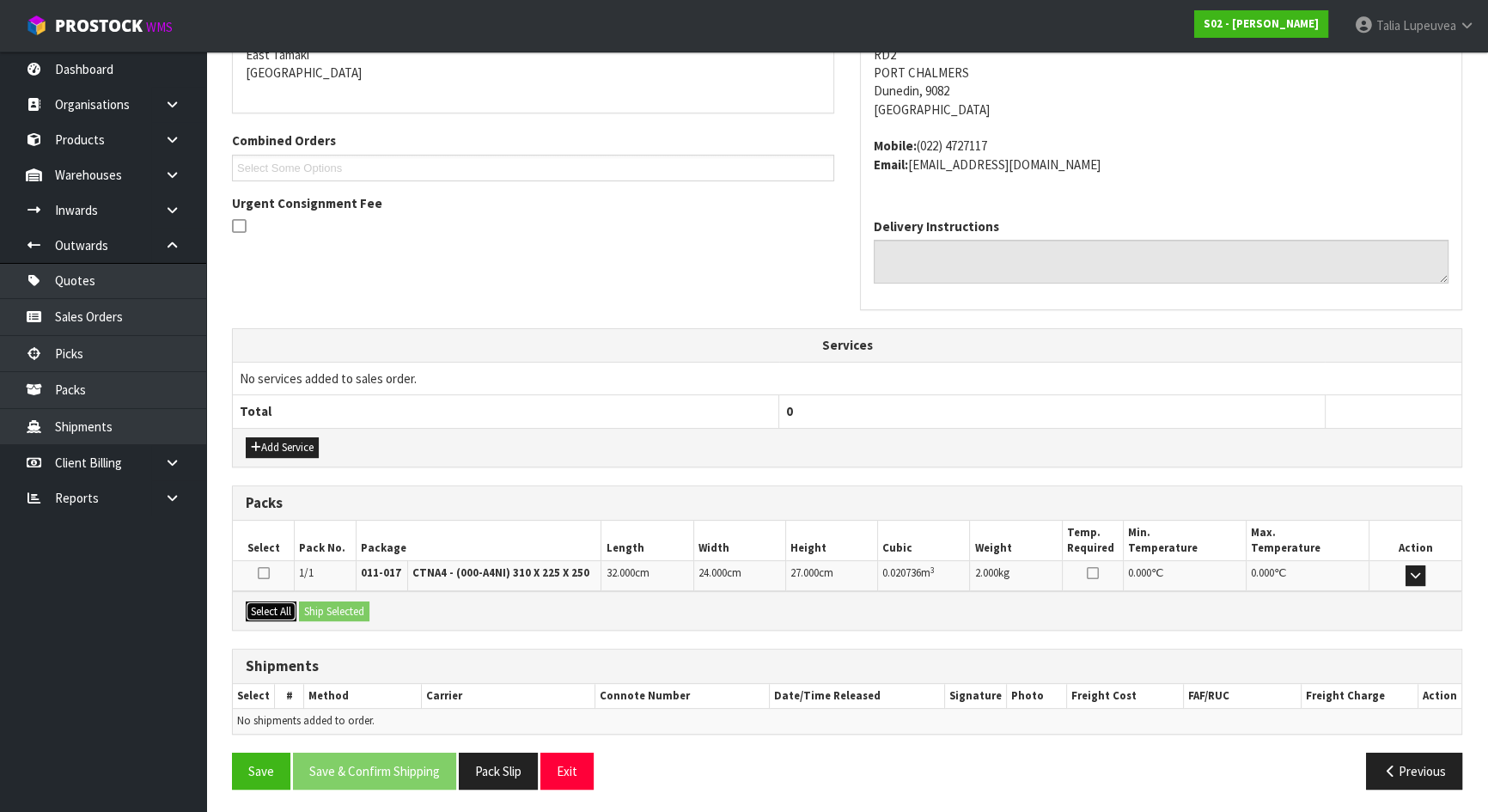
click at [292, 608] on button "Select All" at bounding box center [271, 611] width 51 height 20
click at [315, 606] on button "Ship Selected" at bounding box center [334, 611] width 70 height 20
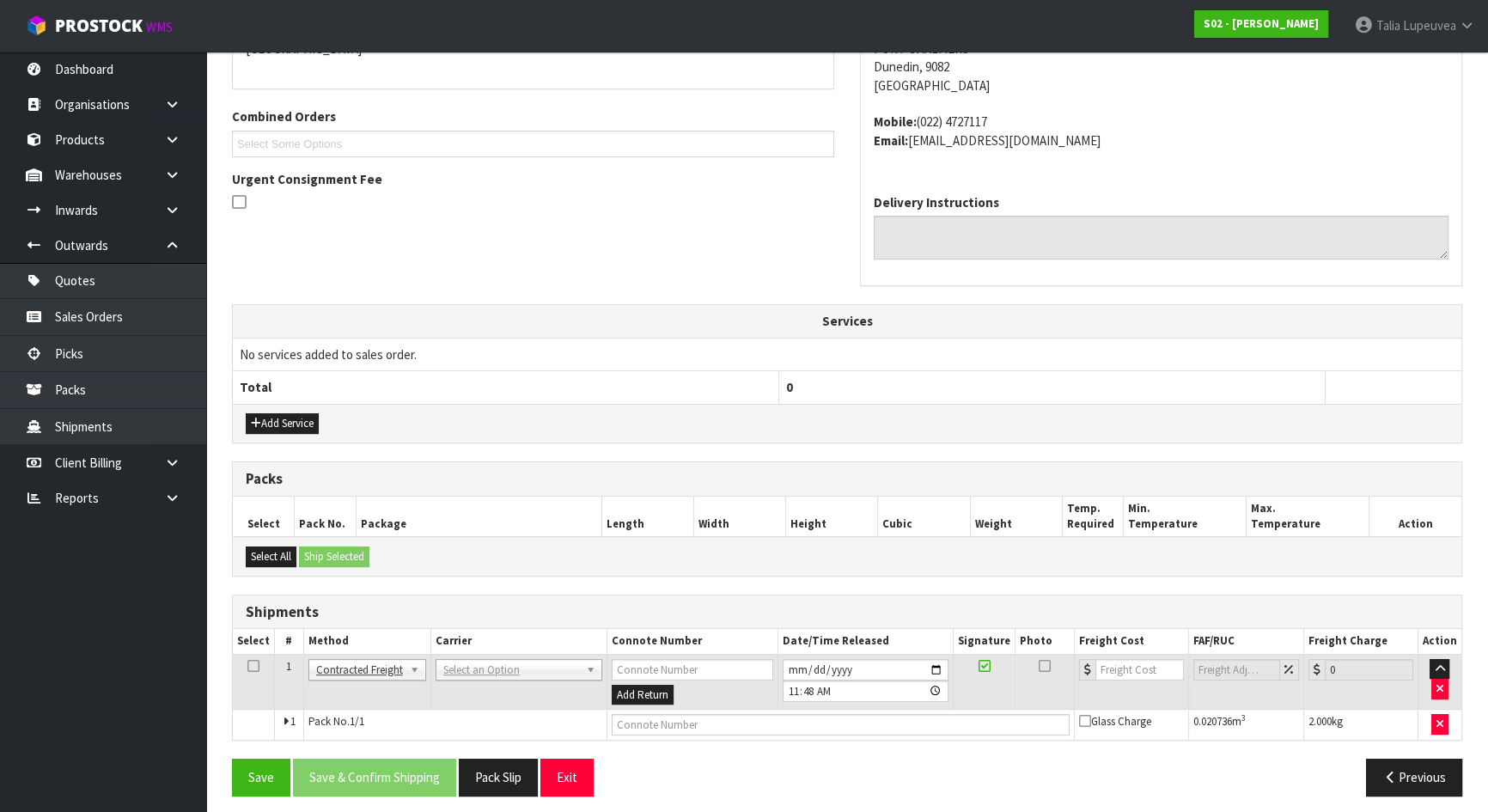
scroll to position [410, 0]
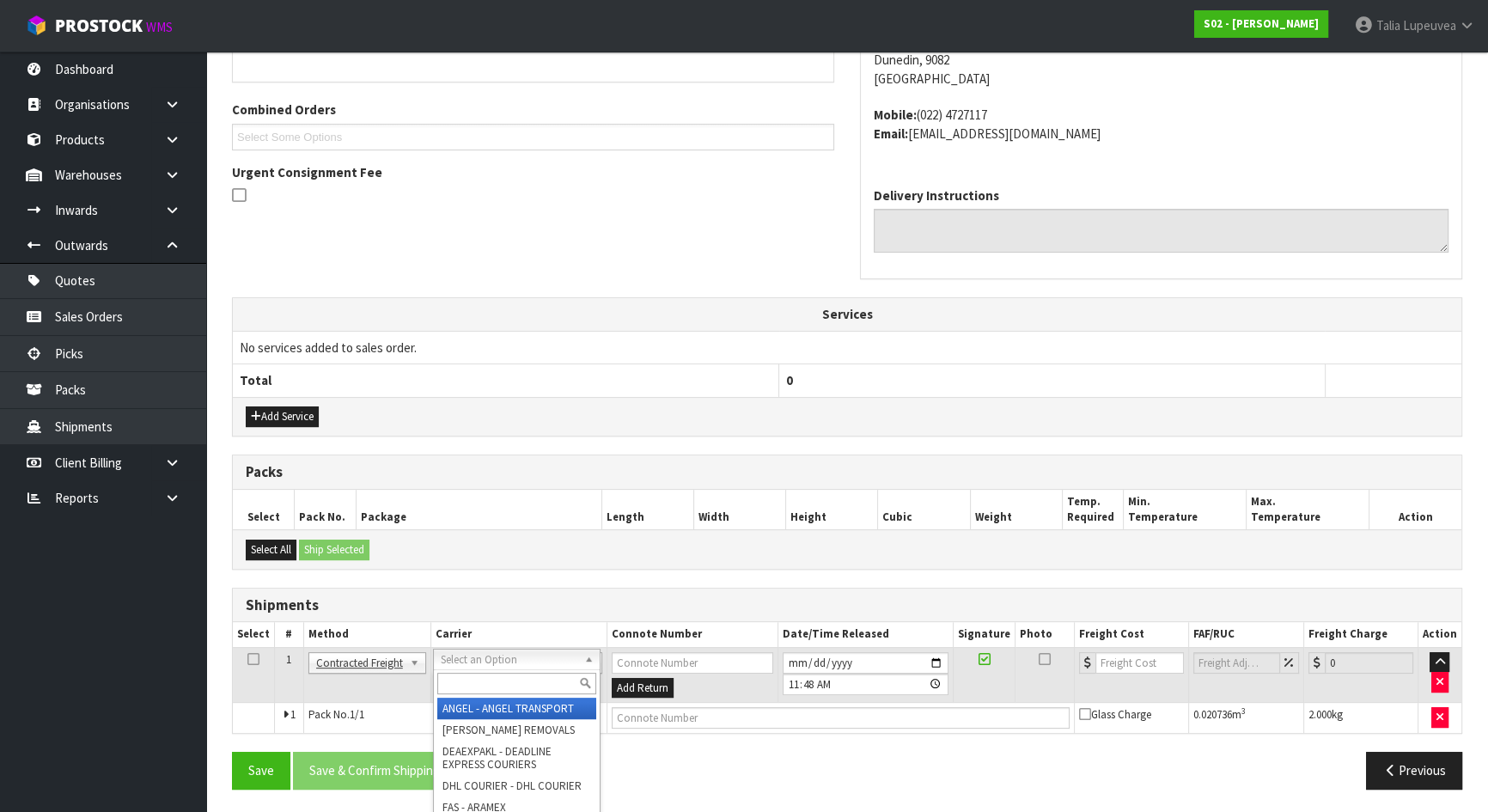
click at [471, 678] on input "text" at bounding box center [517, 684] width 159 height 21
type input "NZP"
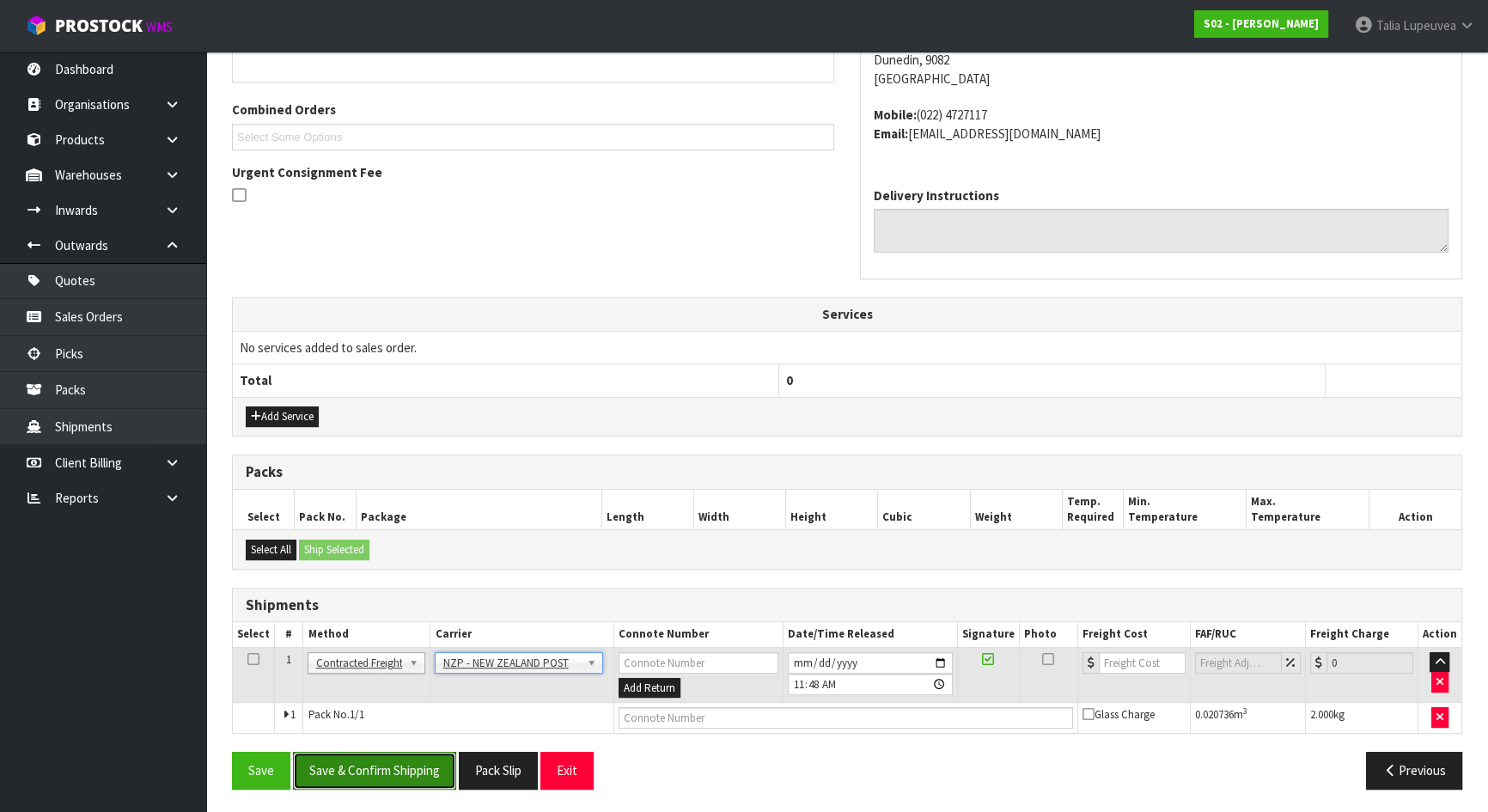
click at [444, 757] on button "Save & Confirm Shipping" at bounding box center [375, 770] width 164 height 37
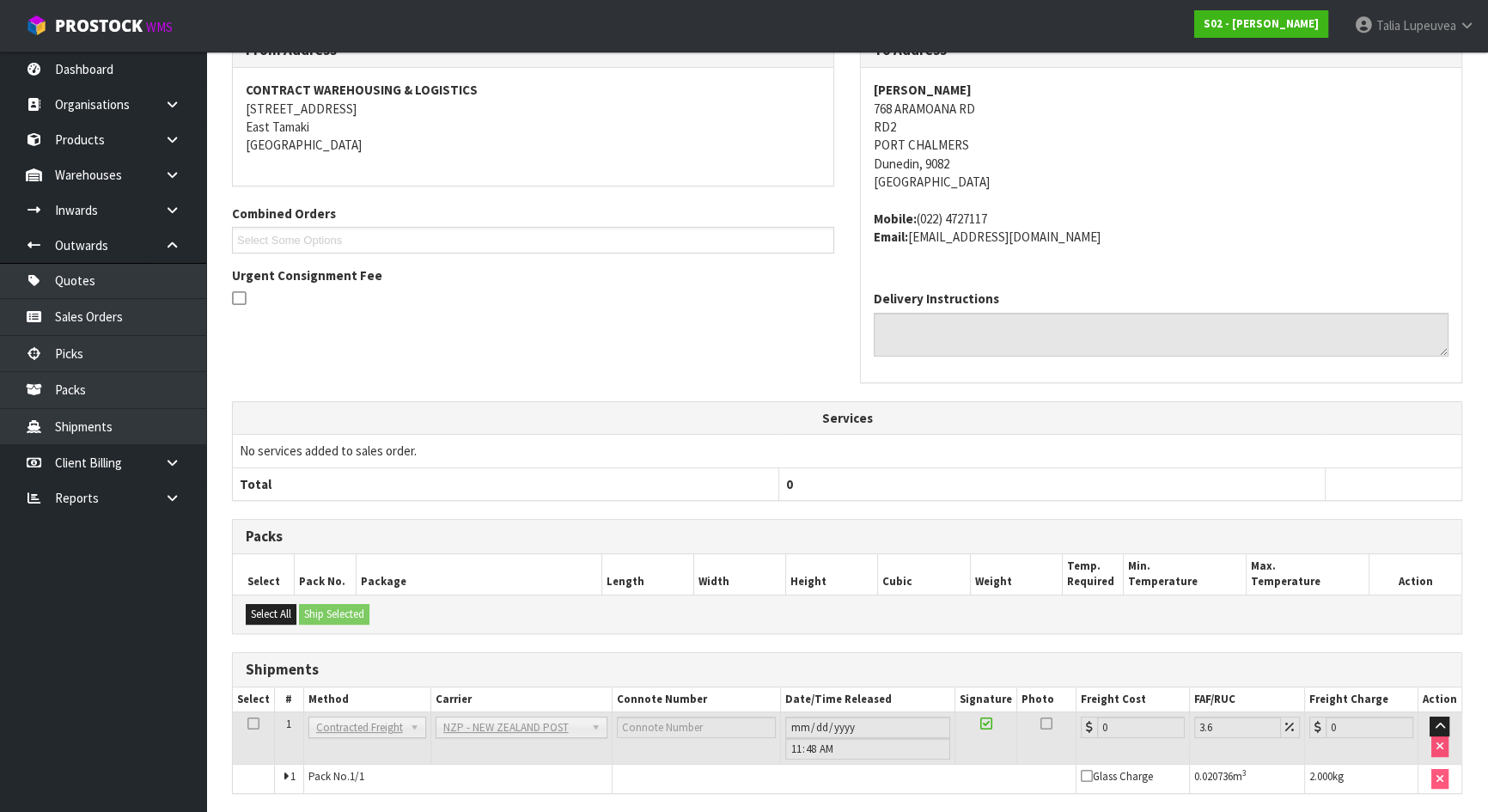
scroll to position [385, 0]
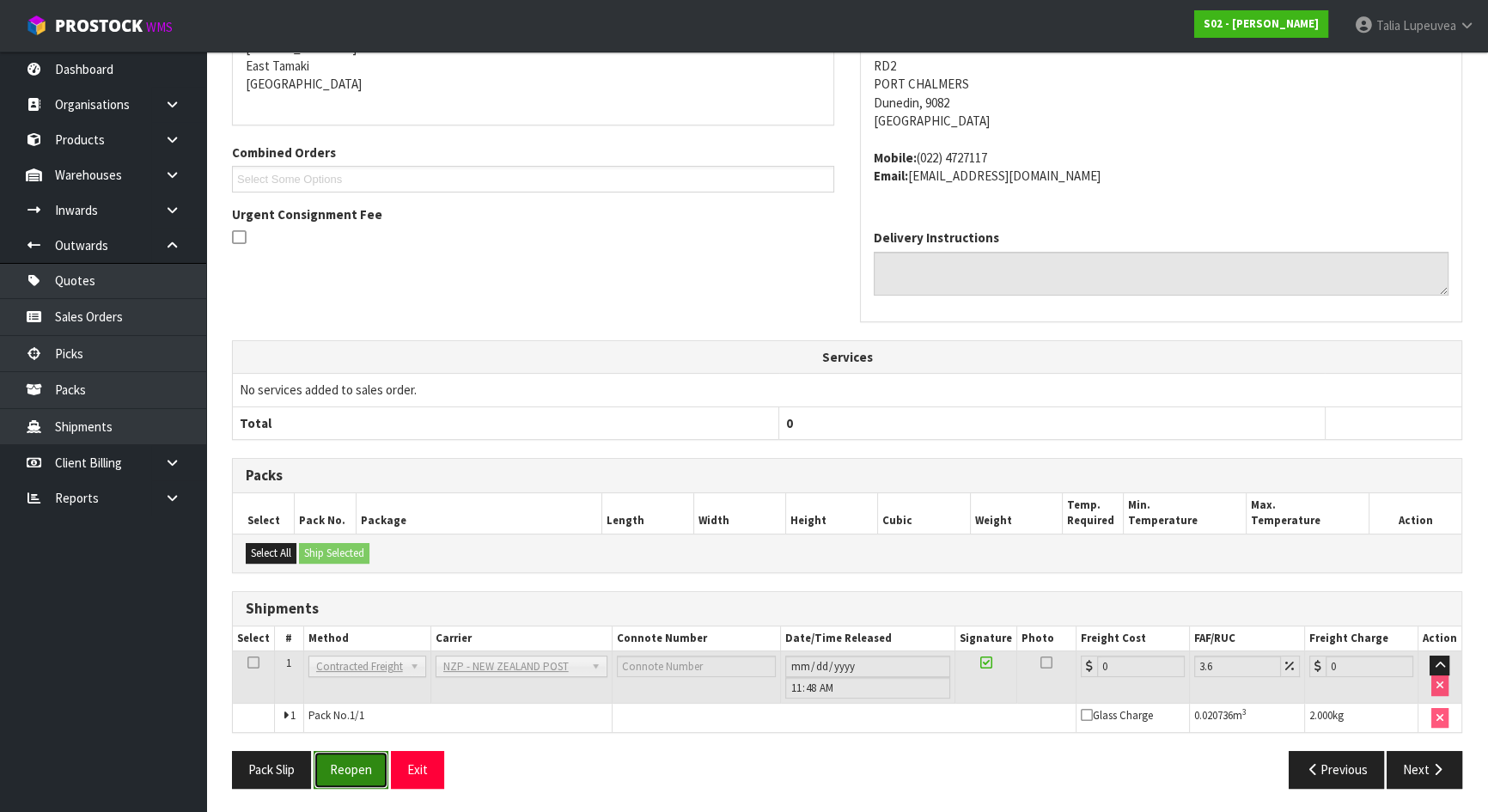
click at [335, 764] on button "Reopen" at bounding box center [350, 769] width 75 height 37
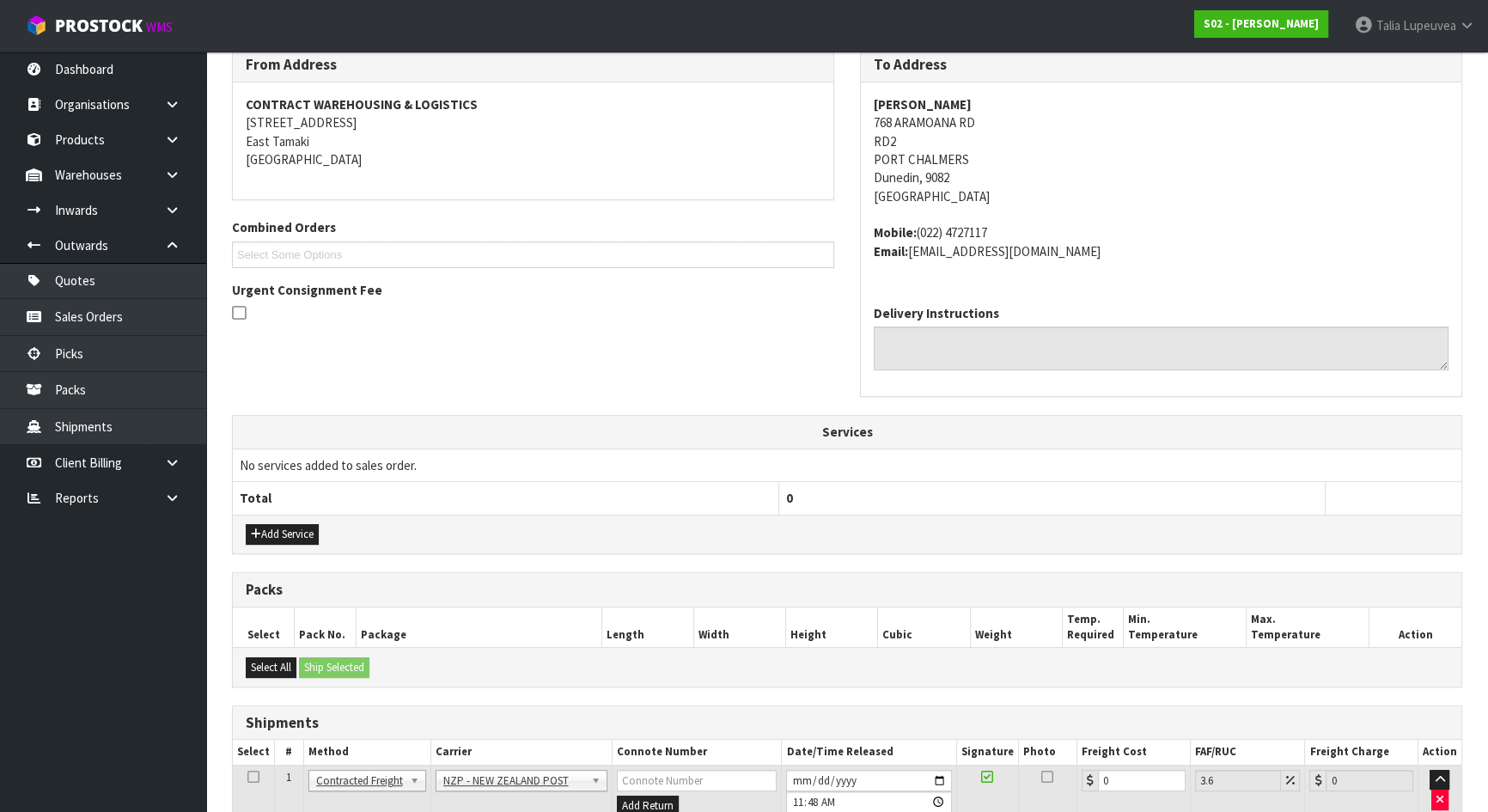
scroll to position [425, 0]
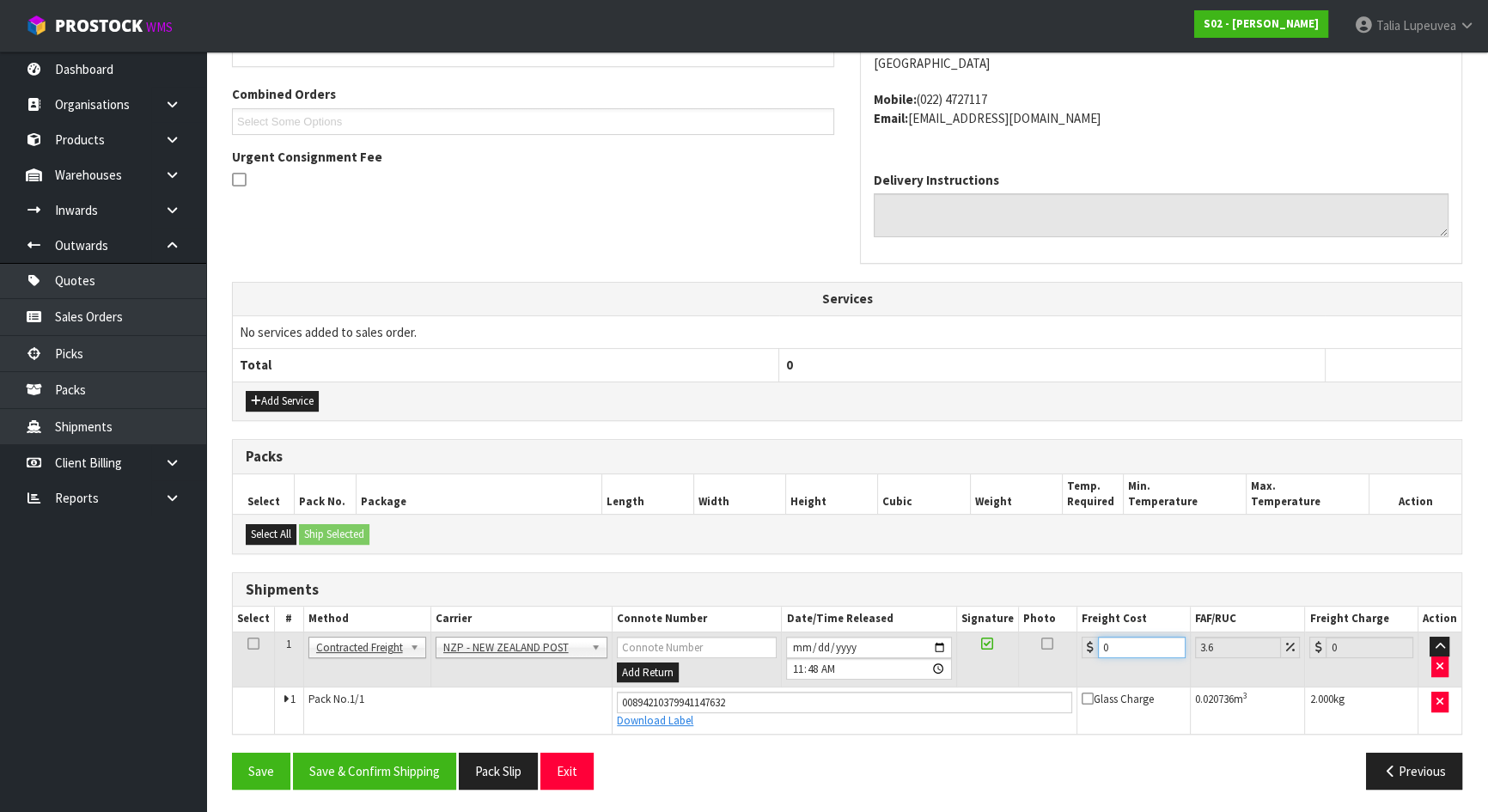
click at [1112, 643] on input "0" at bounding box center [1142, 647] width 88 height 21
type input "1"
type input "1.04"
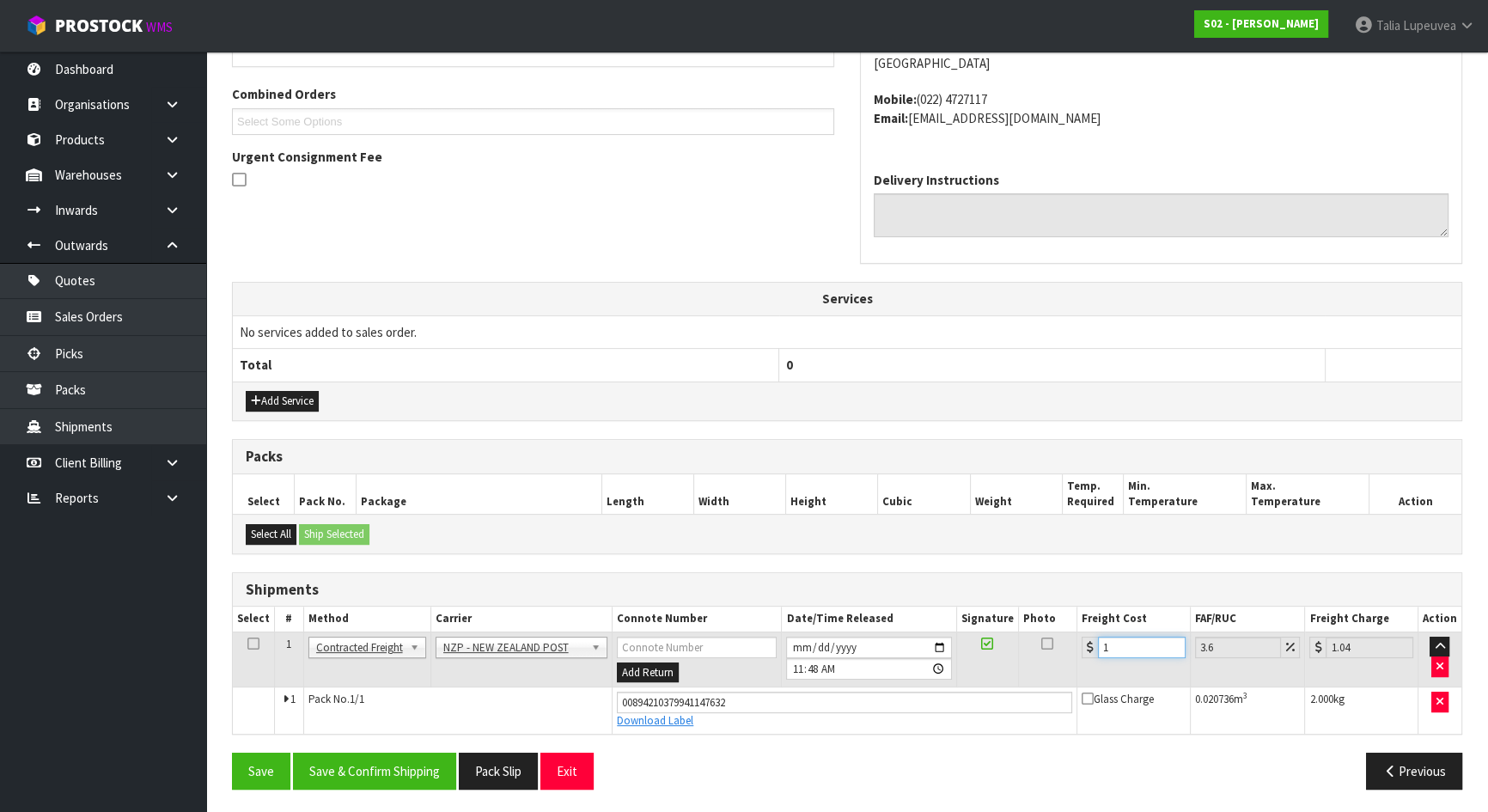
type input "16"
type input "16.58"
type input "16.2"
type input "16.78"
type input "16.20"
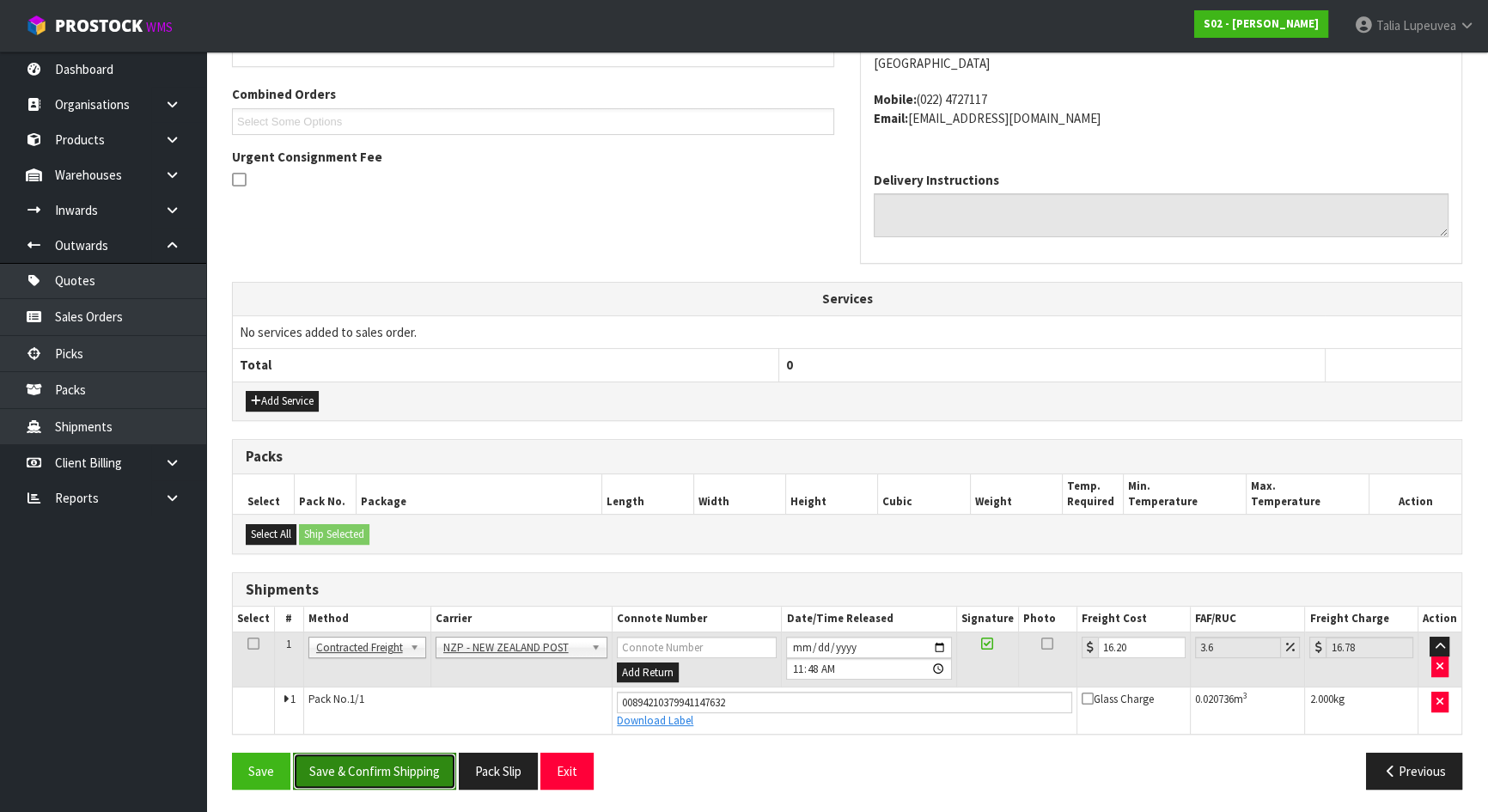
click at [432, 780] on button "Save & Confirm Shipping" at bounding box center [375, 771] width 164 height 37
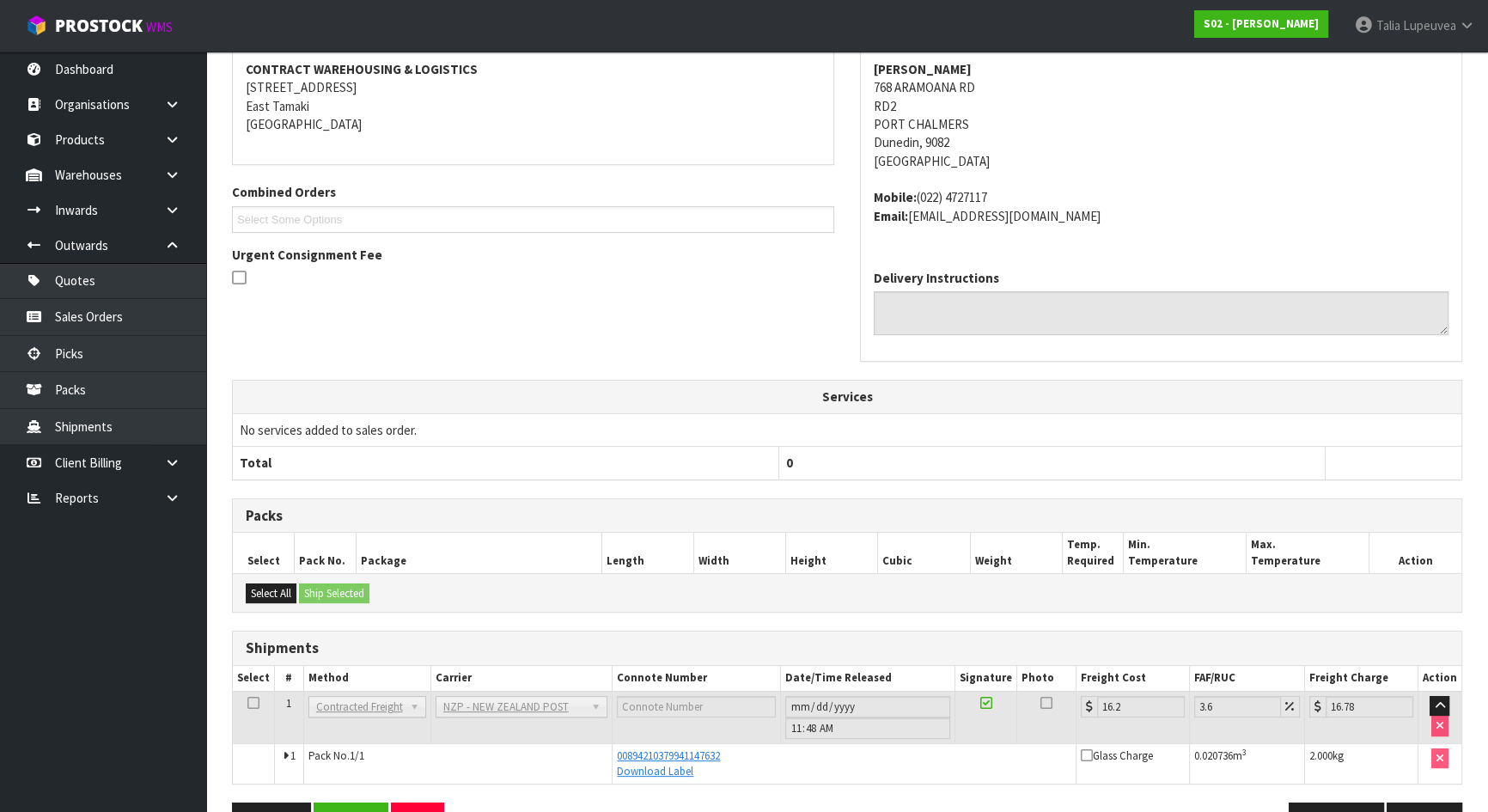
scroll to position [0, 0]
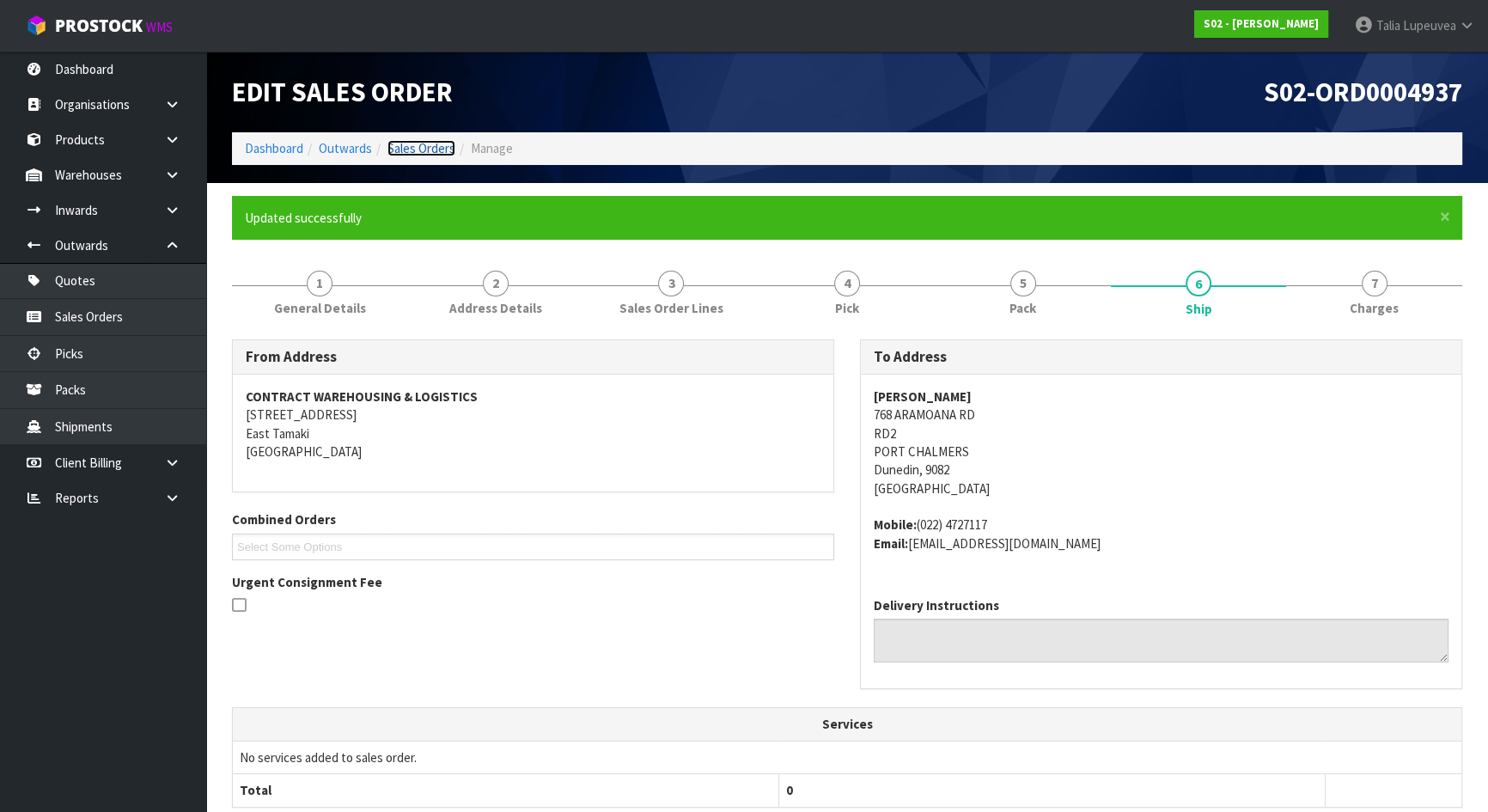
click at [422, 156] on link "Sales Orders" at bounding box center [421, 148] width 68 height 17
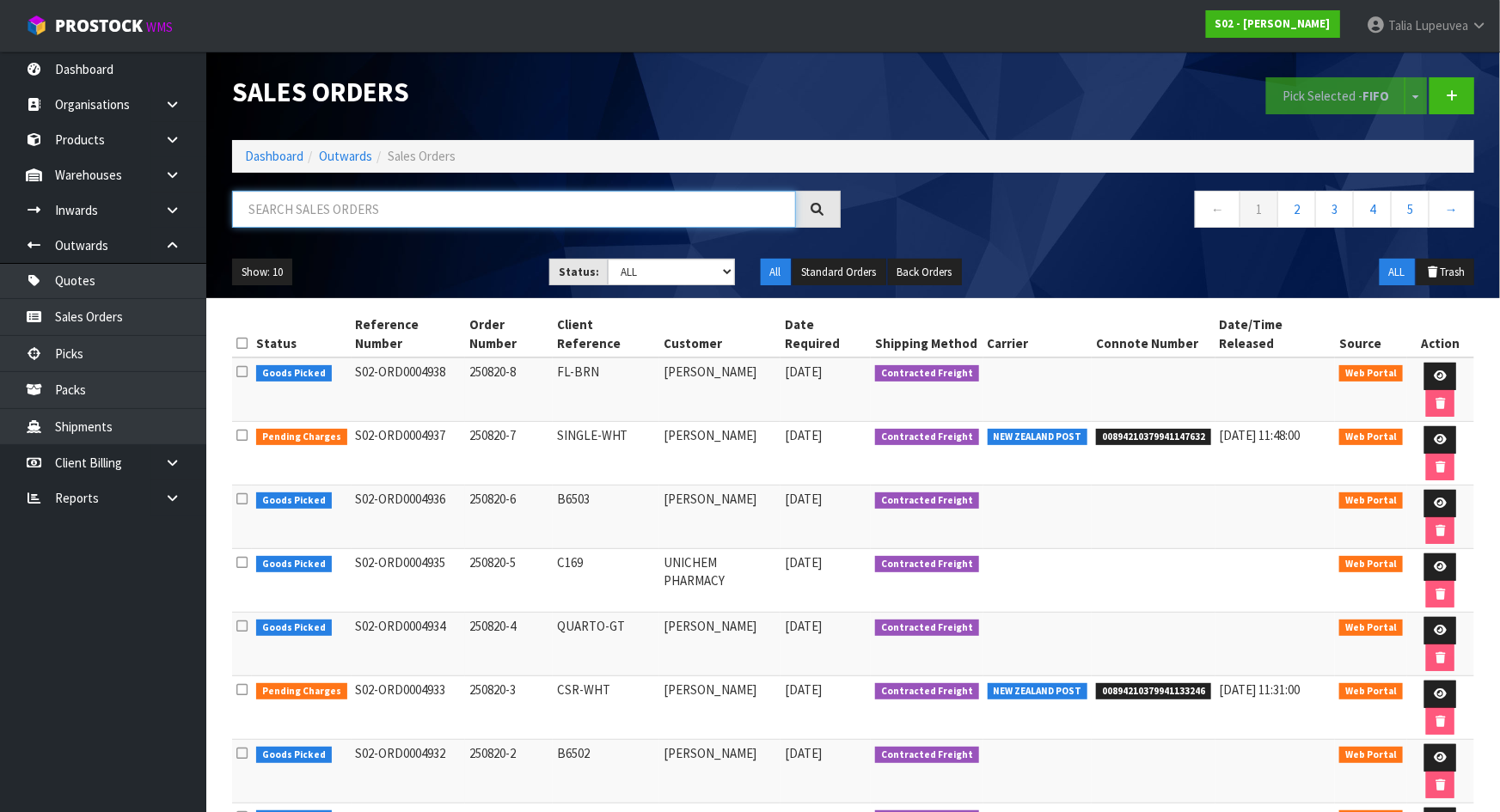
click at [309, 216] on input "text" at bounding box center [514, 209] width 564 height 37
type input "JOB-0408499"
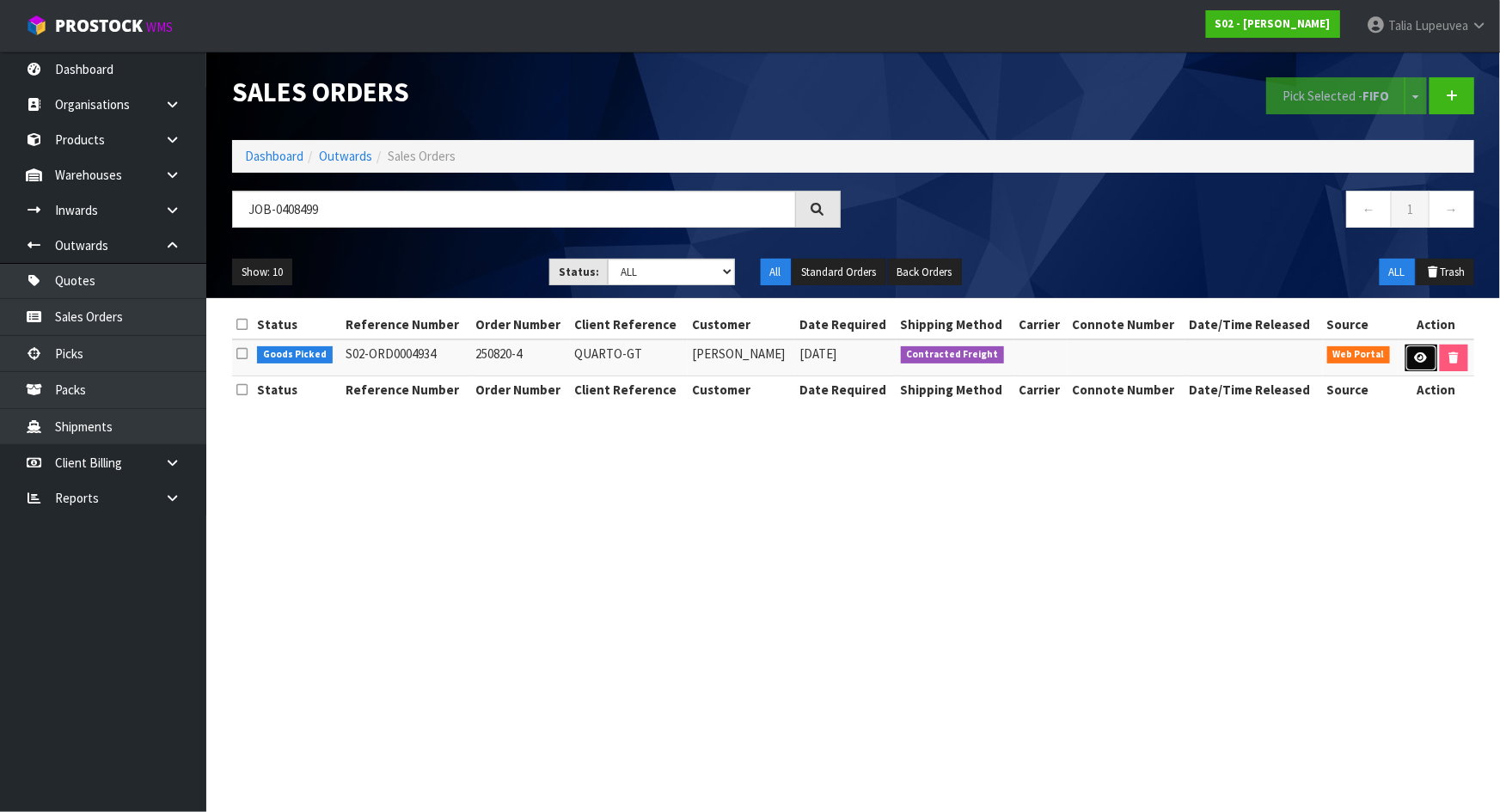
click at [1425, 363] on link at bounding box center [1421, 358] width 32 height 27
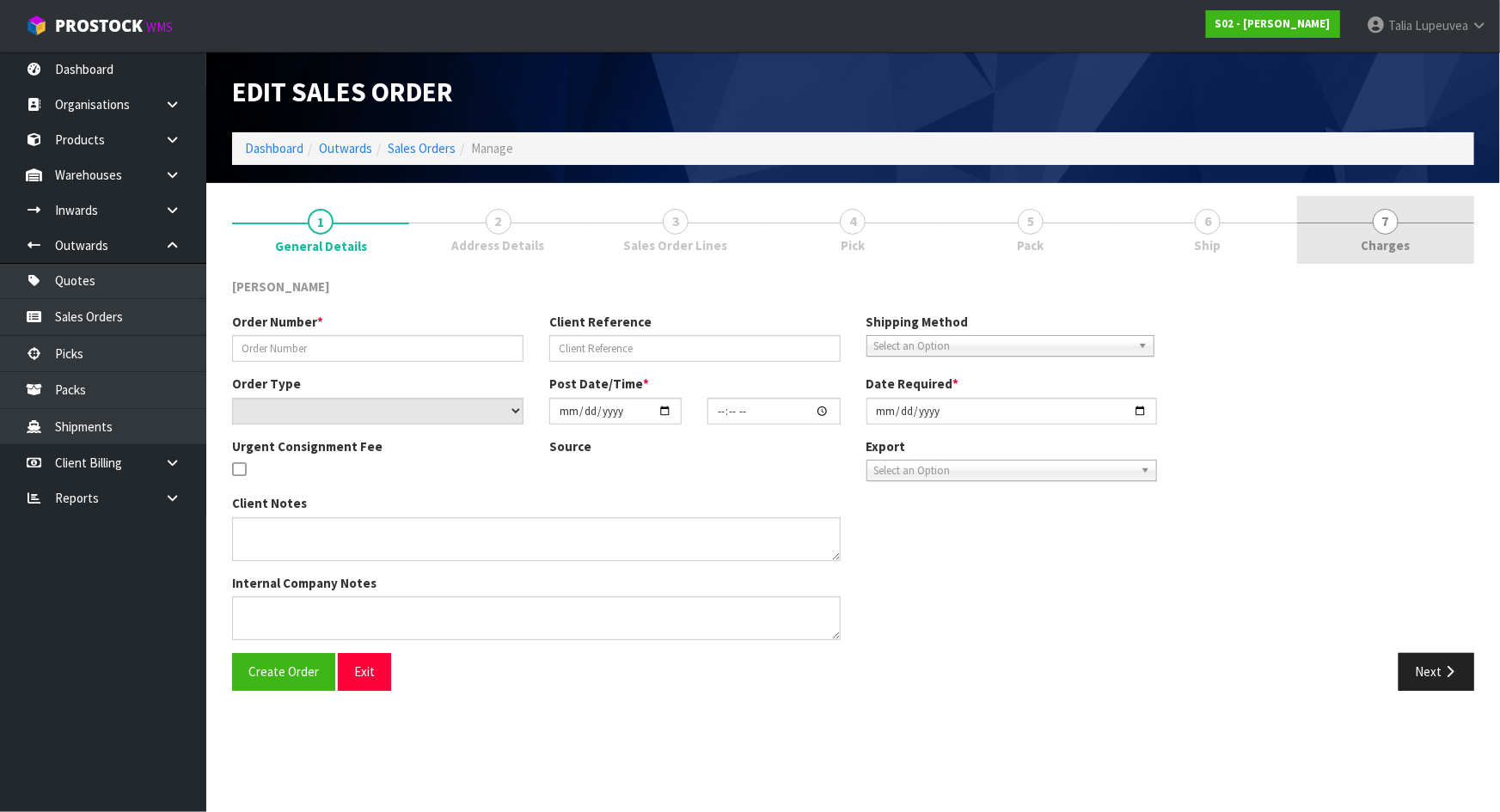
type input "250820-4"
type input "QUARTO-GT"
select select "number:0"
type input "[DATE]"
type input "20:02:00.000"
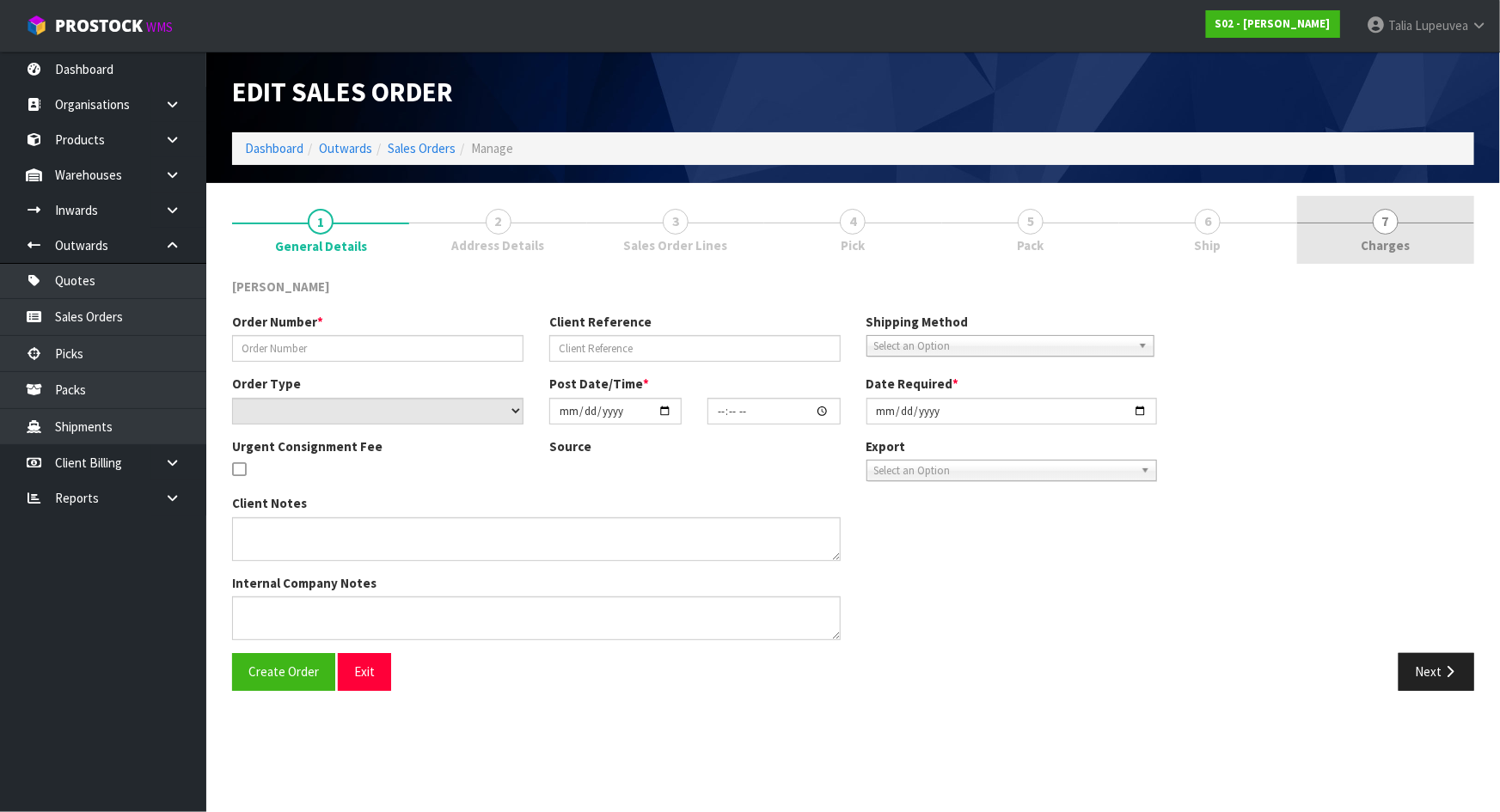
type input "[DATE]"
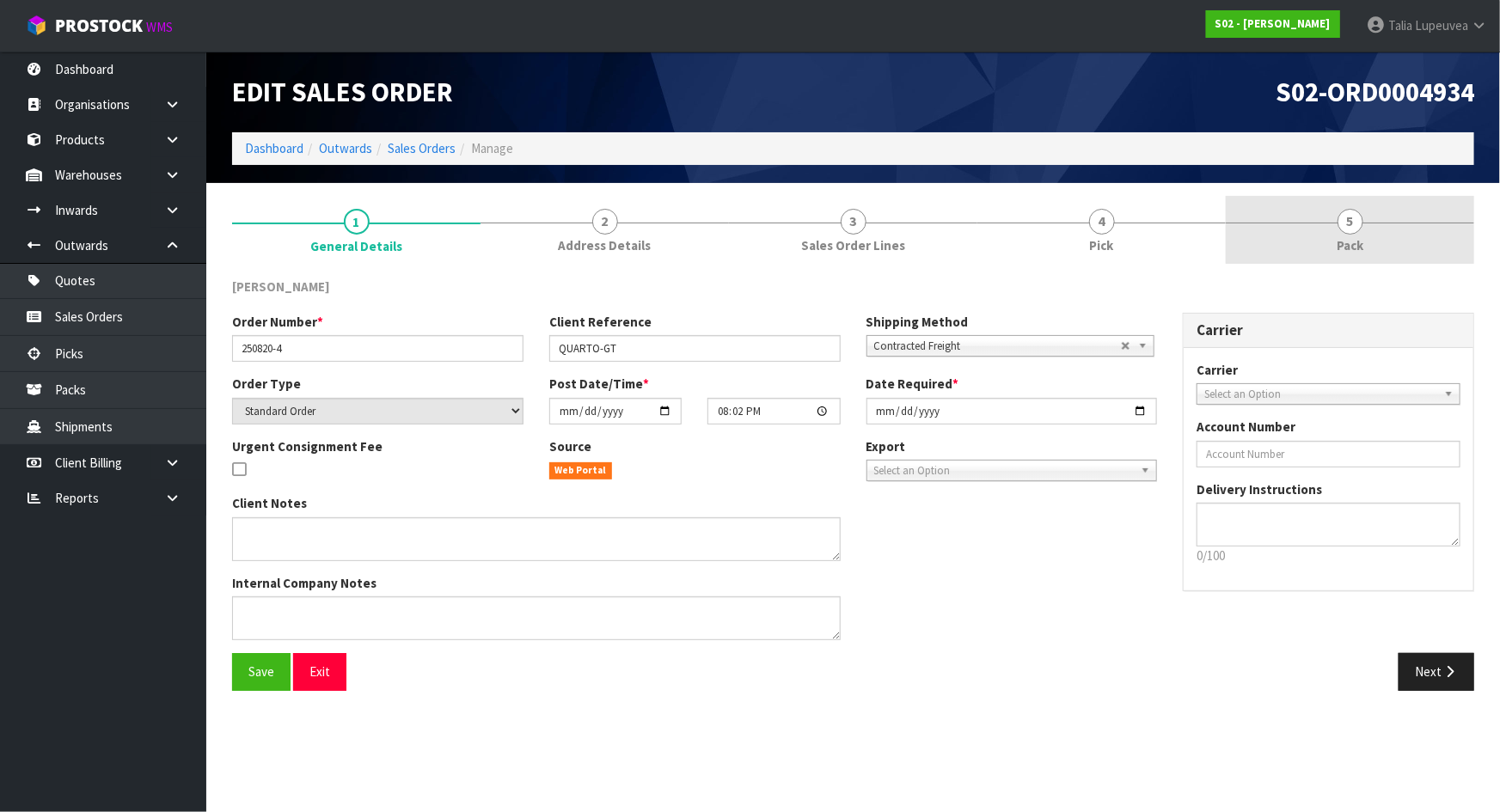
click at [1368, 223] on link "5 Pack" at bounding box center [1349, 230] width 248 height 68
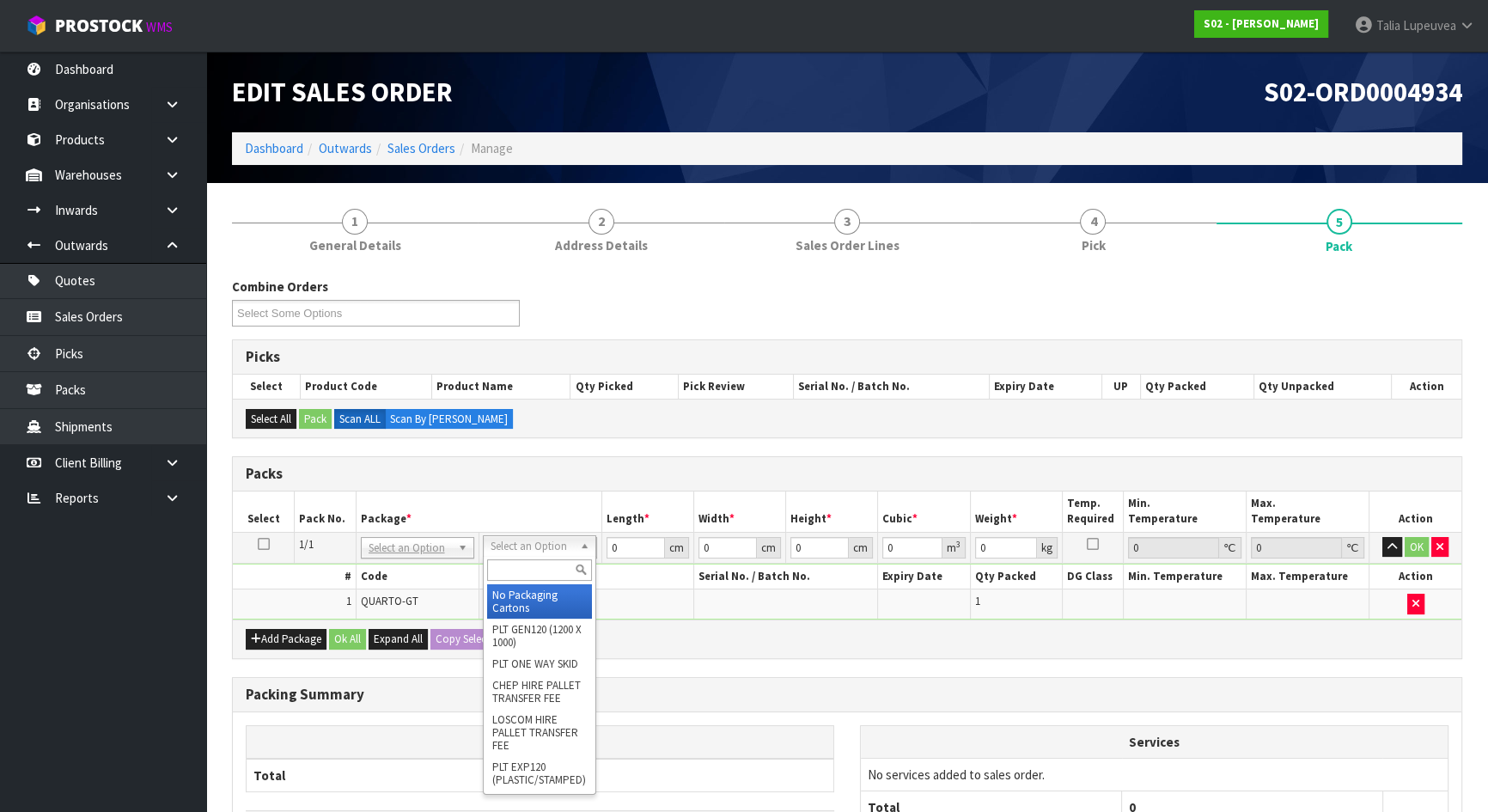
click at [553, 574] on input "text" at bounding box center [539, 570] width 105 height 21
type input "CTN6"
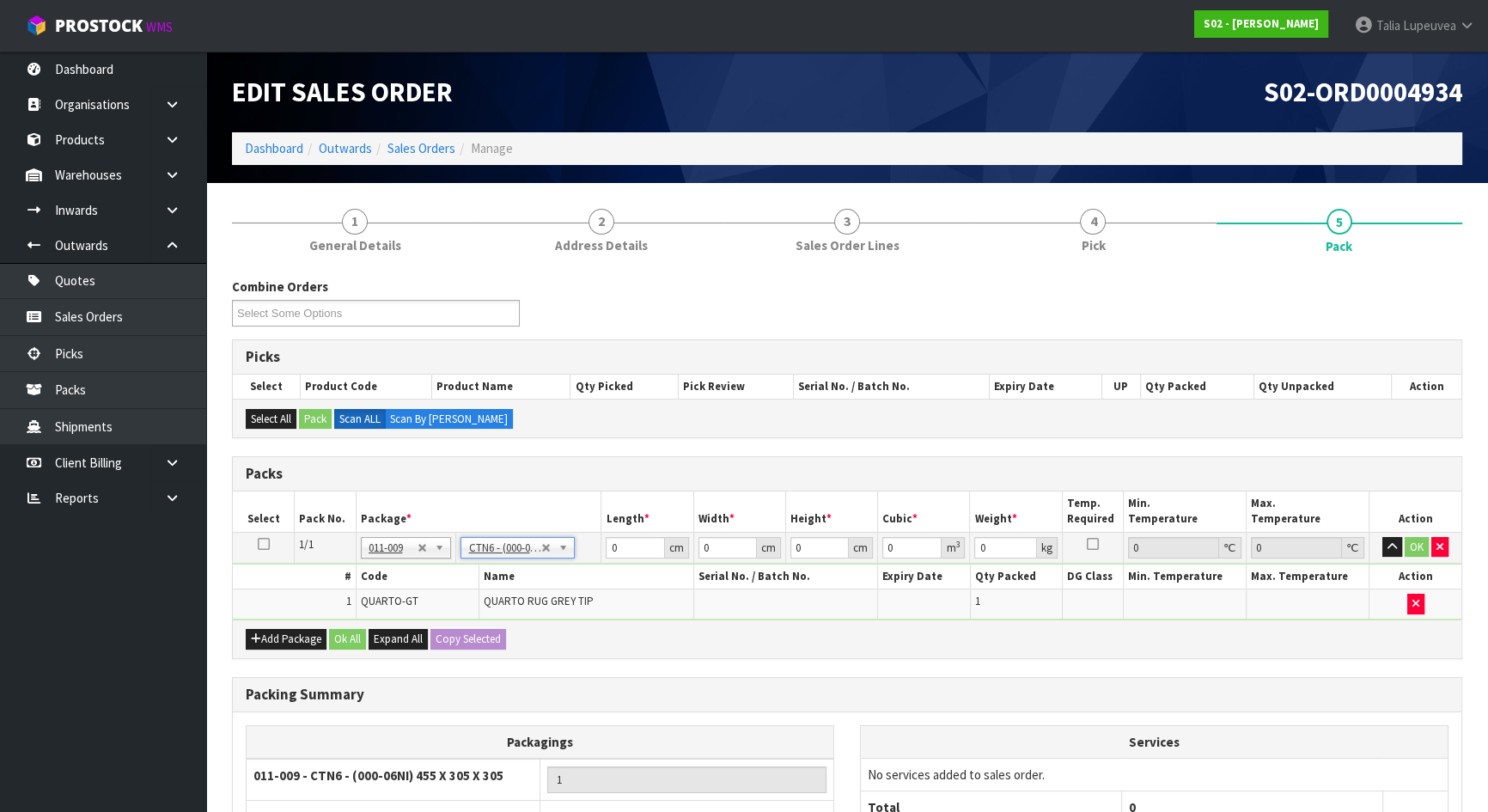
type input "45.5"
type input "30.5"
type input "0.042326"
type input "3.35"
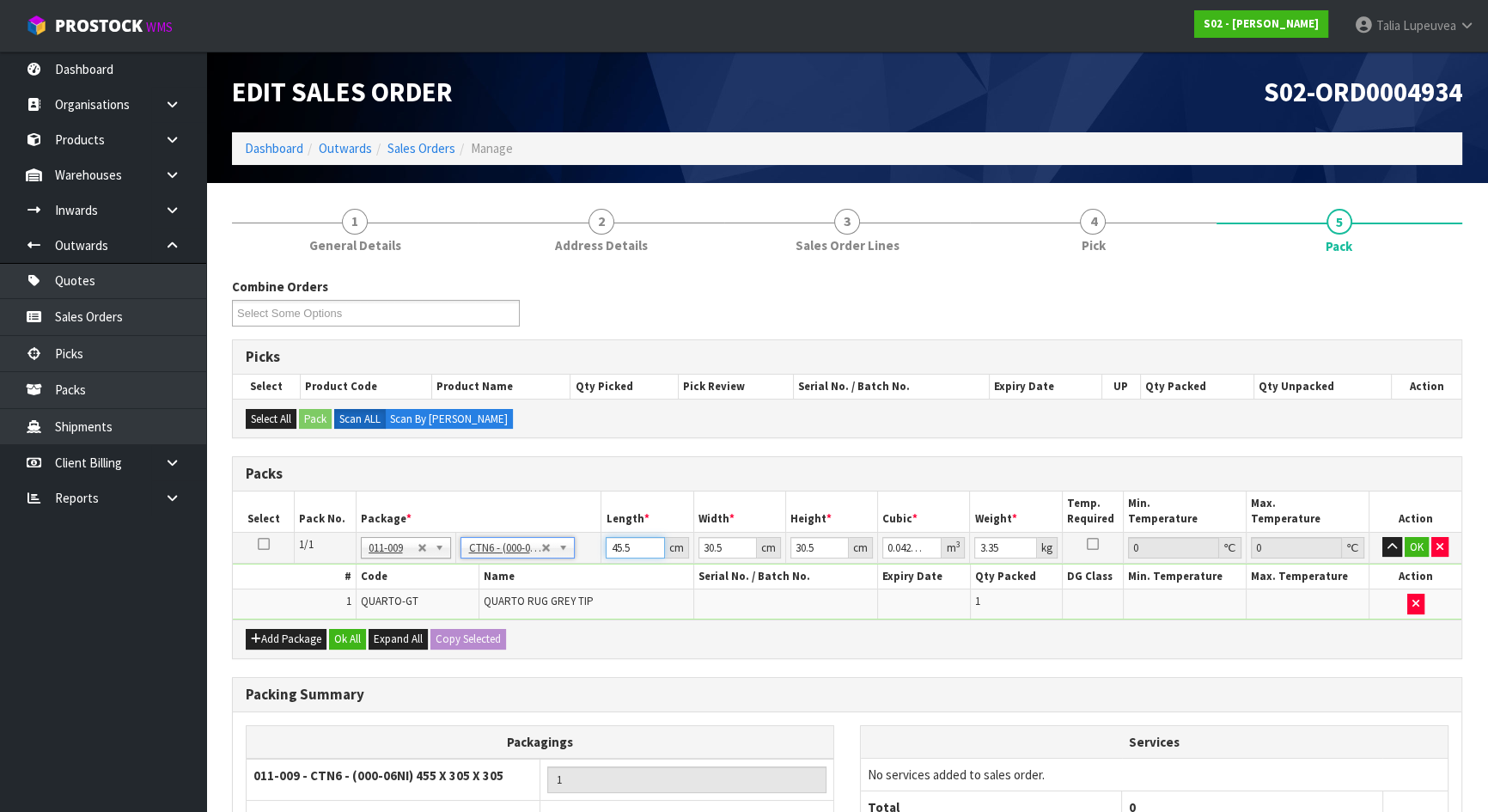
click at [636, 546] on input "45.5" at bounding box center [634, 547] width 58 height 21
type input "45"
type input "0.041861"
type input "45"
type input "3"
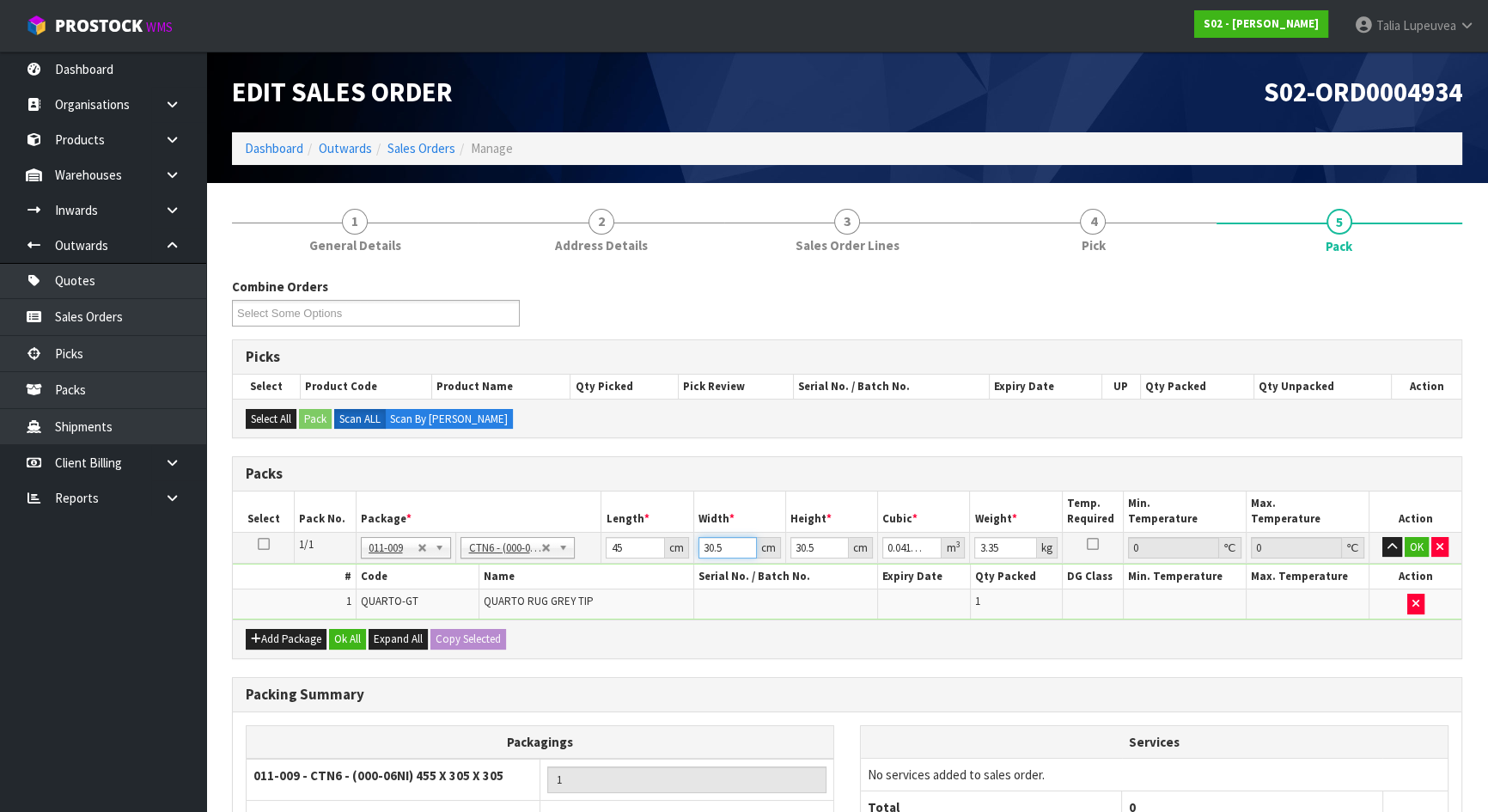
type input "0.004117"
type input "35"
type input "0.048037"
type input "35"
type input "3"
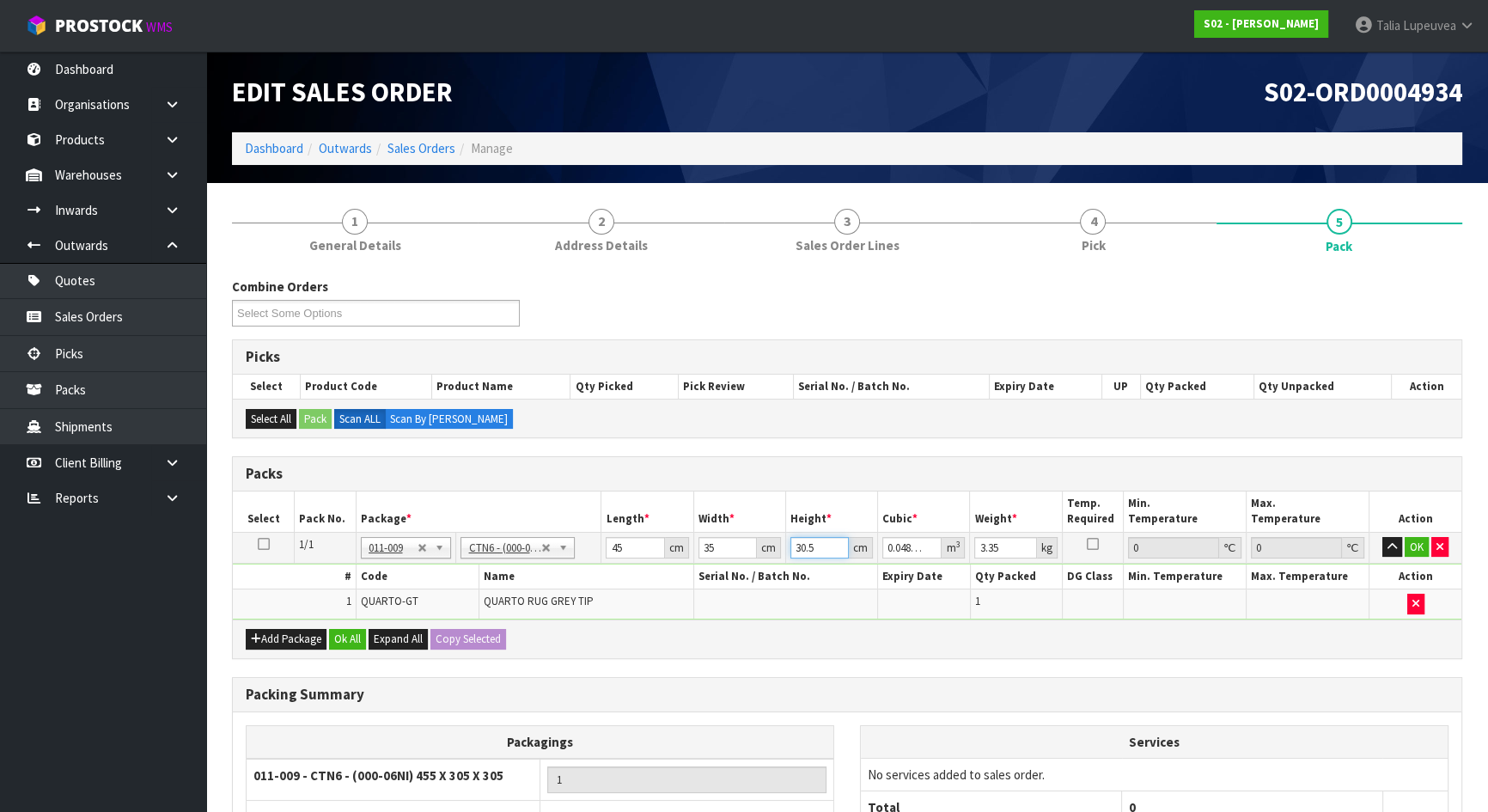
type input "0.004725"
type input "30"
type input "0.04725"
type input "30"
type input "5"
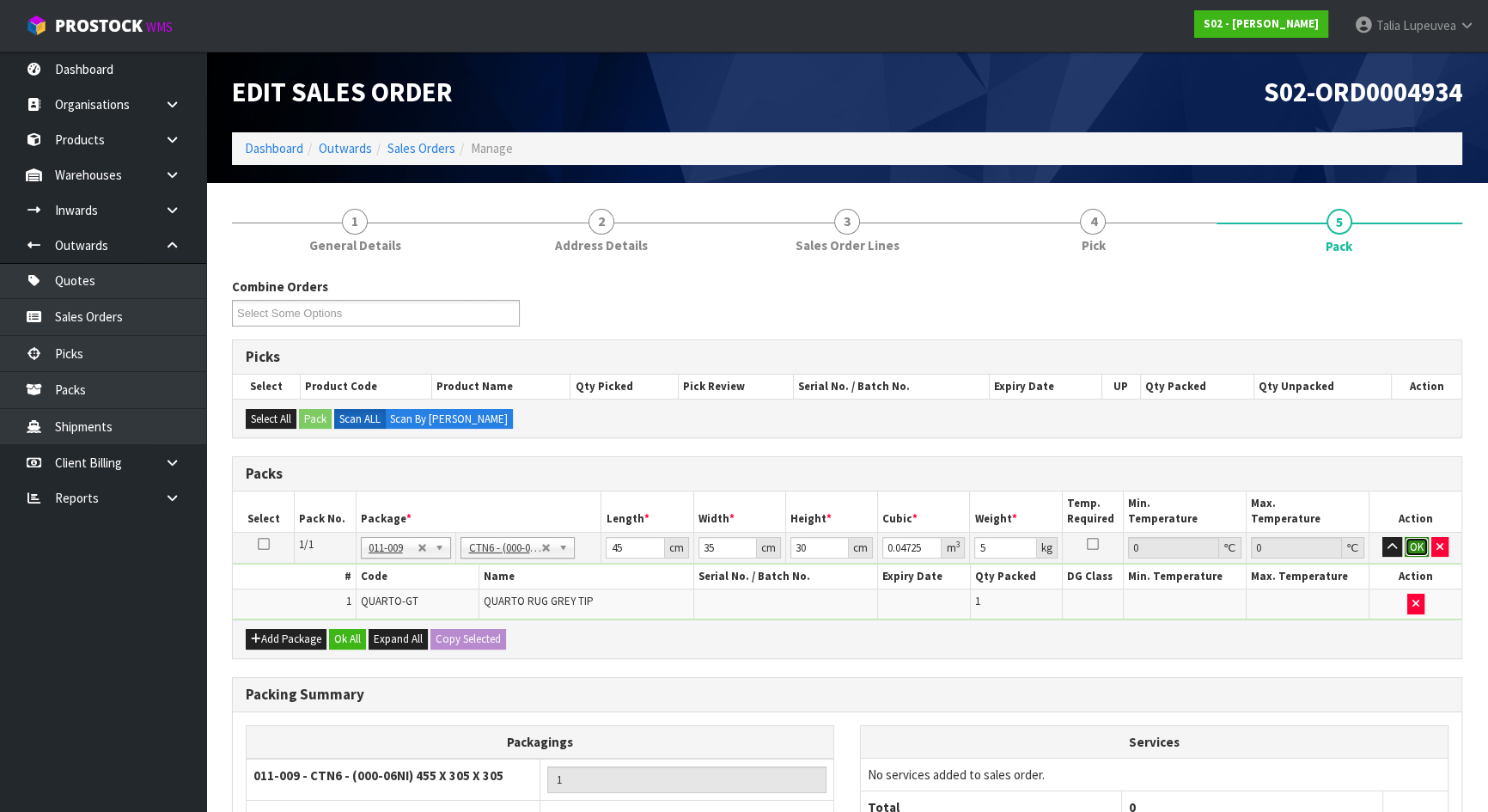
click at [1419, 540] on button "OK" at bounding box center [1416, 546] width 24 height 20
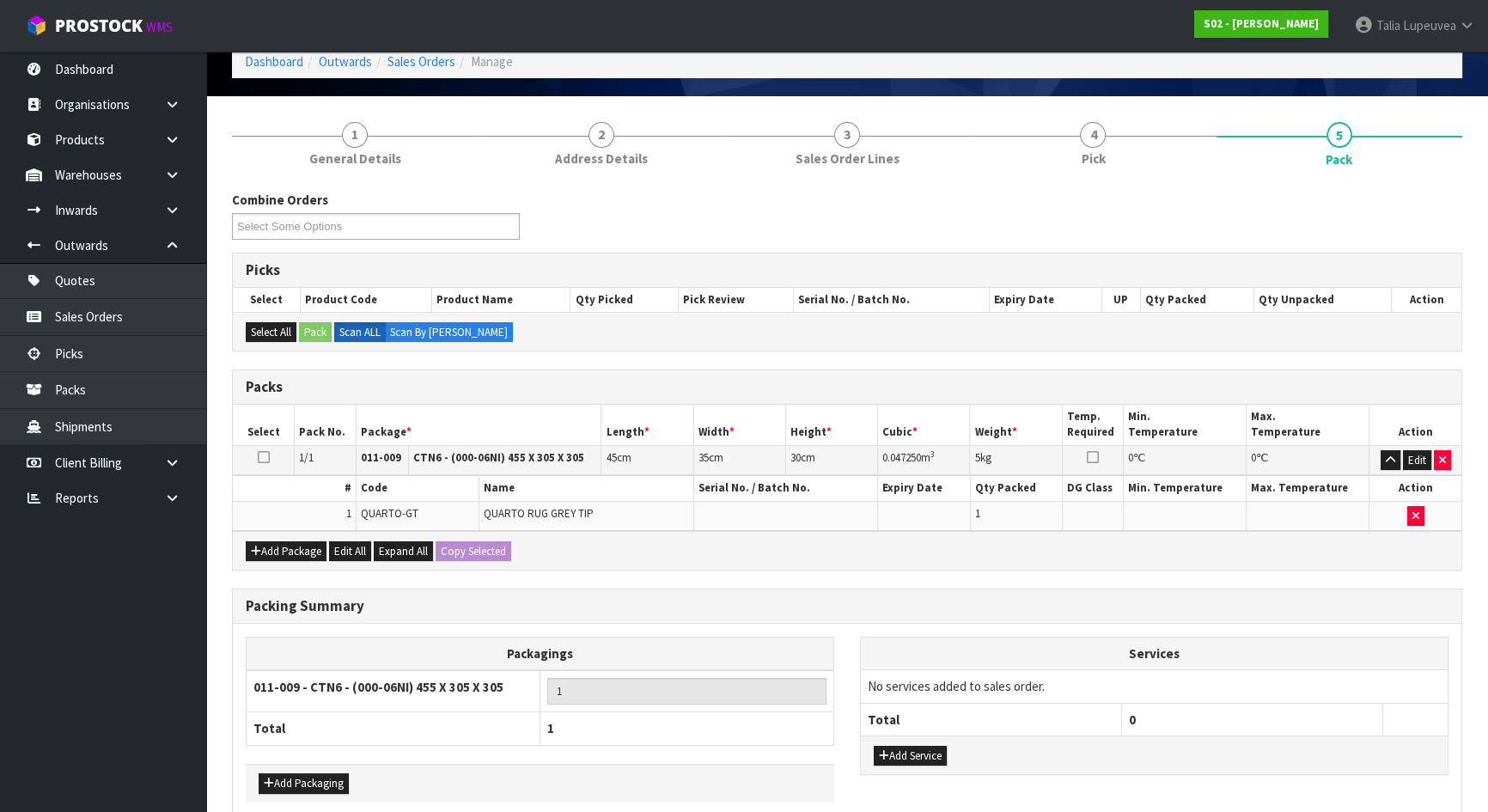
scroll to position [167, 0]
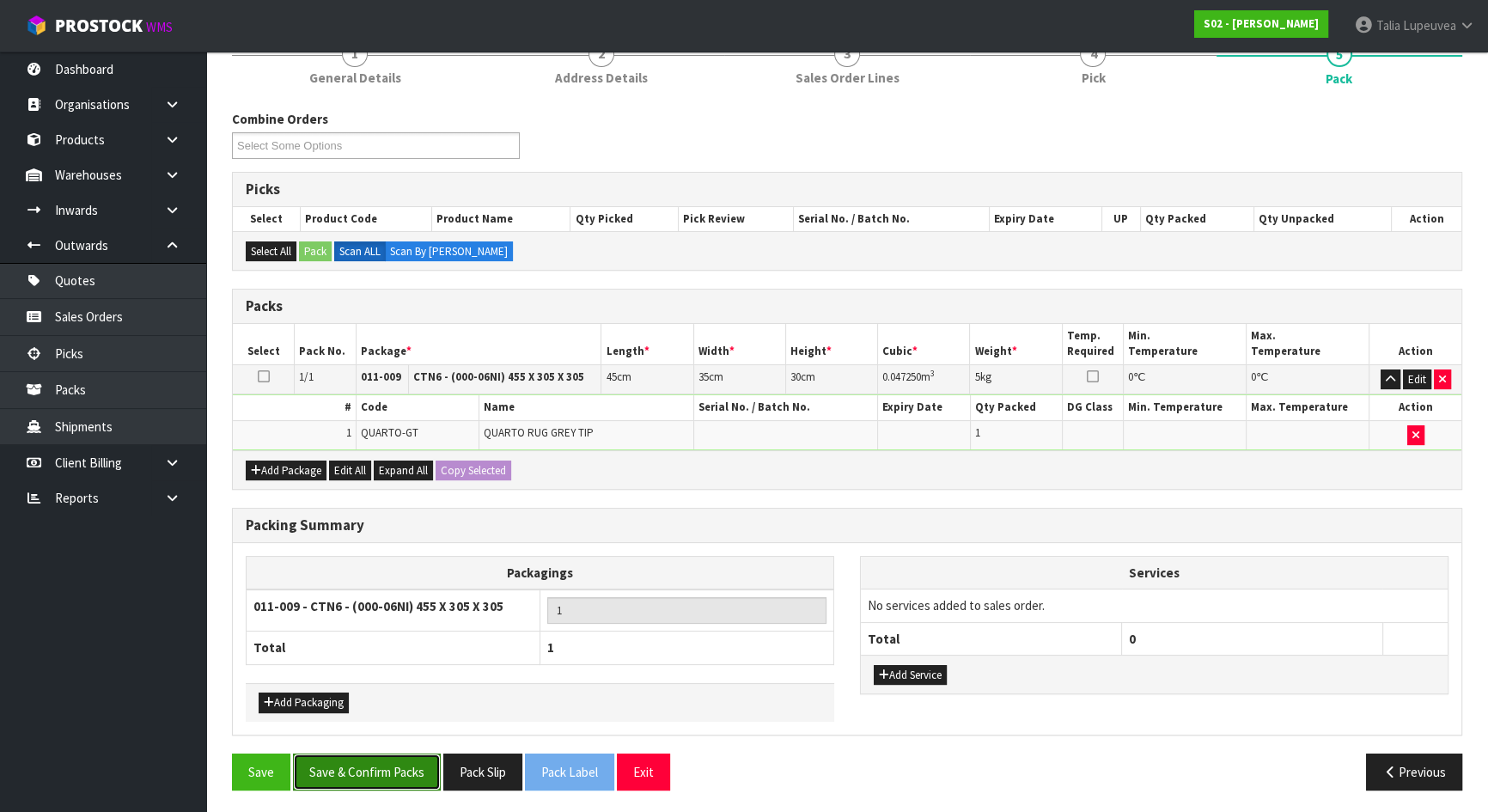
click at [410, 761] on button "Save & Confirm Packs" at bounding box center [367, 772] width 148 height 37
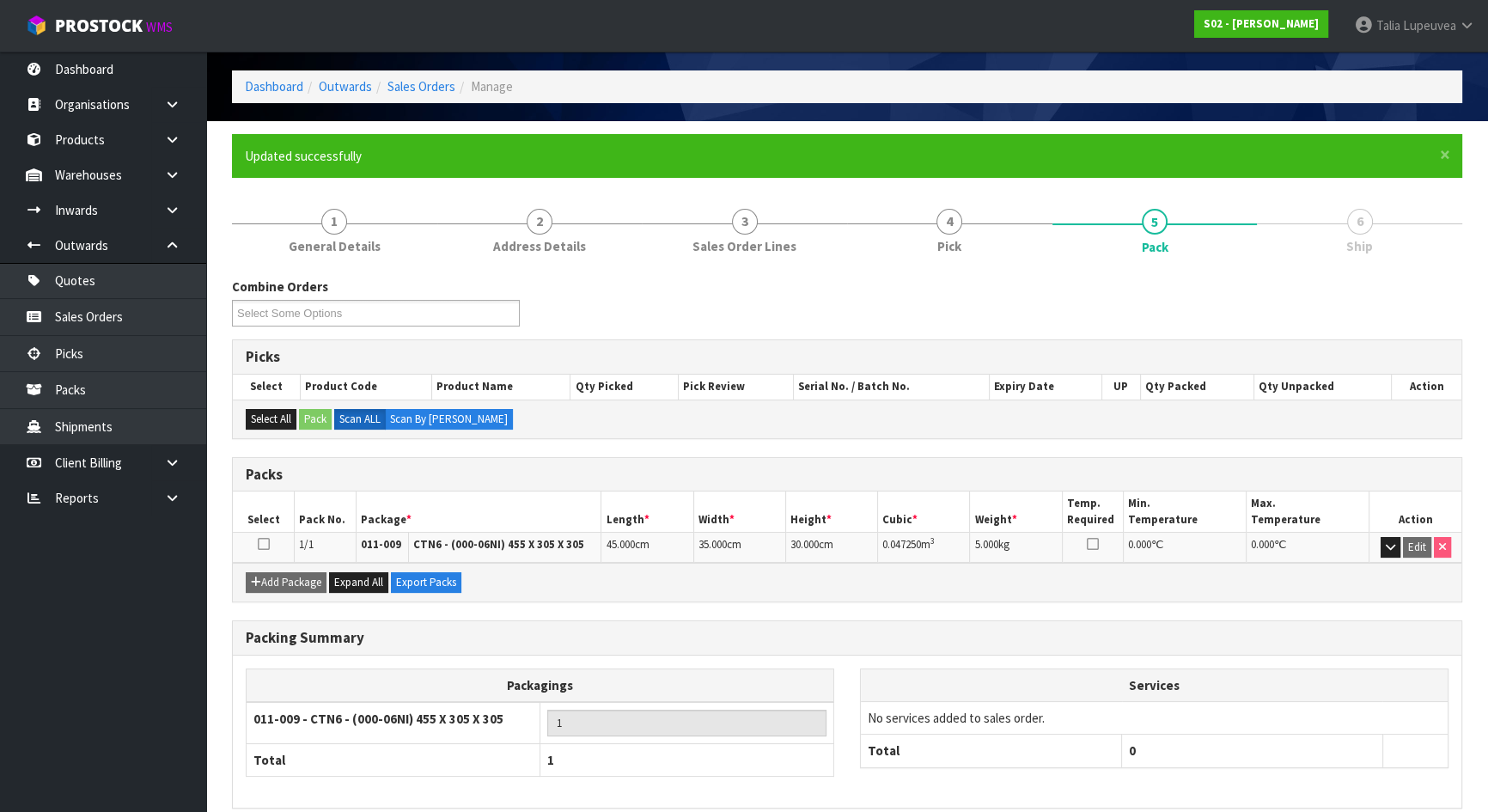
scroll to position [136, 0]
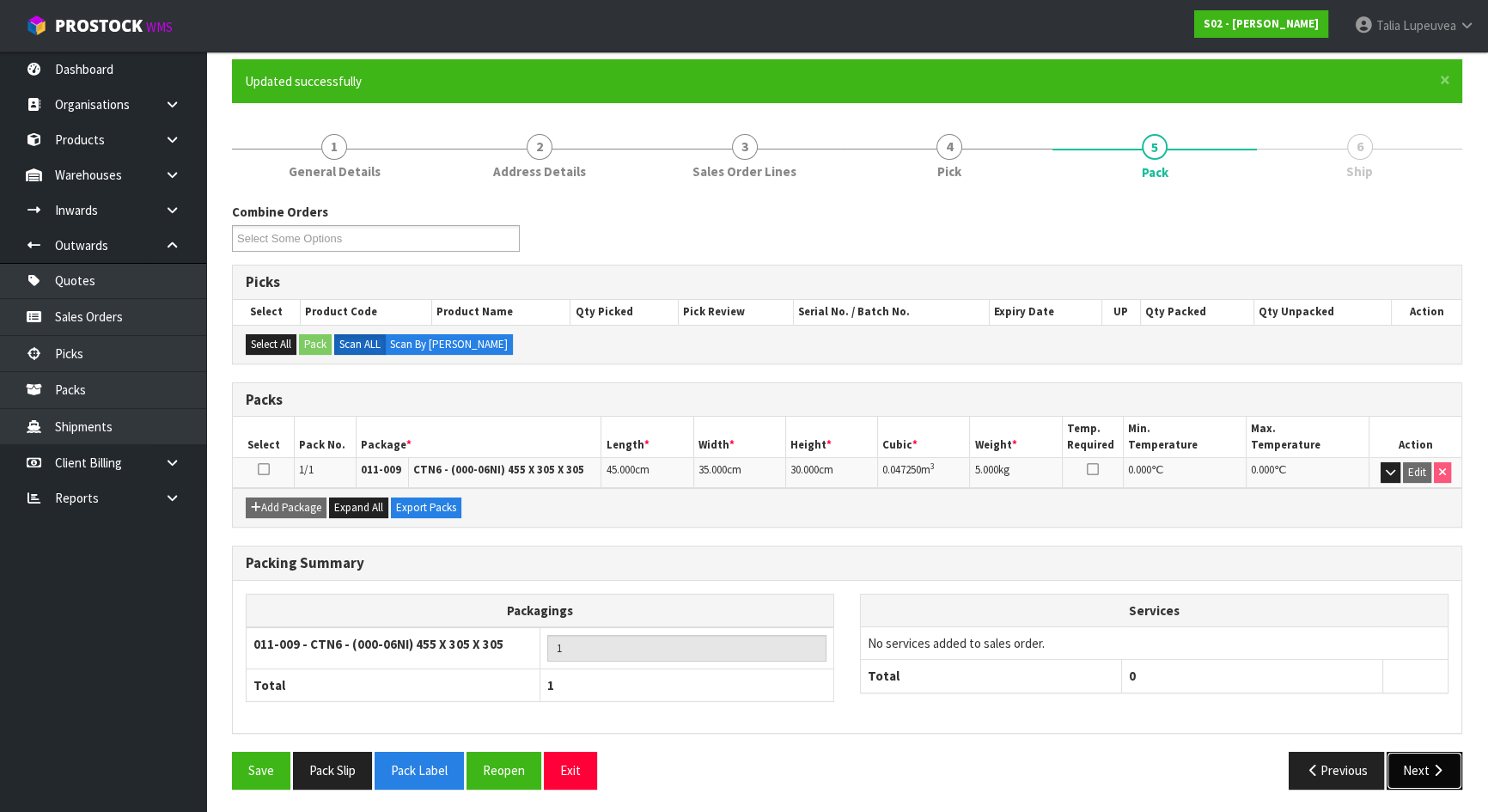
click at [1455, 763] on button "Next" at bounding box center [1425, 770] width 76 height 37
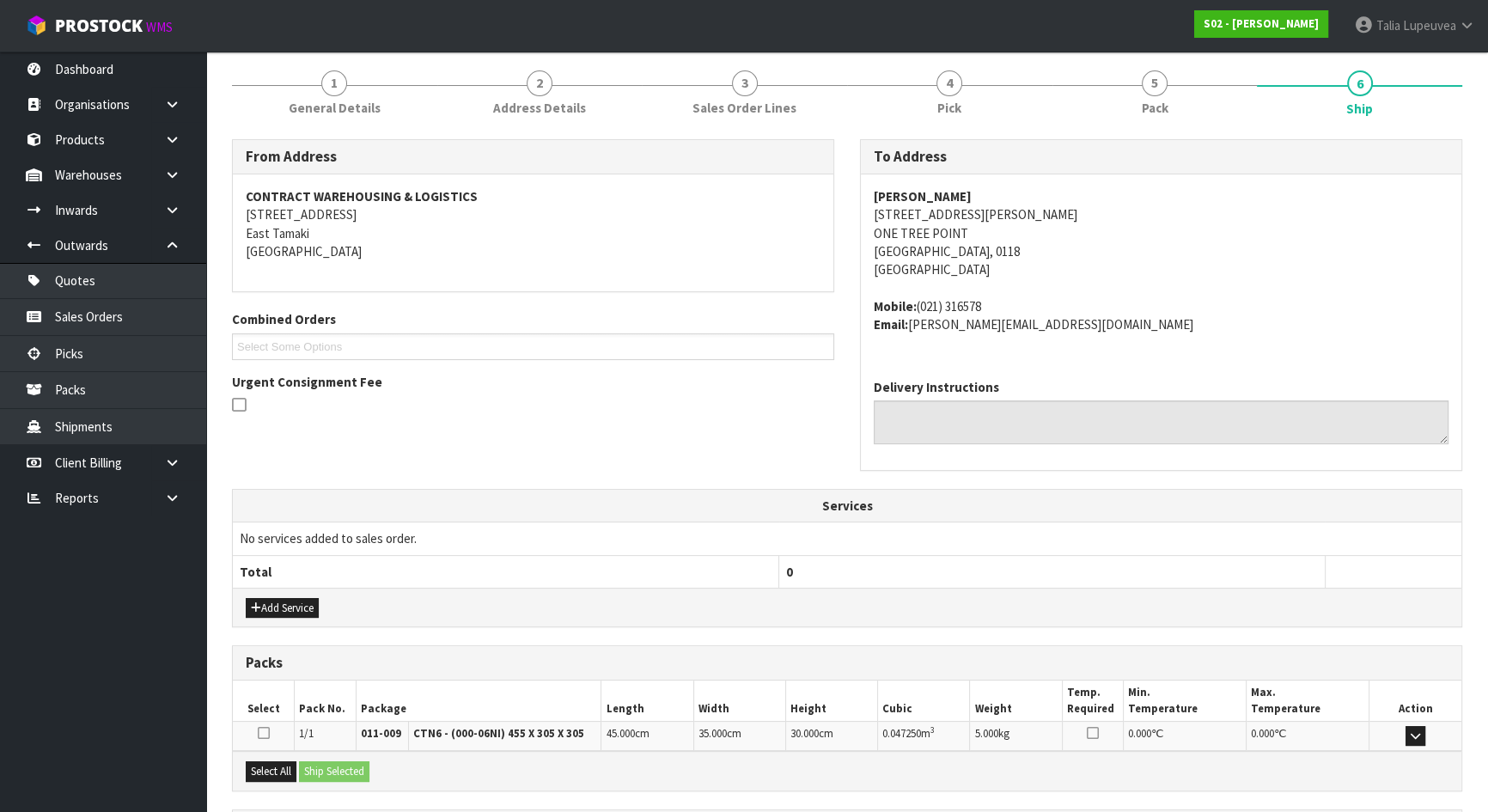
scroll to position [361, 0]
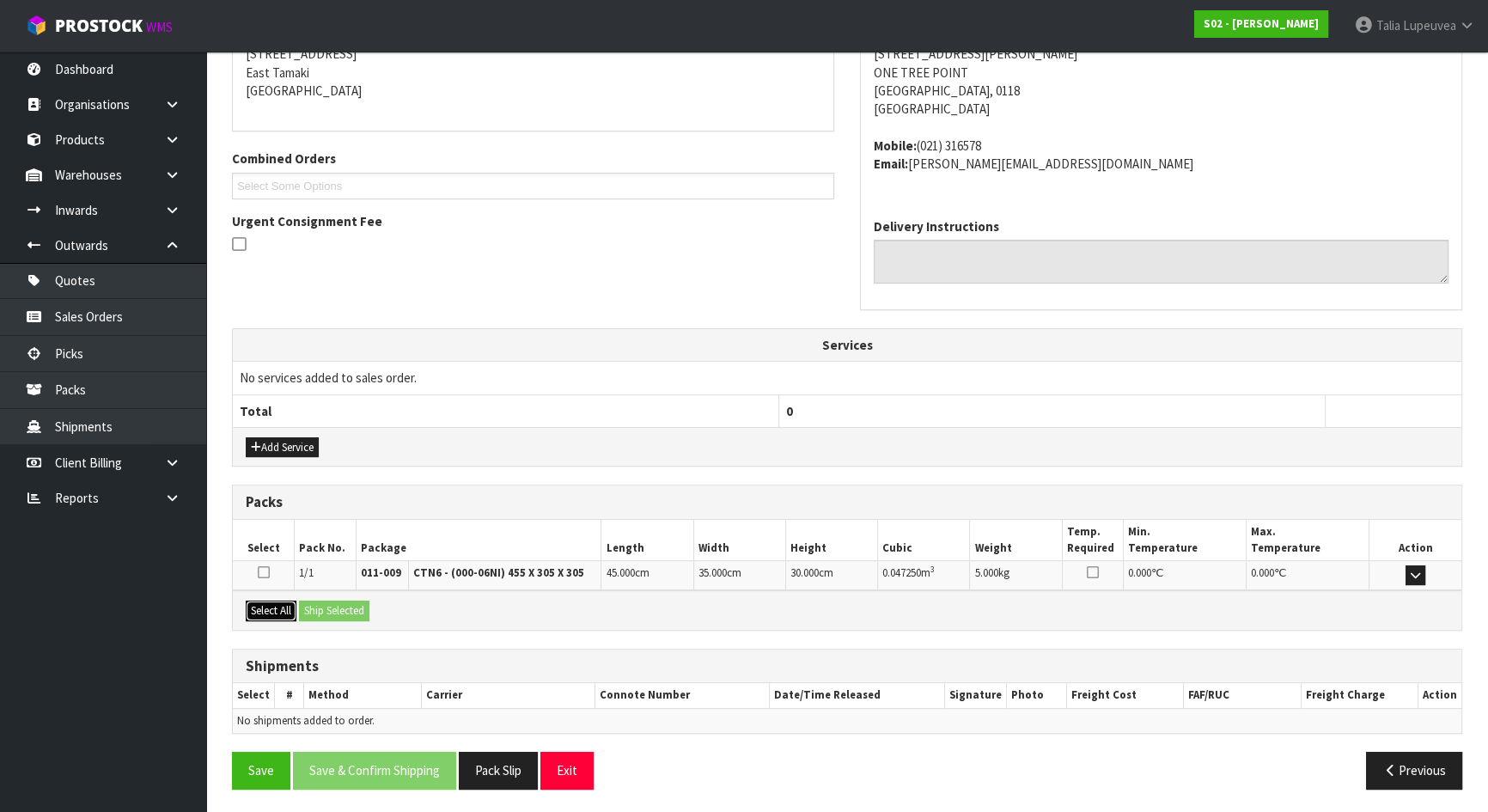
click at [277, 609] on button "Select All" at bounding box center [271, 611] width 51 height 20
click at [309, 610] on button "Ship Selected" at bounding box center [334, 611] width 70 height 20
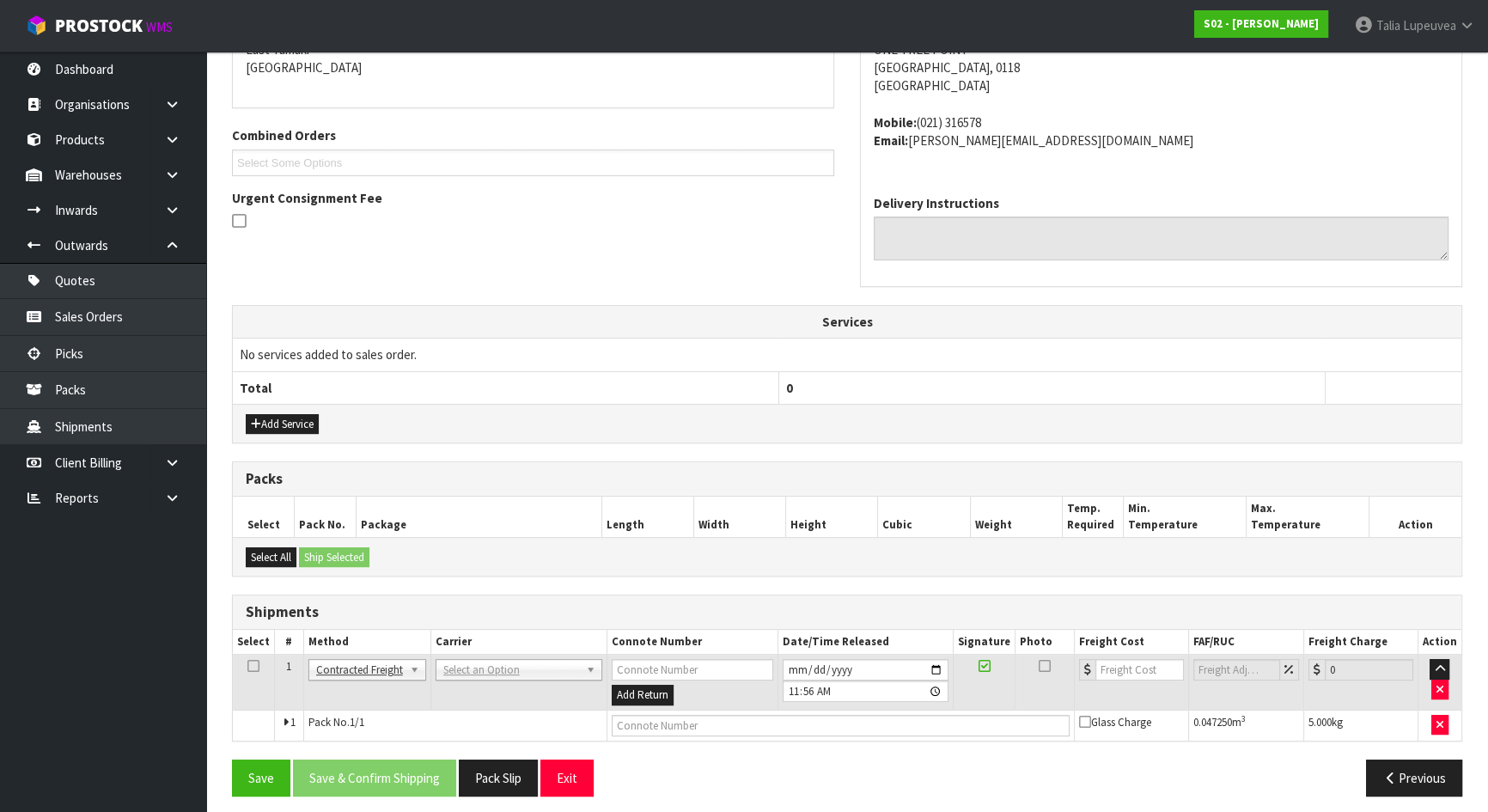
scroll to position [391, 0]
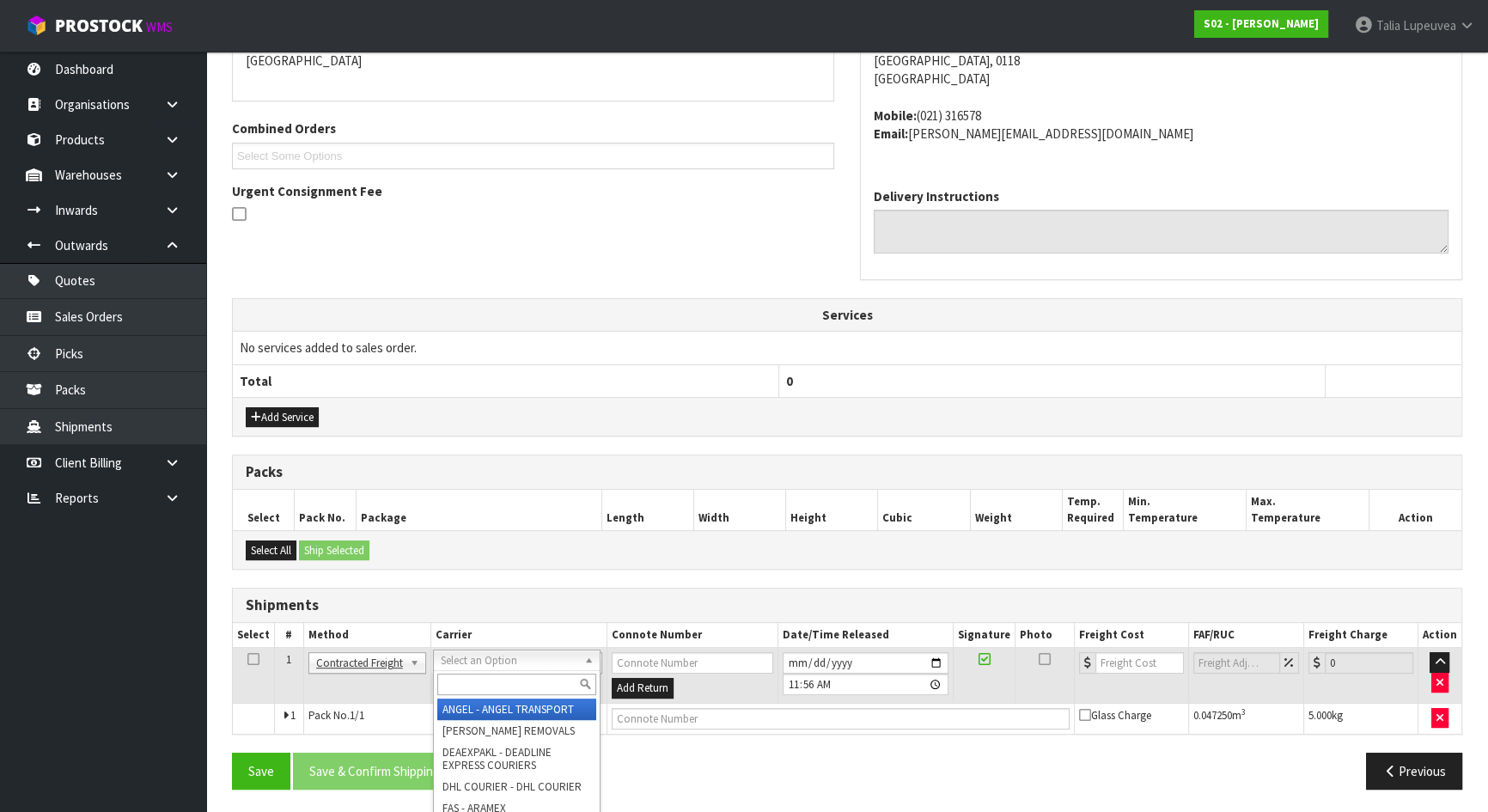
click at [458, 695] on div at bounding box center [517, 684] width 165 height 28
drag, startPoint x: 458, startPoint y: 687, endPoint x: 455, endPoint y: 666, distance: 21.2
click at [458, 686] on input "text" at bounding box center [517, 684] width 159 height 21
type input "NZP"
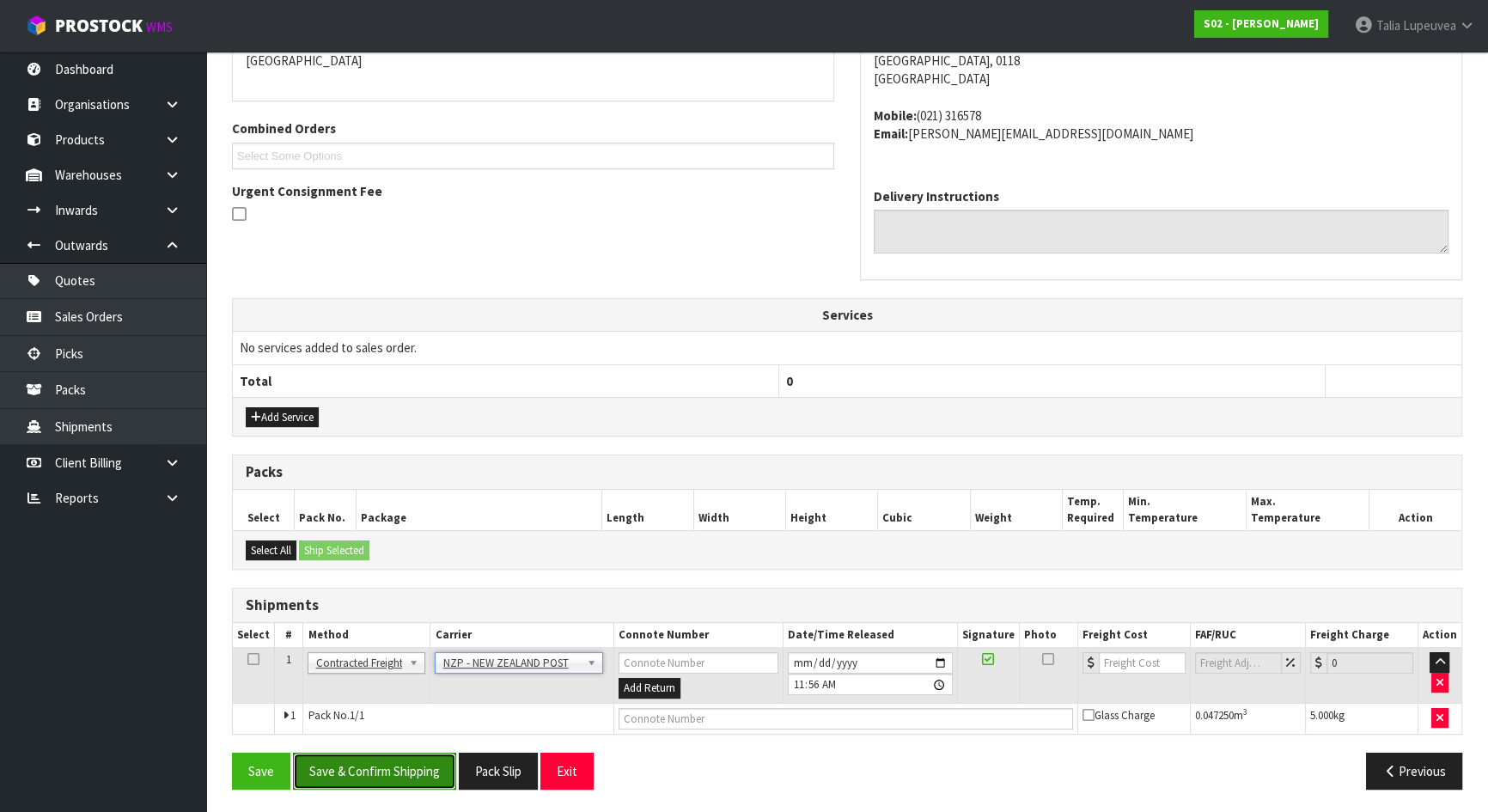
click at [385, 761] on button "Save & Confirm Shipping" at bounding box center [375, 771] width 164 height 37
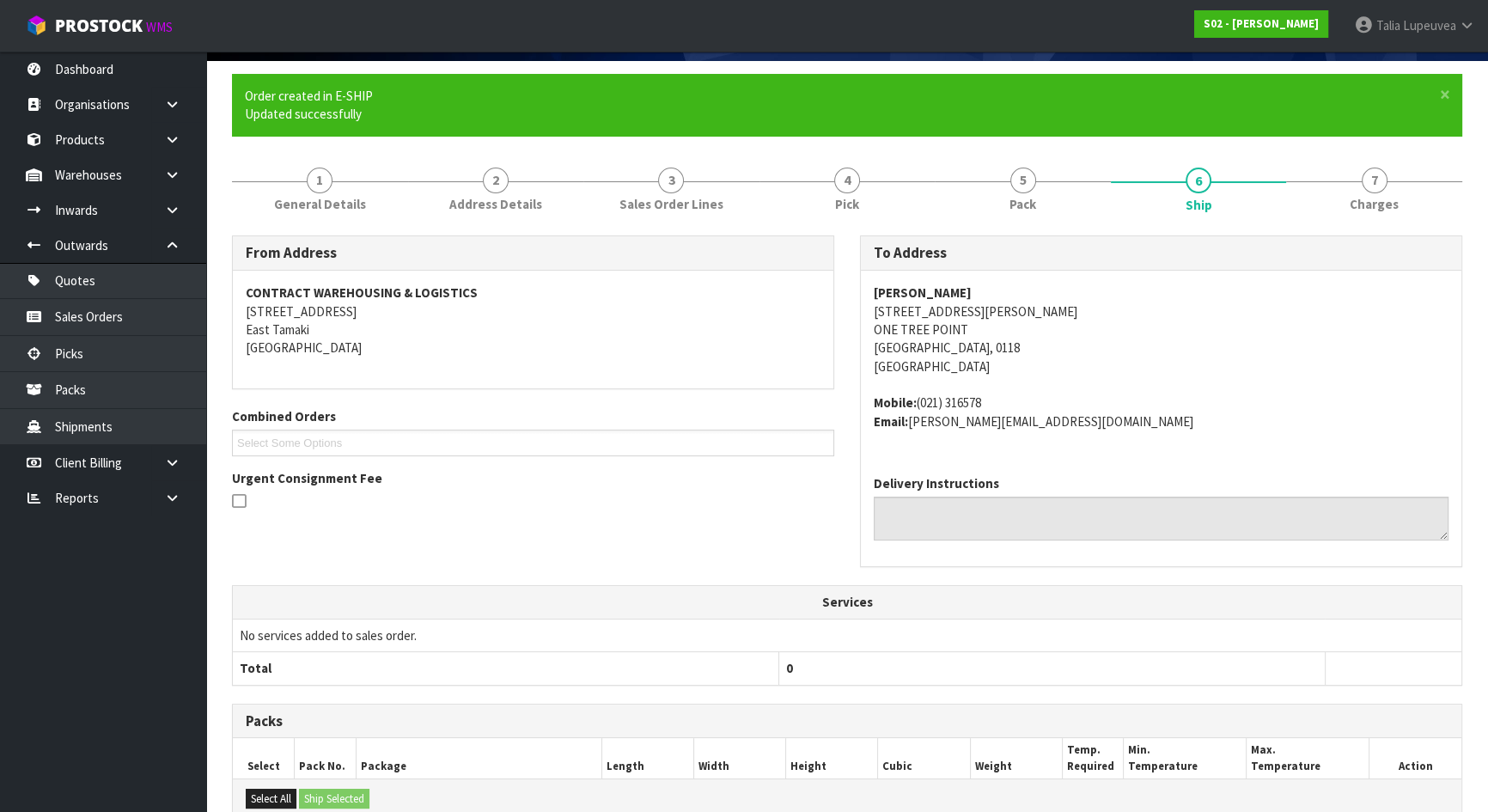
scroll to position [368, 0]
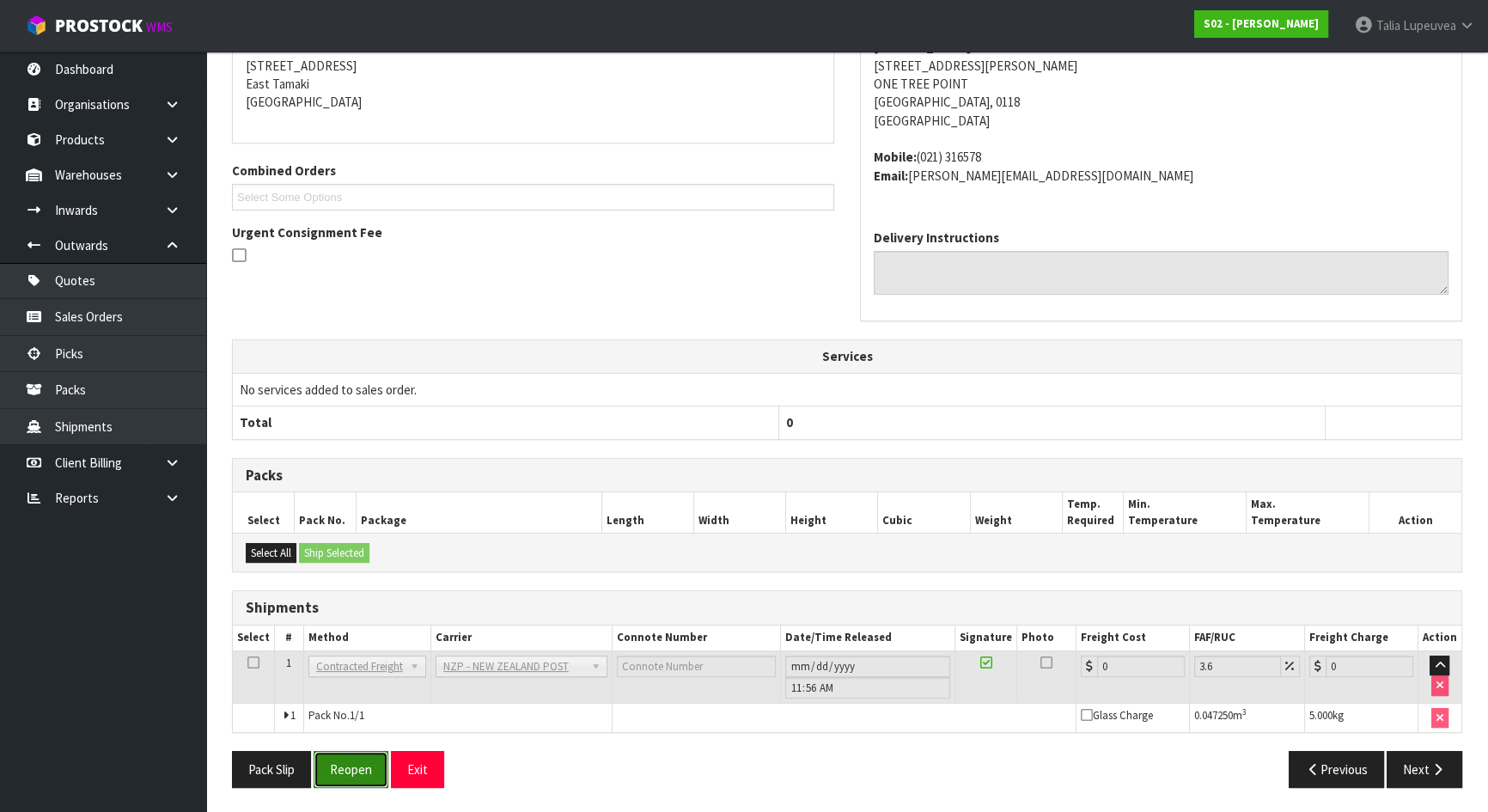
click at [336, 764] on button "Reopen" at bounding box center [350, 769] width 75 height 37
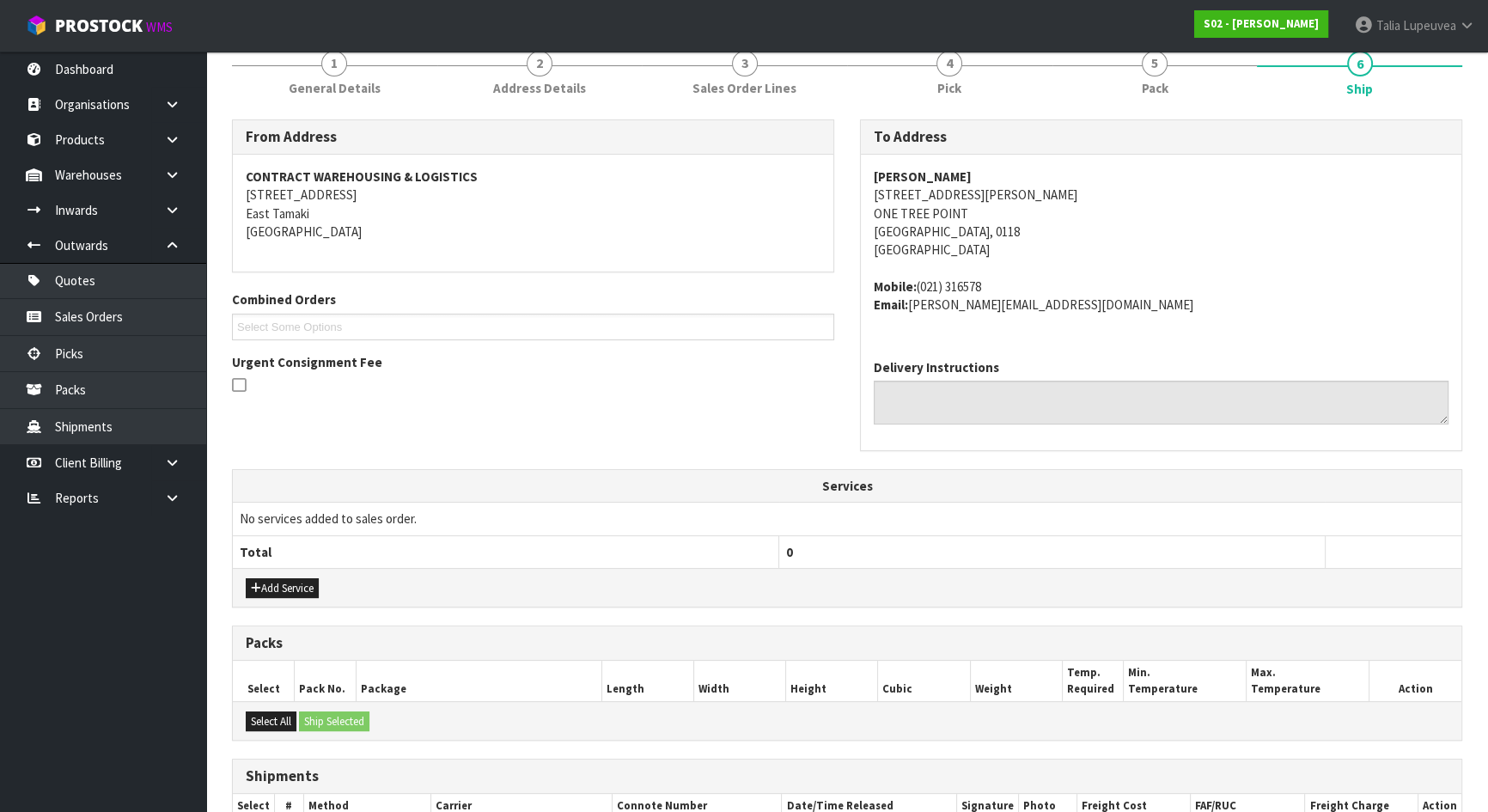
scroll to position [407, 0]
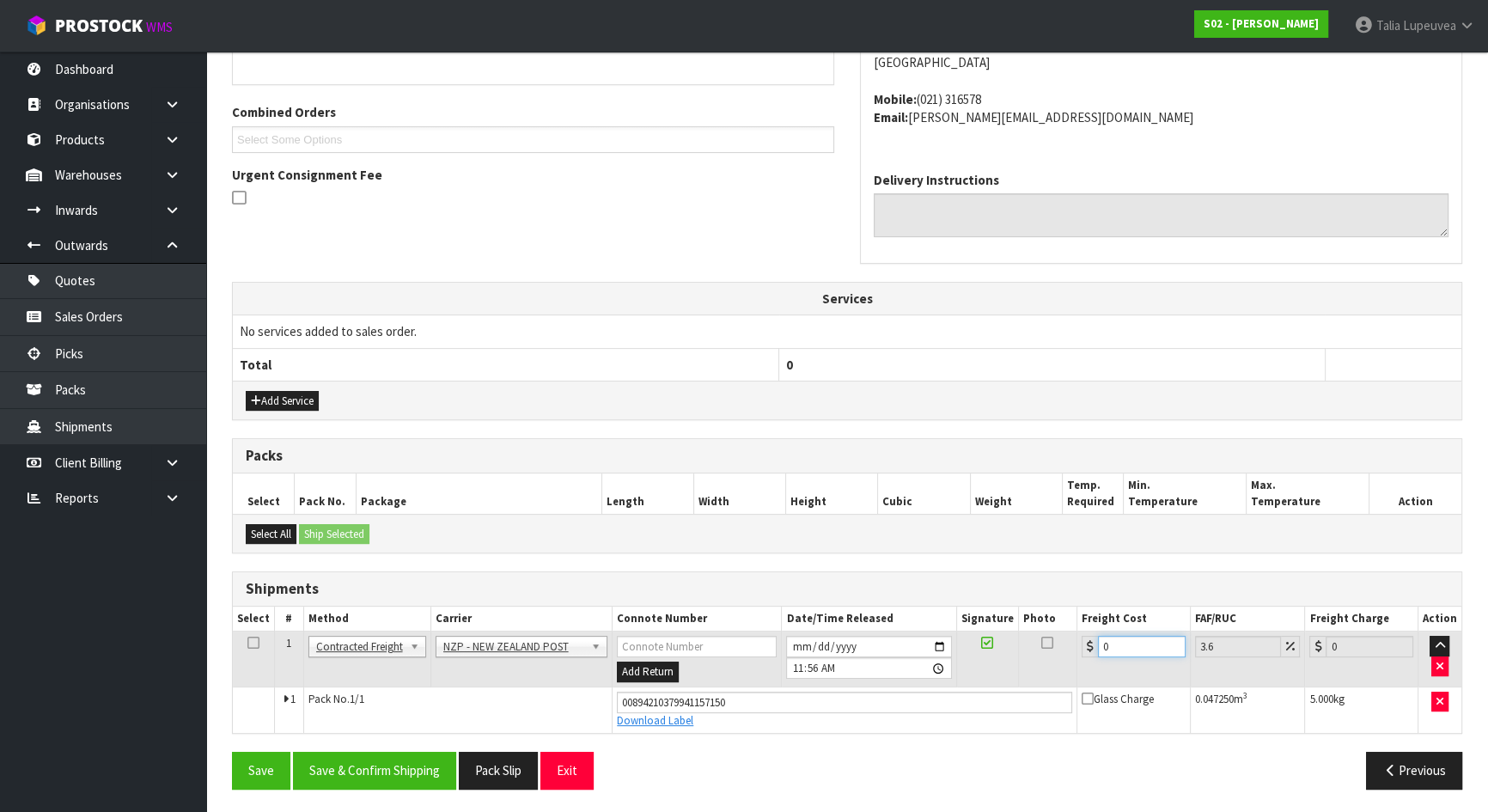
click at [1110, 642] on input "0" at bounding box center [1142, 647] width 88 height 21
click at [1109, 642] on input "0" at bounding box center [1142, 647] width 88 height 21
click at [1106, 642] on input "0" at bounding box center [1142, 647] width 88 height 21
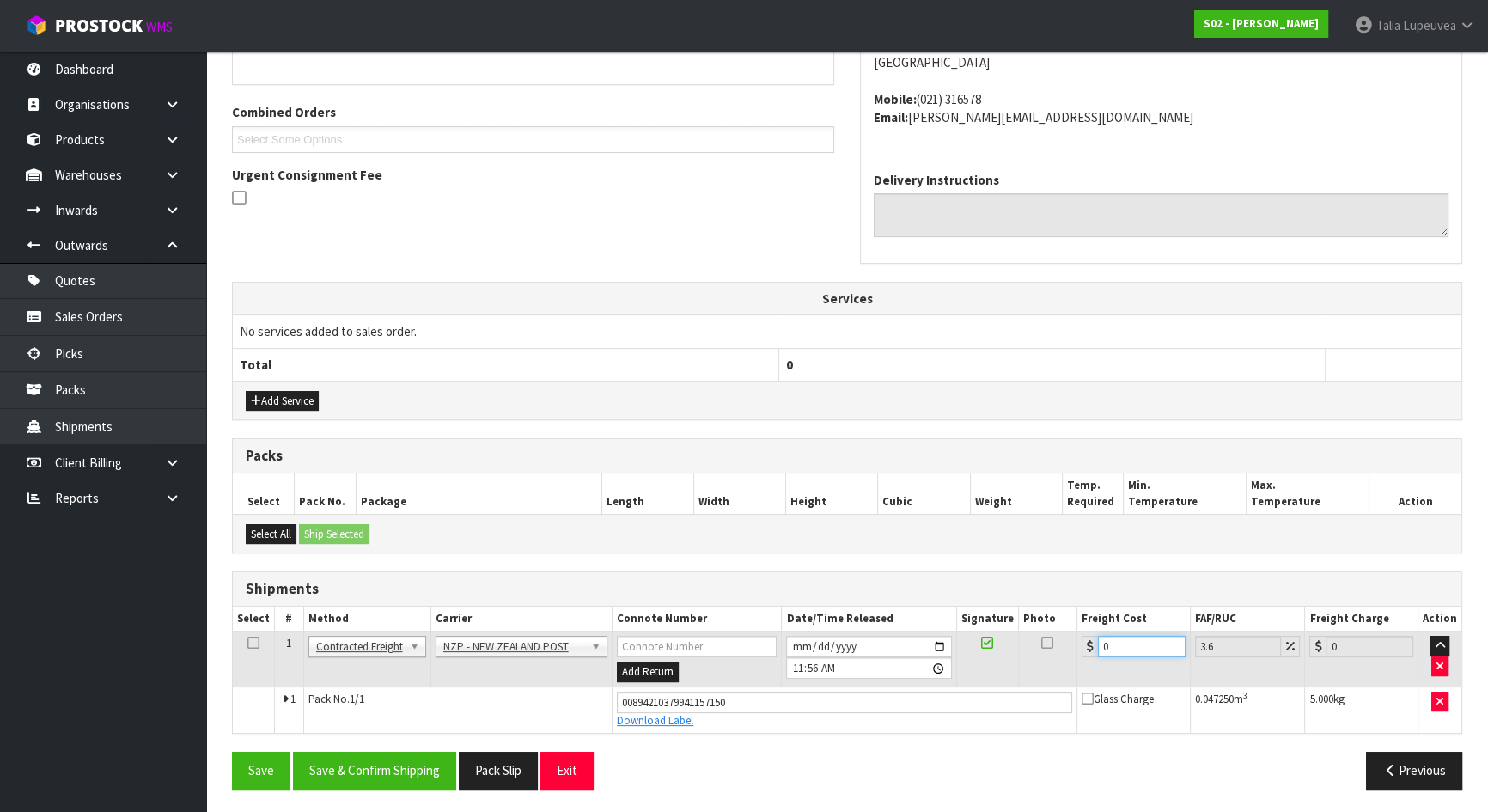
click at [1103, 642] on input "0" at bounding box center [1142, 647] width 88 height 21
type input "7"
type input "7.25"
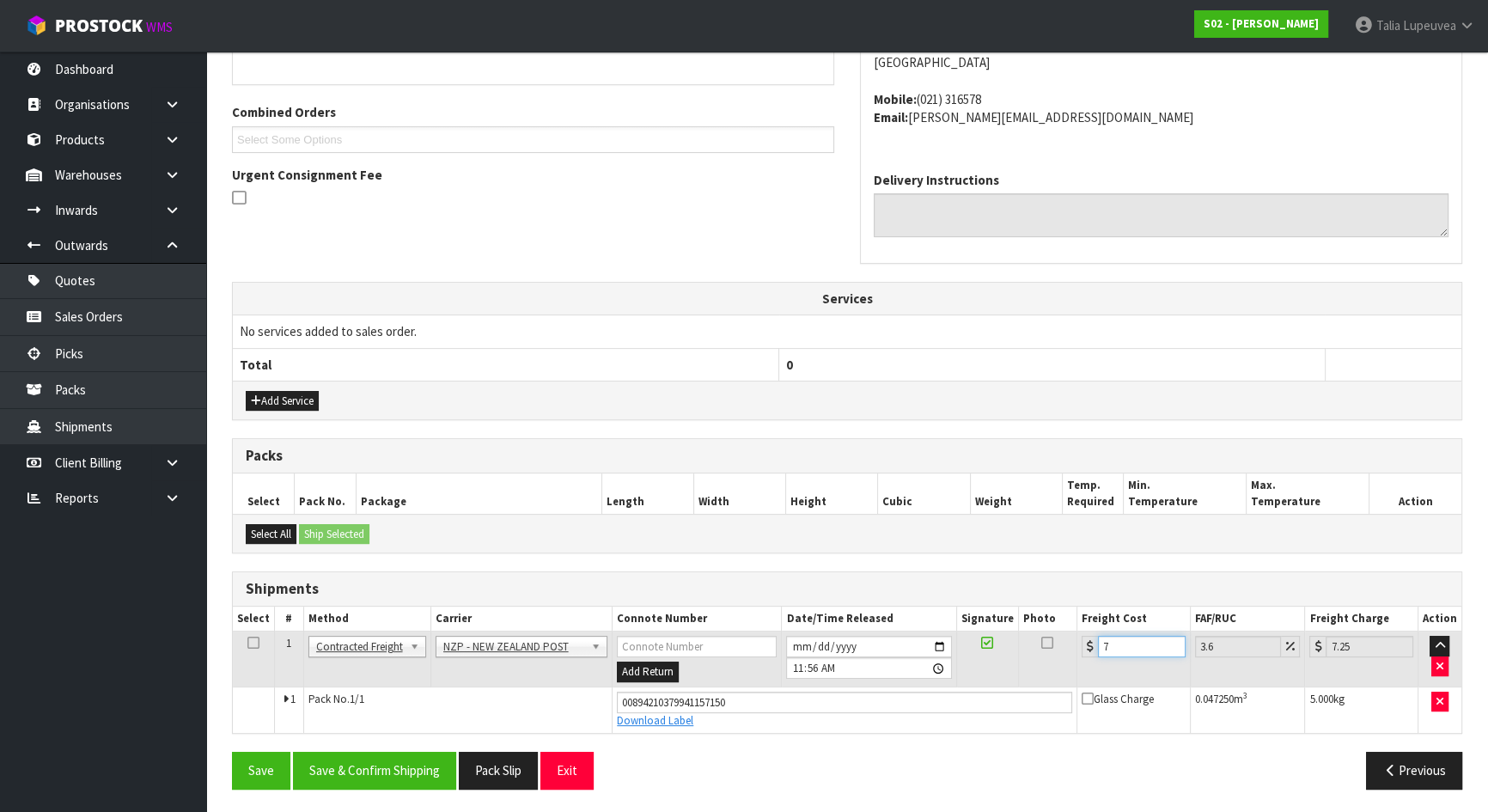
type input "7.3"
type input "7.56"
type input "7.31"
type input "7.57"
type input "7.31"
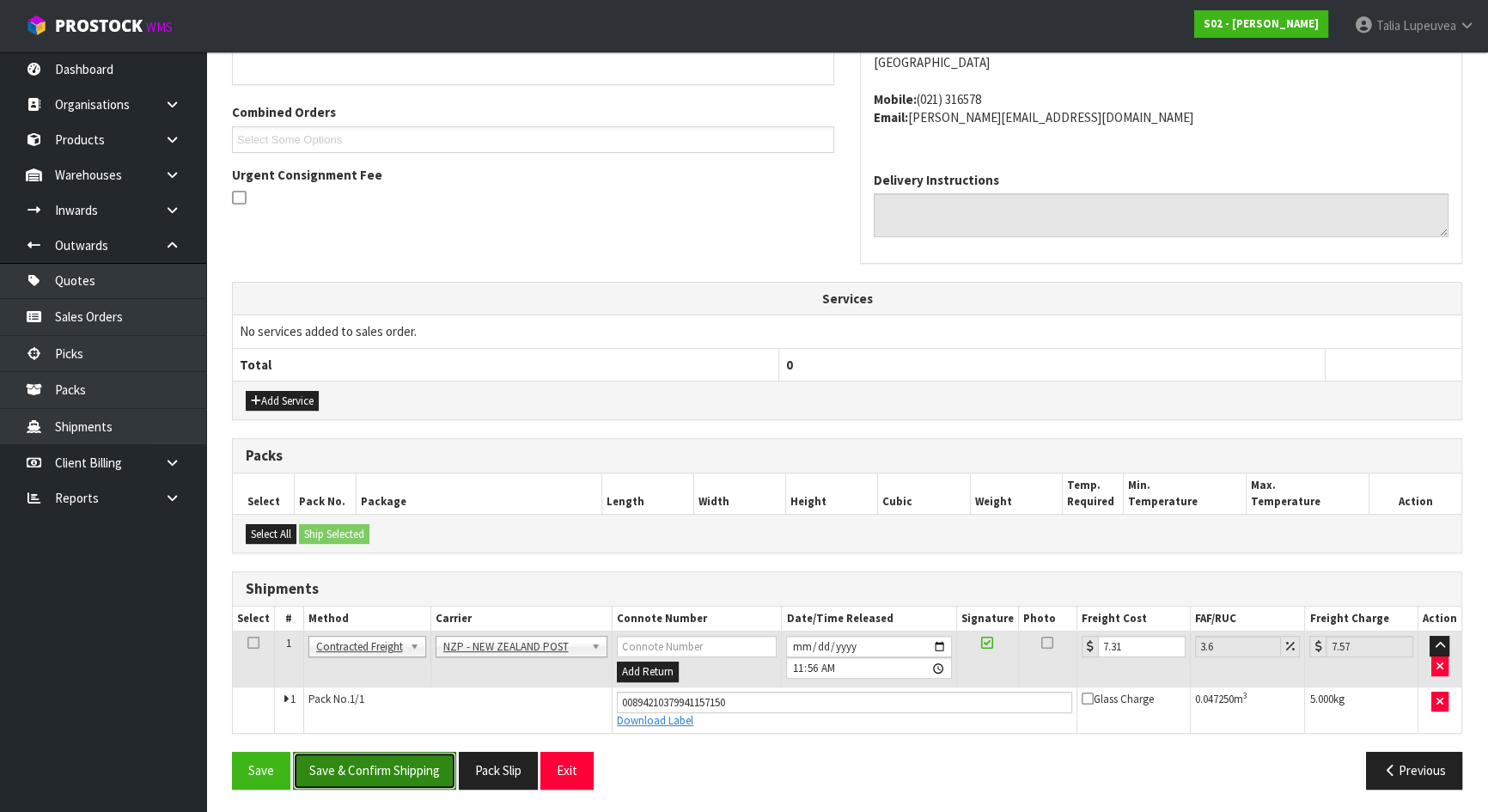
click at [368, 766] on button "Save & Confirm Shipping" at bounding box center [375, 770] width 164 height 37
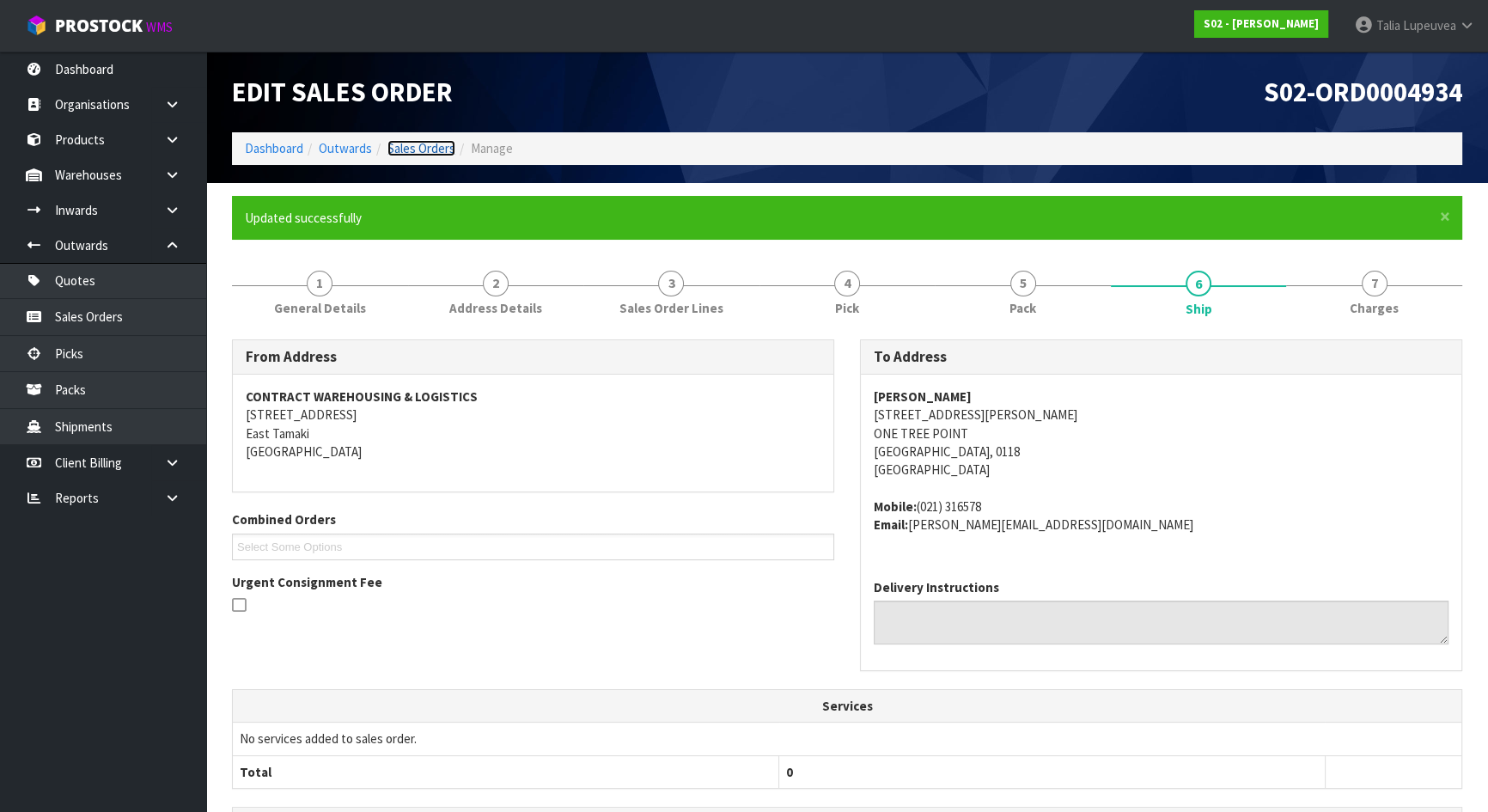
click at [404, 150] on link "Sales Orders" at bounding box center [421, 148] width 68 height 17
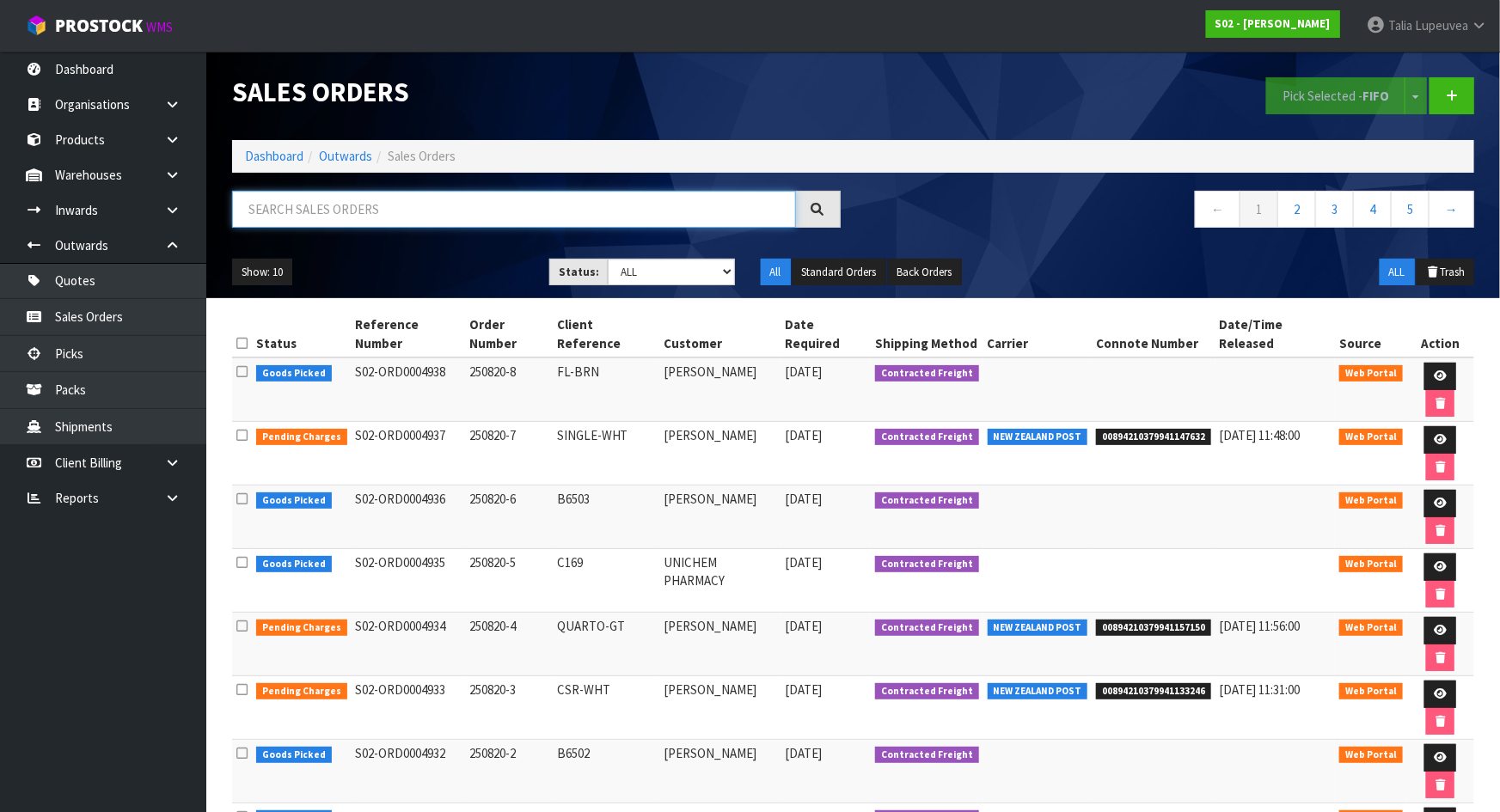
click at [455, 201] on input "text" at bounding box center [514, 209] width 564 height 37
type input "JOB-0408515"
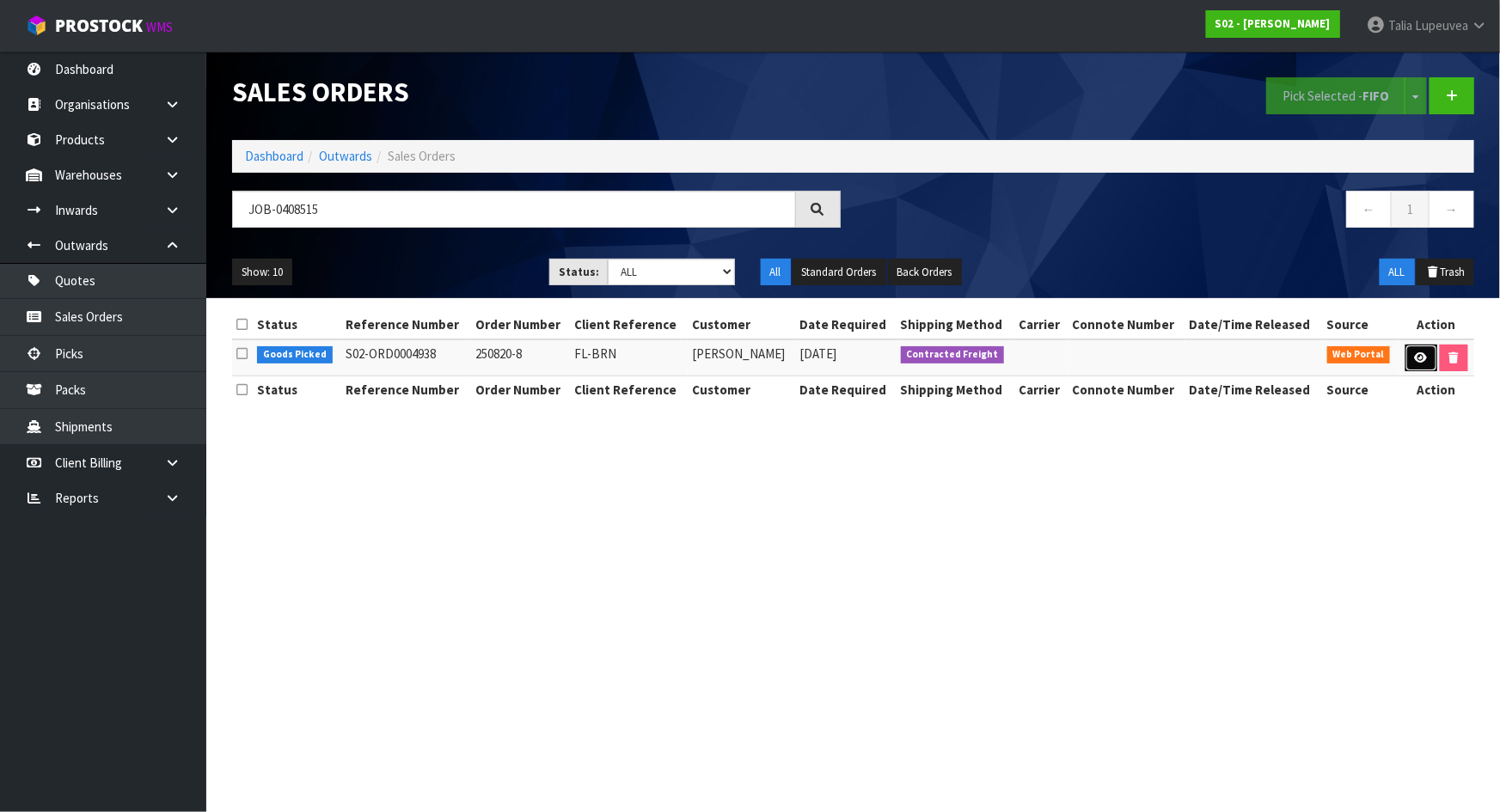
click at [1420, 358] on icon at bounding box center [1421, 357] width 13 height 11
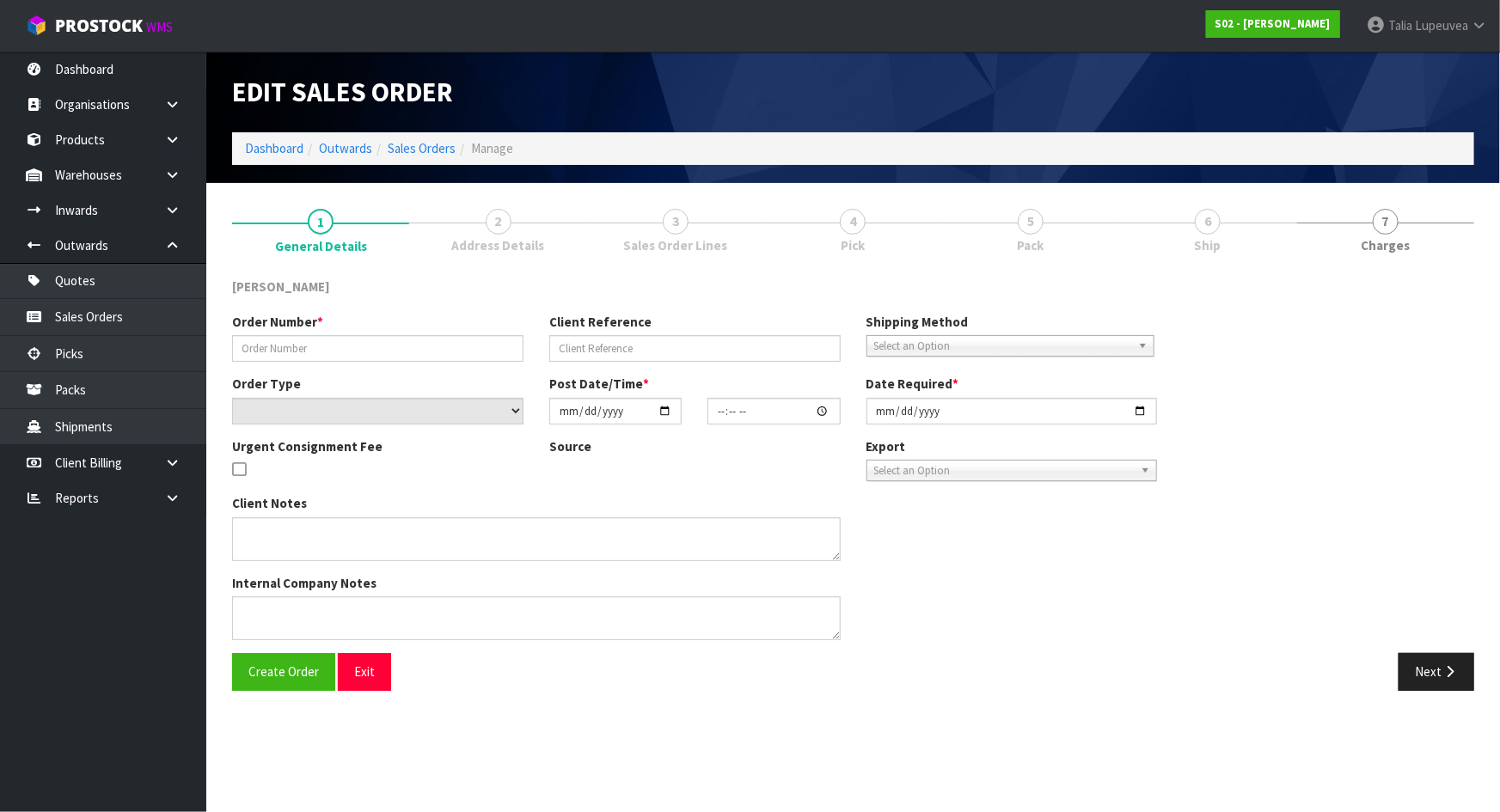
type input "250820-8"
type input "FL-BRN"
select select "number:0"
type input "[DATE]"
type input "23:45:00.000"
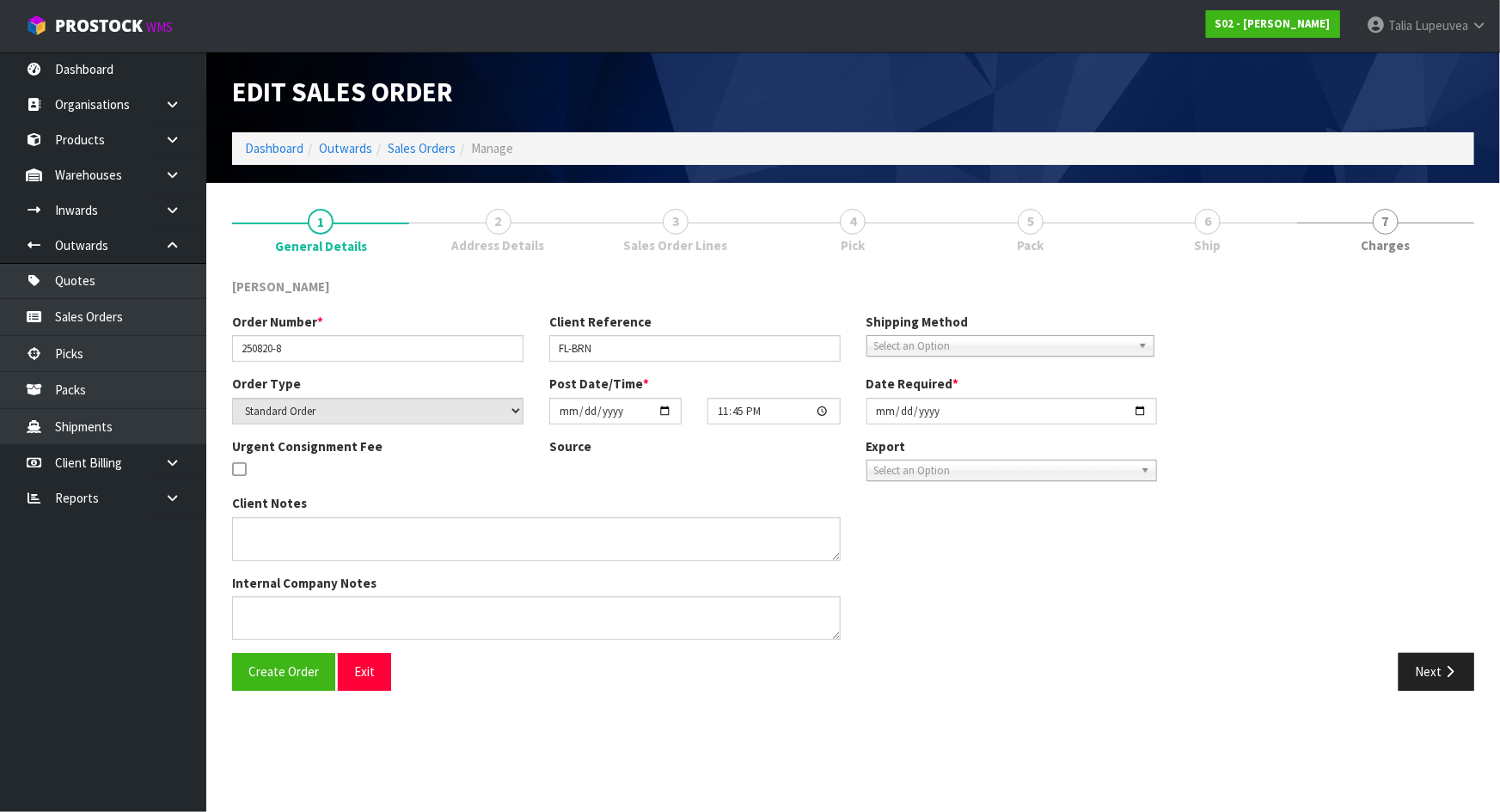
type input "[DATE]"
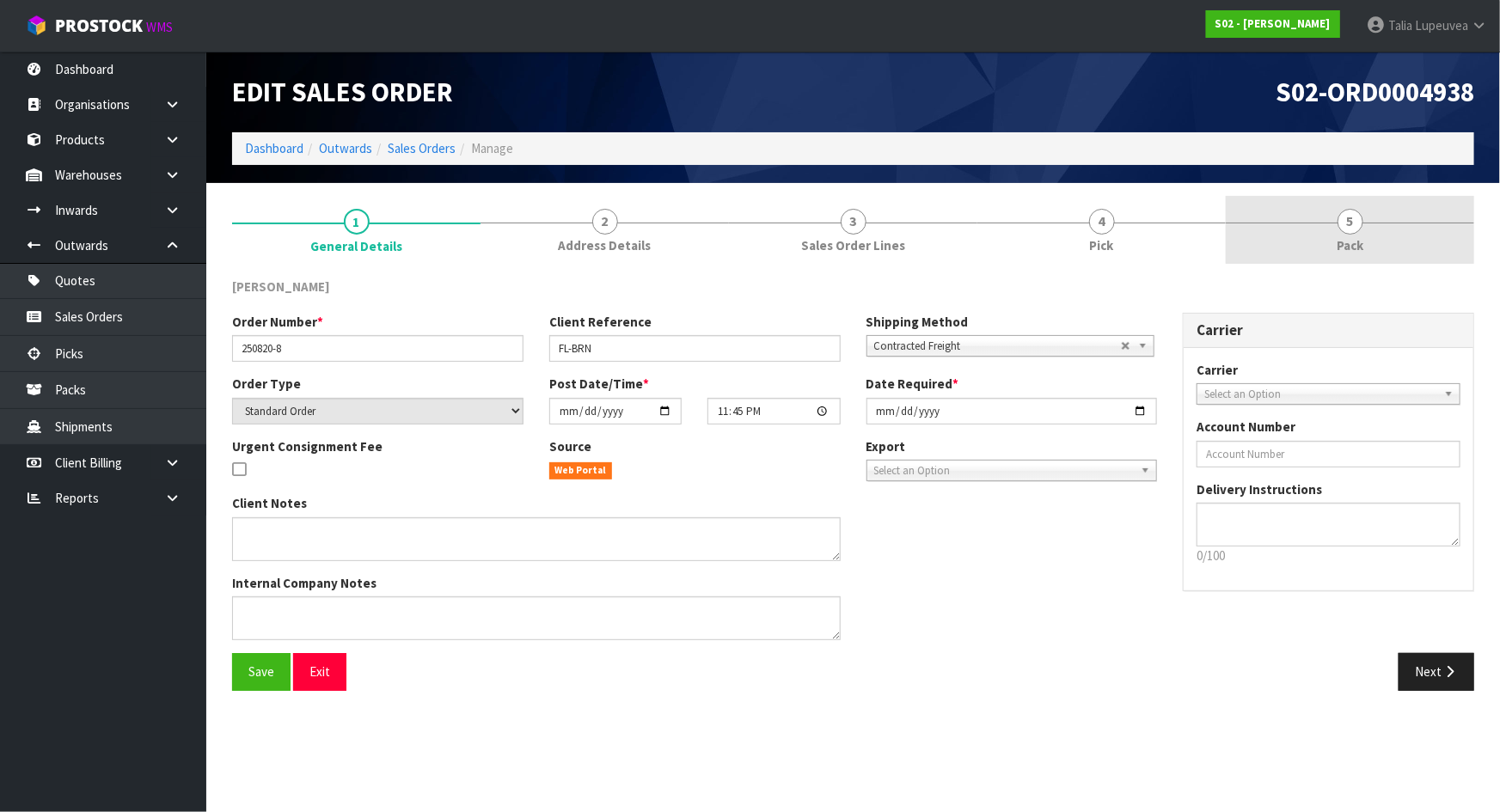
click at [1297, 224] on link "5 Pack" at bounding box center [1349, 230] width 248 height 68
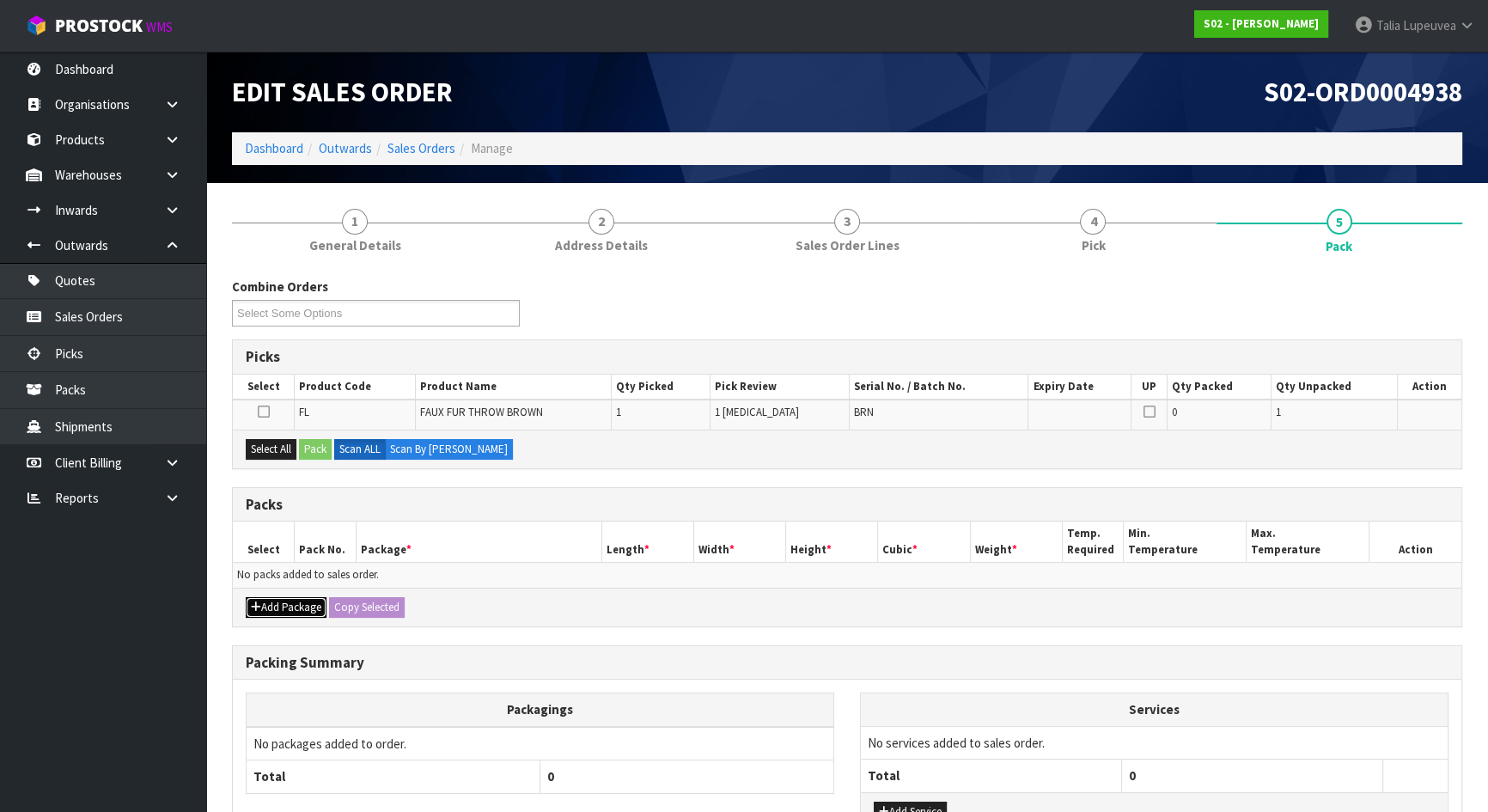
click at [300, 604] on button "Add Package" at bounding box center [286, 607] width 81 height 20
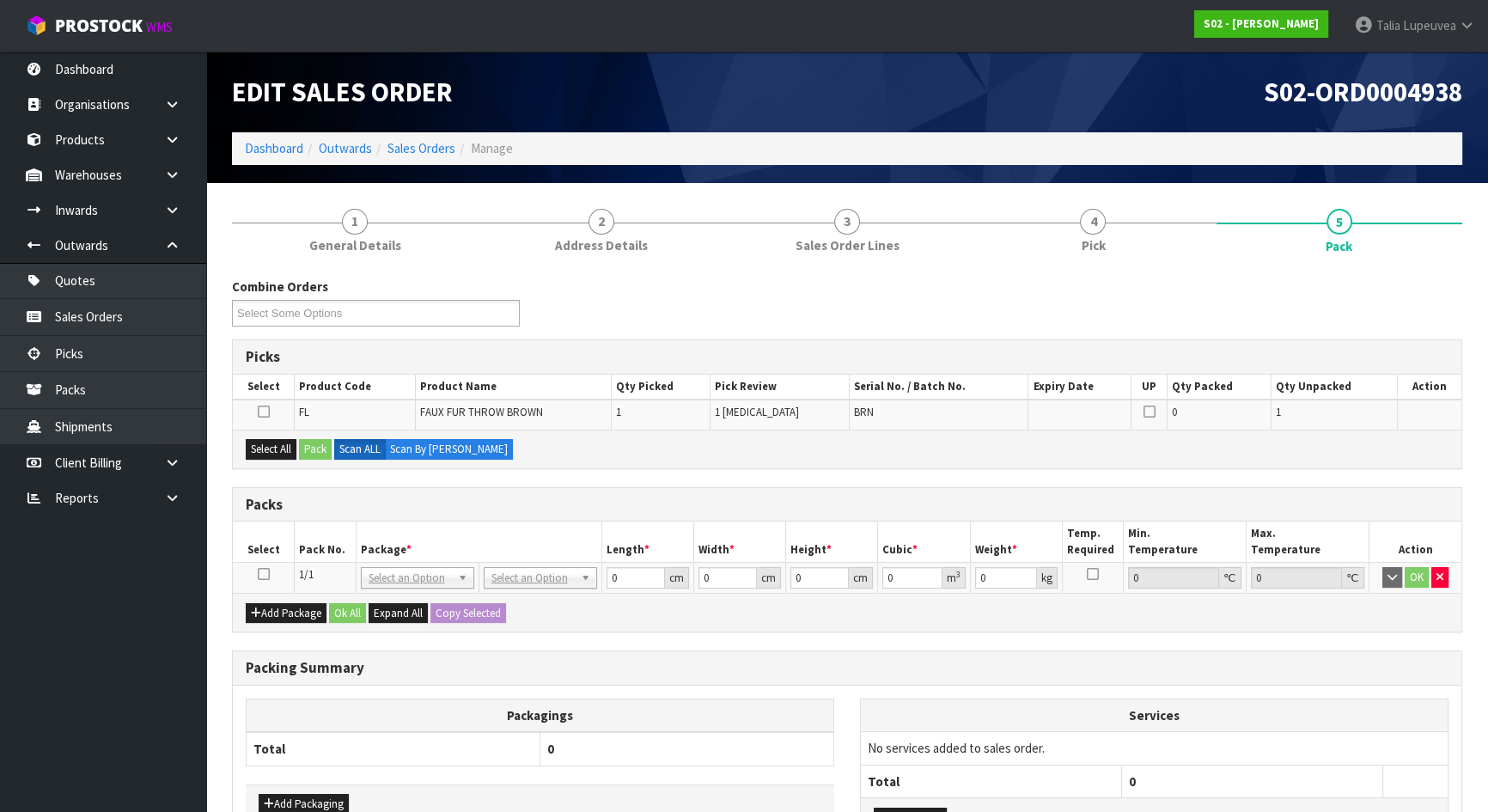
click at [258, 574] on icon at bounding box center [264, 574] width 12 height 1
click at [275, 441] on button "Select All" at bounding box center [271, 449] width 51 height 20
click at [312, 450] on button "Pack" at bounding box center [315, 449] width 33 height 20
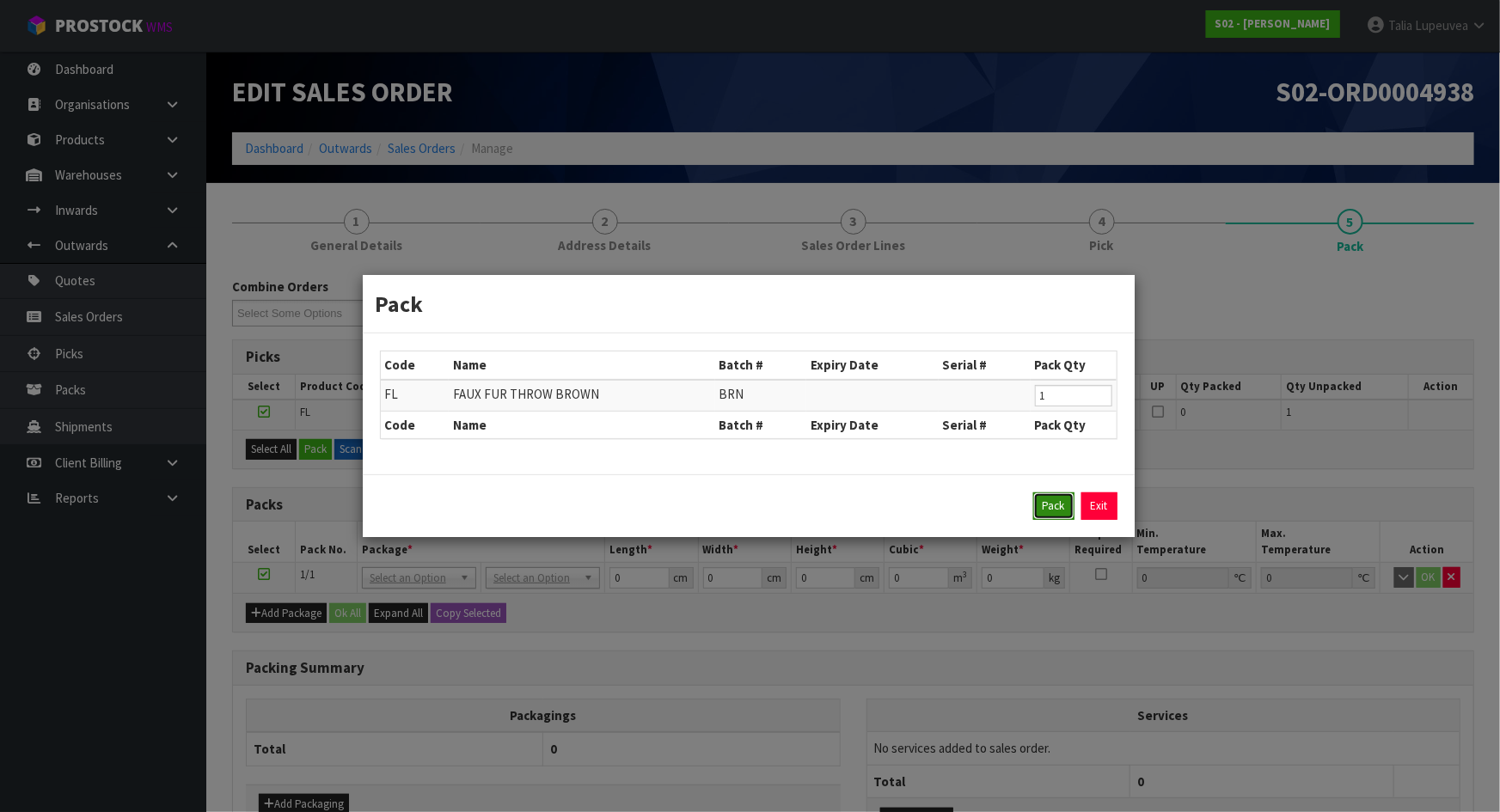
click at [1040, 501] on button "Pack" at bounding box center [1054, 505] width 41 height 27
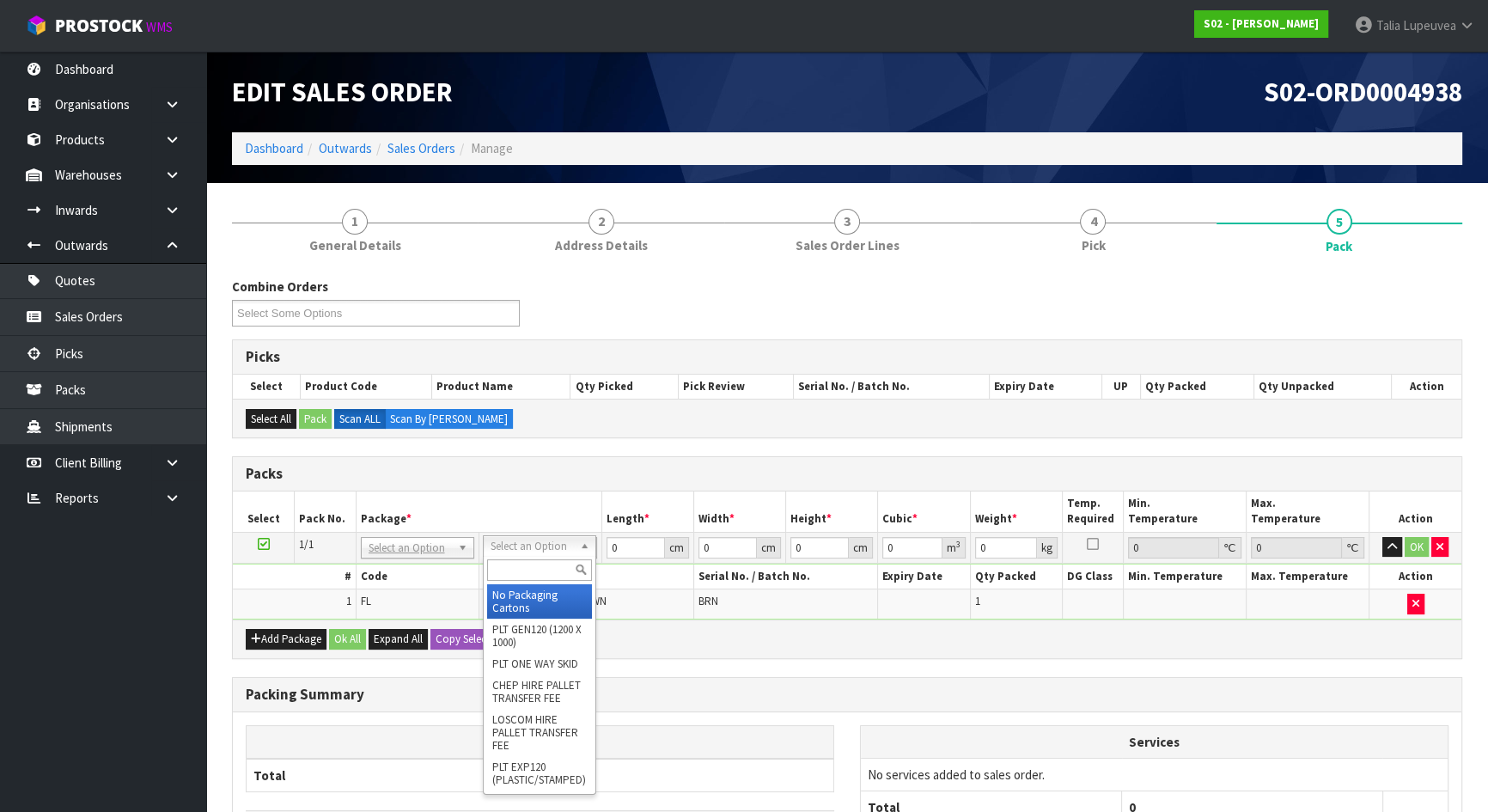
click at [545, 567] on input "text" at bounding box center [539, 570] width 105 height 21
type input "N"
type input "CTN5"
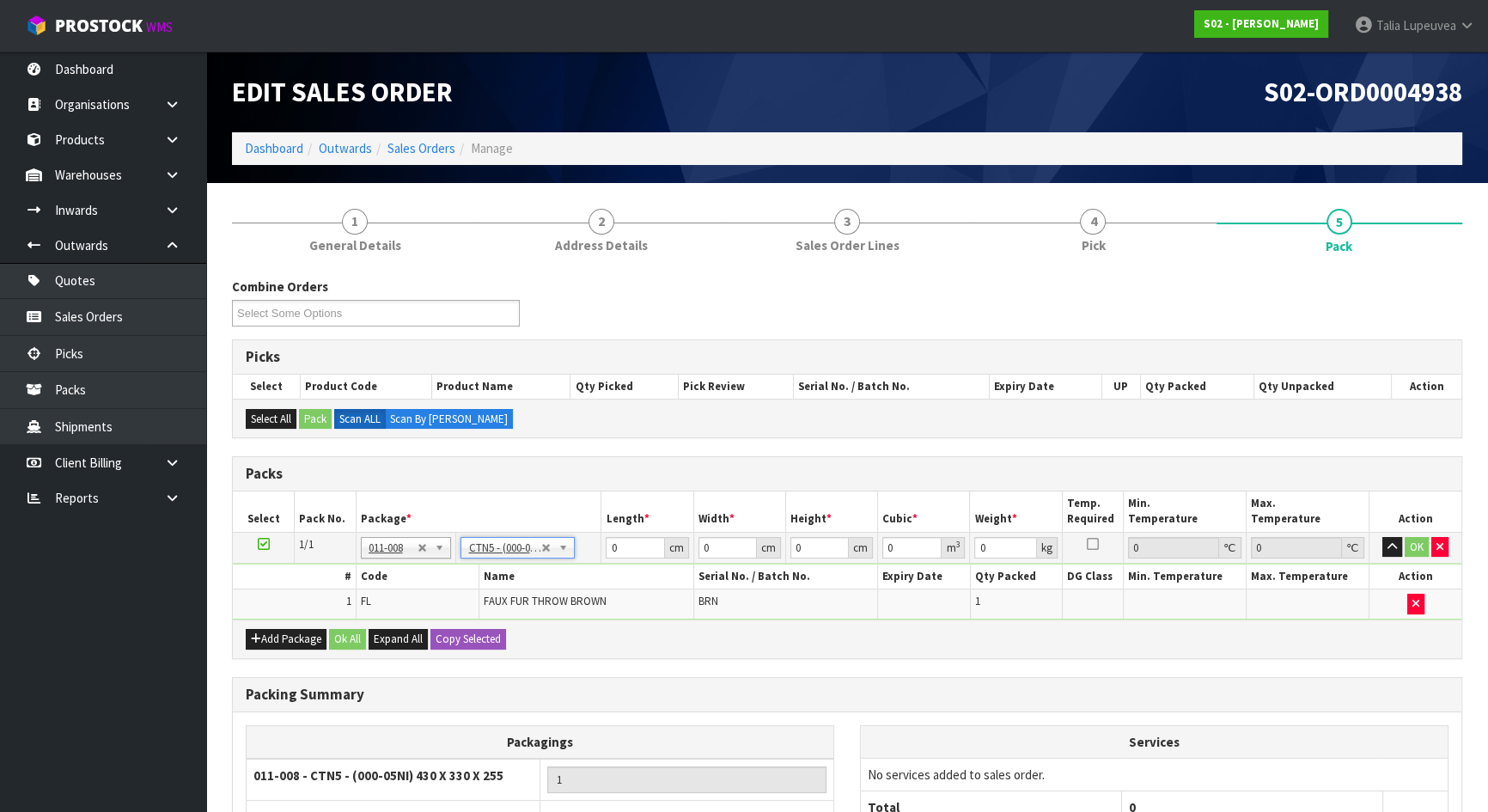
type input "43"
type input "33"
type input "25.5"
type input "0.036185"
type input "3.1"
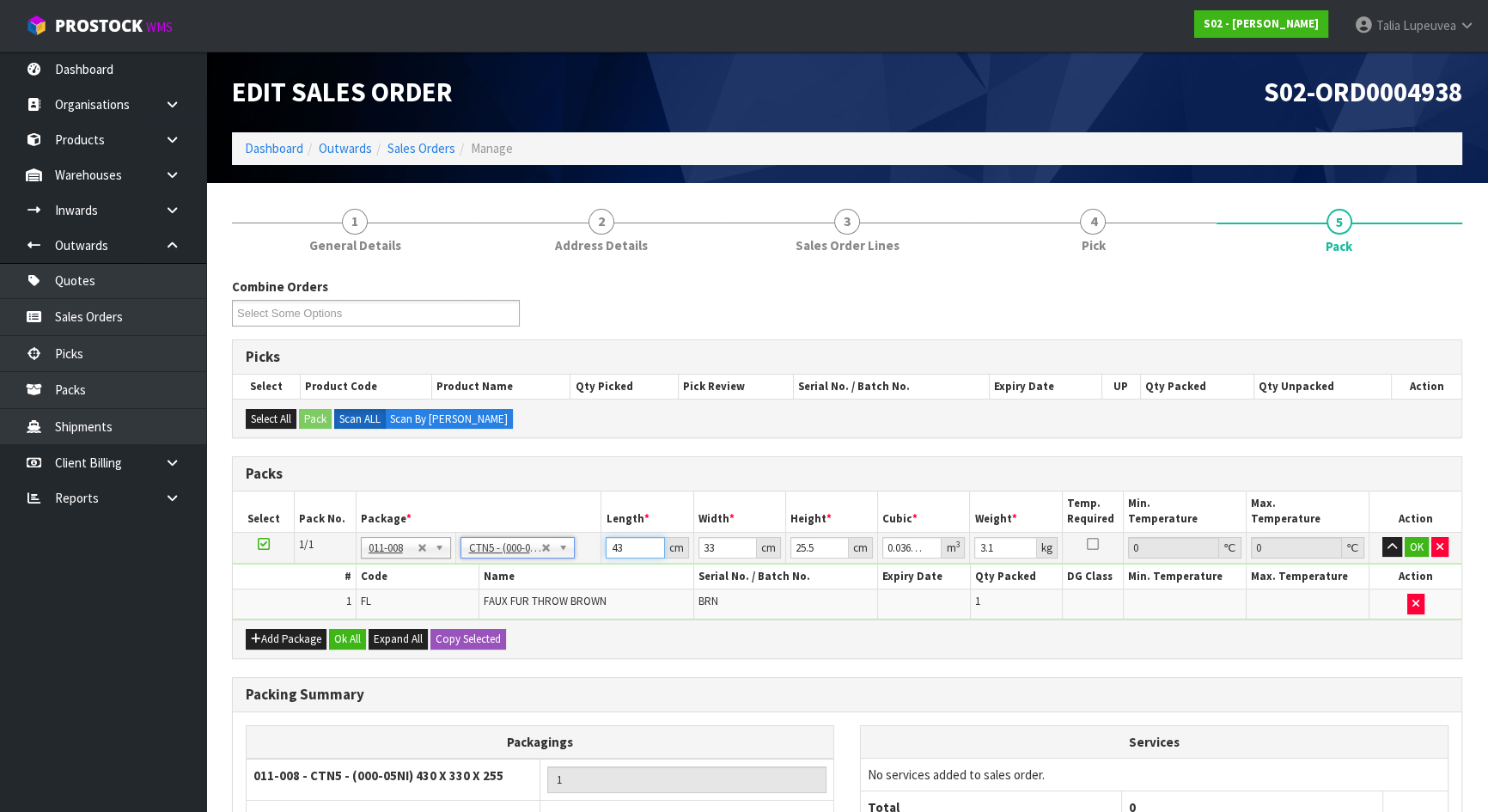
click at [625, 549] on input "43" at bounding box center [634, 547] width 58 height 21
click at [625, 548] on input "43" at bounding box center [634, 547] width 58 height 21
type input "4"
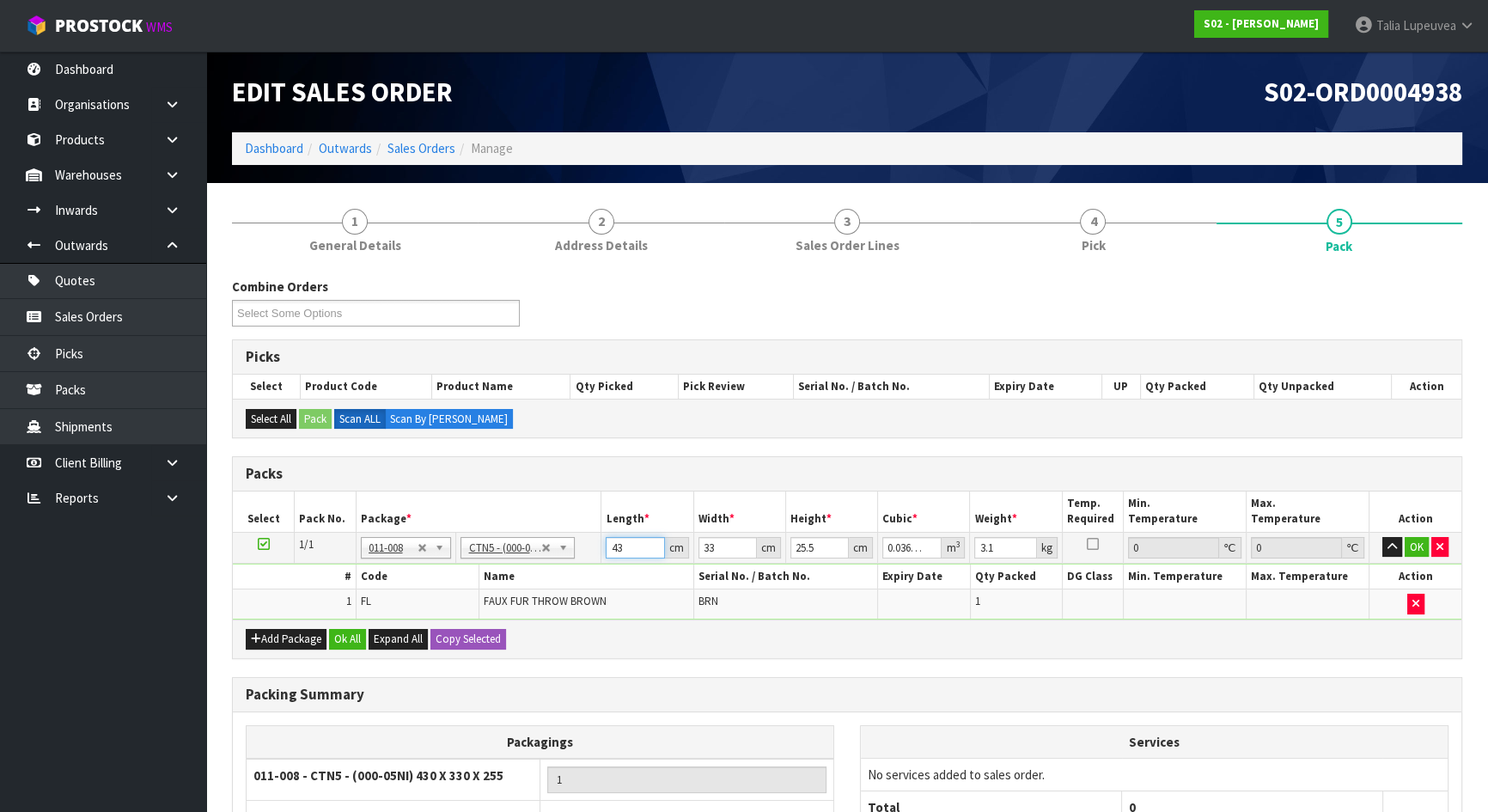
type input "0.003366"
type input "44"
type input "0.037026"
type input "44"
type input "3"
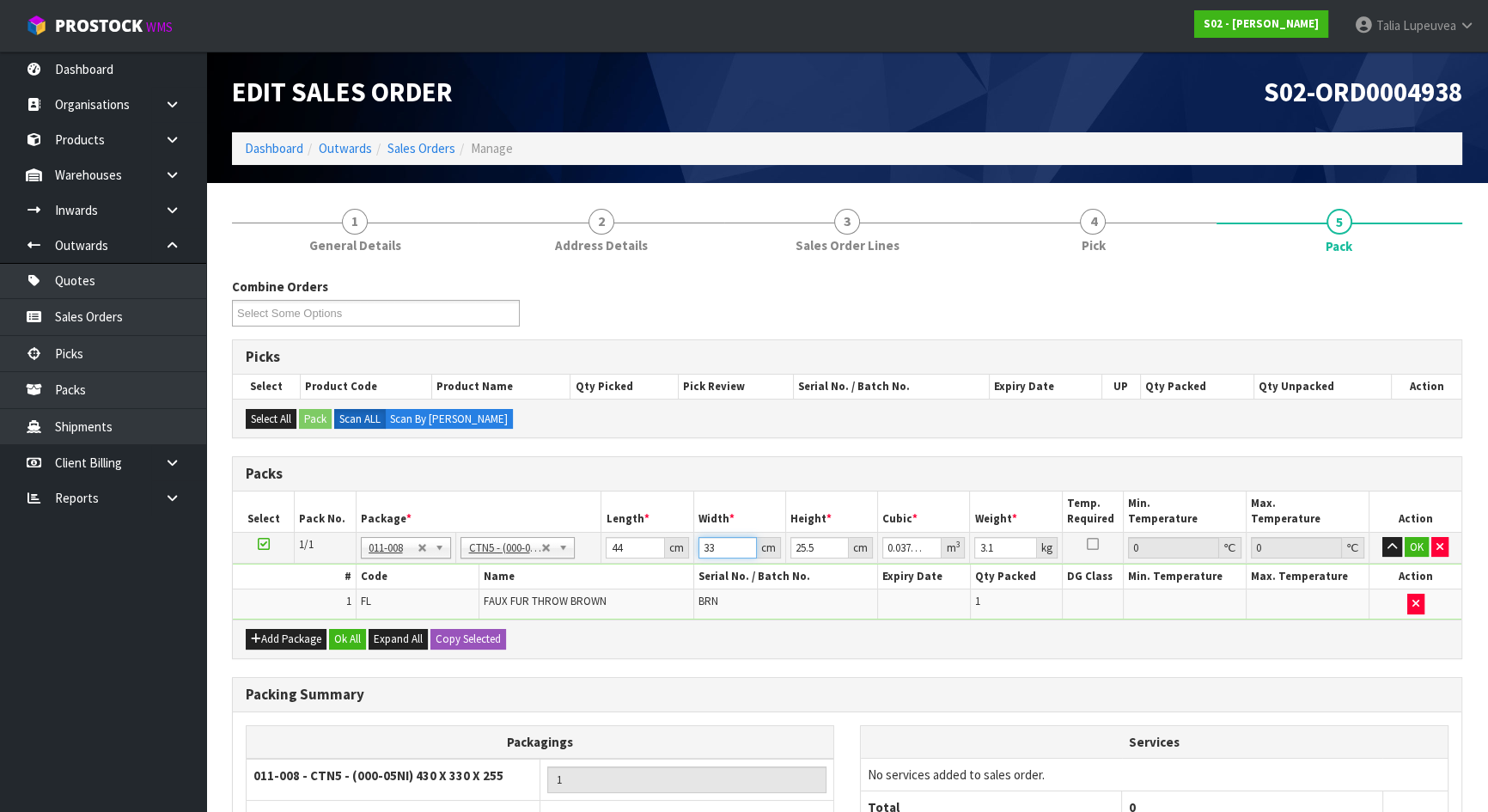
type input "0.003366"
type input "36"
type input "0.040392"
type input "36"
type input "1"
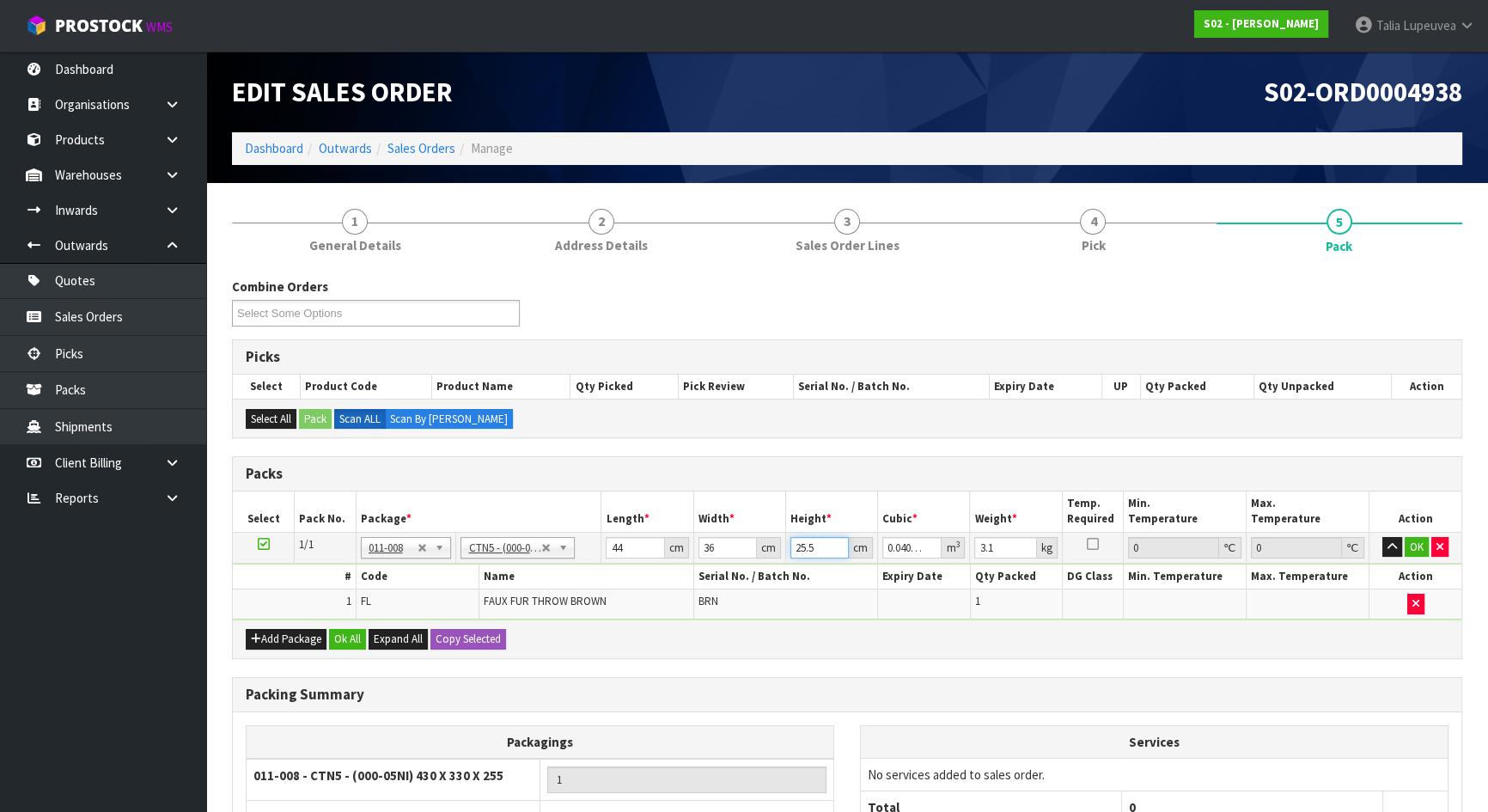
type input "0.001584"
type input "16"
type input "0.025344"
type input "1"
type input "0.001584"
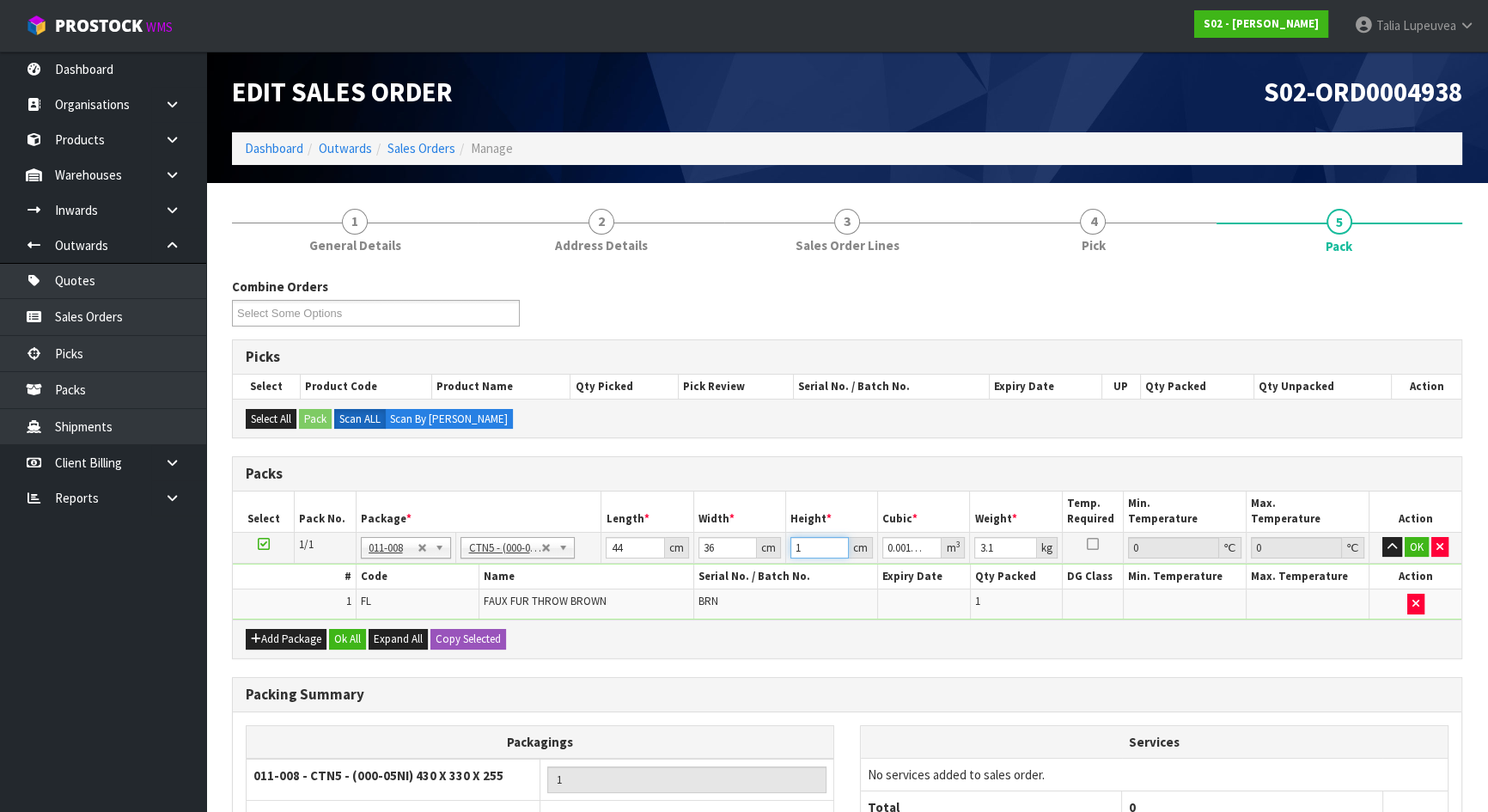
type input "19"
type input "0.030096"
type input "19"
type input "4"
click at [810, 550] on input "19" at bounding box center [819, 547] width 58 height 21
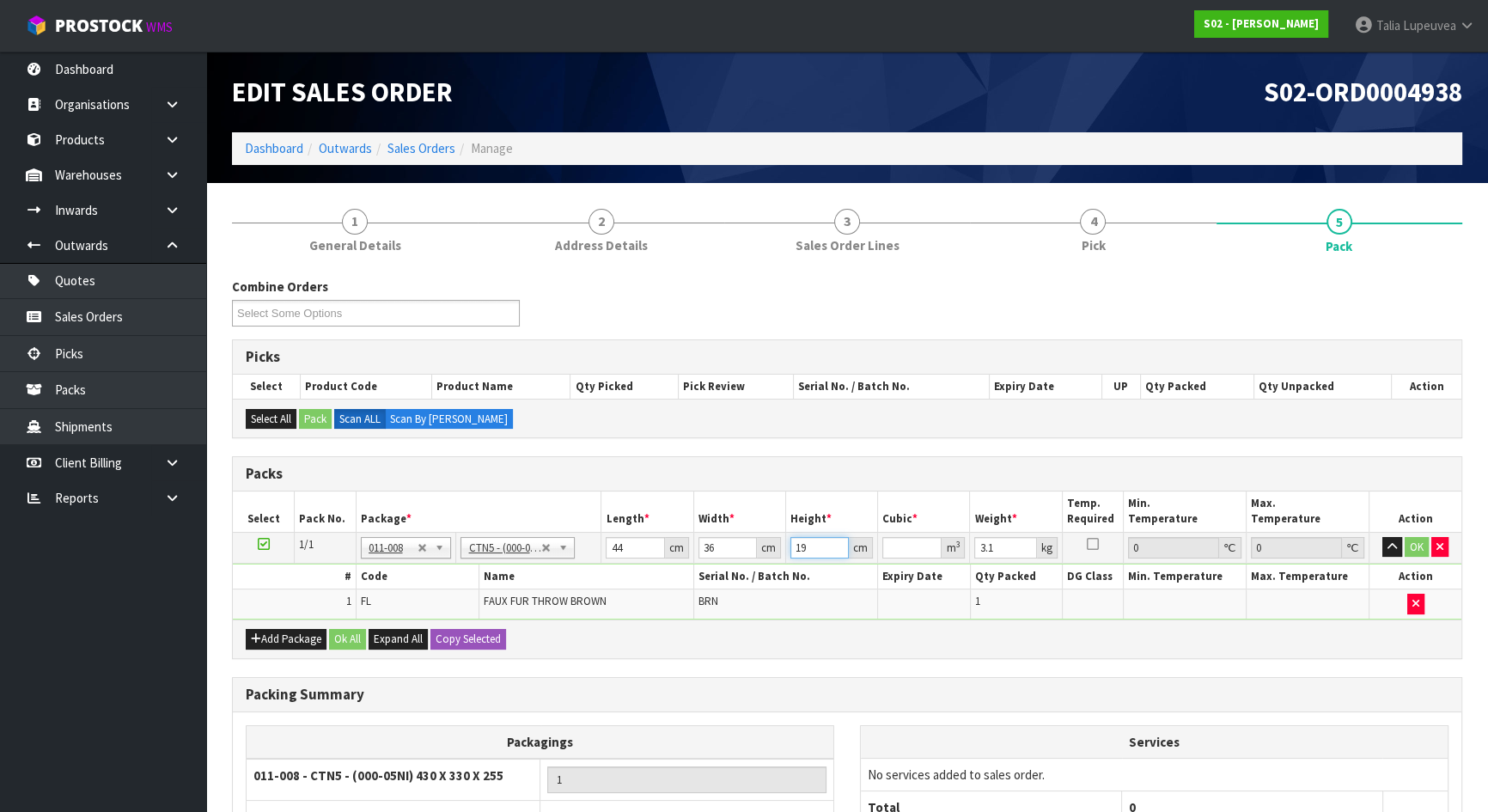
type input "1"
type input "0.001584"
type input "19"
type input "0.030096"
type input "4"
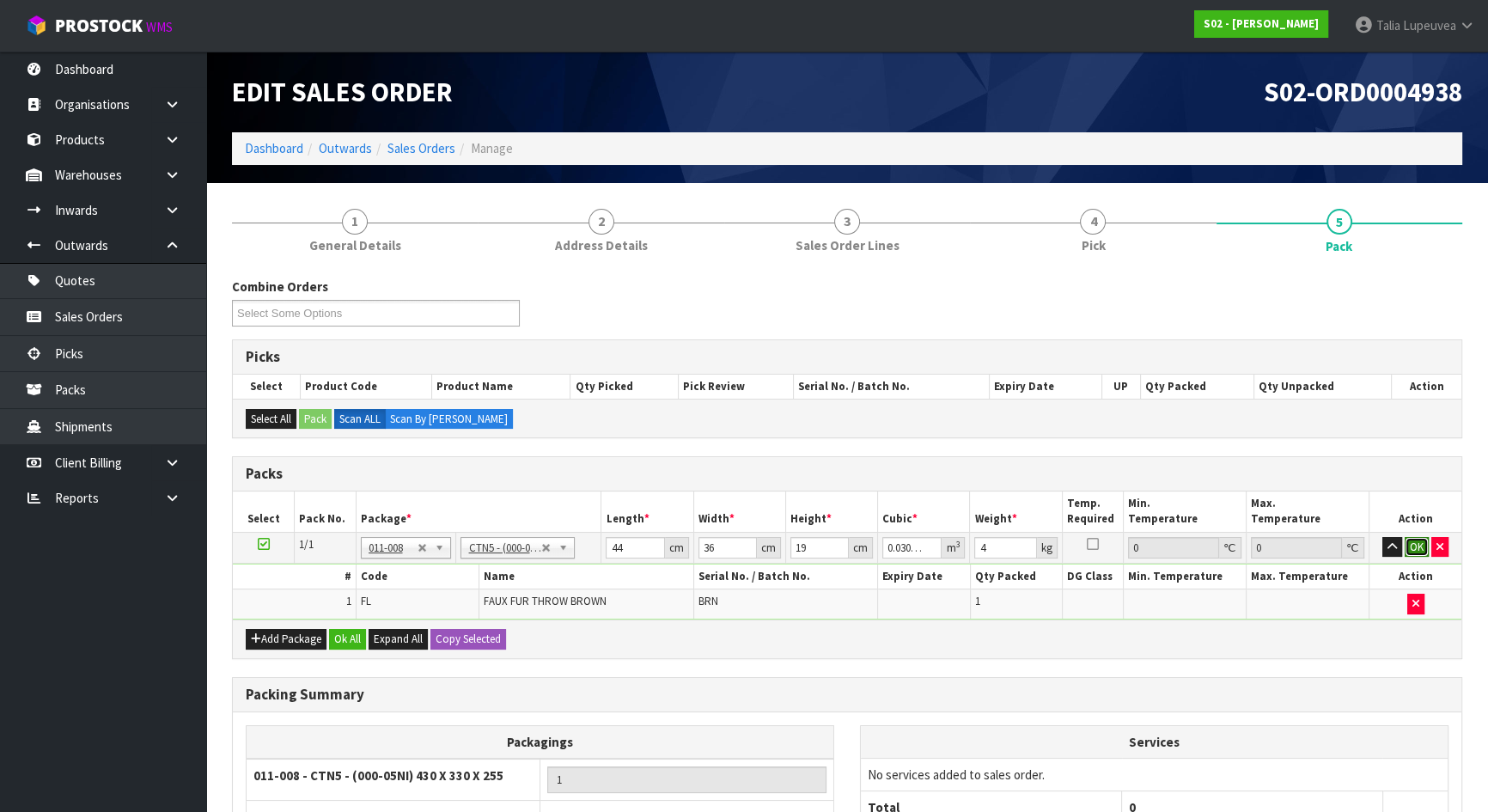
click at [1418, 546] on button "OK" at bounding box center [1416, 546] width 24 height 20
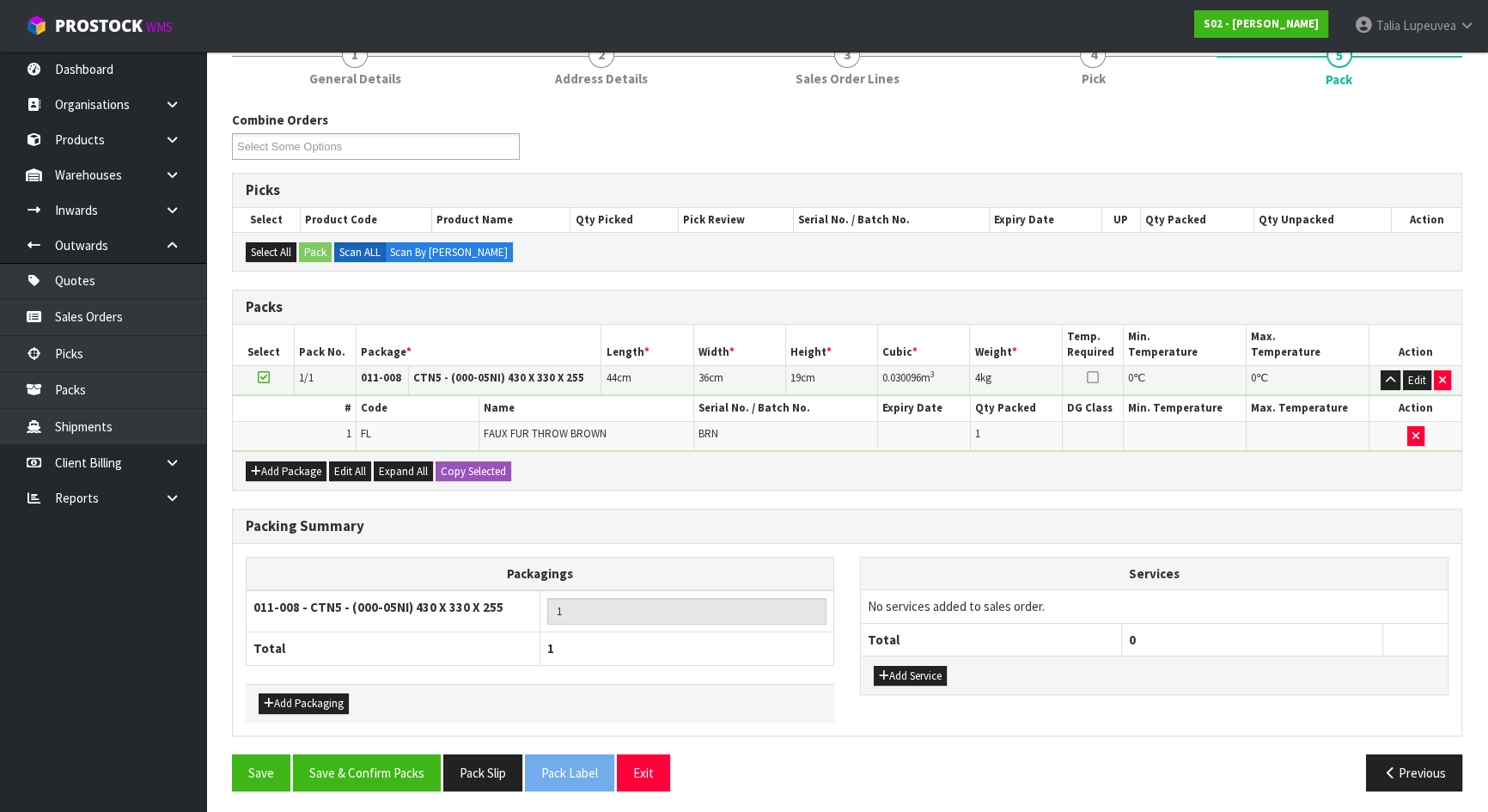
scroll to position [167, 0]
click at [414, 783] on button "Save & Confirm Packs" at bounding box center [367, 772] width 148 height 37
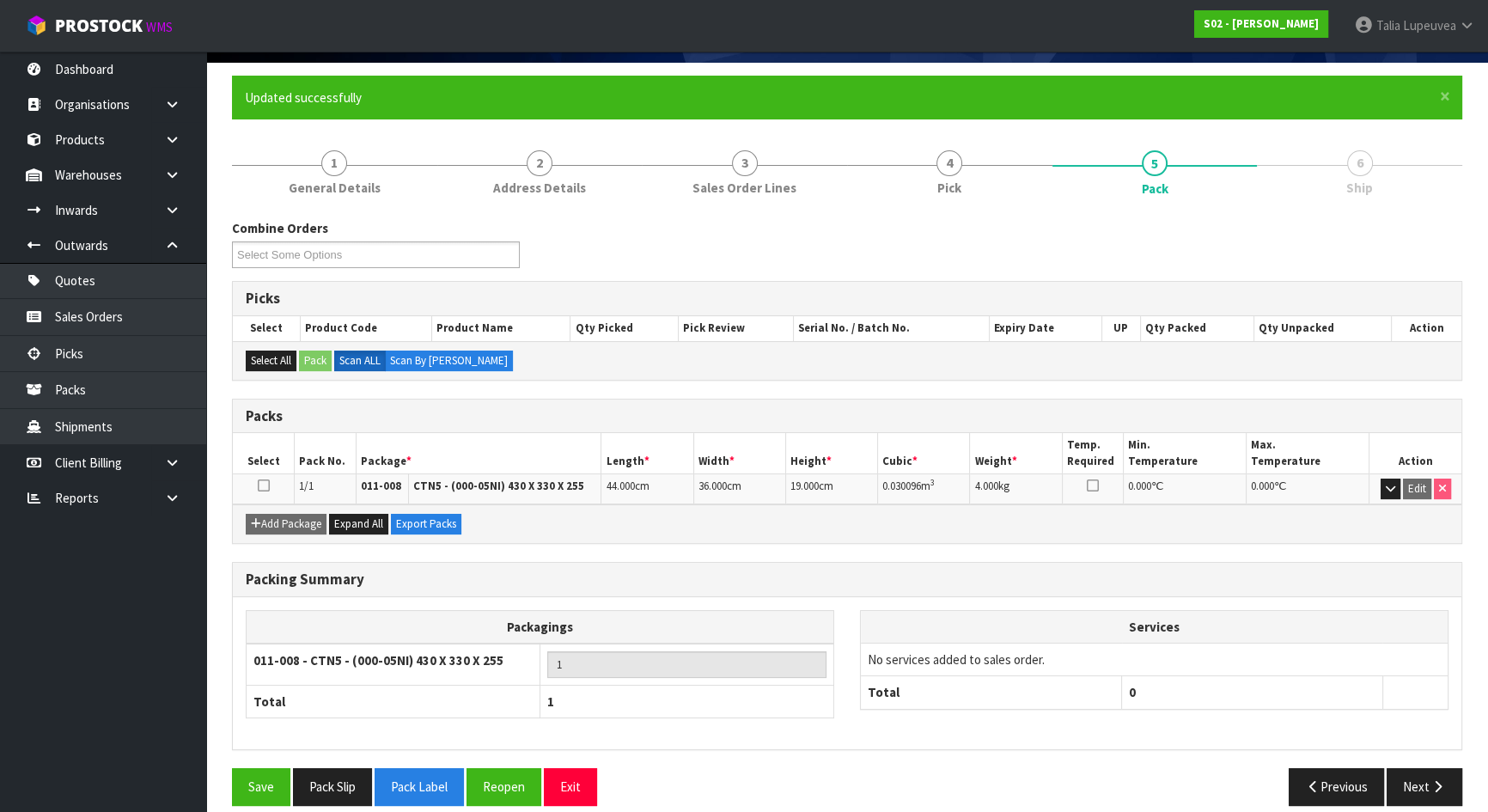
scroll to position [136, 0]
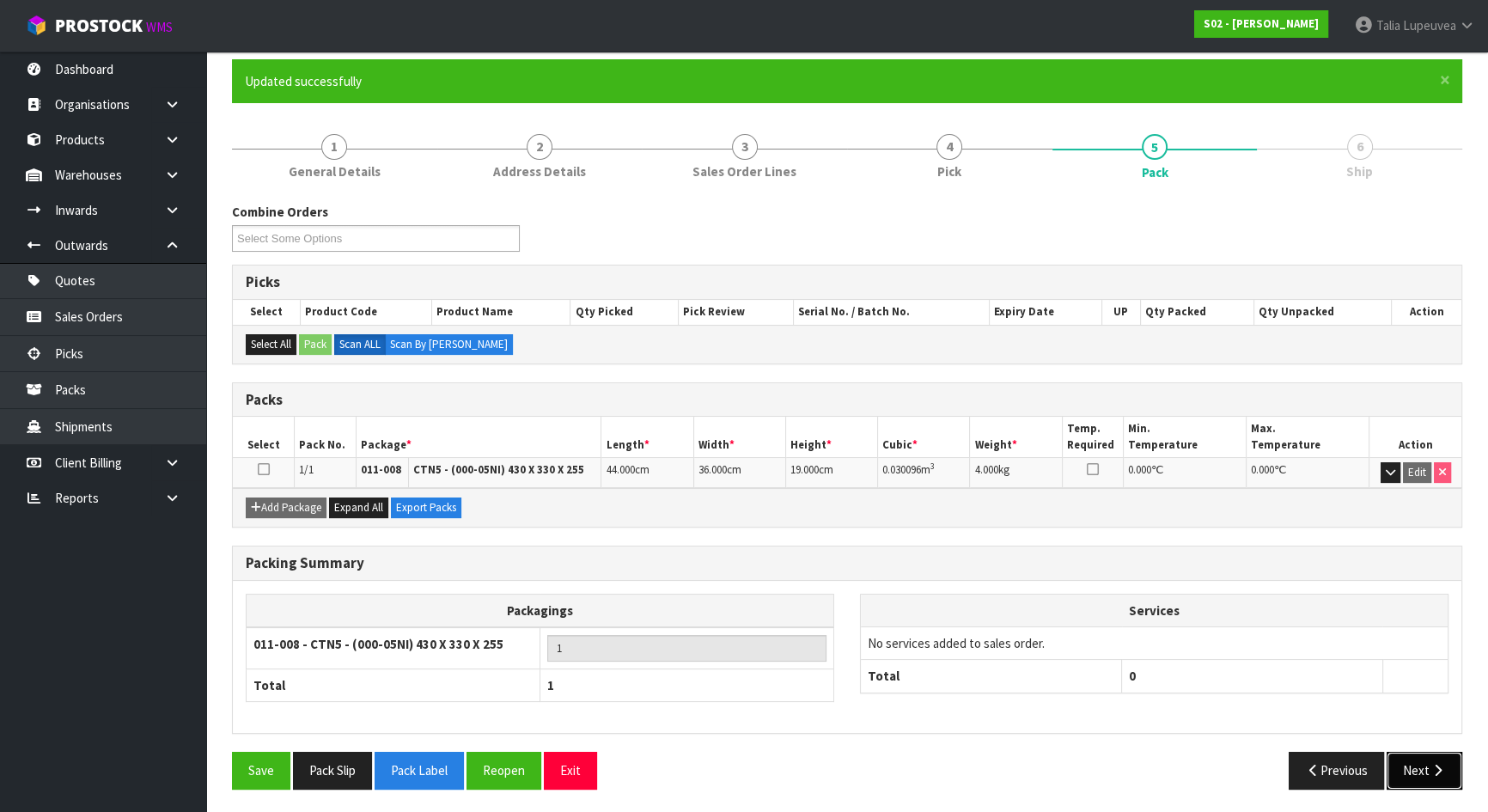
click at [1409, 772] on button "Next" at bounding box center [1425, 770] width 76 height 37
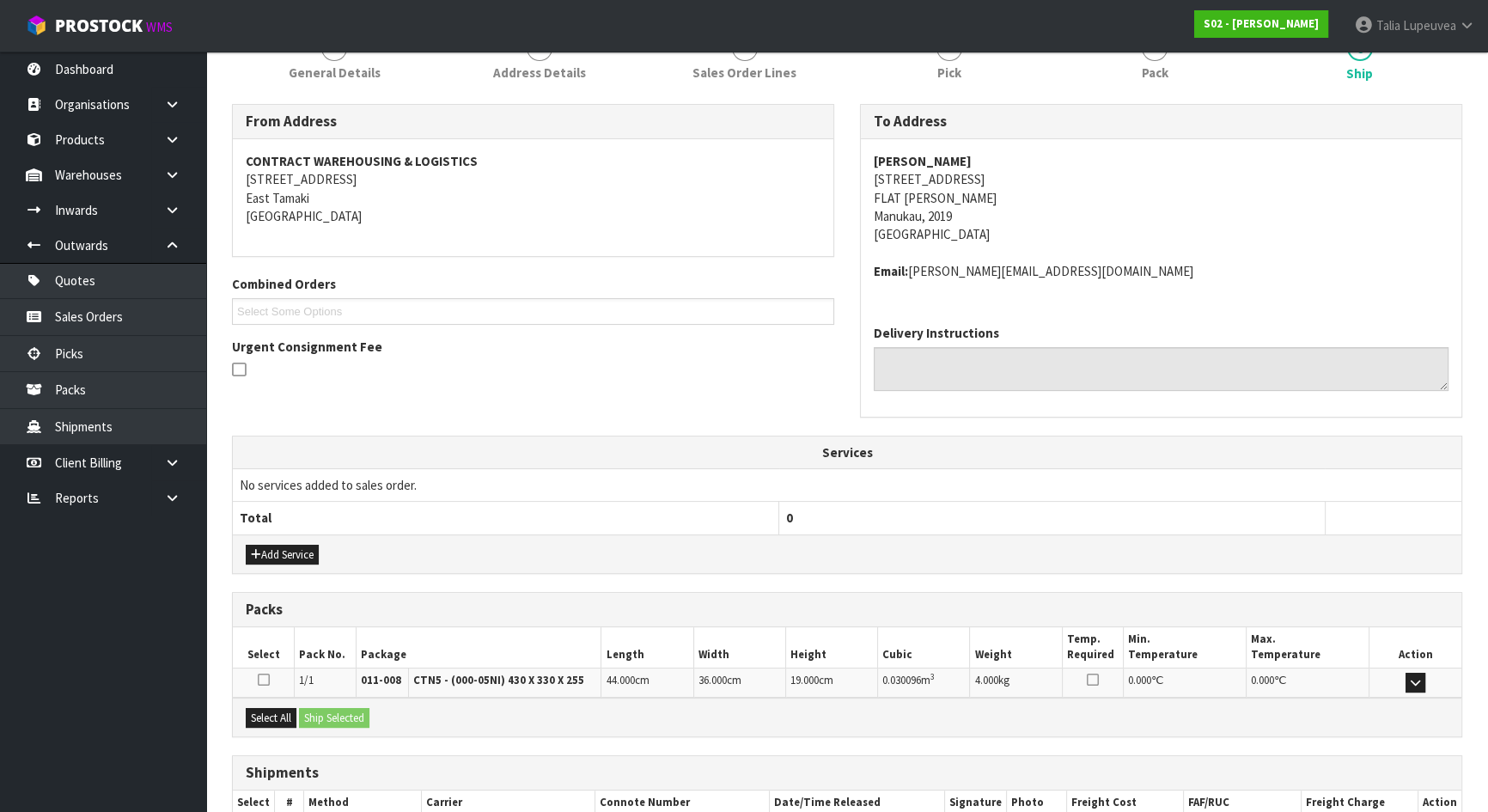
scroll to position [343, 0]
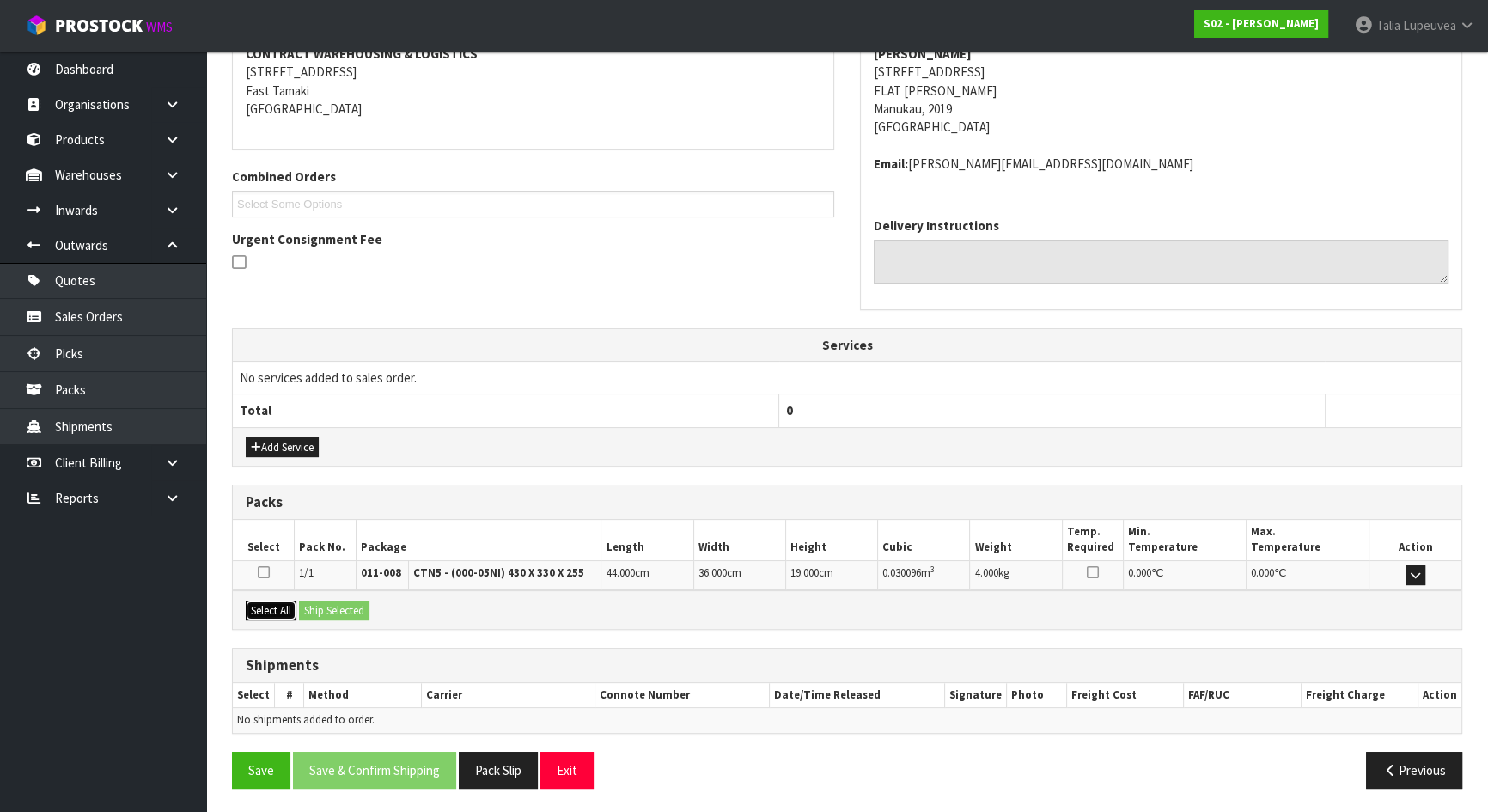
drag, startPoint x: 255, startPoint y: 601, endPoint x: 357, endPoint y: 611, distance: 102.5
click at [261, 603] on button "Select All" at bounding box center [271, 611] width 51 height 20
click at [357, 611] on button "Ship Selected" at bounding box center [334, 611] width 70 height 20
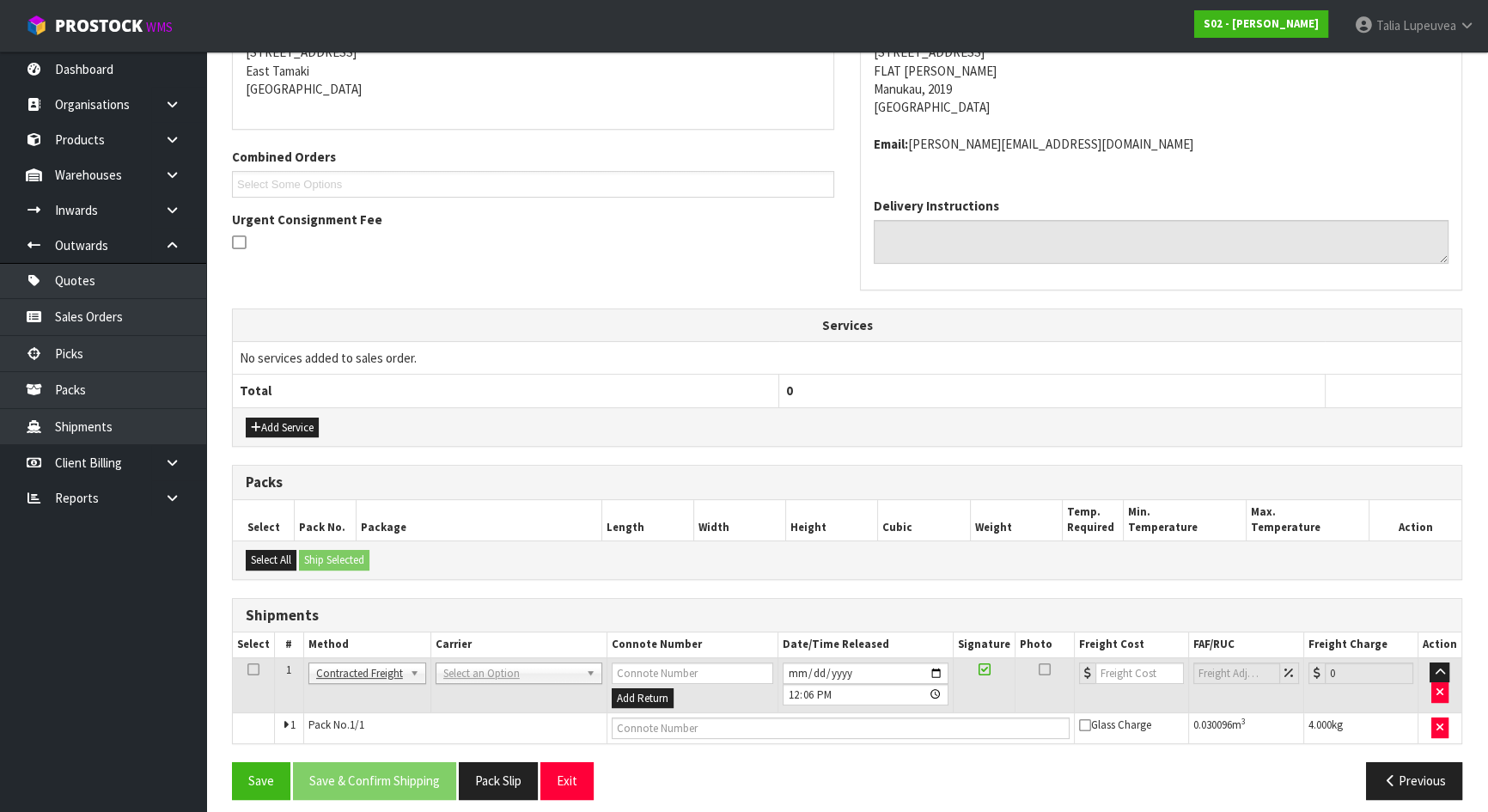
scroll to position [373, 0]
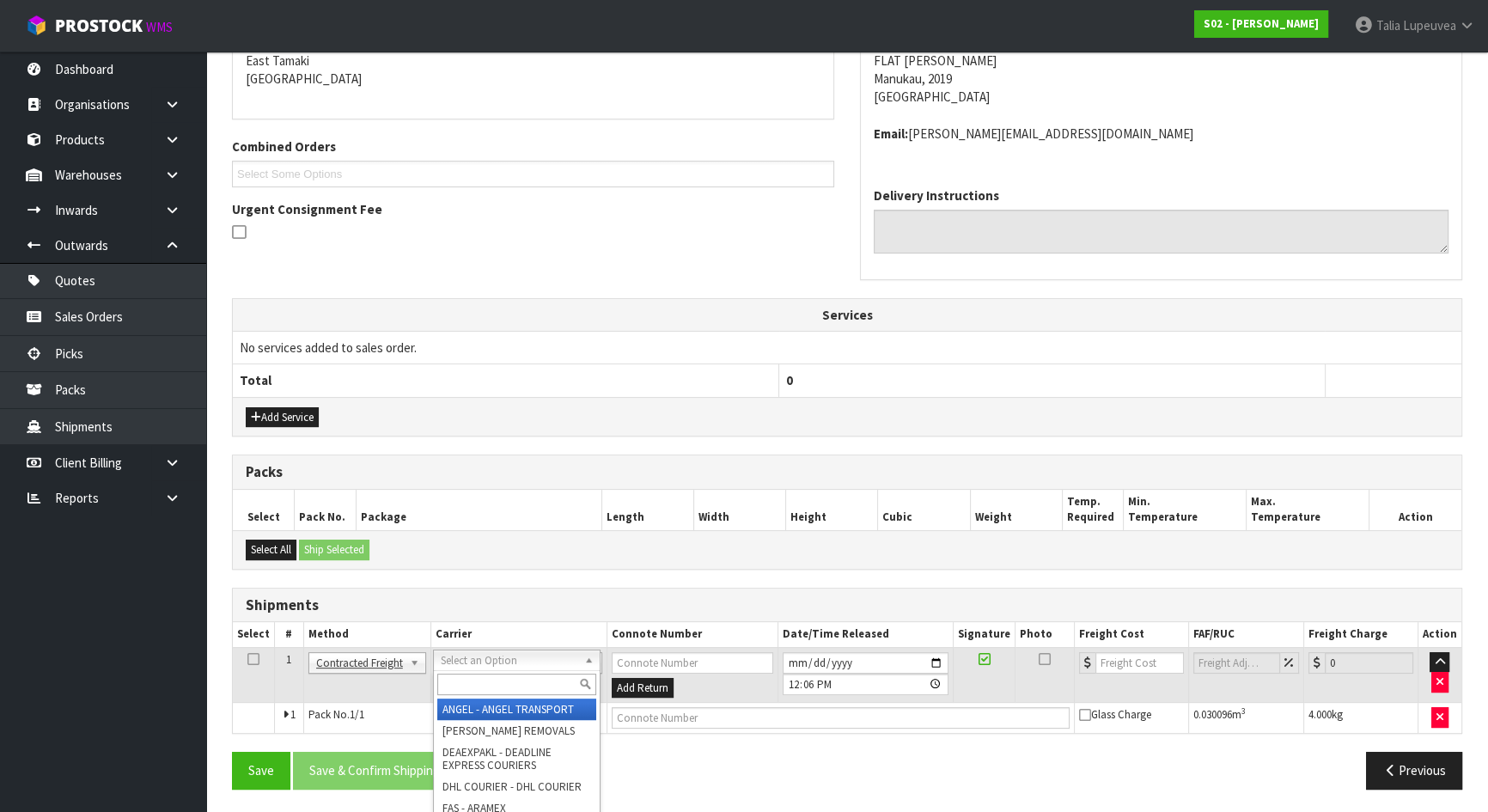
click at [500, 675] on input "text" at bounding box center [517, 684] width 159 height 21
type input "NZP"
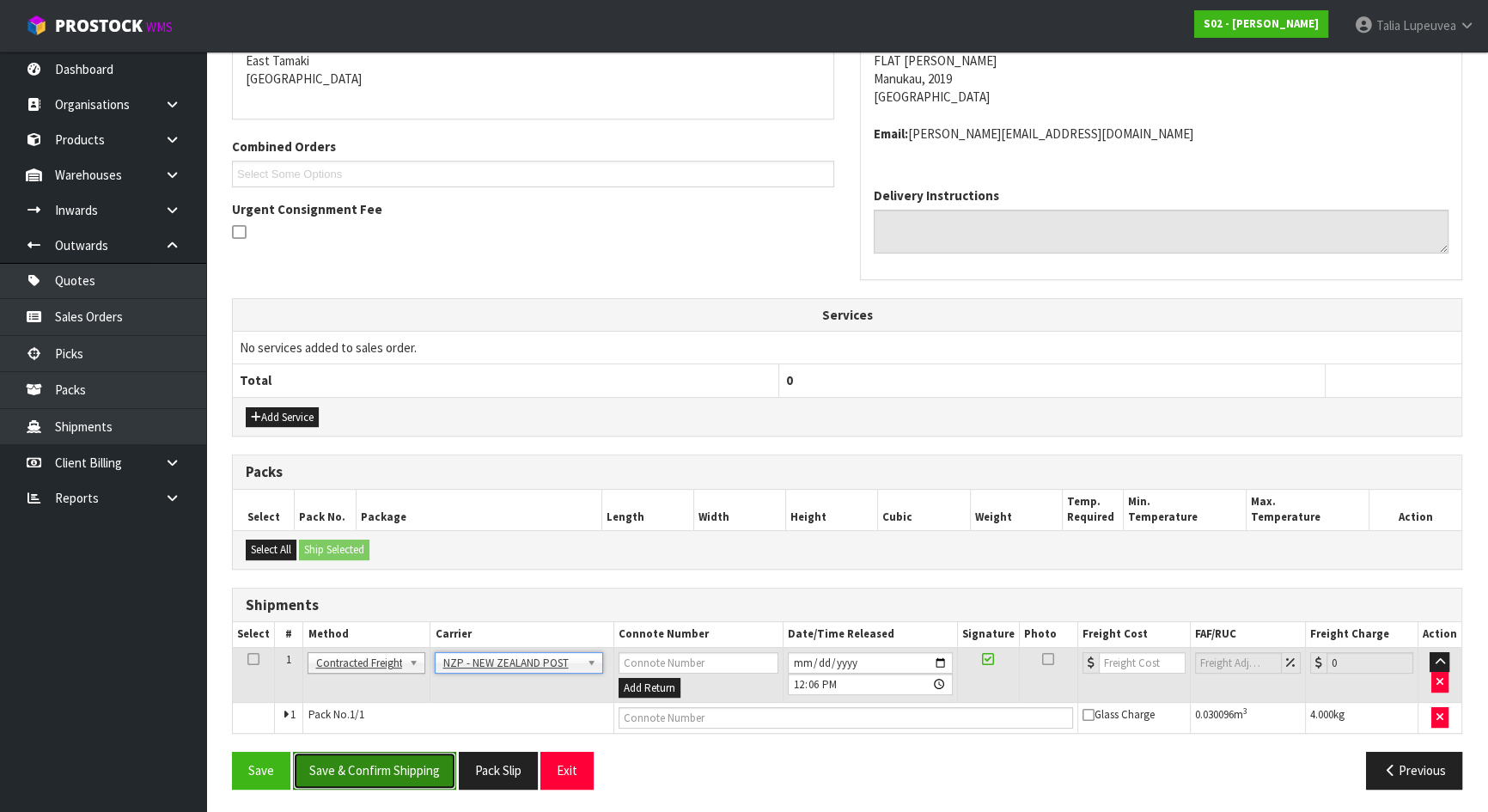
click at [359, 765] on button "Save & Confirm Shipping" at bounding box center [375, 770] width 164 height 37
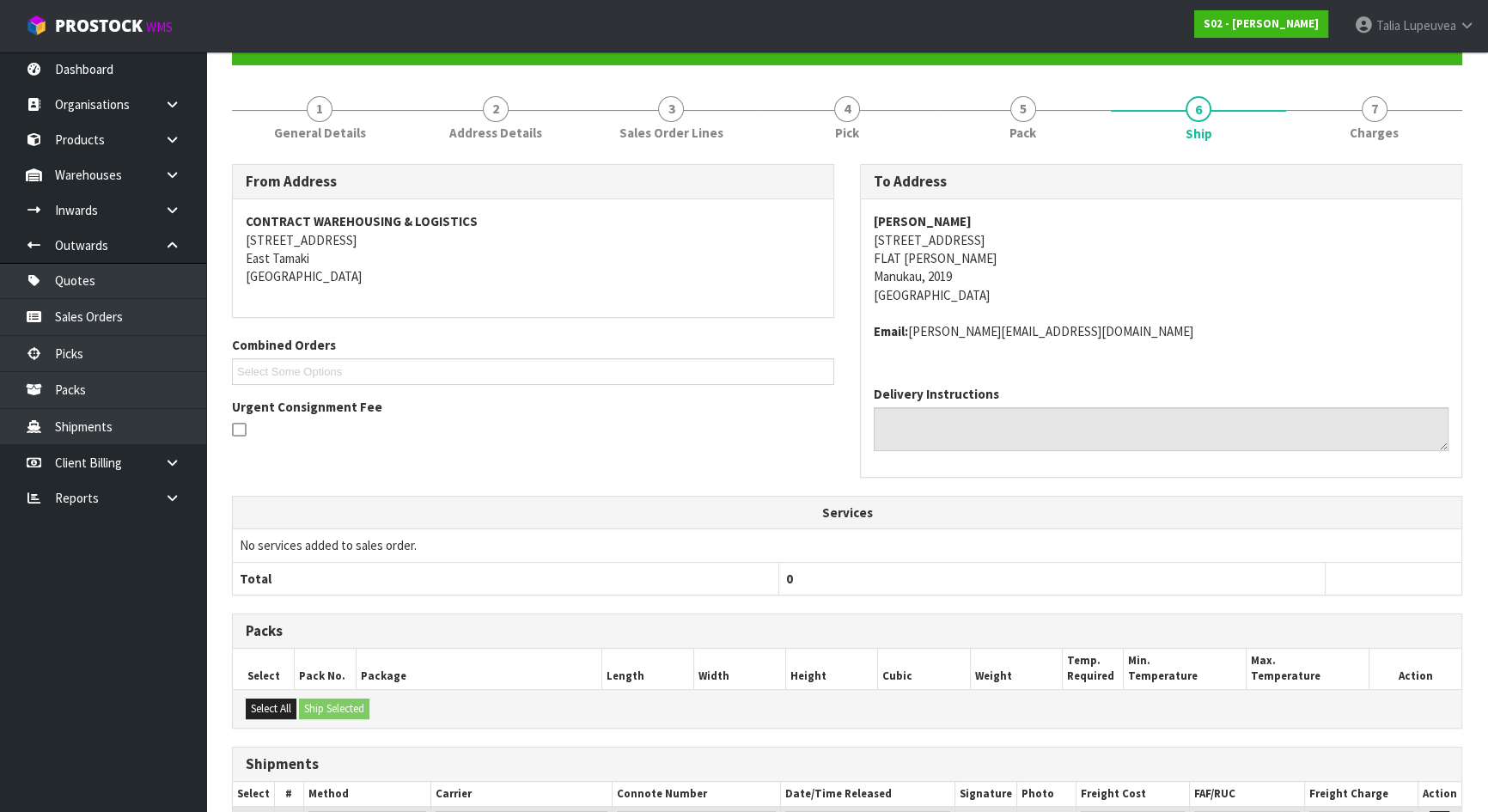
scroll to position [348, 0]
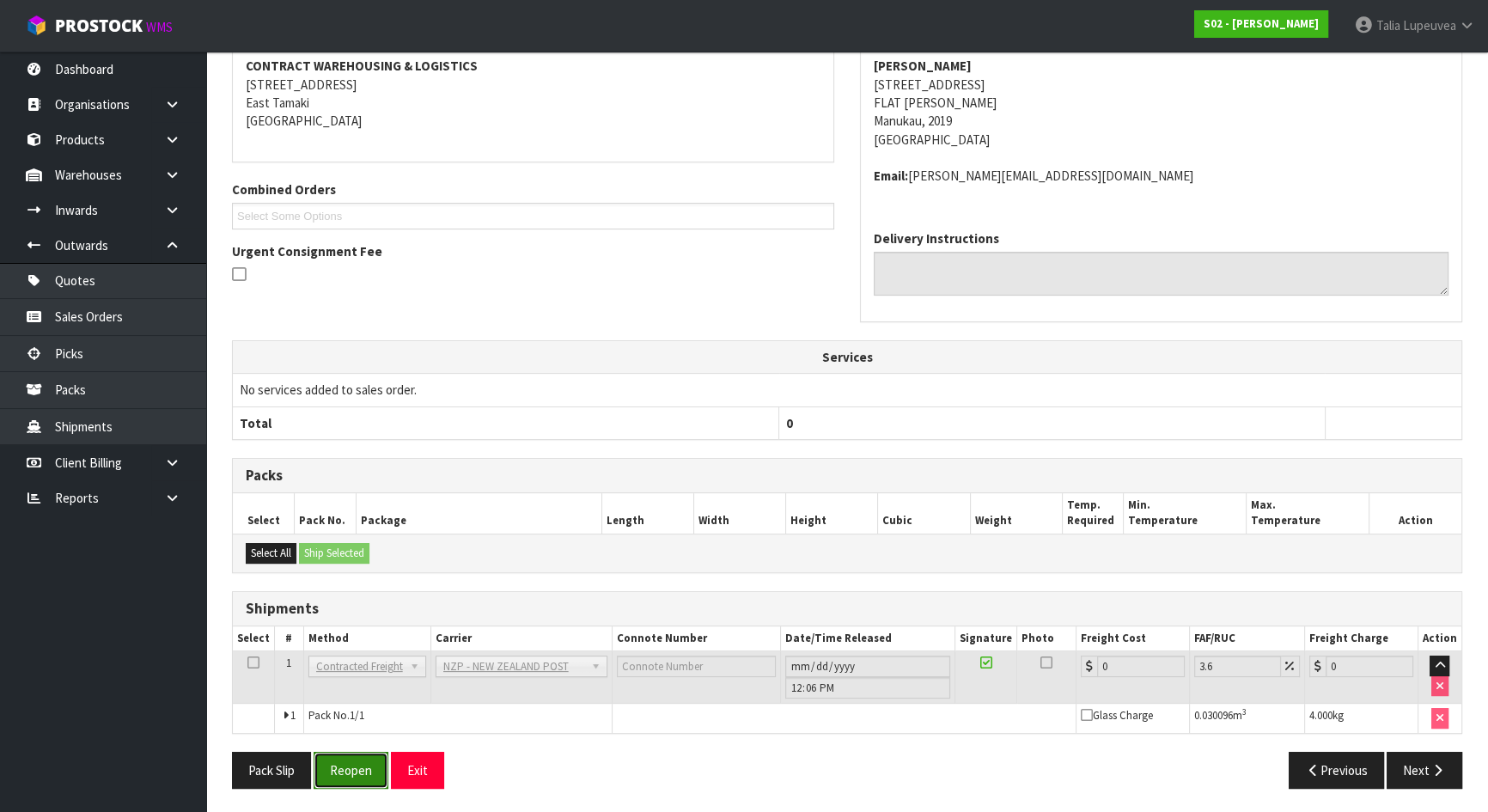
click at [332, 751] on button "Reopen" at bounding box center [350, 770] width 75 height 37
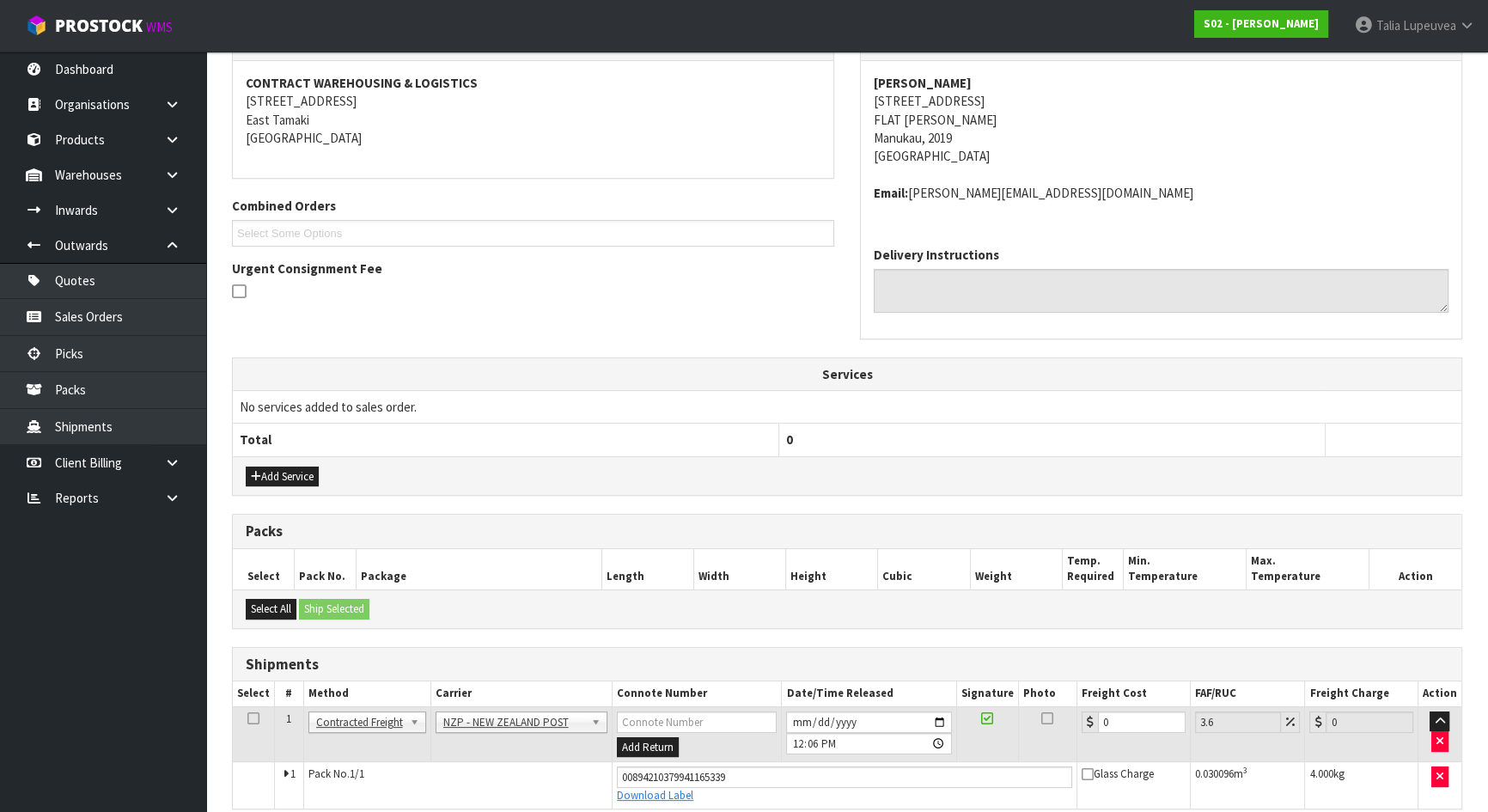
scroll to position [388, 0]
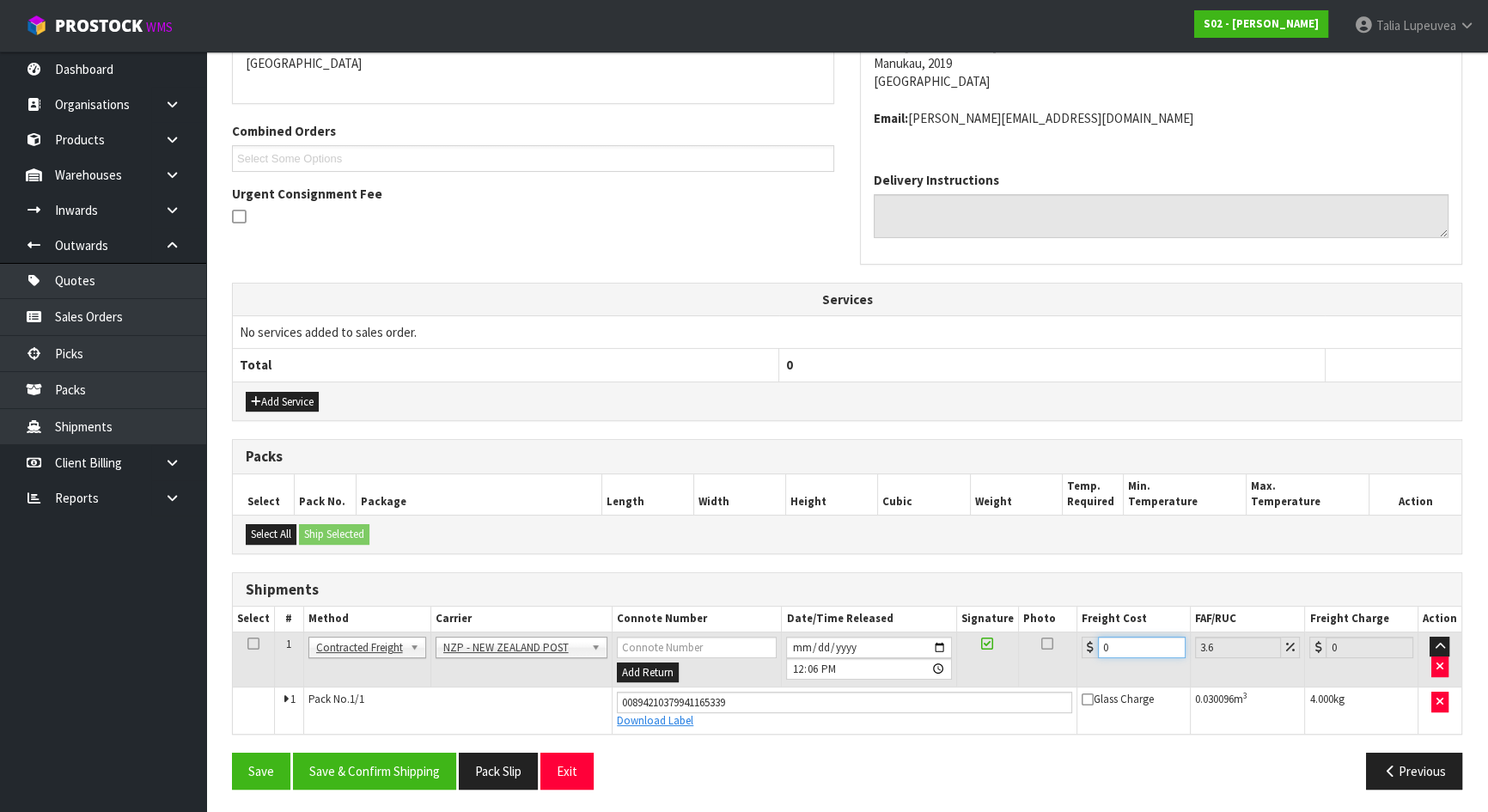
click at [1109, 647] on input "0" at bounding box center [1142, 647] width 88 height 21
type input "4"
type input "4.14"
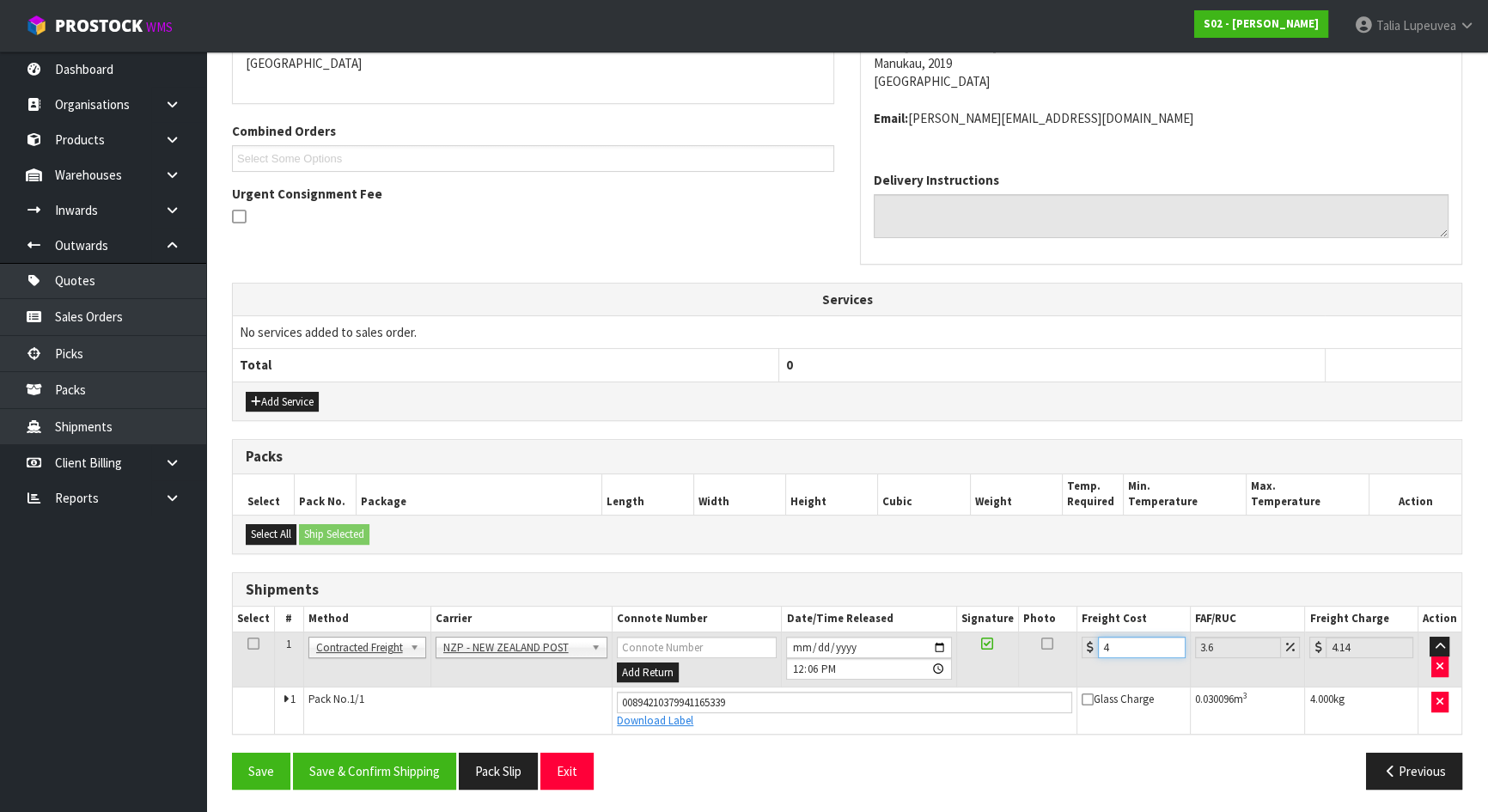
type input "4.3"
type input "4.45"
type input "4.33"
type input "4.49"
click at [343, 768] on button "Save & Confirm Shipping" at bounding box center [375, 771] width 164 height 37
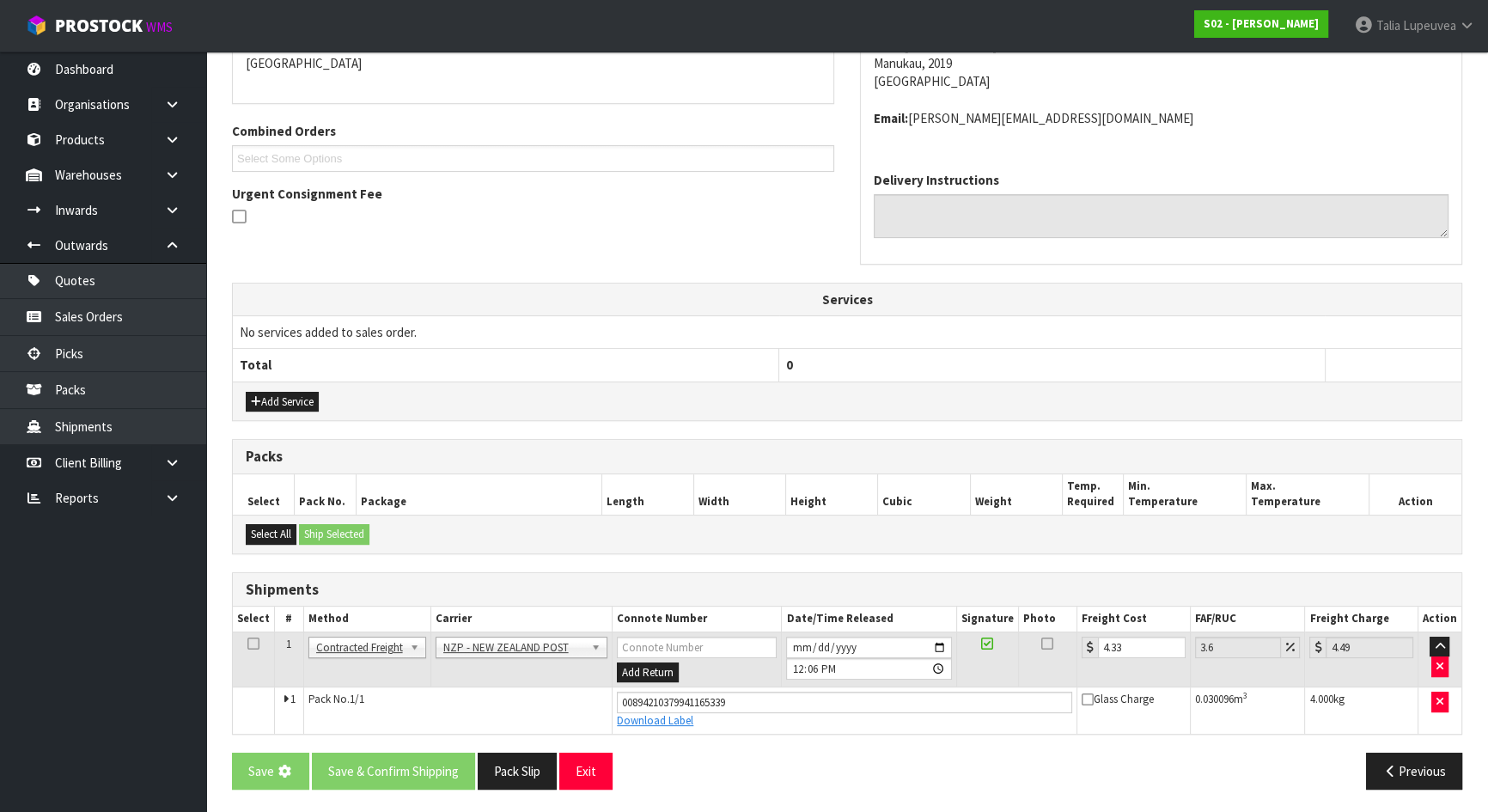
scroll to position [0, 0]
